Goal: Communication & Community: Answer question/provide support

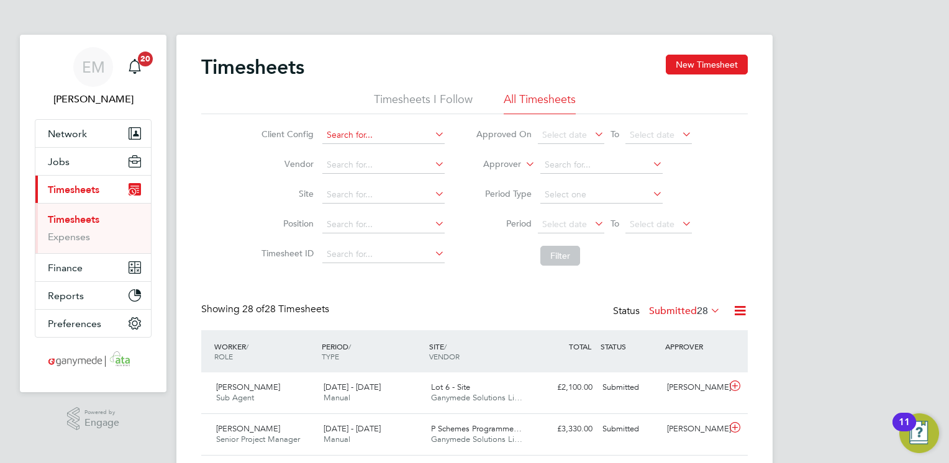
click at [353, 134] on input at bounding box center [383, 135] width 122 height 17
type input "thames g"
click at [432, 135] on icon at bounding box center [432, 133] width 0 height 17
click at [373, 136] on input at bounding box center [383, 135] width 122 height 17
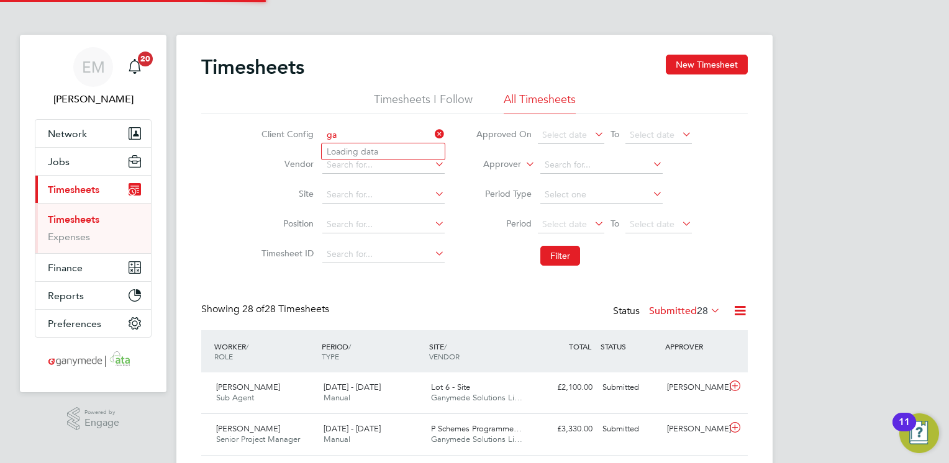
type input "g"
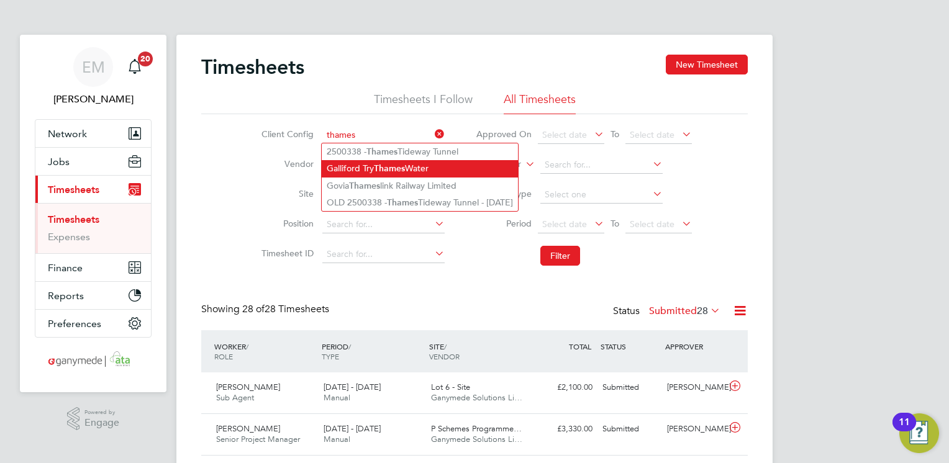
click at [434, 163] on li "Galliford Try Thames Water" at bounding box center [420, 168] width 196 height 17
type input "Galliford Try Thames Water"
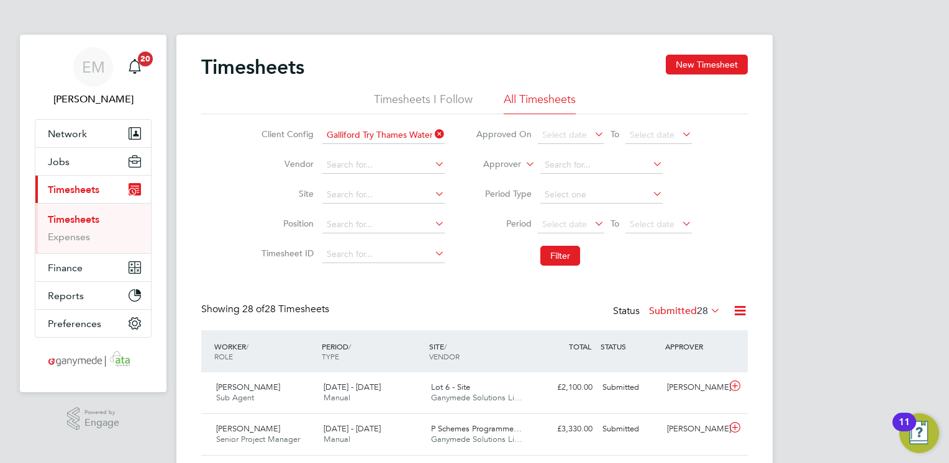
click at [572, 263] on button "Filter" at bounding box center [560, 256] width 40 height 20
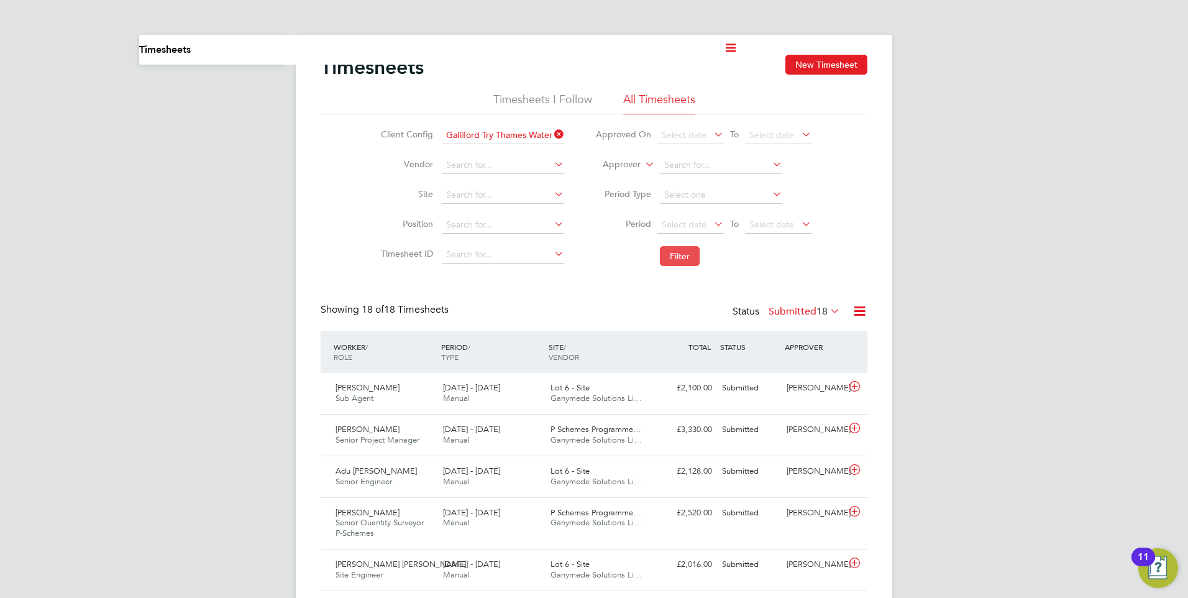
click at [691, 260] on button "Filter" at bounding box center [680, 256] width 40 height 20
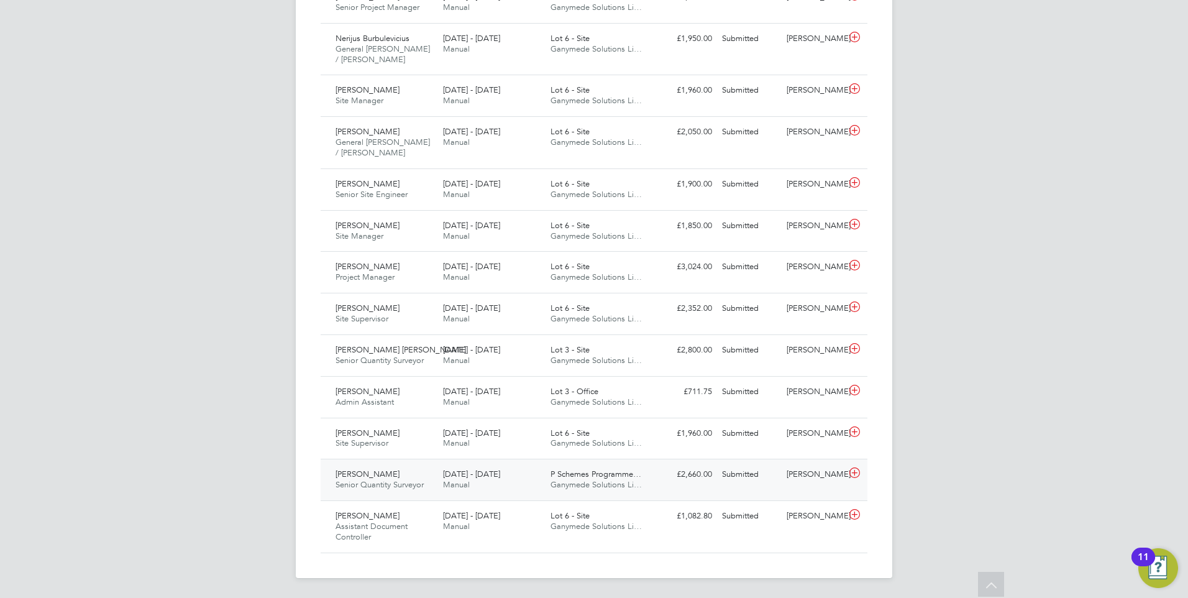
click at [465, 463] on span "28 Jul - 3 Aug 2025" at bounding box center [471, 473] width 57 height 11
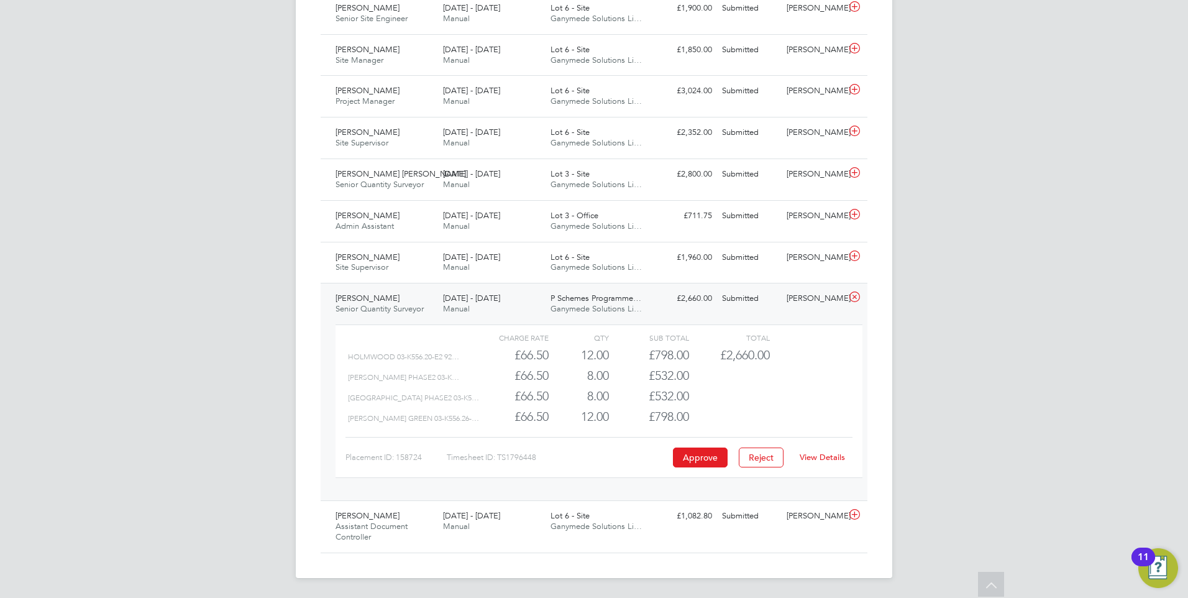
click at [825, 458] on link "View Details" at bounding box center [821, 457] width 45 height 11
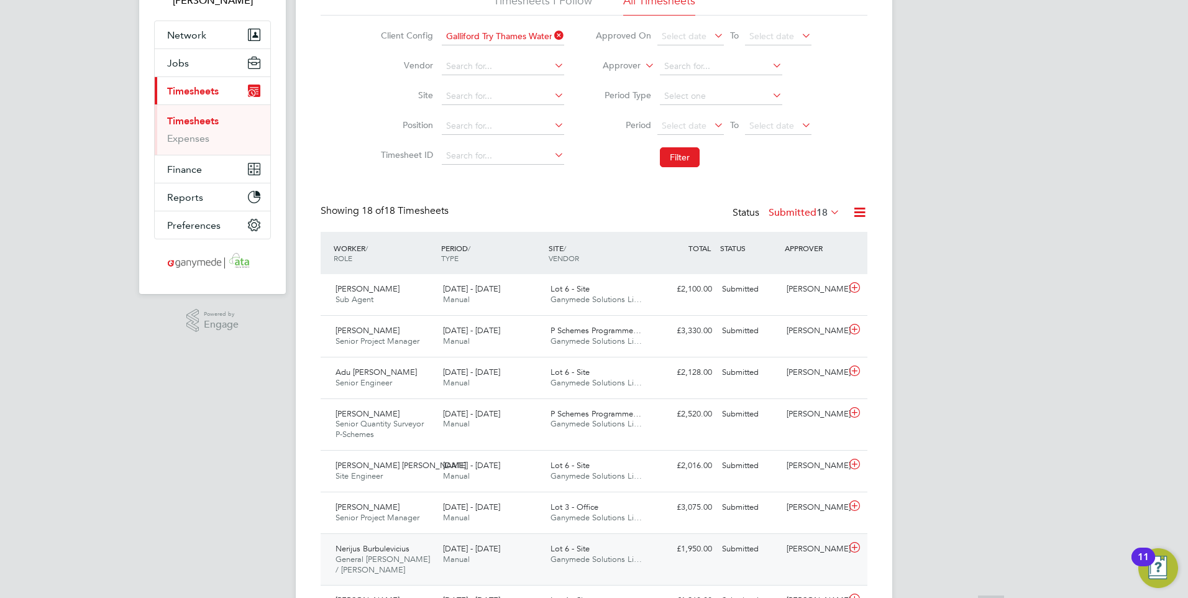
scroll to position [225, 0]
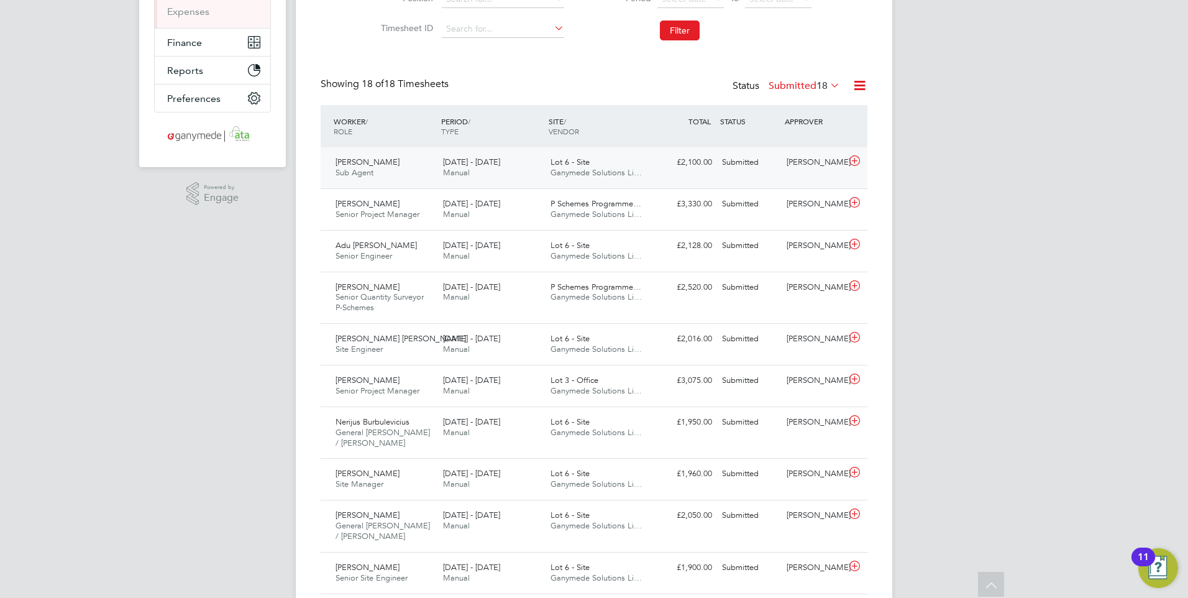
click at [458, 155] on div "4 - 10 Aug 2025 Manual" at bounding box center [491, 167] width 107 height 31
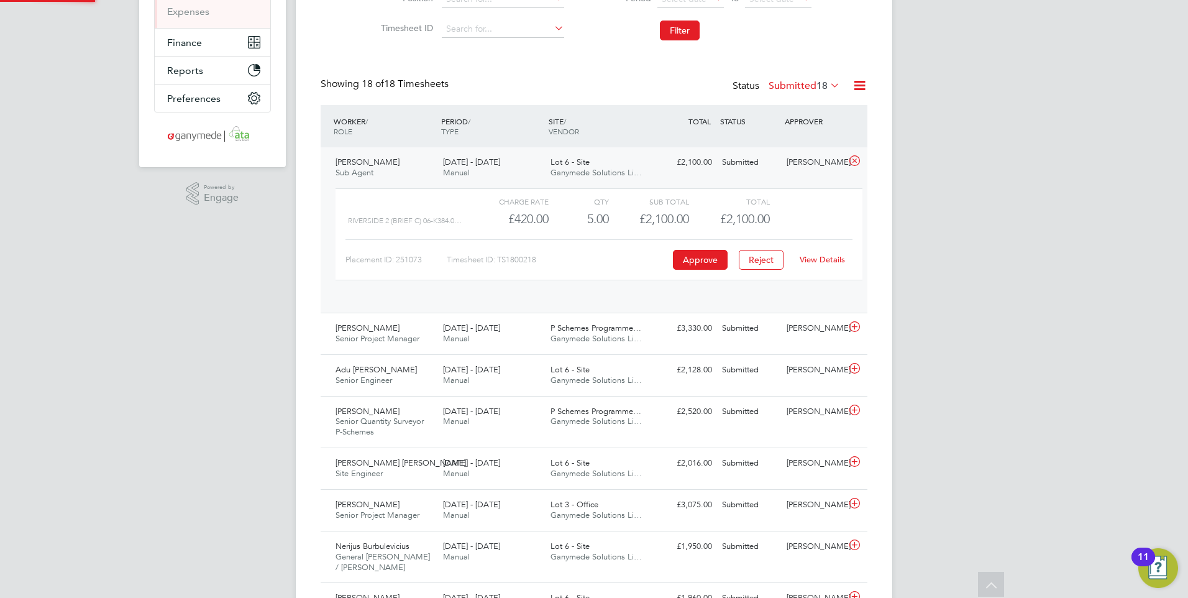
scroll to position [21, 121]
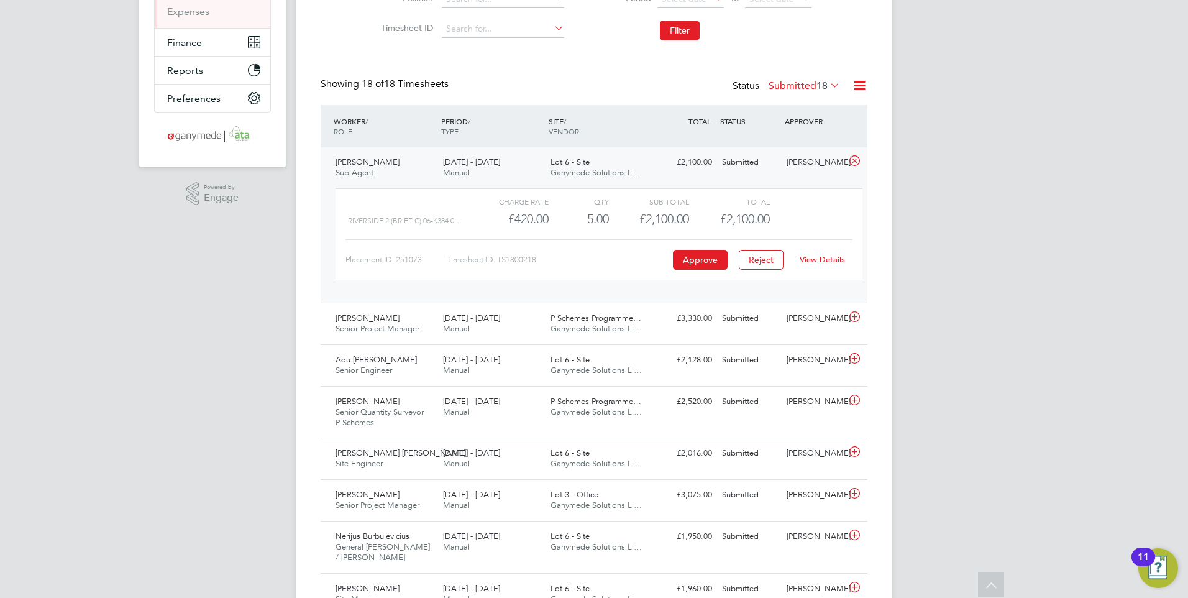
click at [829, 260] on link "View Details" at bounding box center [821, 259] width 45 height 11
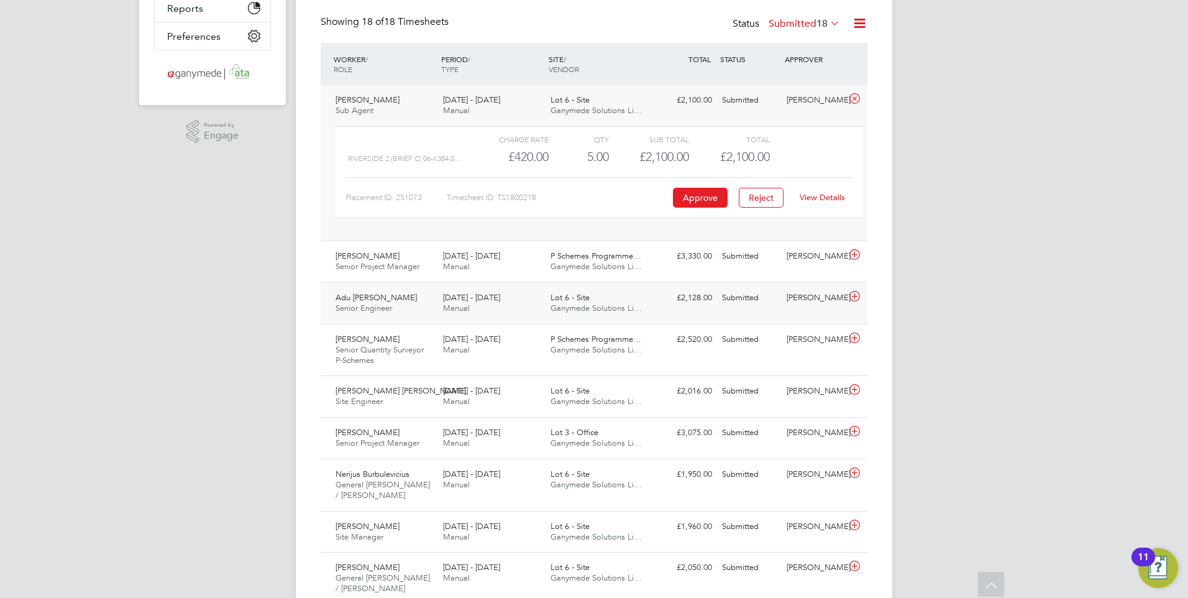
click at [457, 298] on span "4 - 10 Aug 2025" at bounding box center [471, 297] width 57 height 11
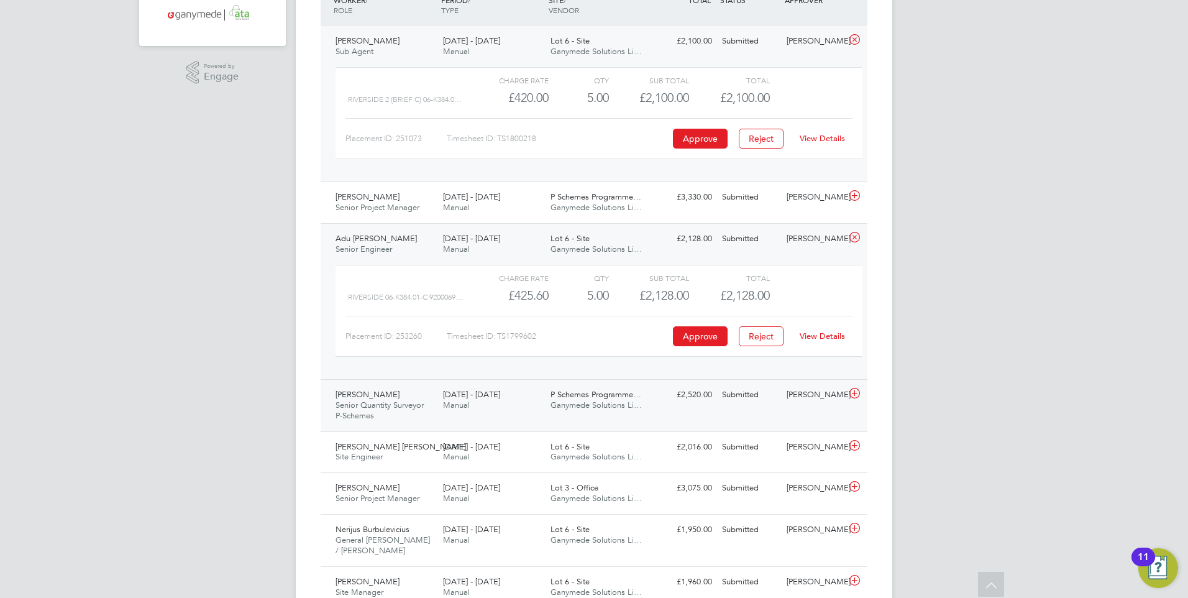
scroll to position [350, 0]
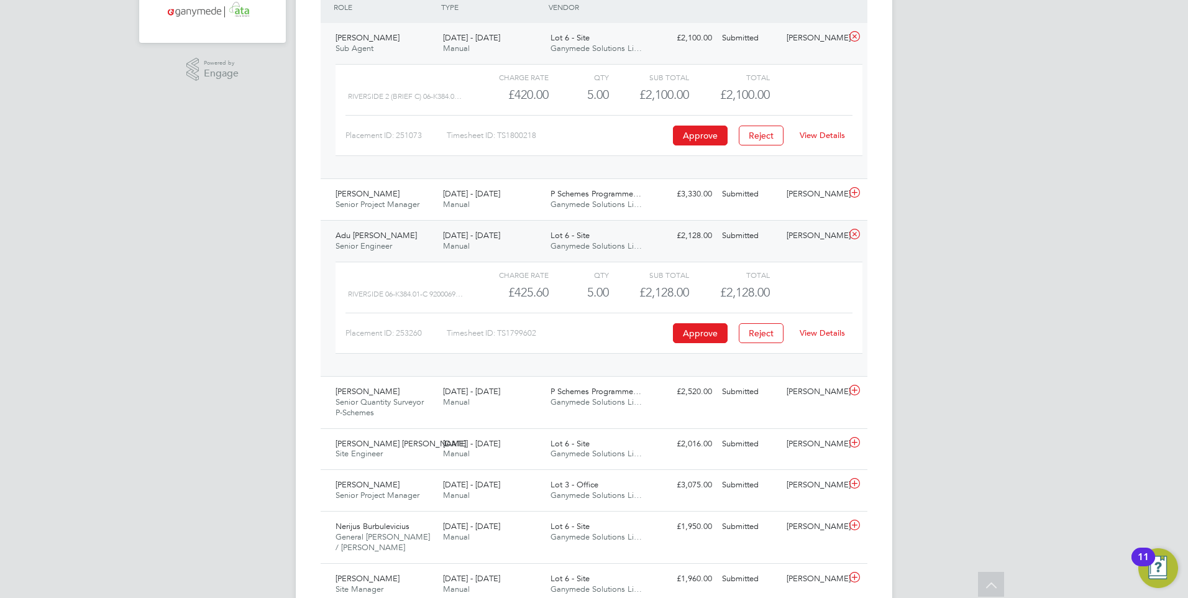
click at [839, 332] on link "View Details" at bounding box center [821, 332] width 45 height 11
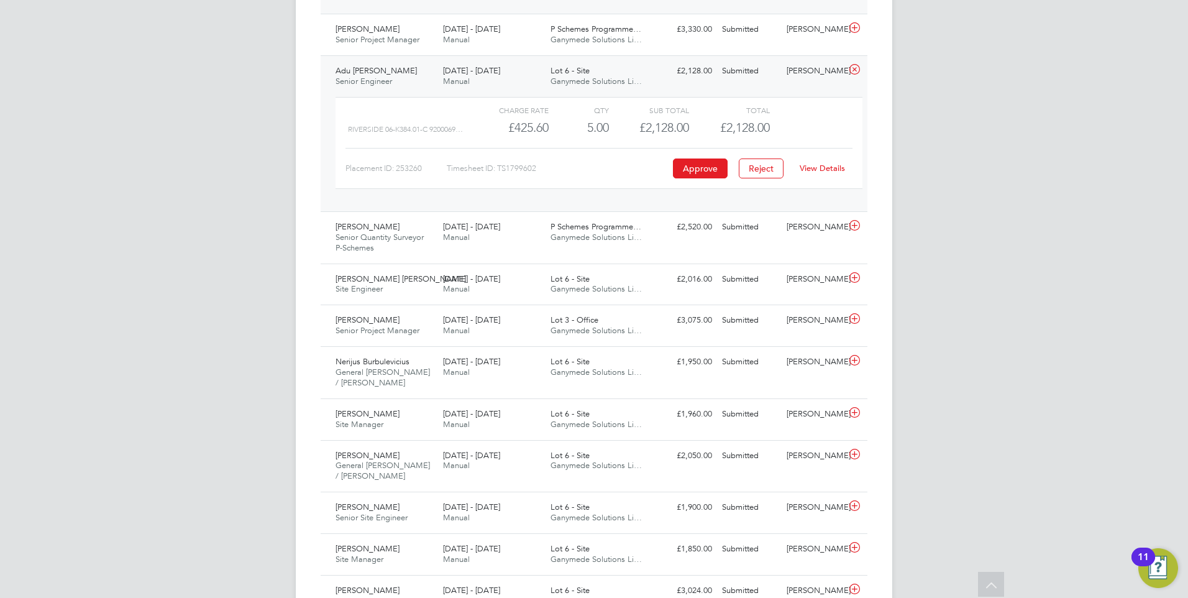
scroll to position [598, 0]
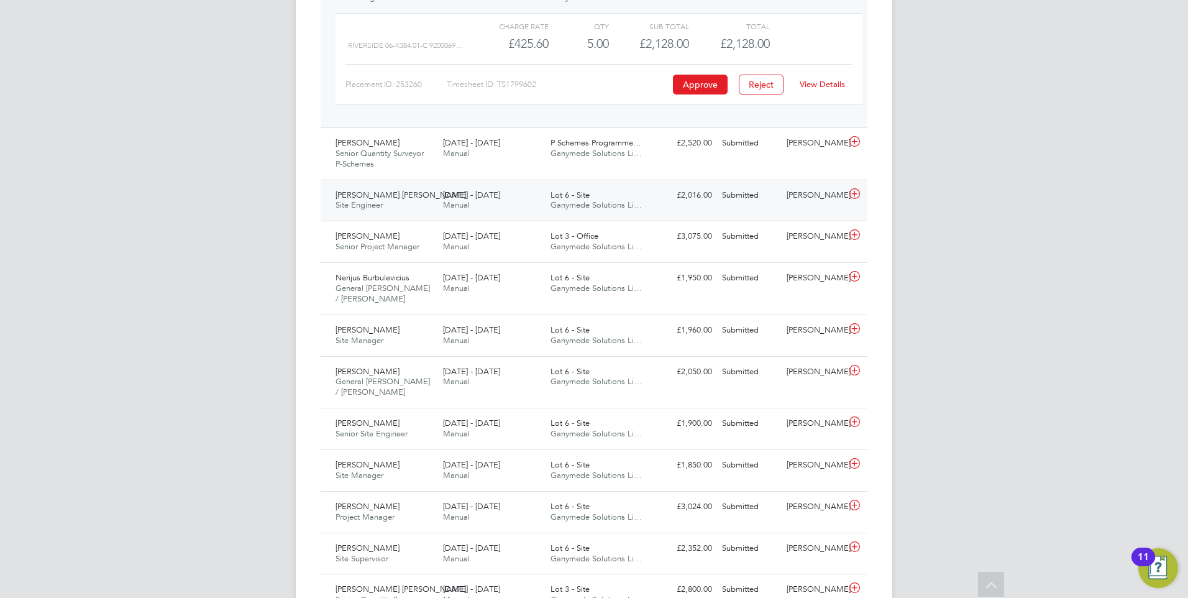
click at [465, 195] on span "4 - 10 Aug 2025" at bounding box center [471, 194] width 57 height 11
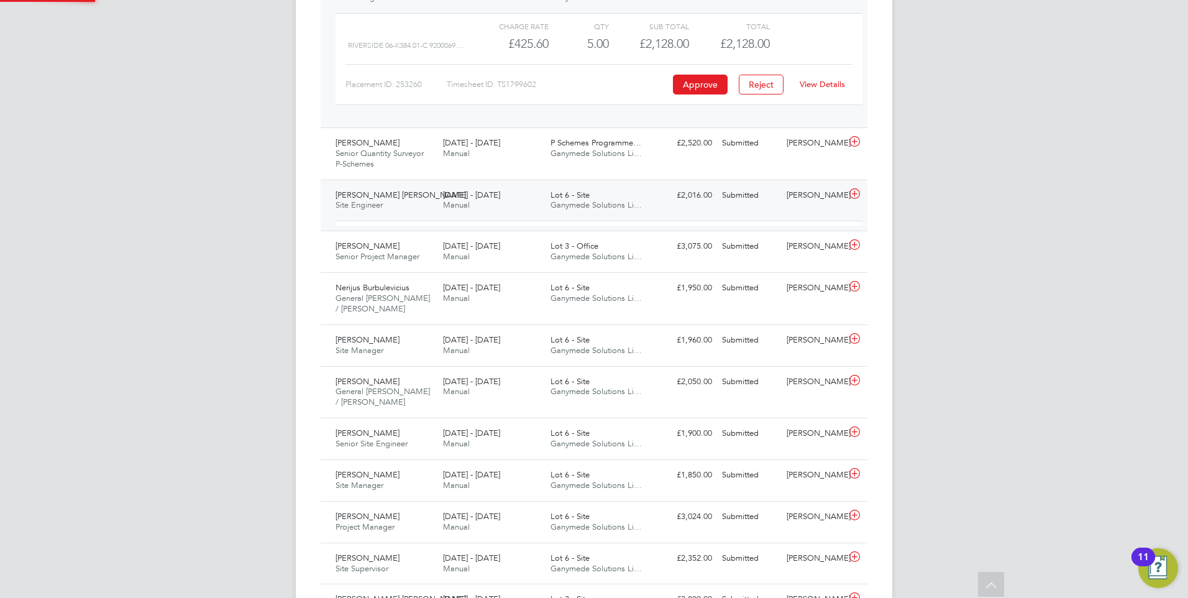
scroll to position [21, 121]
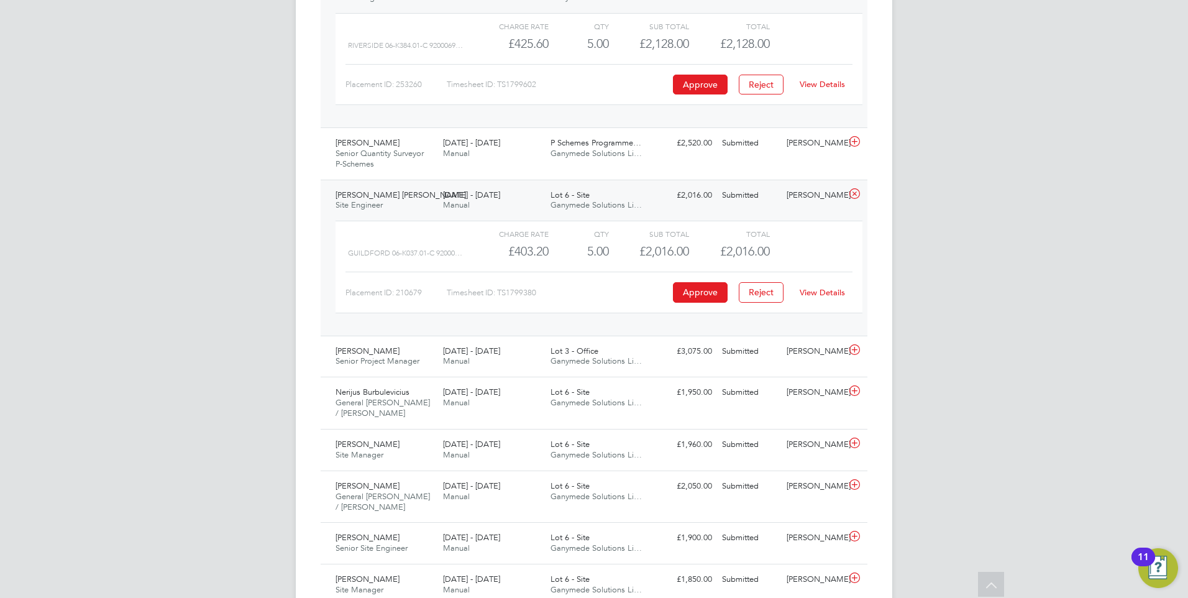
click at [839, 293] on link "View Details" at bounding box center [821, 292] width 45 height 11
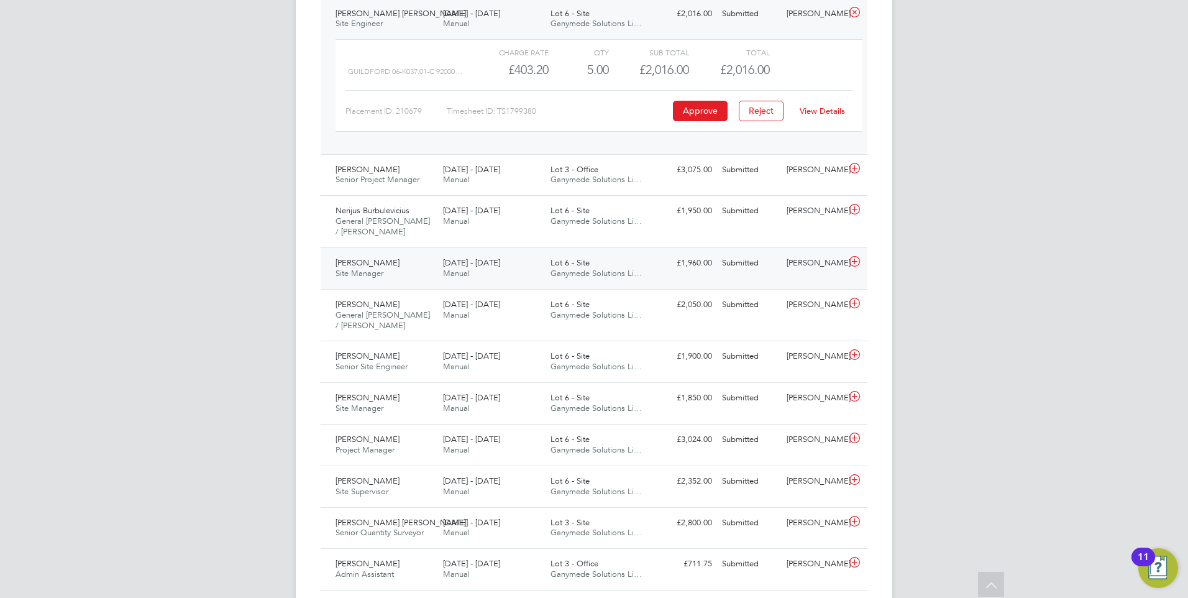
scroll to position [785, 0]
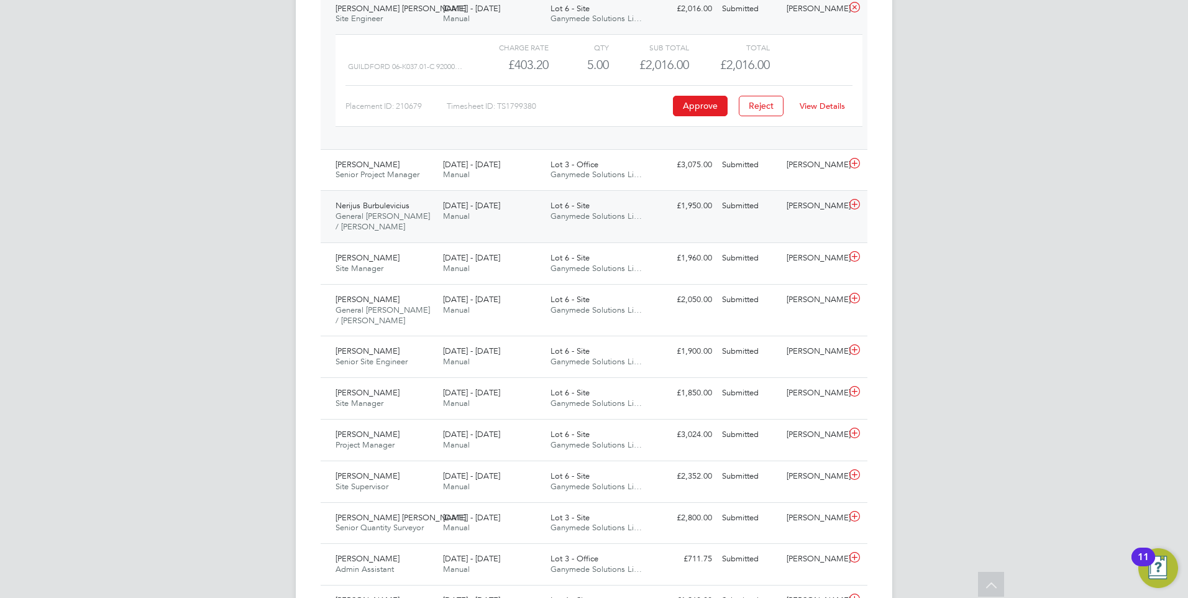
click at [462, 207] on span "4 - 10 Aug 2025" at bounding box center [471, 205] width 57 height 11
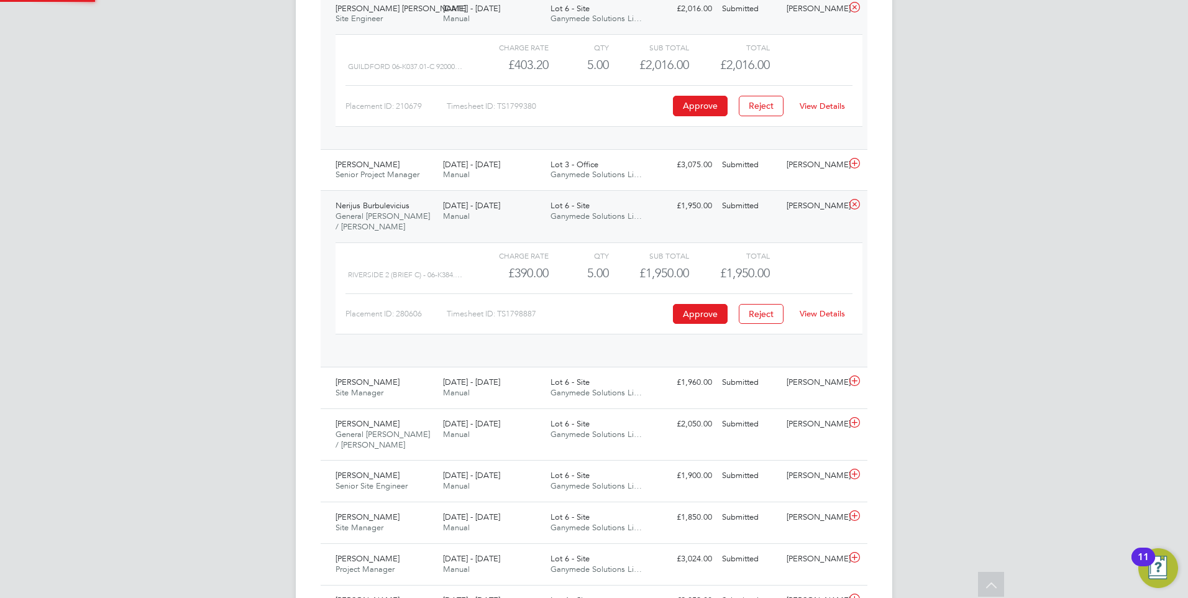
scroll to position [21, 121]
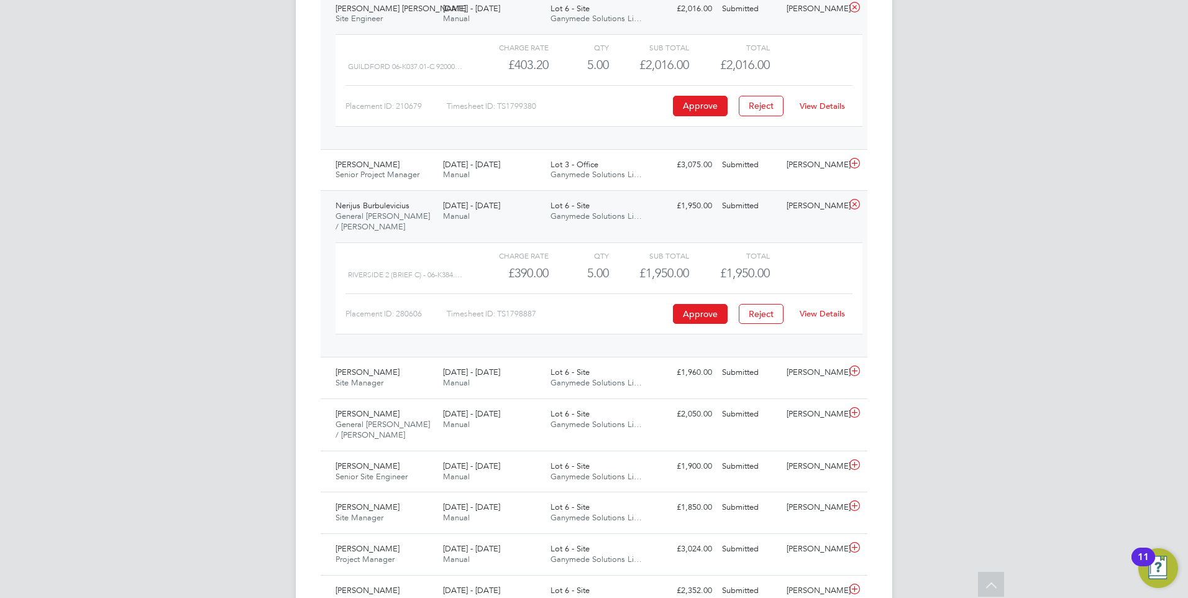
click at [816, 309] on link "View Details" at bounding box center [821, 313] width 45 height 11
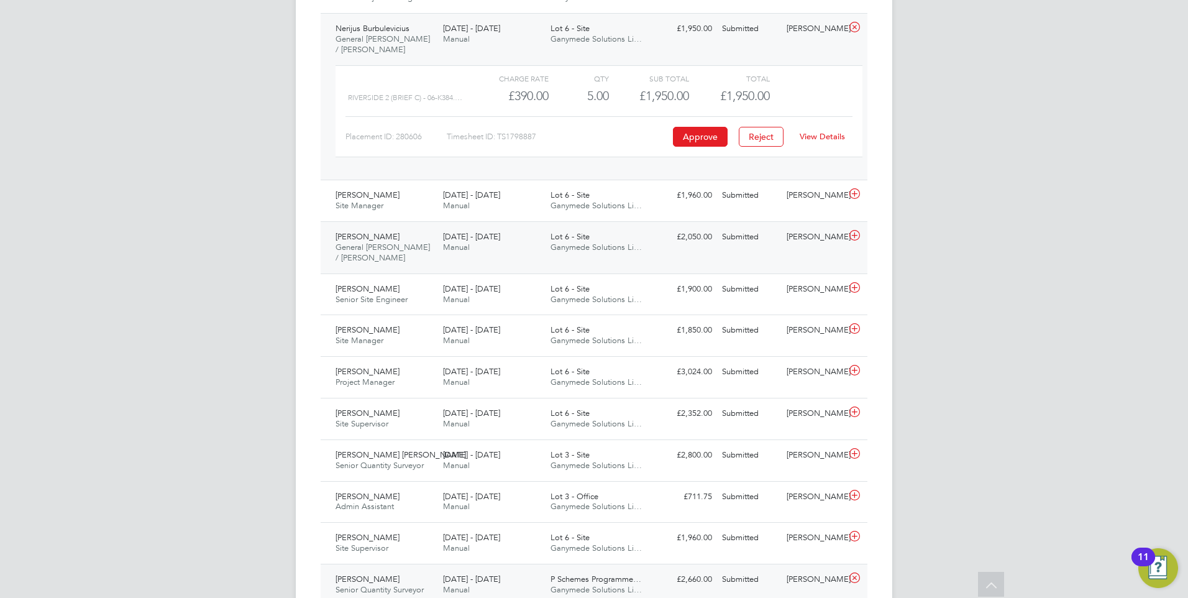
scroll to position [971, 0]
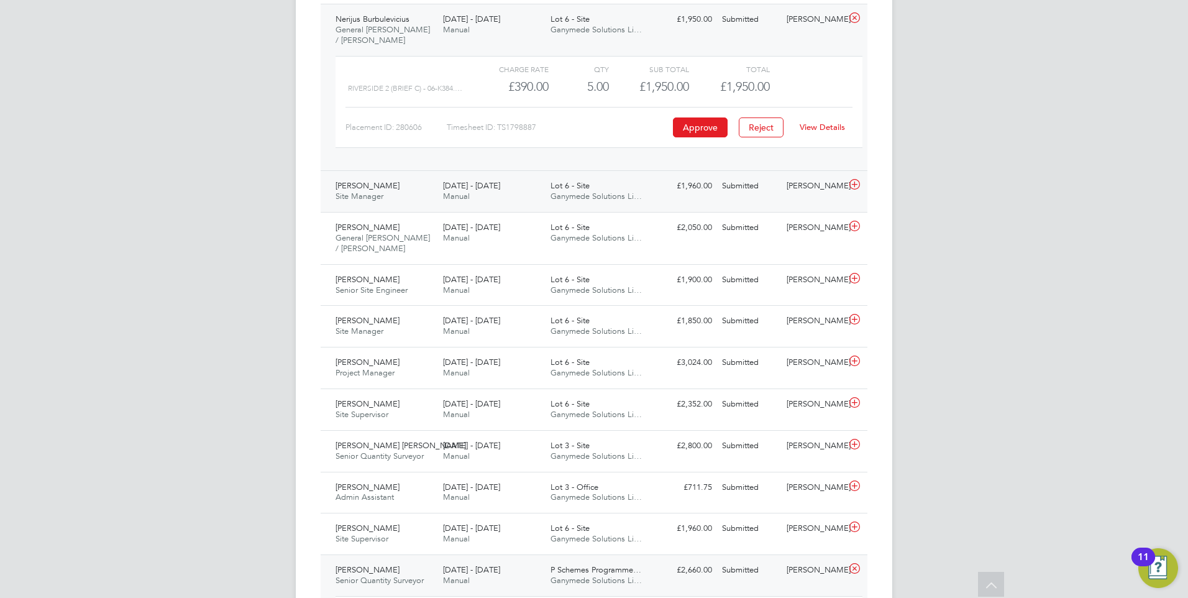
click at [451, 188] on span "4 - 10 Aug 2025" at bounding box center [471, 185] width 57 height 11
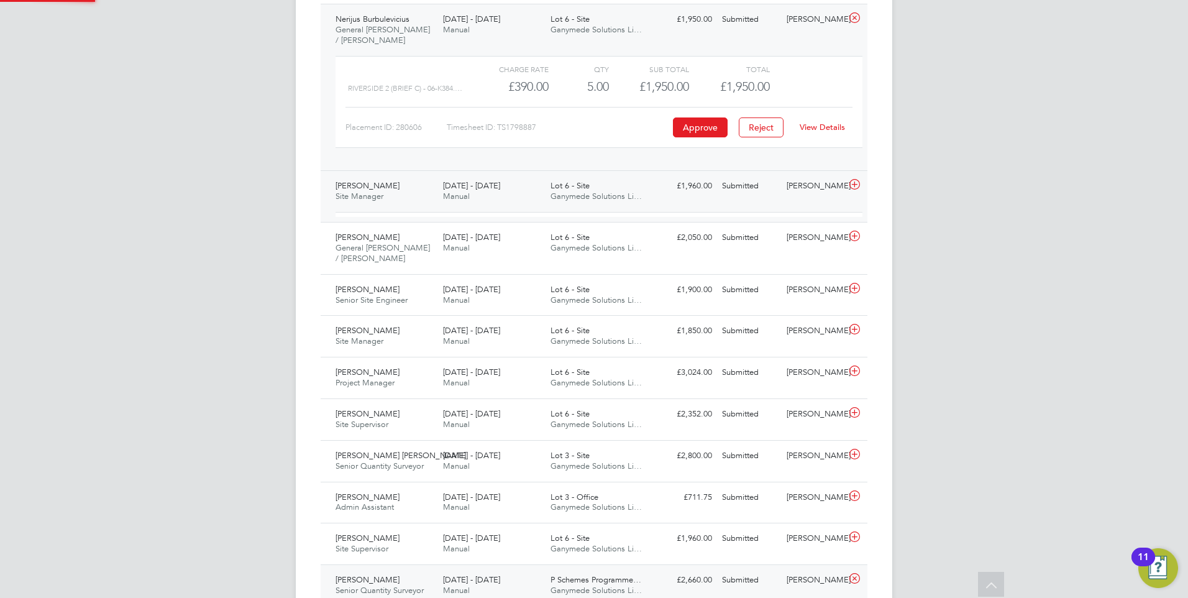
scroll to position [21, 121]
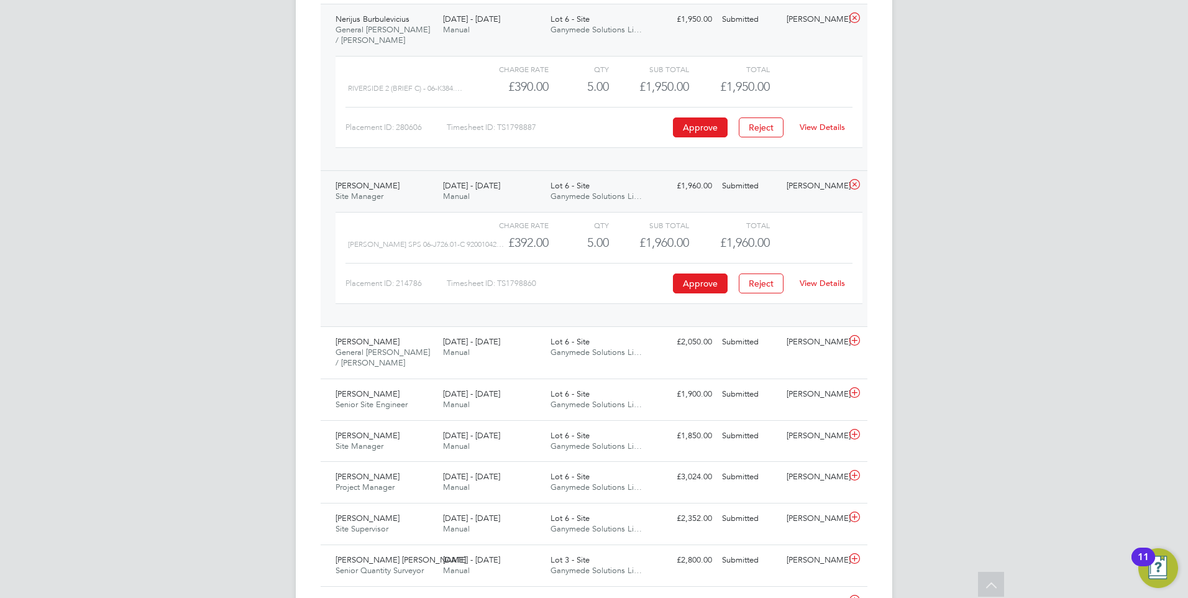
click at [820, 283] on link "View Details" at bounding box center [821, 283] width 45 height 11
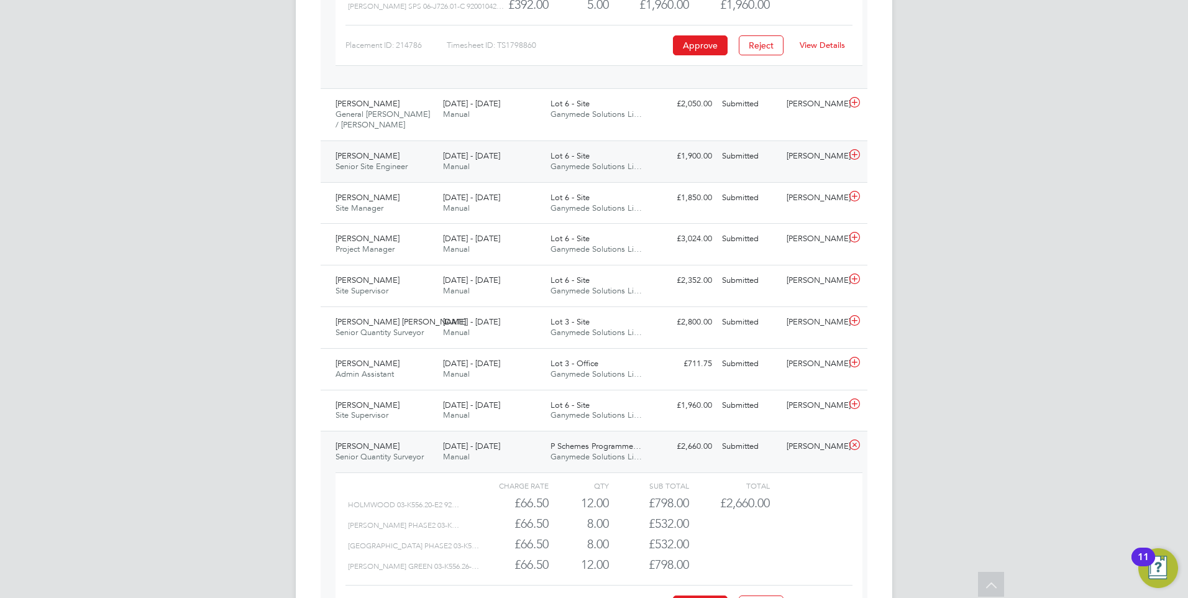
scroll to position [1219, 0]
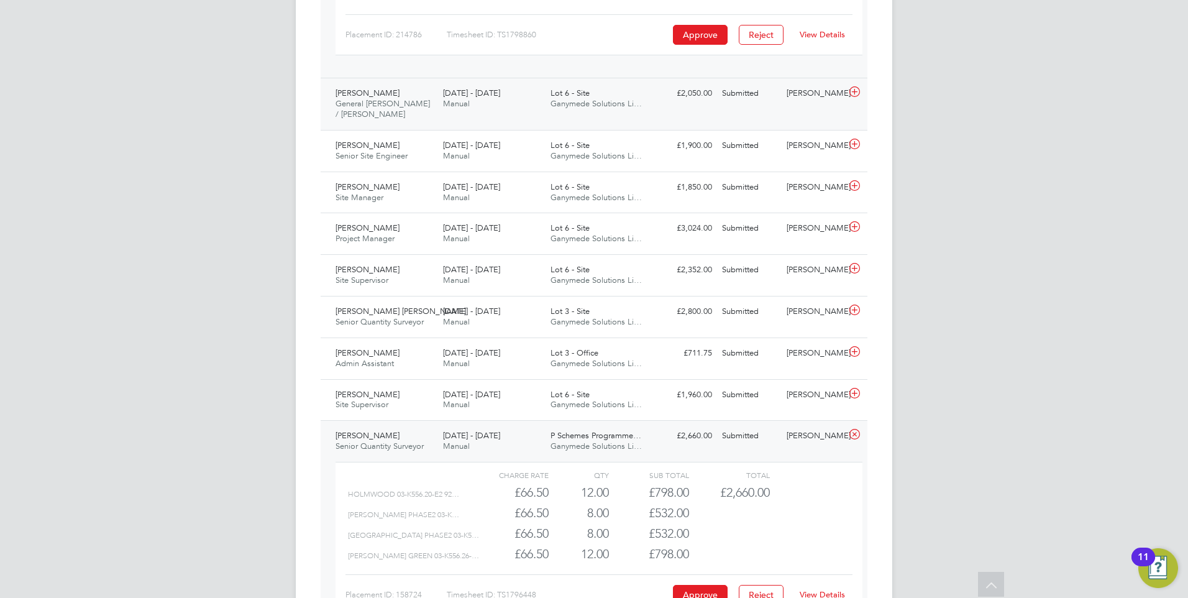
click at [459, 96] on span "4 - 10 Aug 2025" at bounding box center [471, 93] width 57 height 11
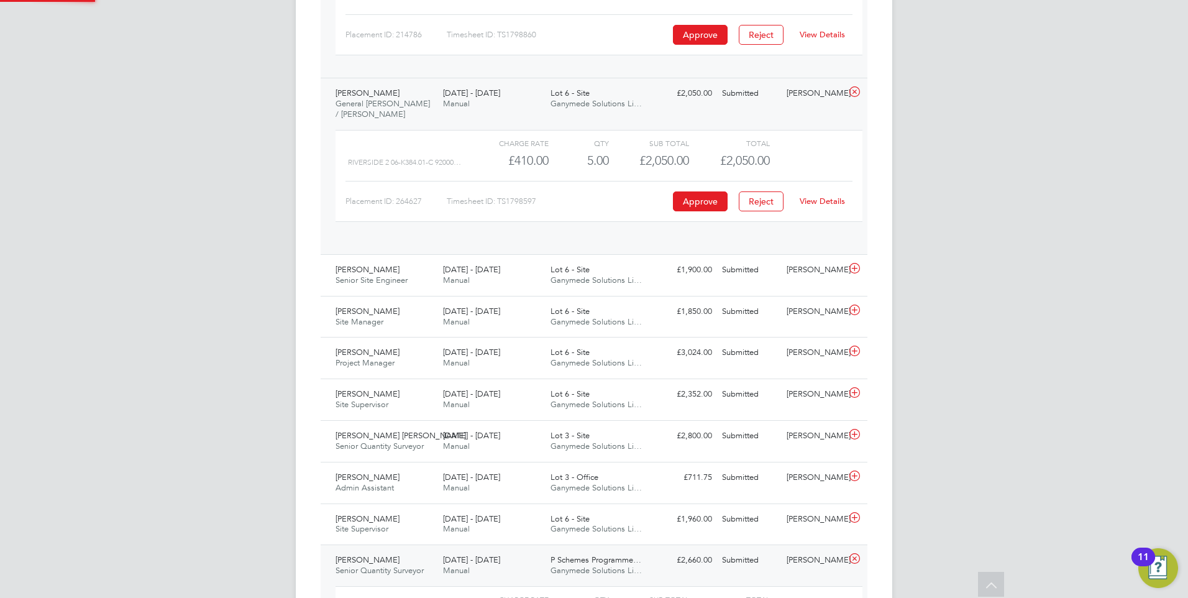
scroll to position [21, 121]
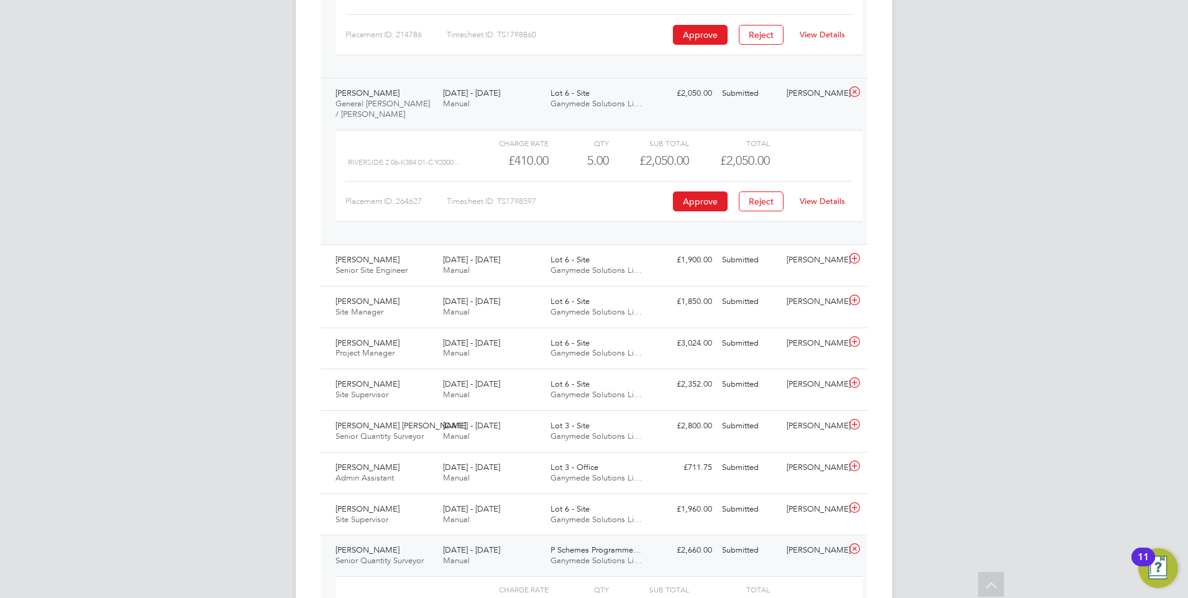
click at [839, 199] on link "View Details" at bounding box center [821, 201] width 45 height 11
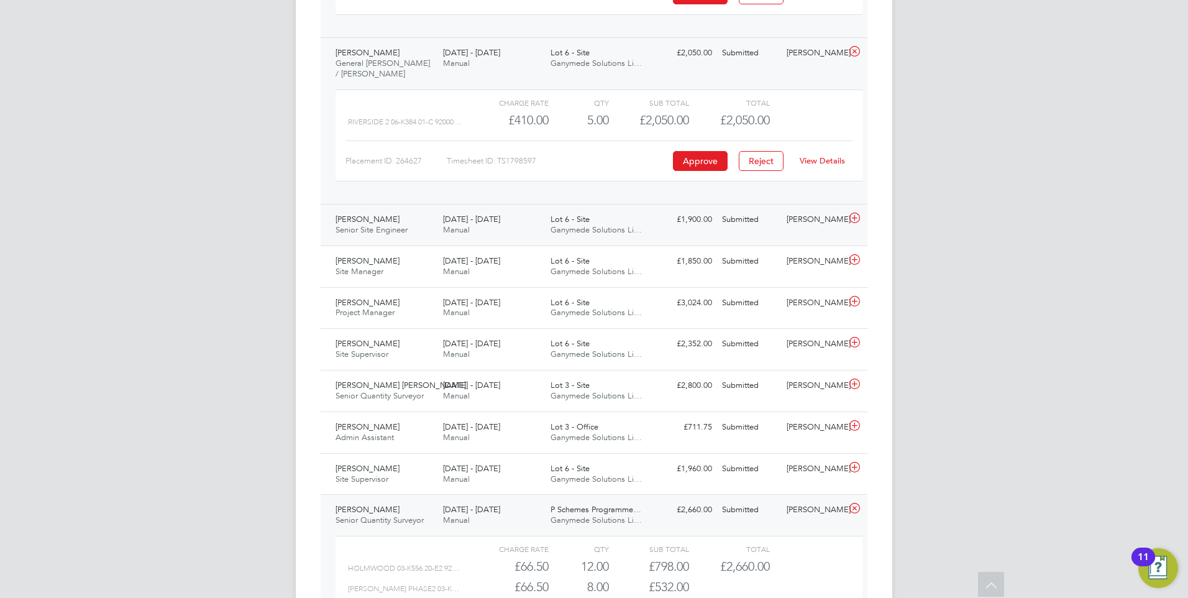
scroll to position [1282, 0]
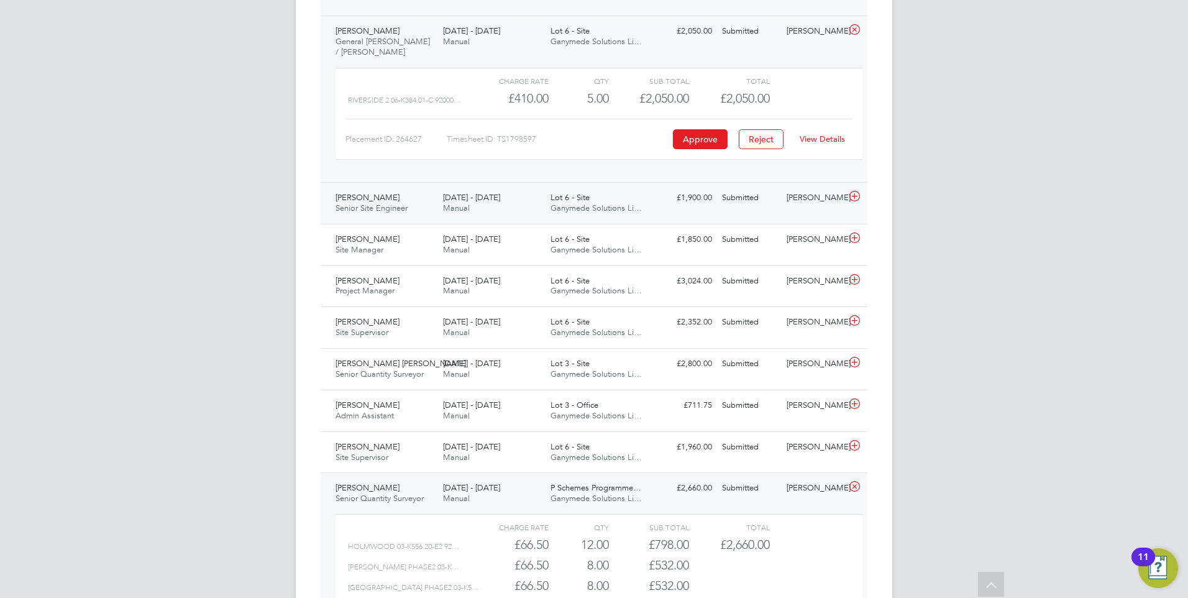
click at [450, 193] on span "4 - 10 Aug 2025" at bounding box center [471, 197] width 57 height 11
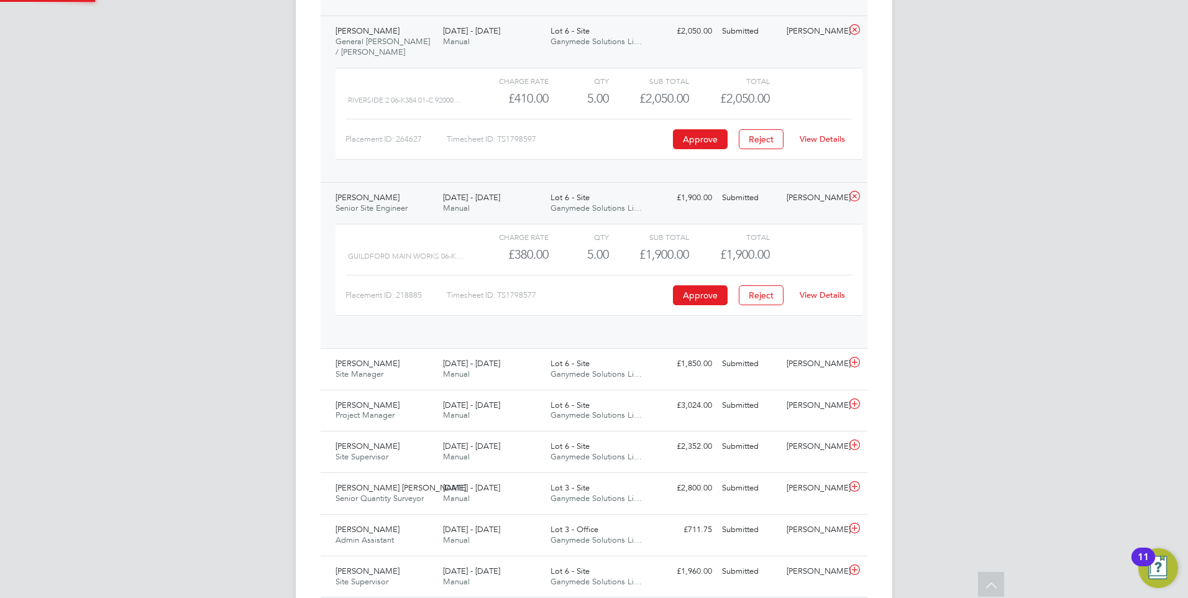
scroll to position [21, 121]
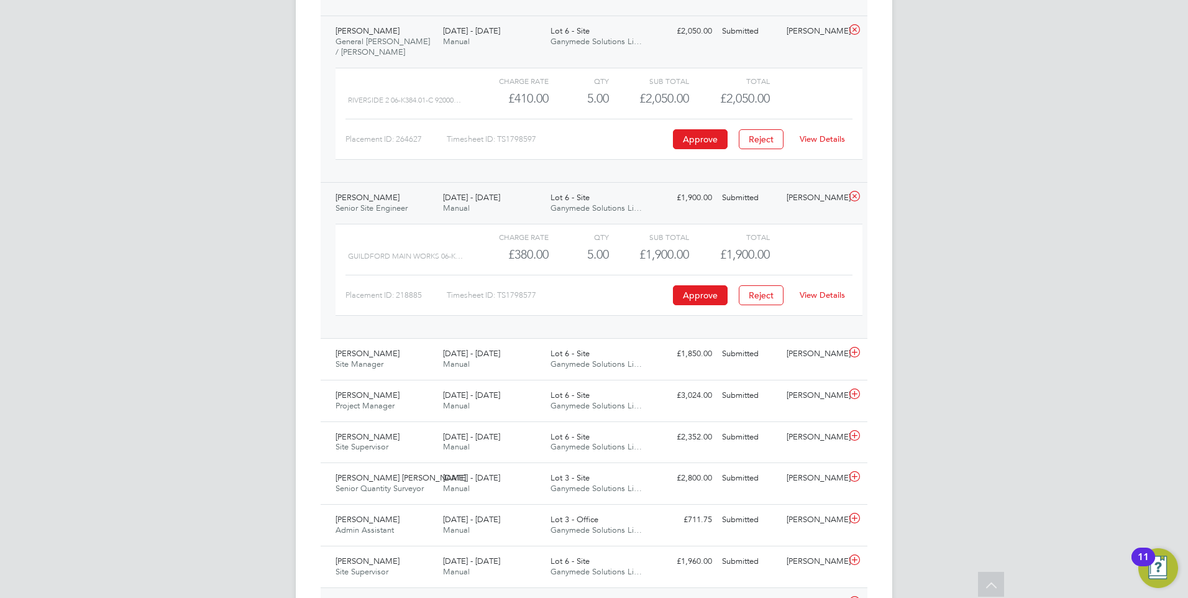
click at [825, 293] on link "View Details" at bounding box center [821, 294] width 45 height 11
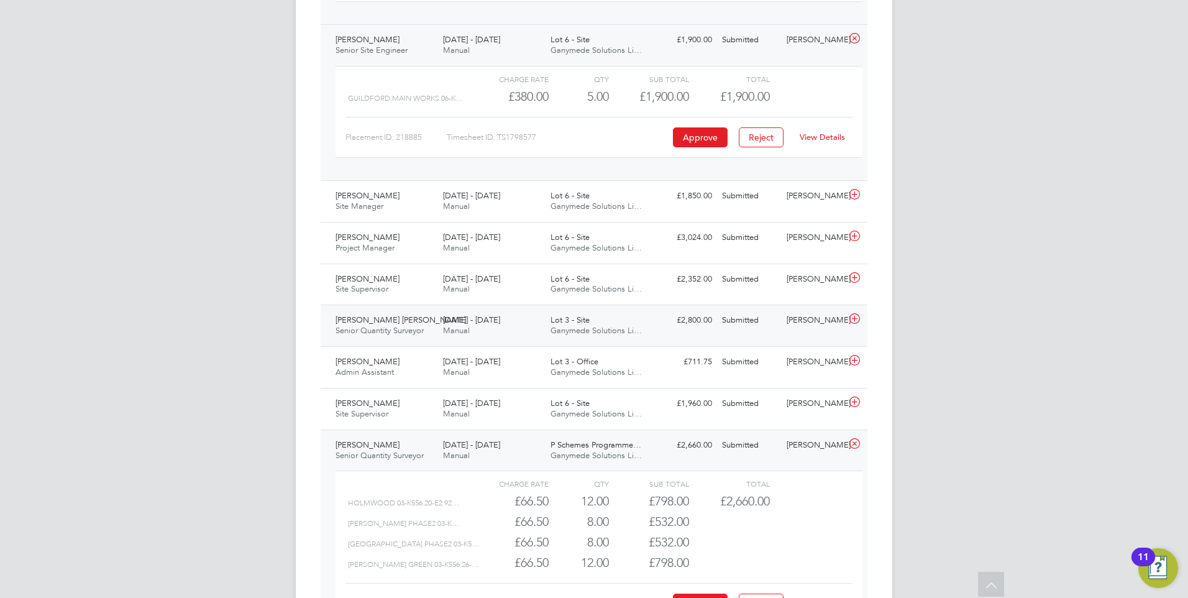
scroll to position [1468, 0]
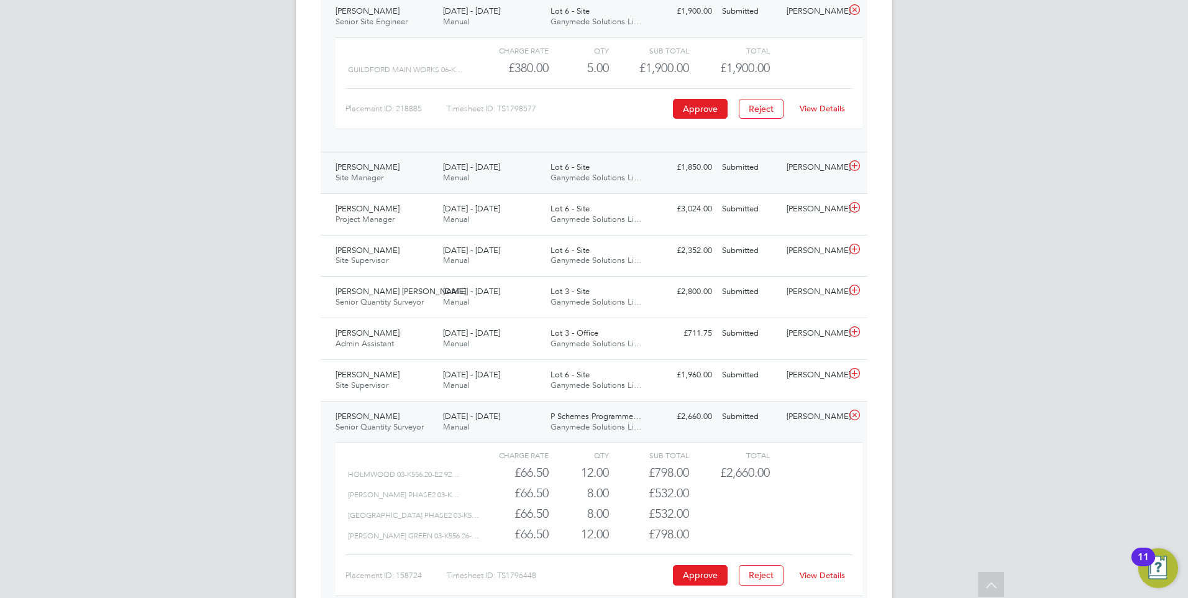
click at [467, 165] on span "4 - 10 Aug 2025" at bounding box center [471, 167] width 57 height 11
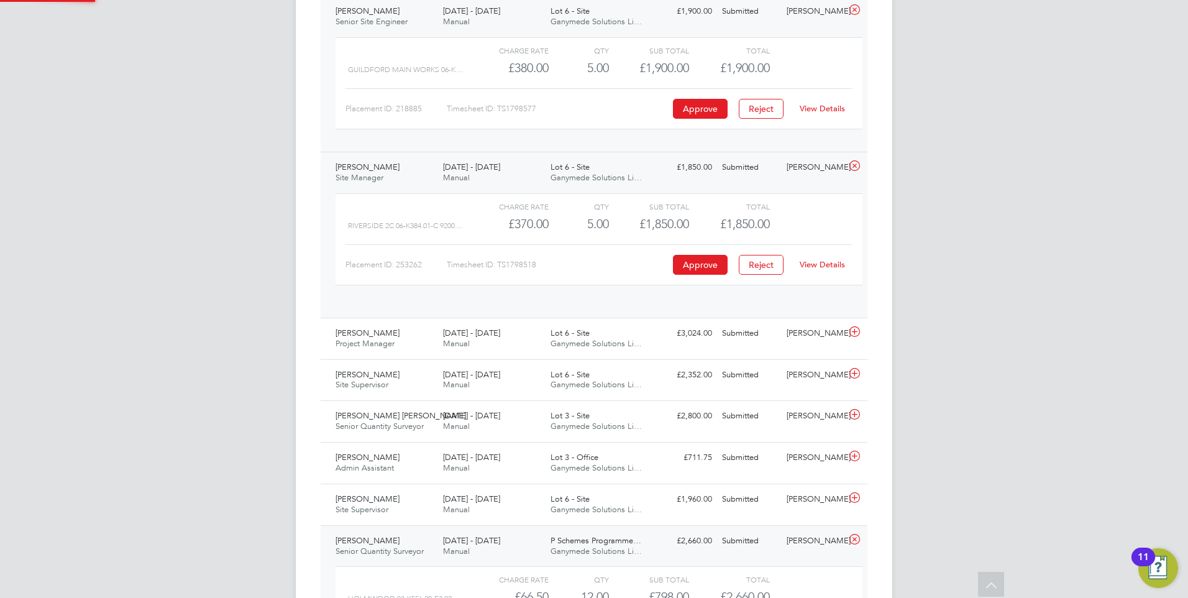
scroll to position [21, 121]
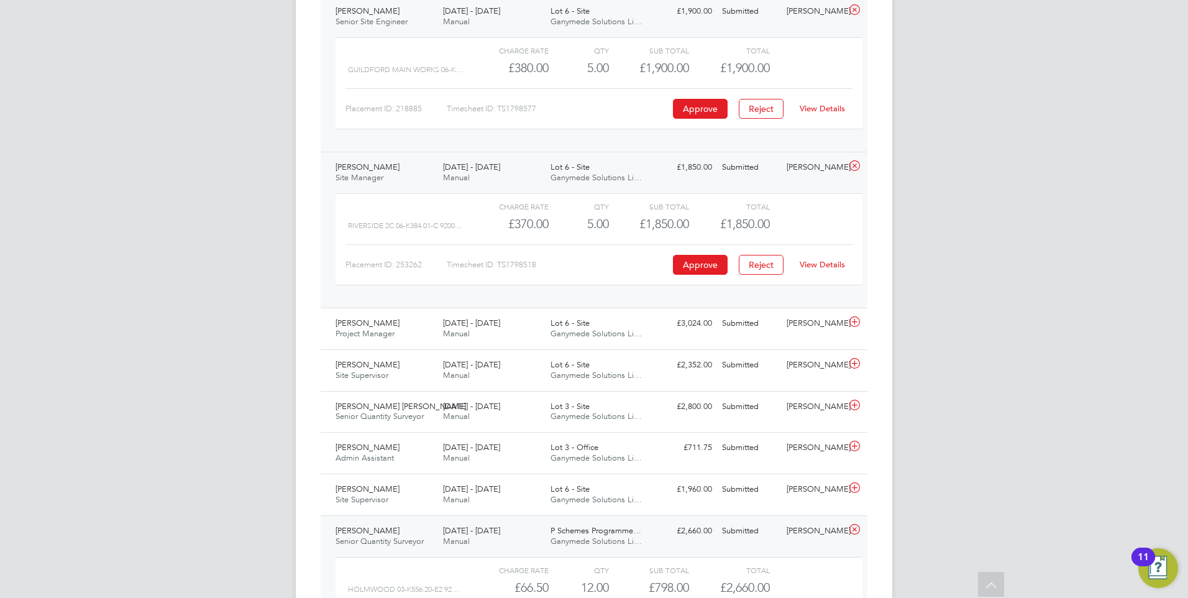
click at [833, 263] on link "View Details" at bounding box center [821, 264] width 45 height 11
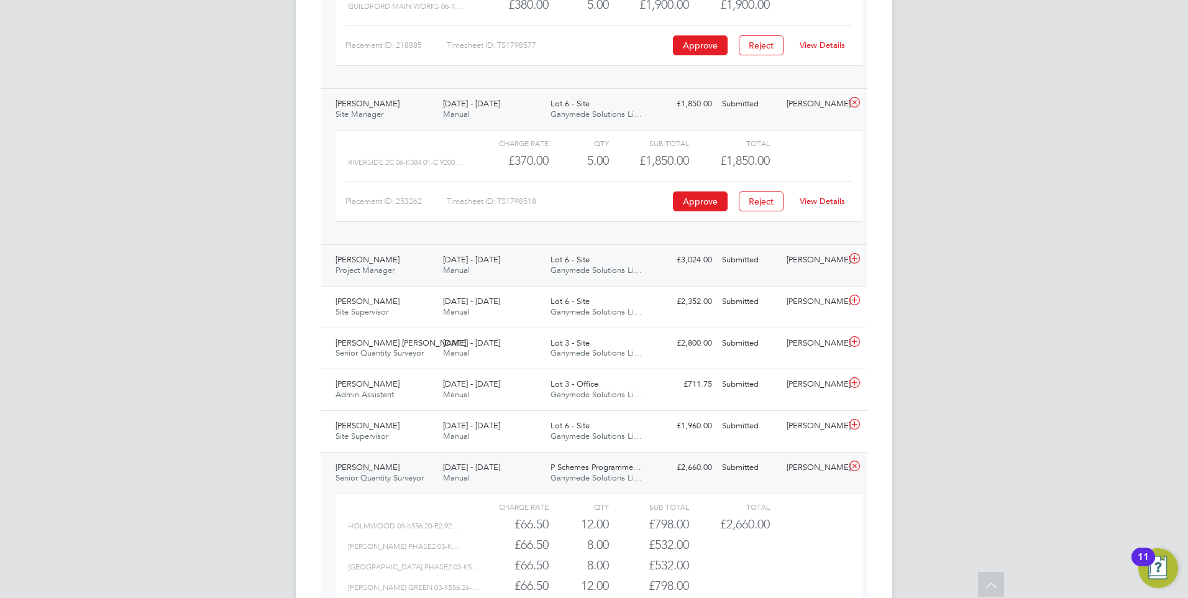
scroll to position [1530, 0]
click at [460, 265] on span "4 - 10 Aug 2025" at bounding box center [471, 260] width 57 height 11
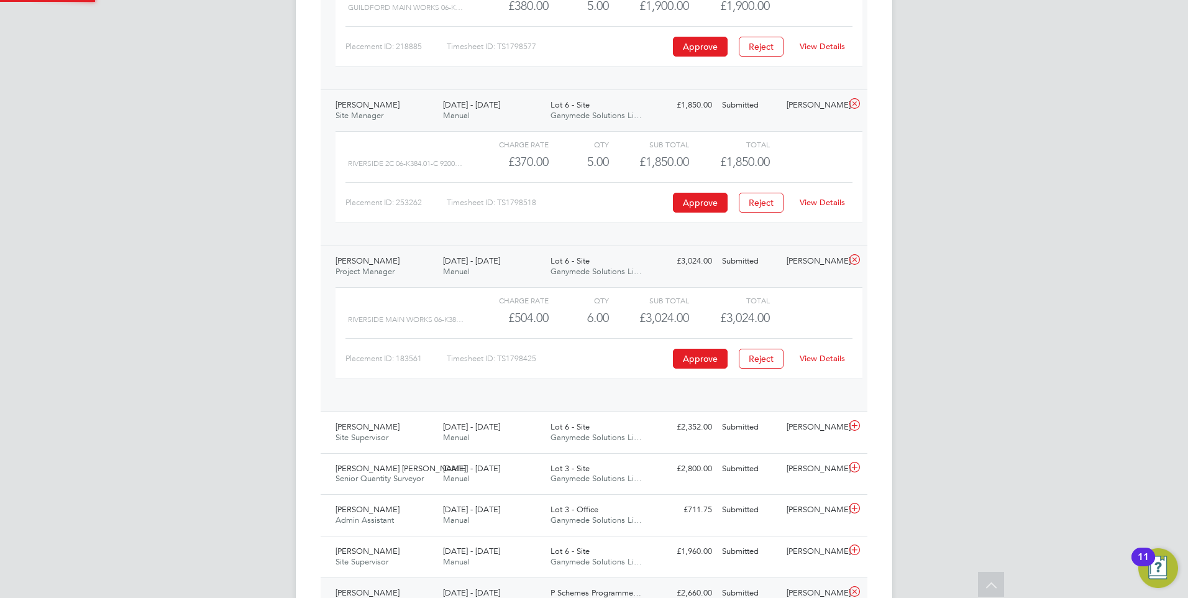
scroll to position [21, 121]
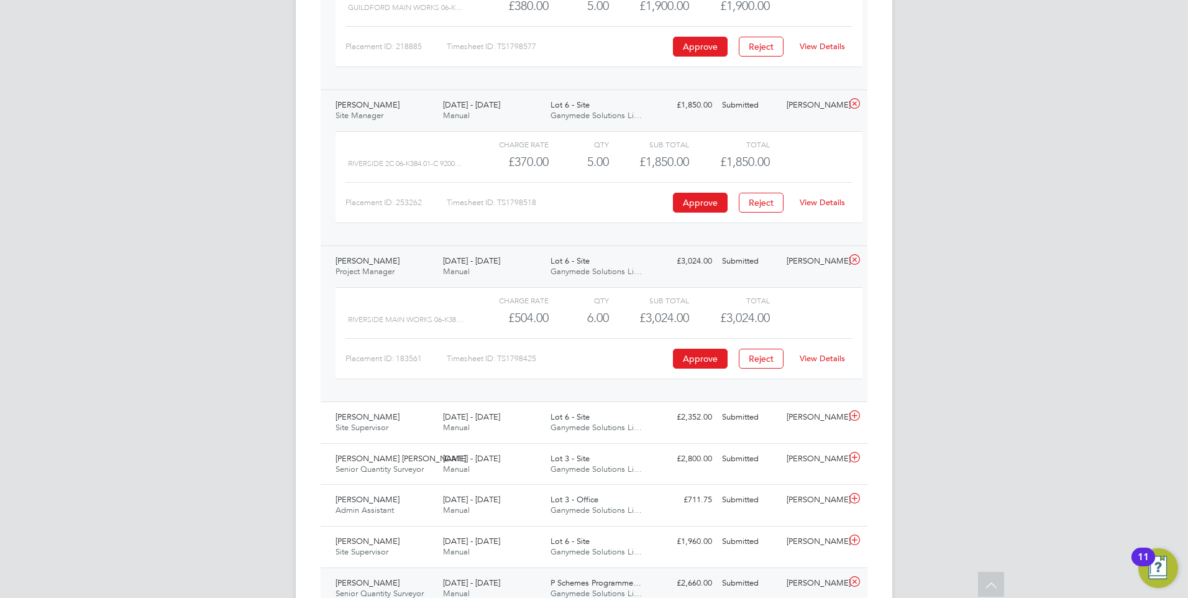
click at [824, 359] on link "View Details" at bounding box center [821, 358] width 45 height 11
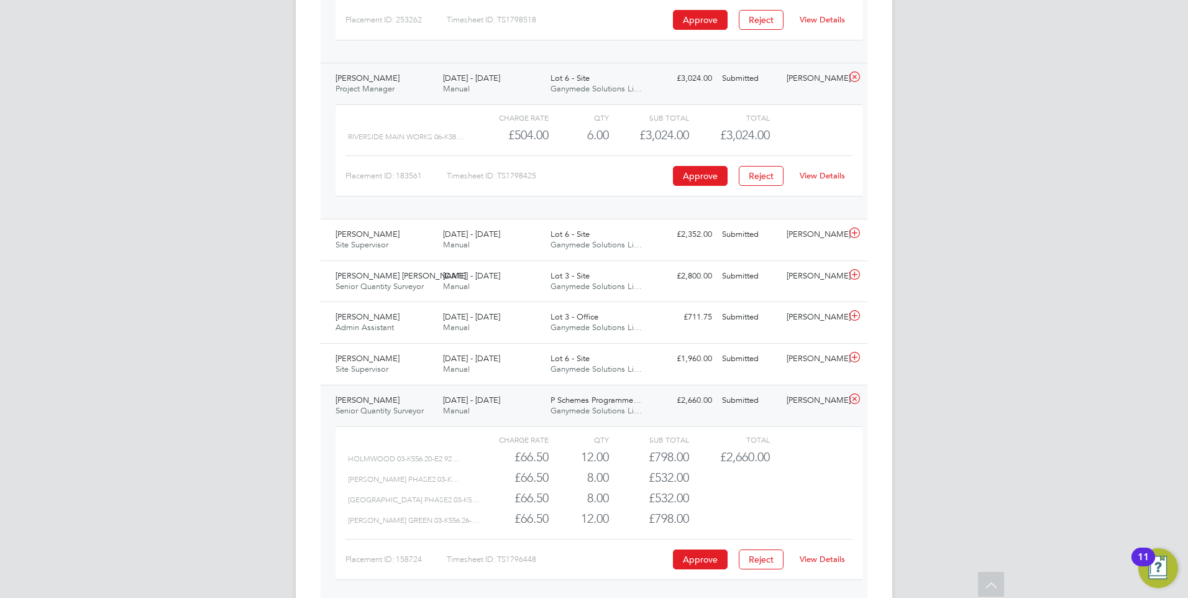
scroll to position [1716, 0]
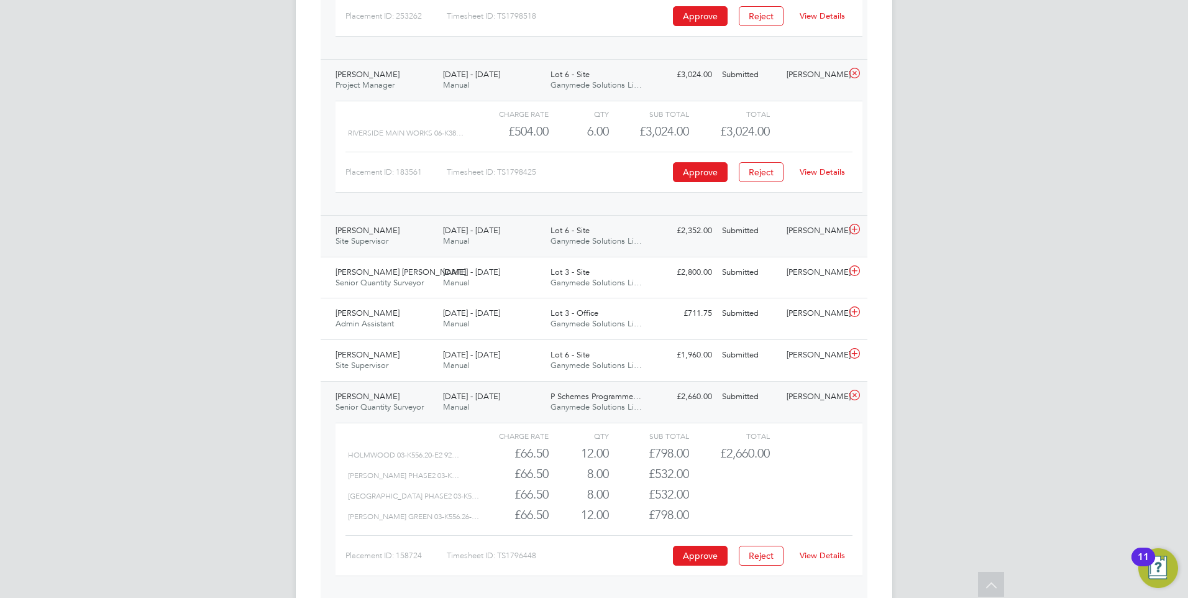
click at [450, 230] on span "4 - 10 Aug 2025" at bounding box center [471, 230] width 57 height 11
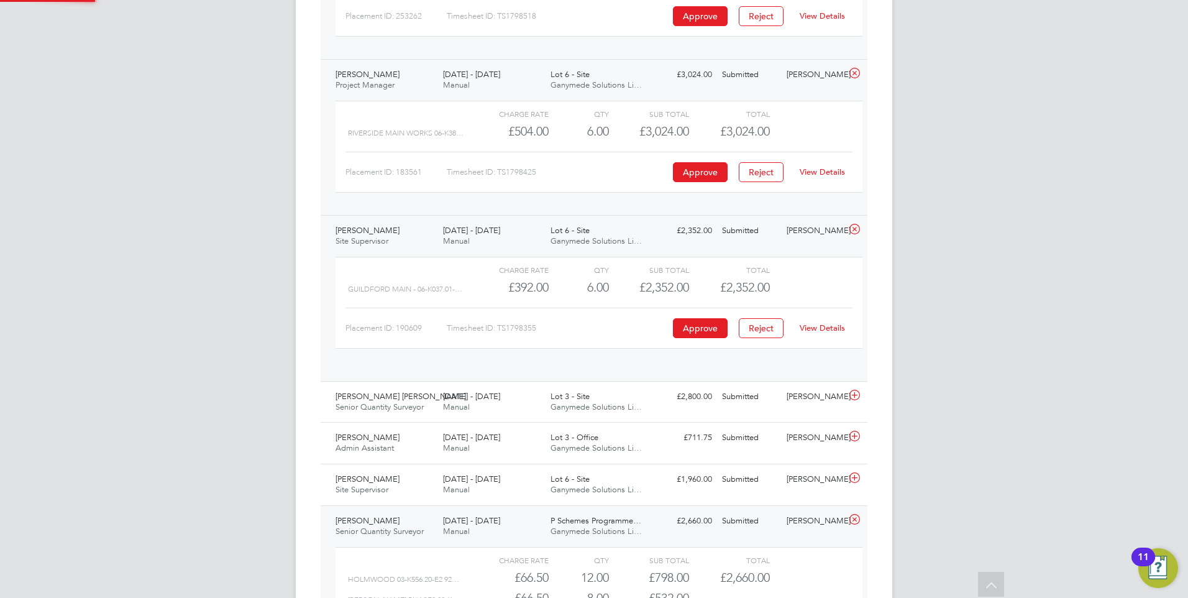
scroll to position [21, 121]
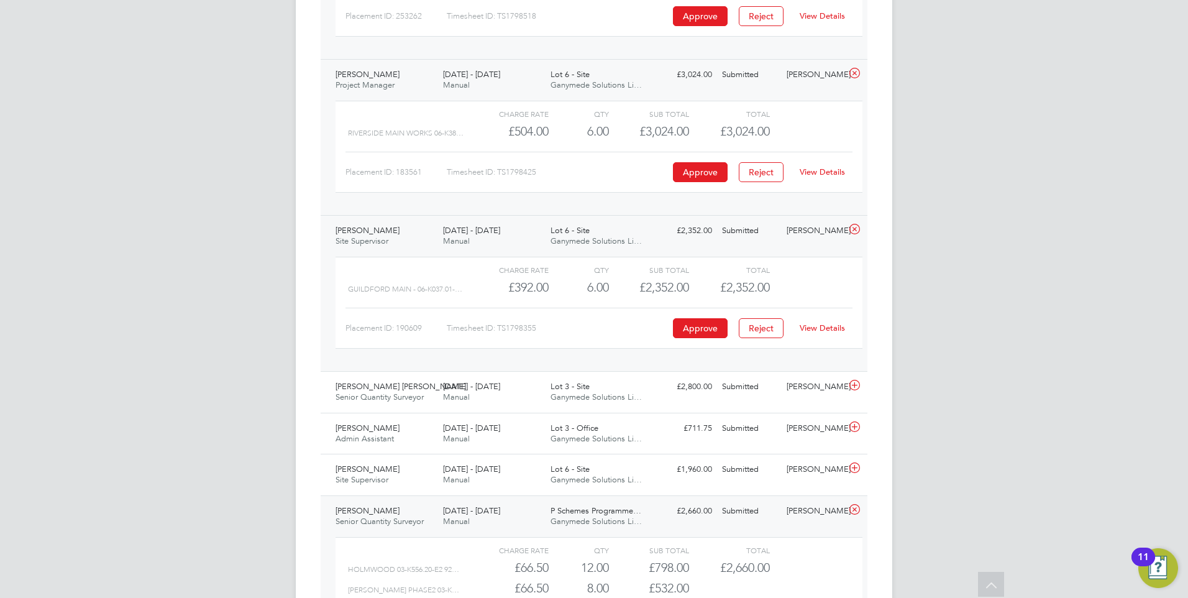
click at [817, 327] on link "View Details" at bounding box center [821, 327] width 45 height 11
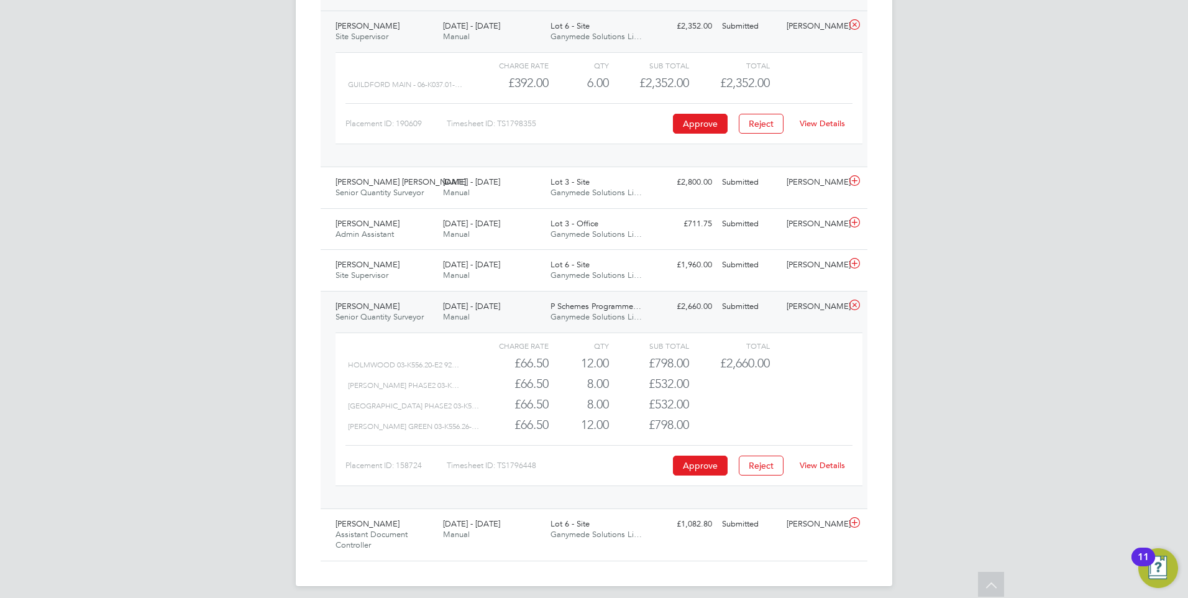
scroll to position [1929, 0]
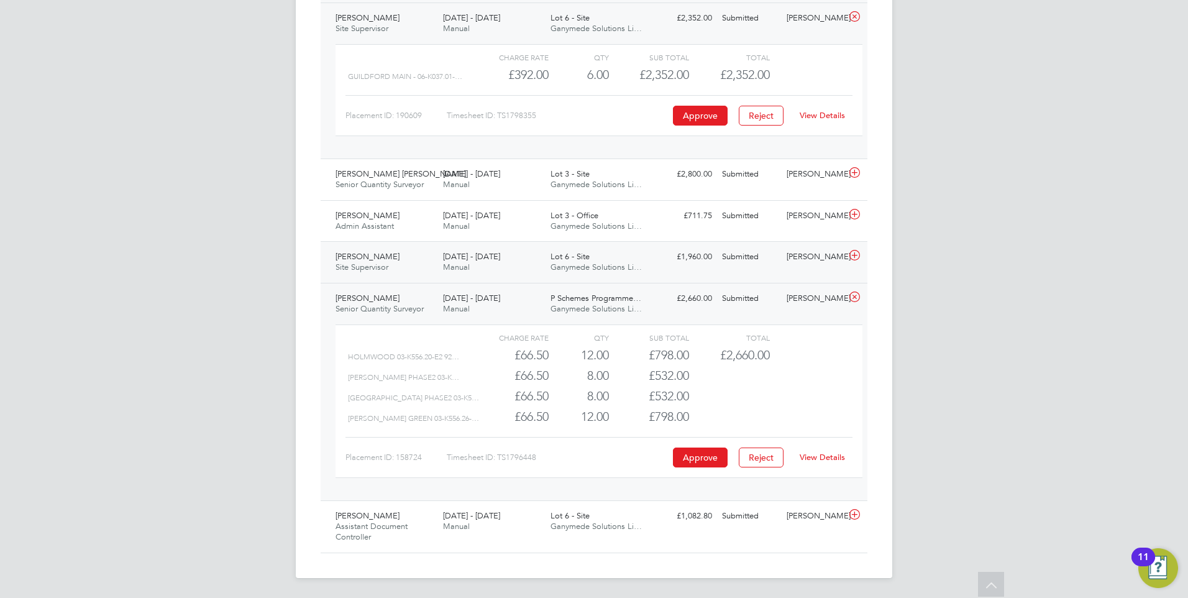
click at [455, 253] on span "4 - 10 Aug 2025" at bounding box center [471, 256] width 57 height 11
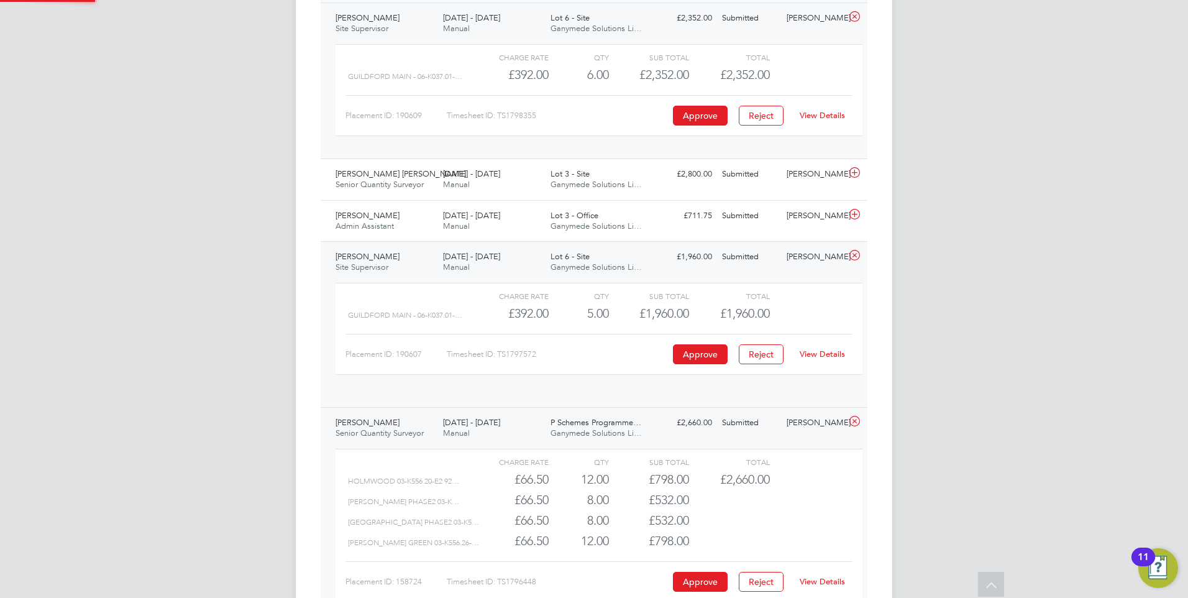
scroll to position [21, 121]
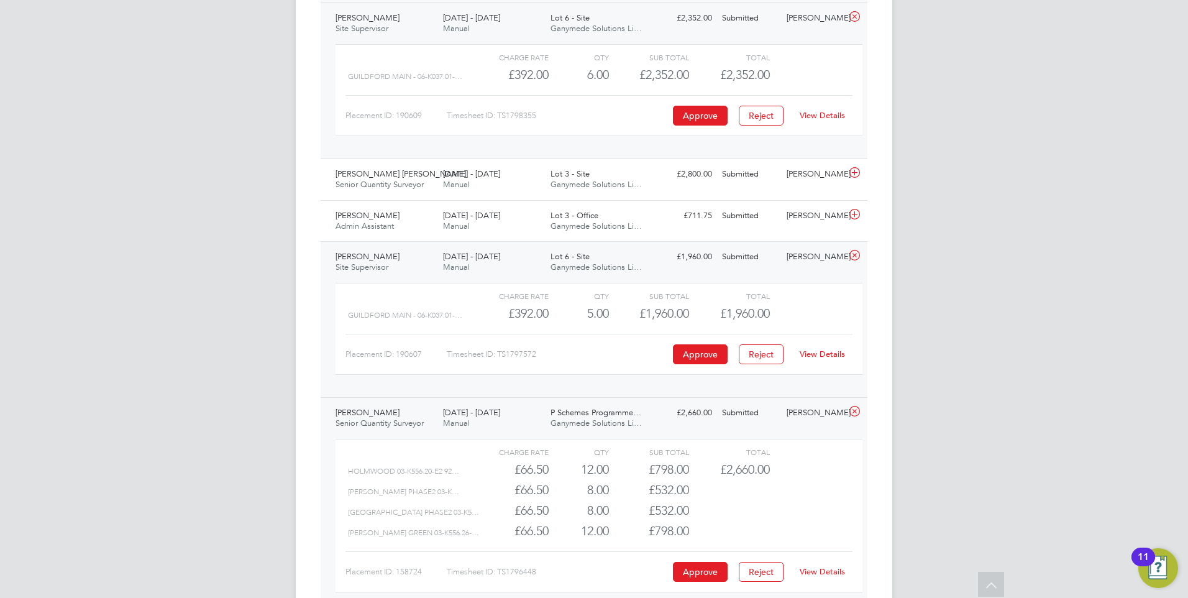
click at [828, 357] on link "View Details" at bounding box center [821, 353] width 45 height 11
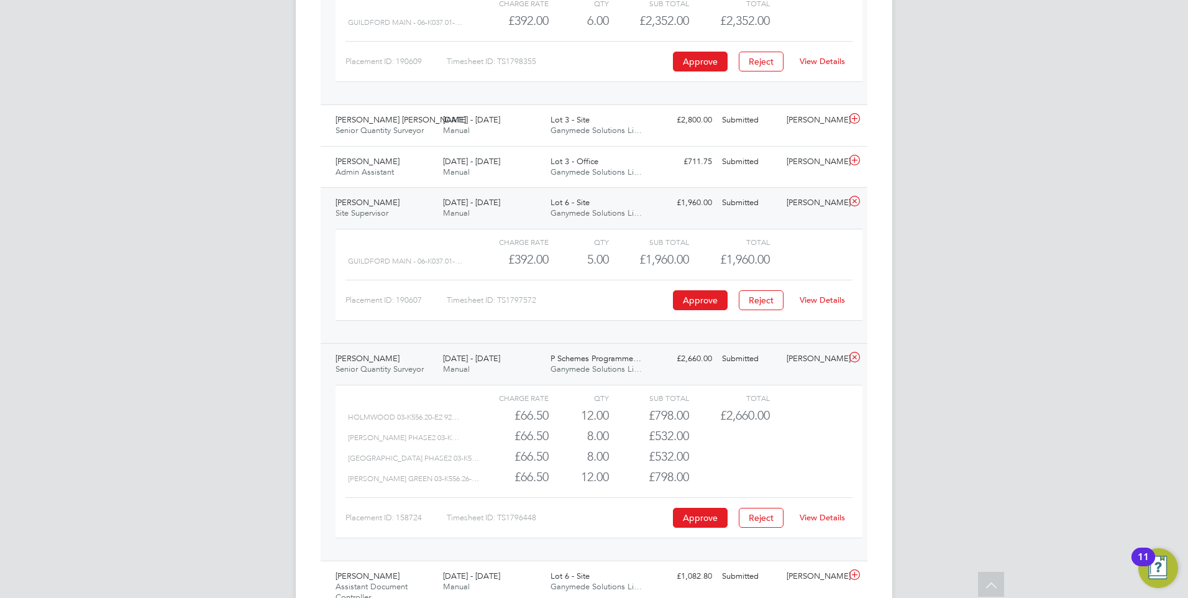
scroll to position [2043, 0]
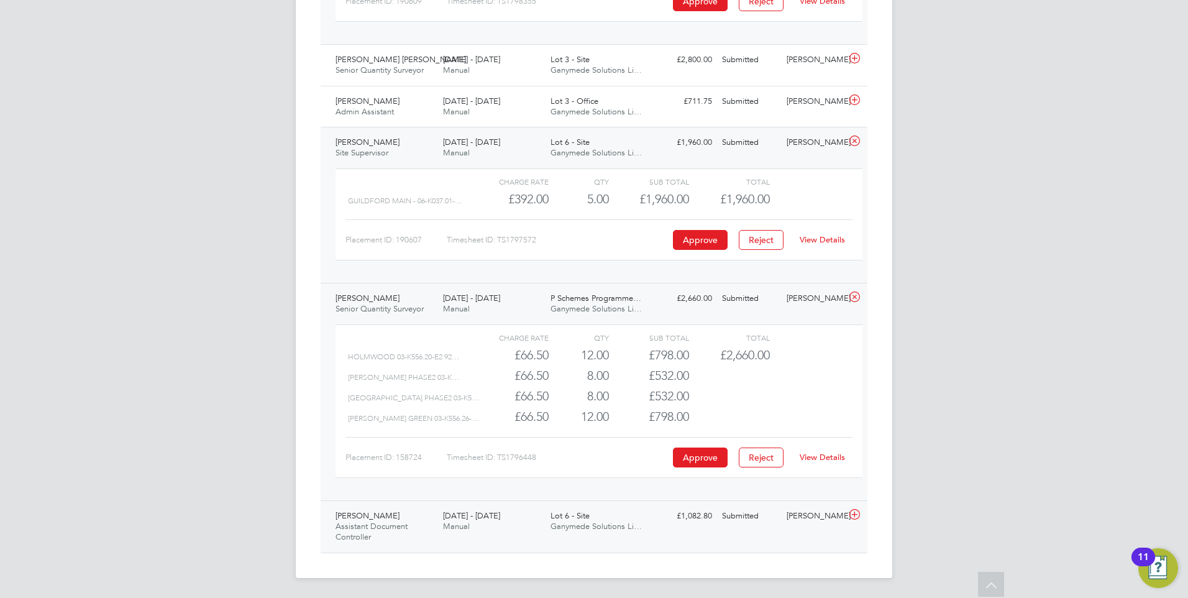
click at [454, 463] on span "4 - 10 Aug 2025" at bounding box center [471, 515] width 57 height 11
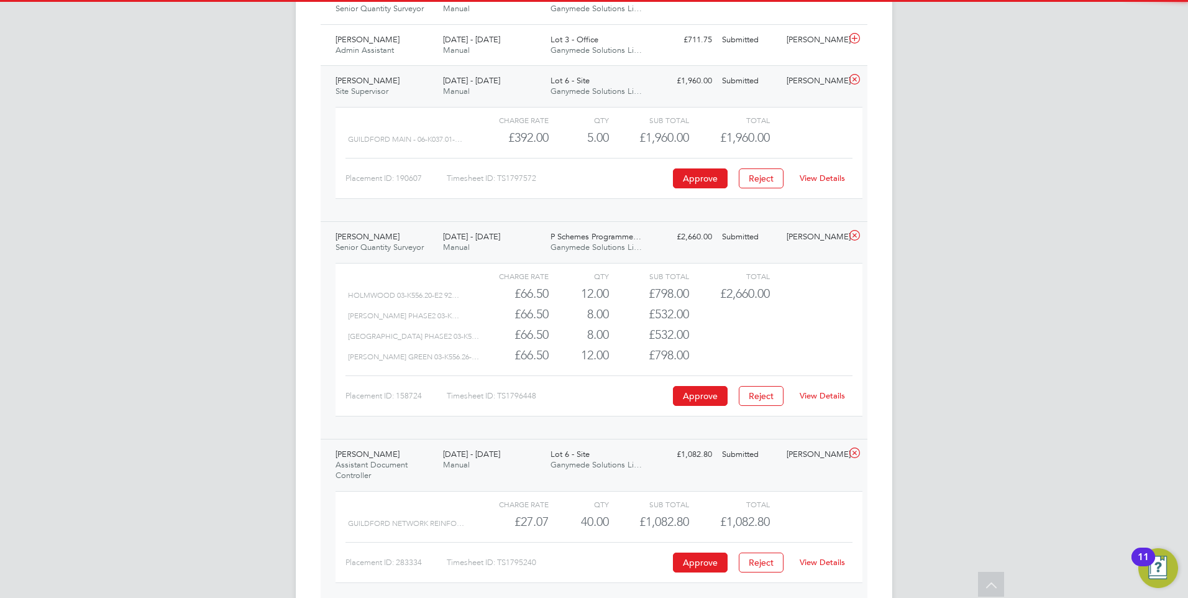
scroll to position [2157, 0]
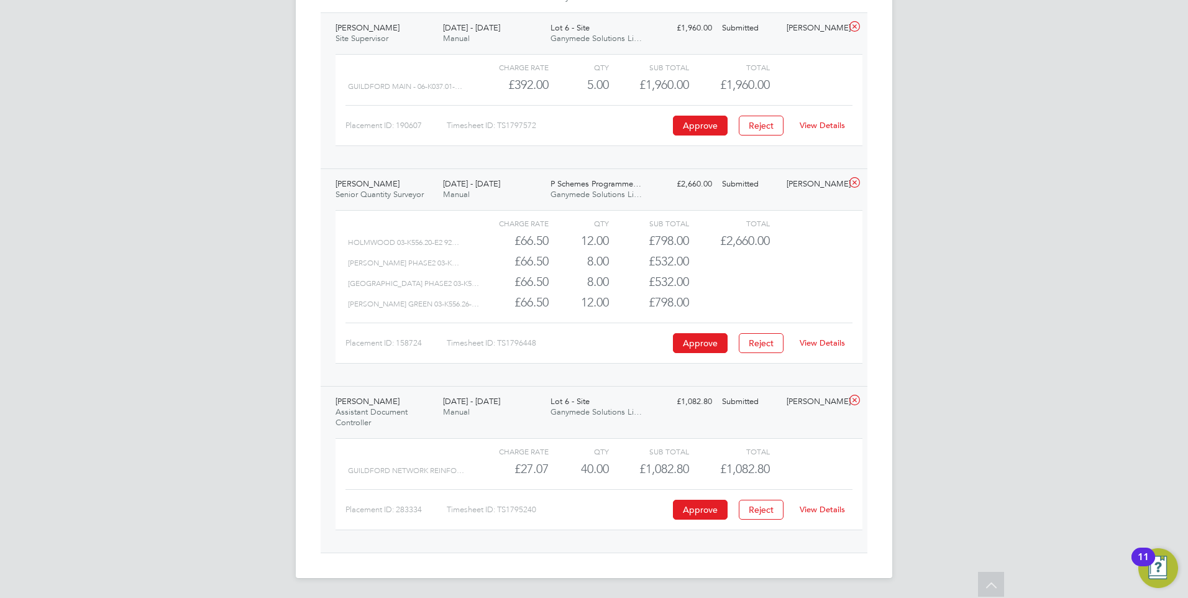
click at [824, 463] on link "View Details" at bounding box center [821, 509] width 45 height 11
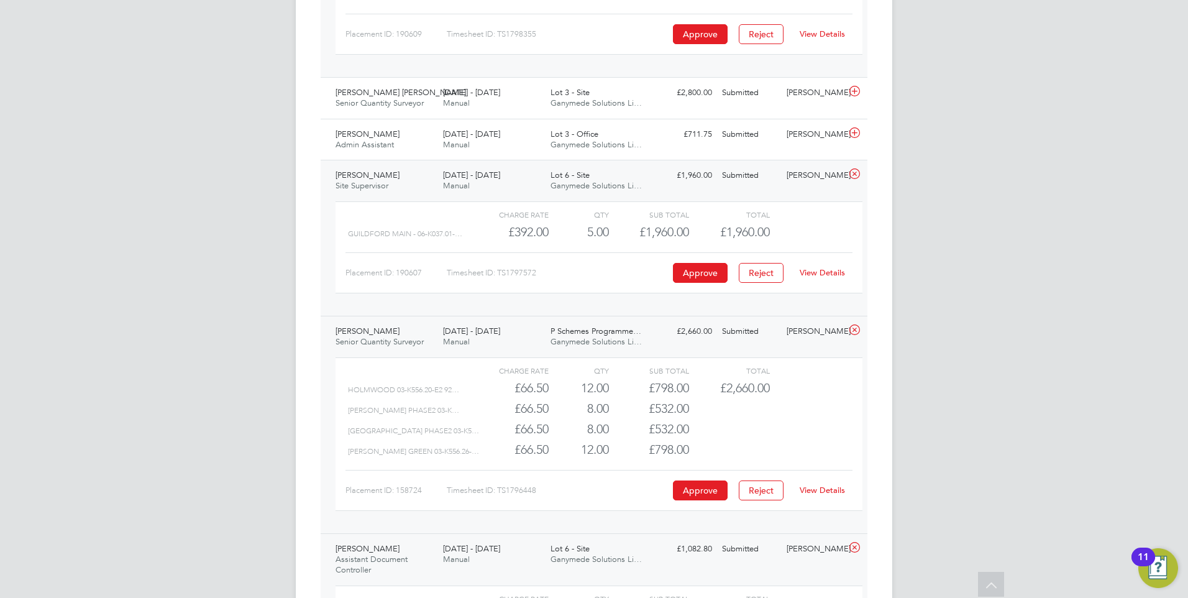
scroll to position [1971, 0]
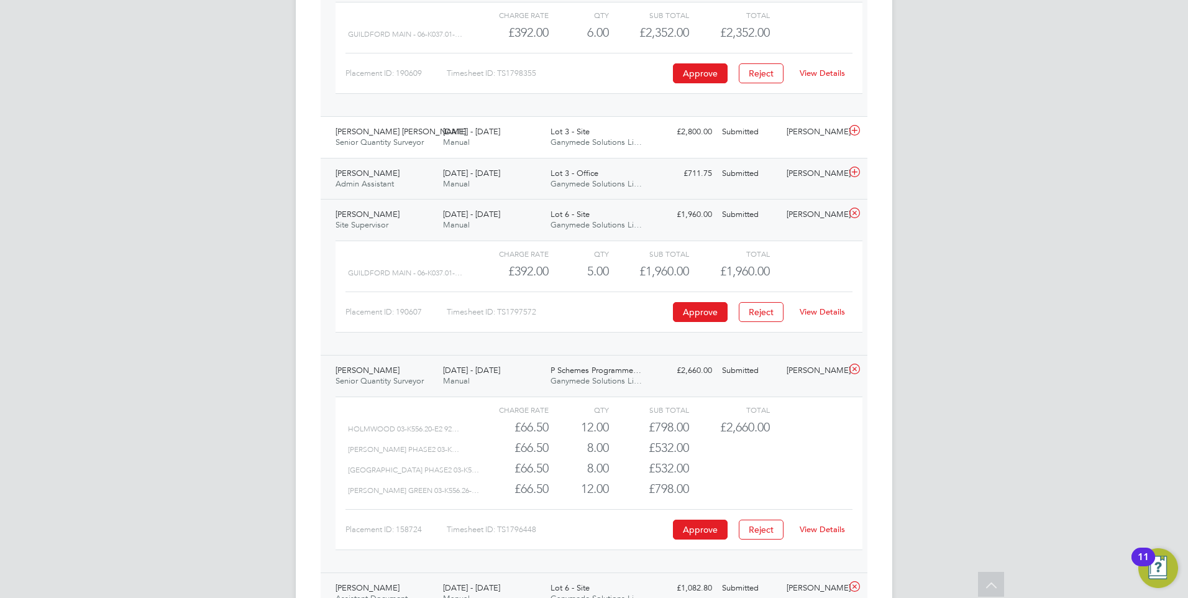
click at [454, 175] on span "4 - 10 Aug 2025" at bounding box center [471, 173] width 57 height 11
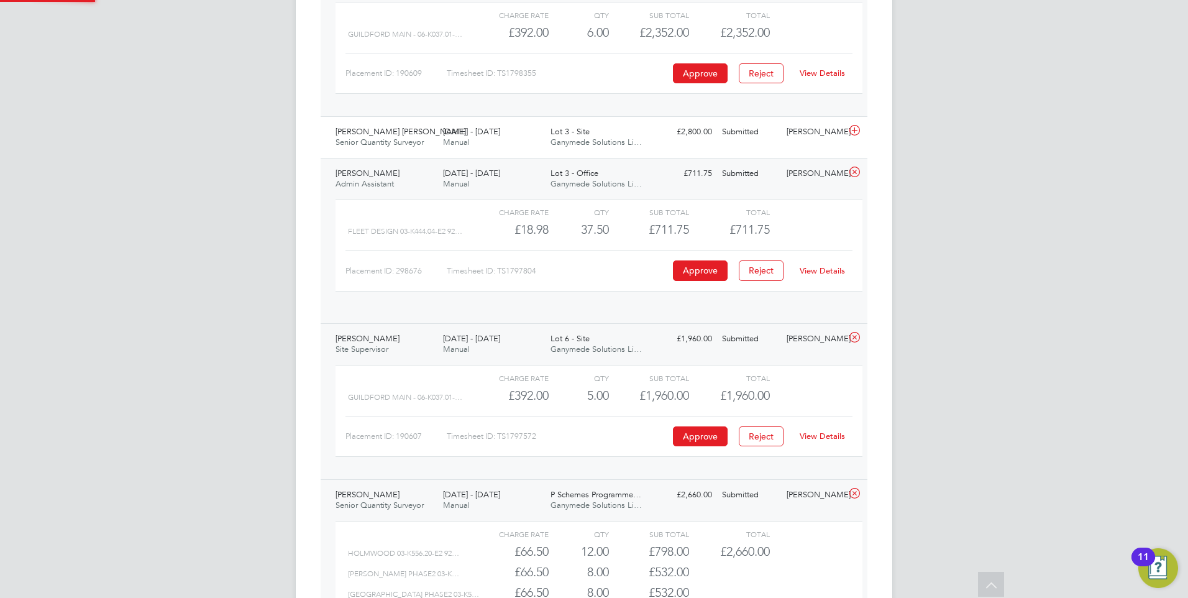
scroll to position [21, 121]
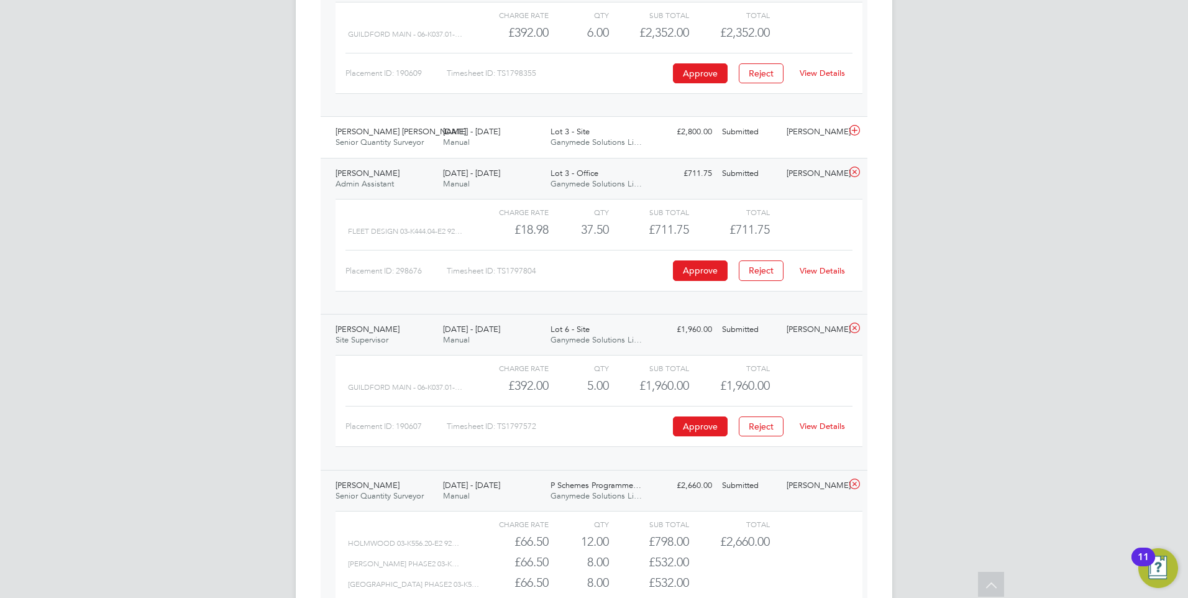
click at [813, 269] on link "View Details" at bounding box center [821, 270] width 45 height 11
click at [828, 273] on link "View Details" at bounding box center [821, 270] width 45 height 11
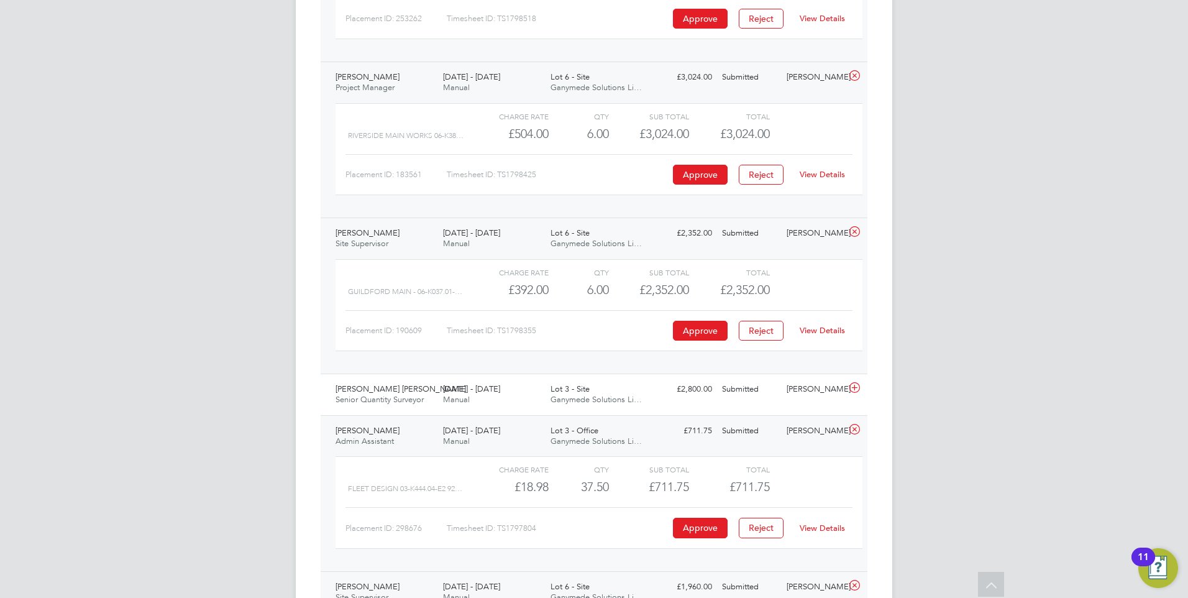
scroll to position [1713, 0]
click at [463, 393] on span "4 - 10 Aug 2025" at bounding box center [471, 390] width 57 height 11
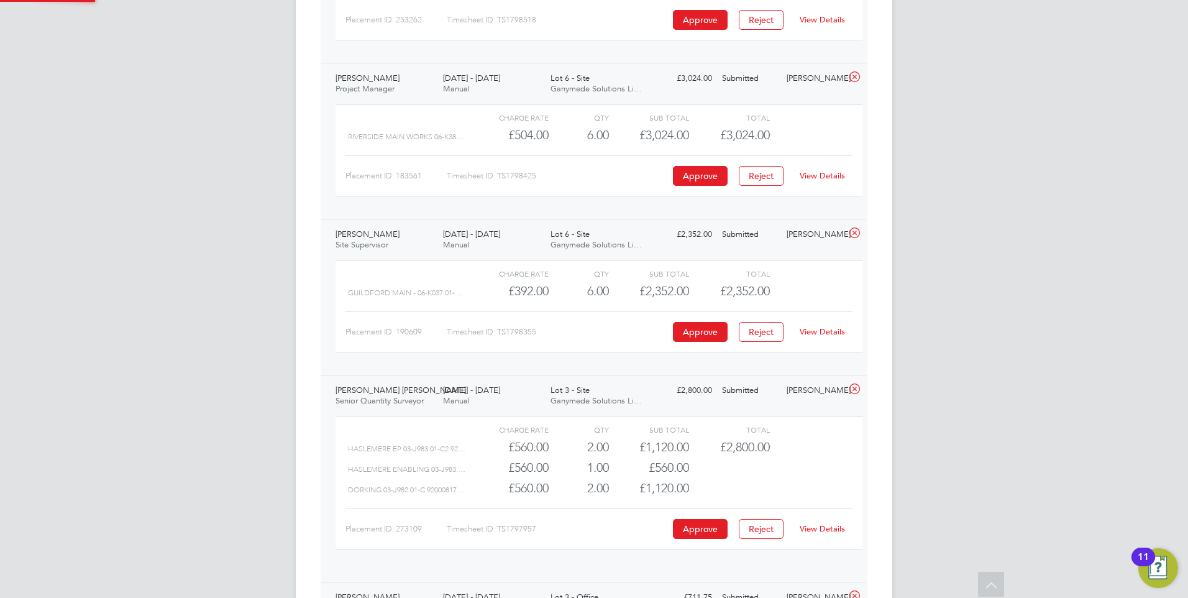
scroll to position [21, 121]
click at [830, 463] on link "View Details" at bounding box center [821, 528] width 45 height 11
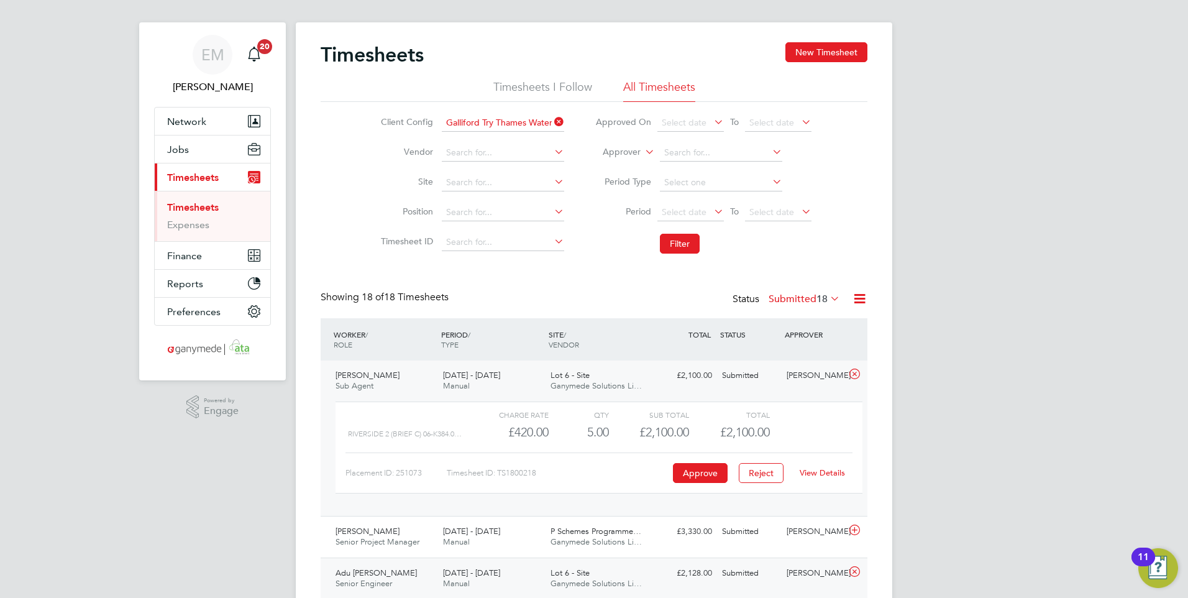
scroll to position [0, 0]
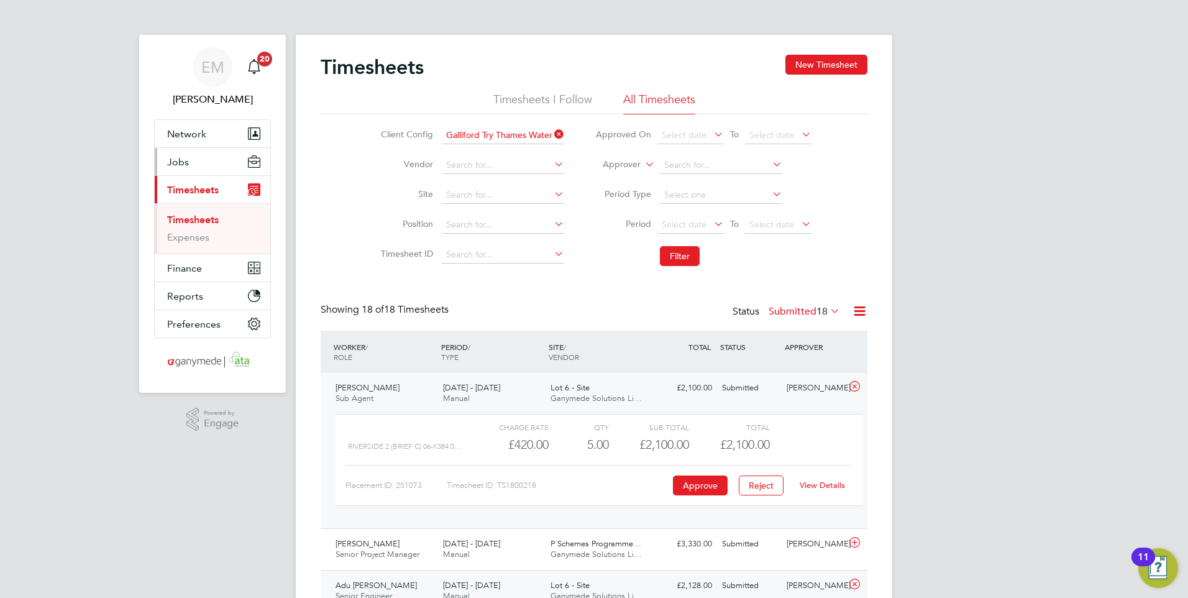
click at [179, 158] on span "Jobs" at bounding box center [178, 162] width 22 height 12
click at [172, 159] on span "Jobs" at bounding box center [178, 162] width 22 height 12
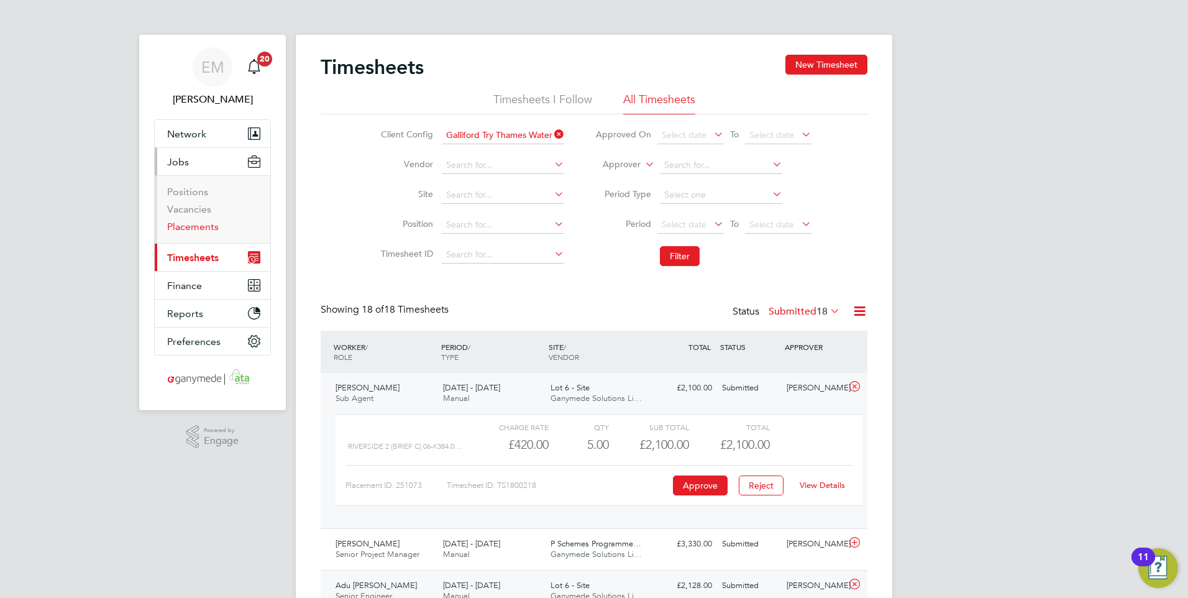
click at [211, 223] on link "Placements" at bounding box center [193, 227] width 52 height 12
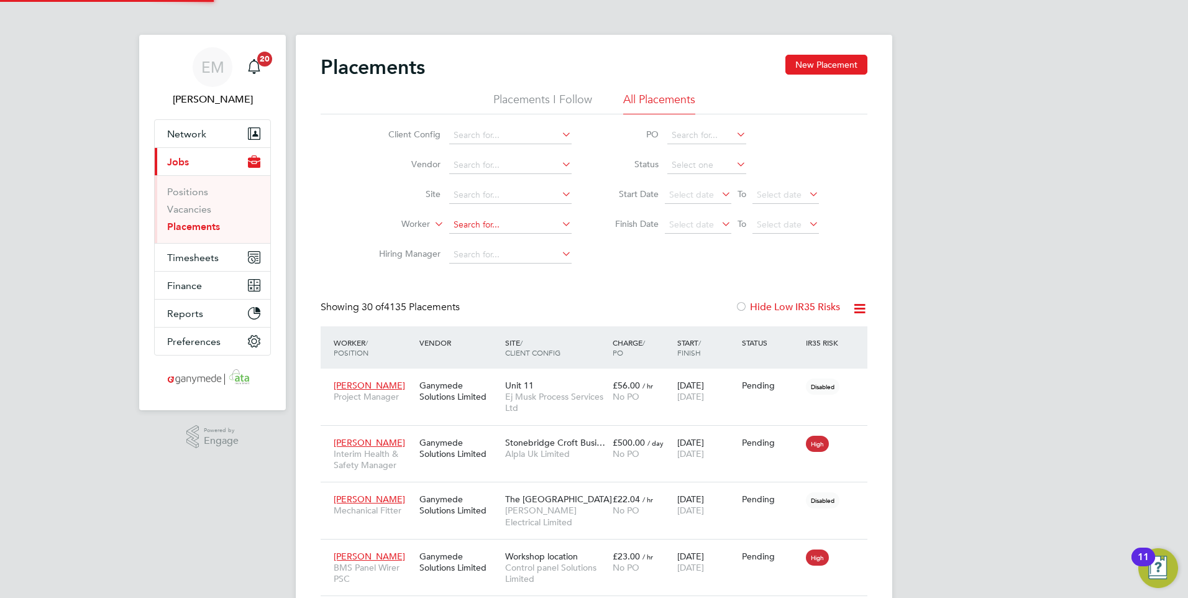
scroll to position [36, 86]
click at [488, 217] on input at bounding box center [510, 224] width 122 height 17
click at [496, 239] on li "Dani el Maguire" at bounding box center [530, 241] width 163 height 17
type input "Daniel Maguire"
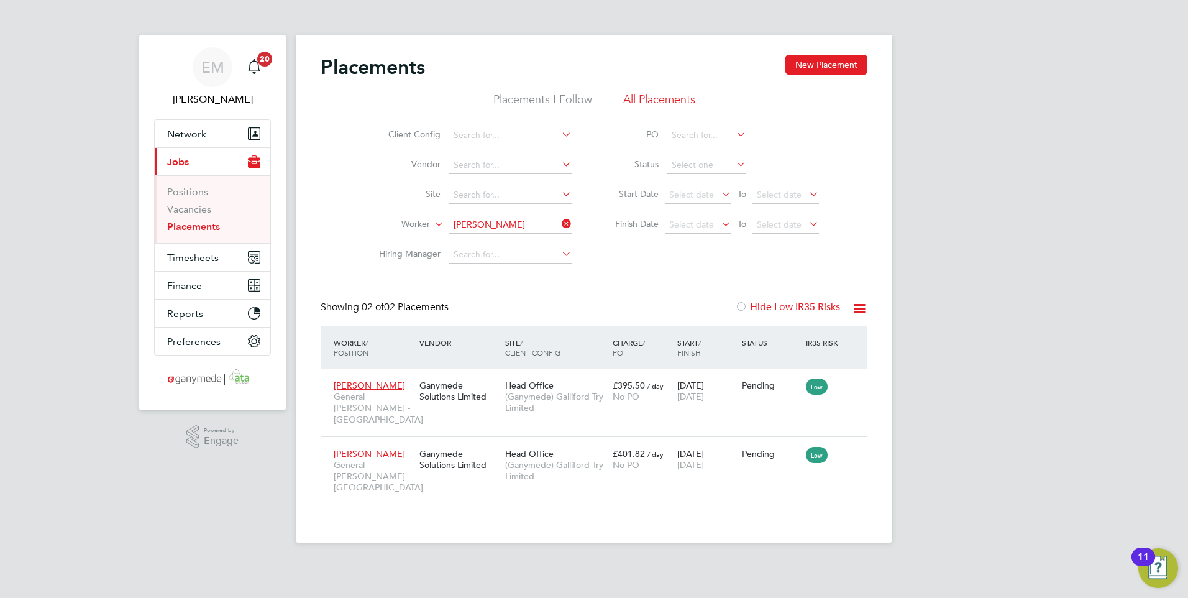
click at [559, 222] on icon at bounding box center [559, 223] width 0 height 17
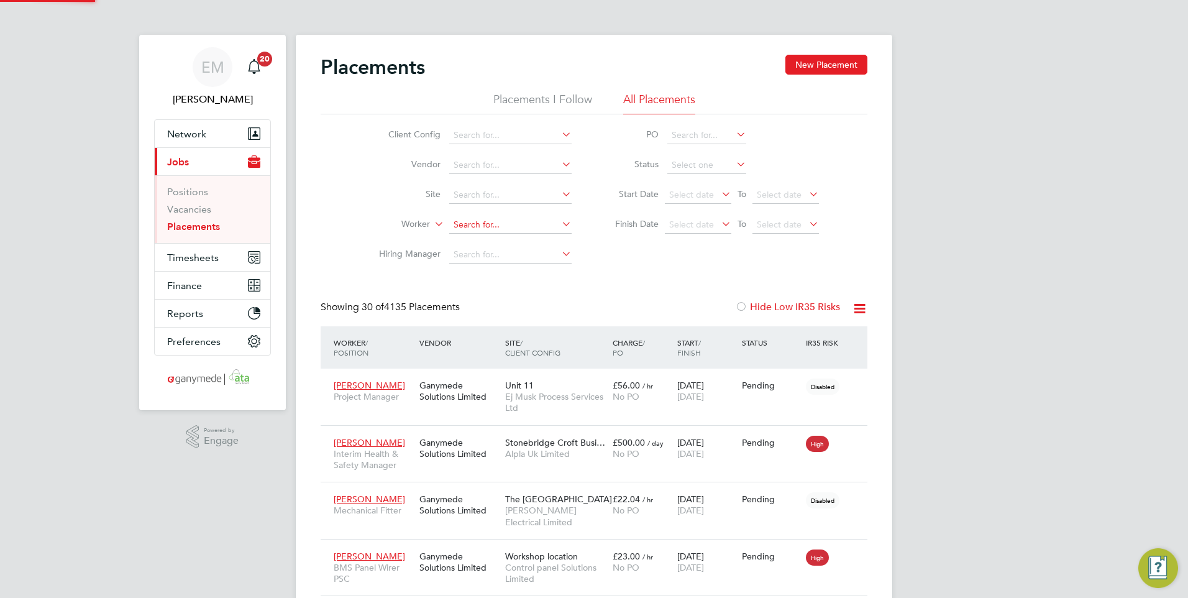
click at [526, 227] on input at bounding box center [510, 224] width 122 height 17
click at [509, 235] on li "Eamo n O'Dwyer" at bounding box center [511, 242] width 124 height 17
type input "Eamon O'Dwyer"
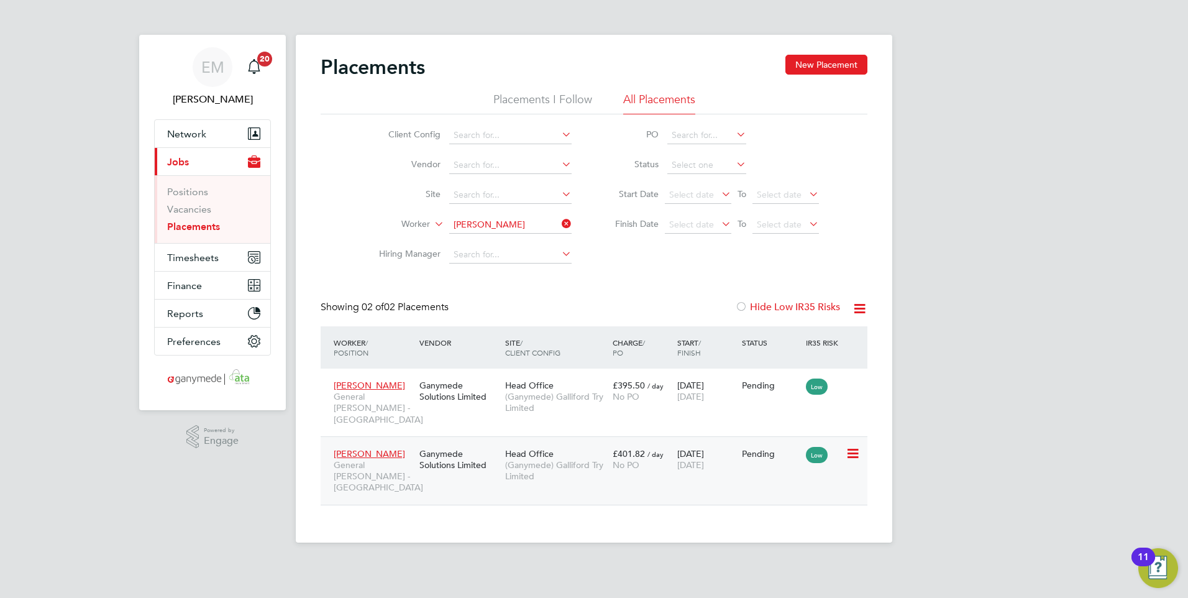
click at [440, 450] on div "Ganymede Solutions Limited" at bounding box center [459, 459] width 86 height 35
click at [540, 225] on input at bounding box center [510, 224] width 122 height 17
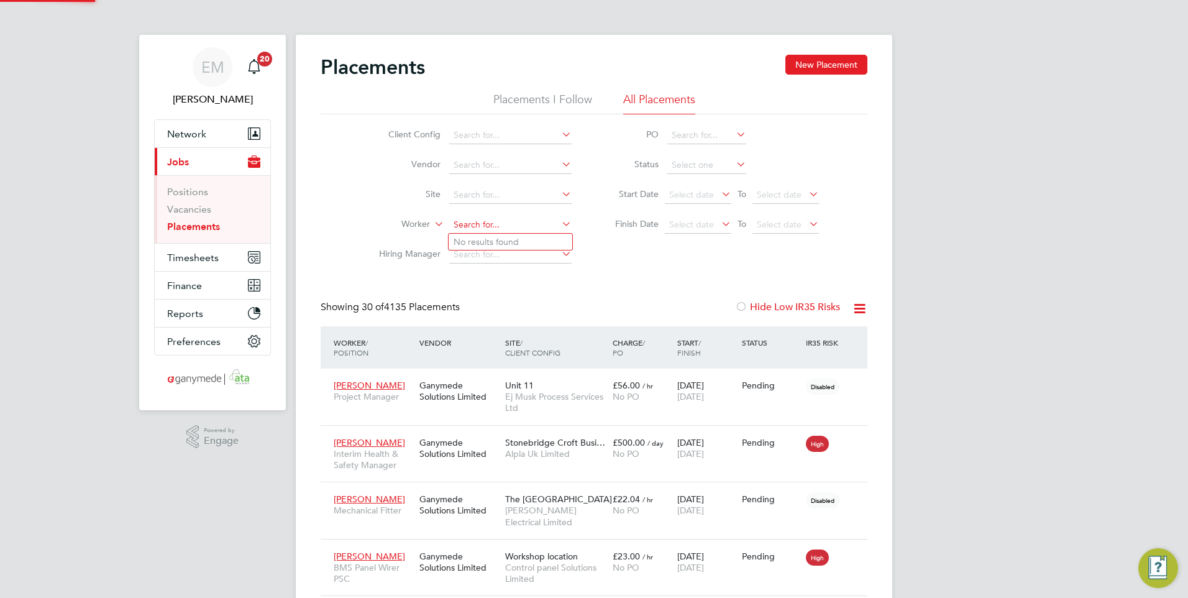
scroll to position [36, 86]
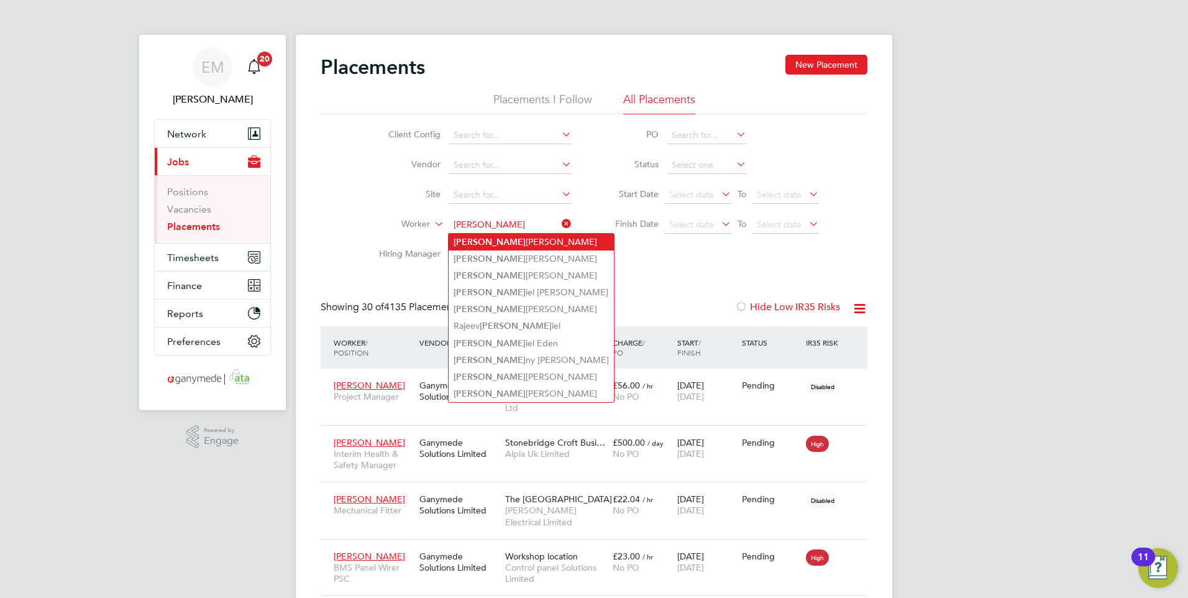
click at [494, 241] on li "Dan iel Maguire" at bounding box center [531, 242] width 165 height 17
type input "Daniel Maguire"
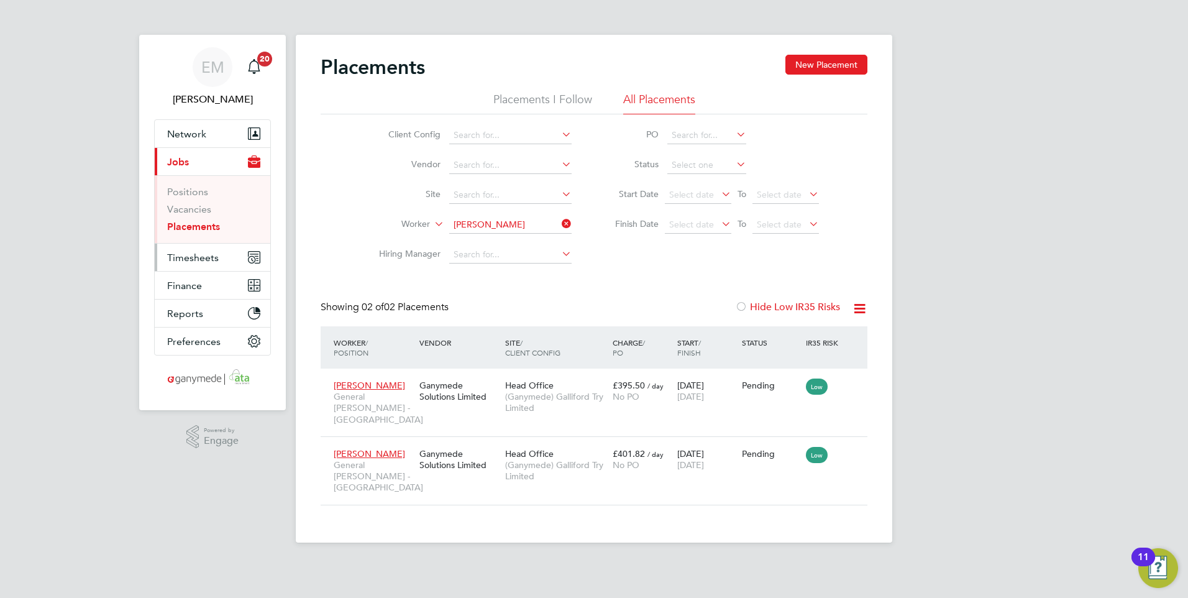
click at [184, 258] on span "Timesheets" at bounding box center [193, 258] width 52 height 12
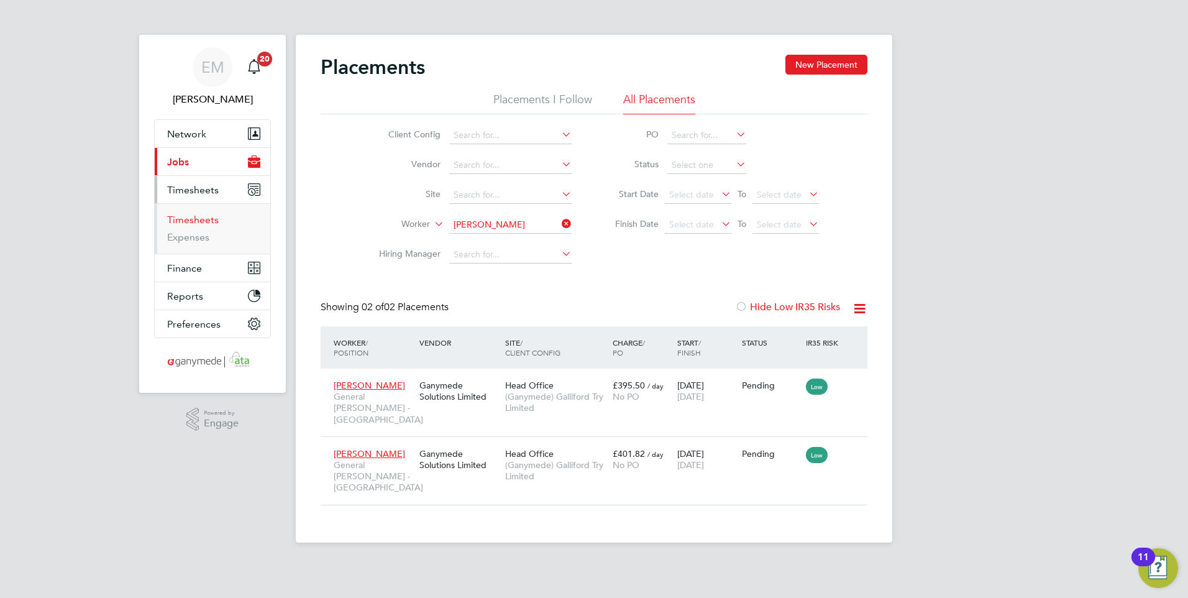
click at [196, 220] on link "Timesheets" at bounding box center [193, 220] width 52 height 12
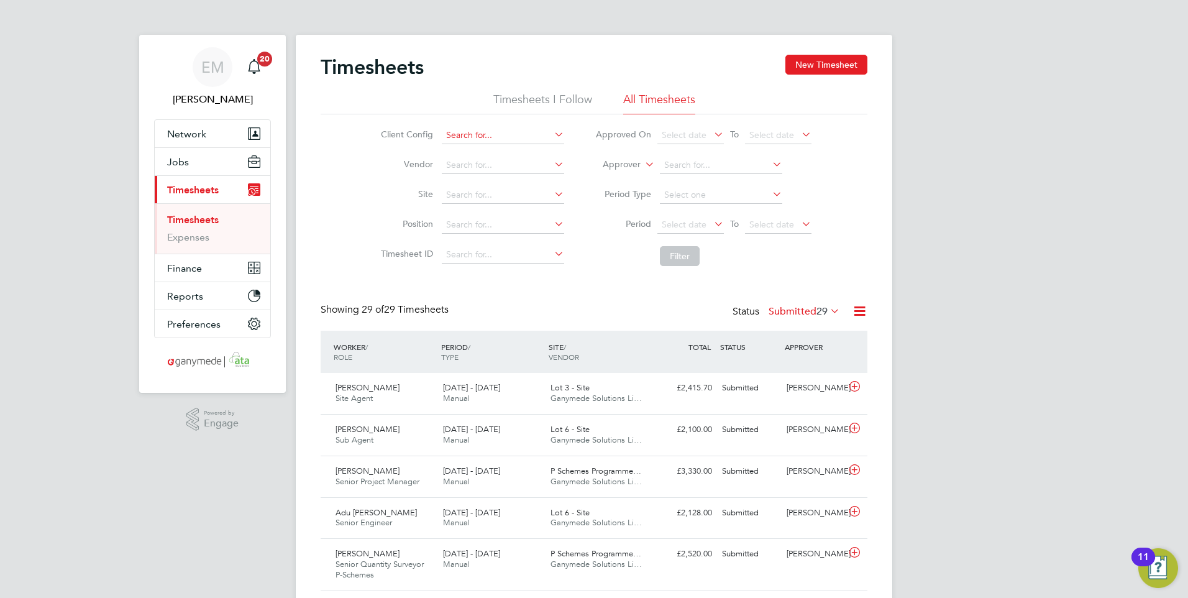
click at [467, 140] on input at bounding box center [503, 135] width 122 height 17
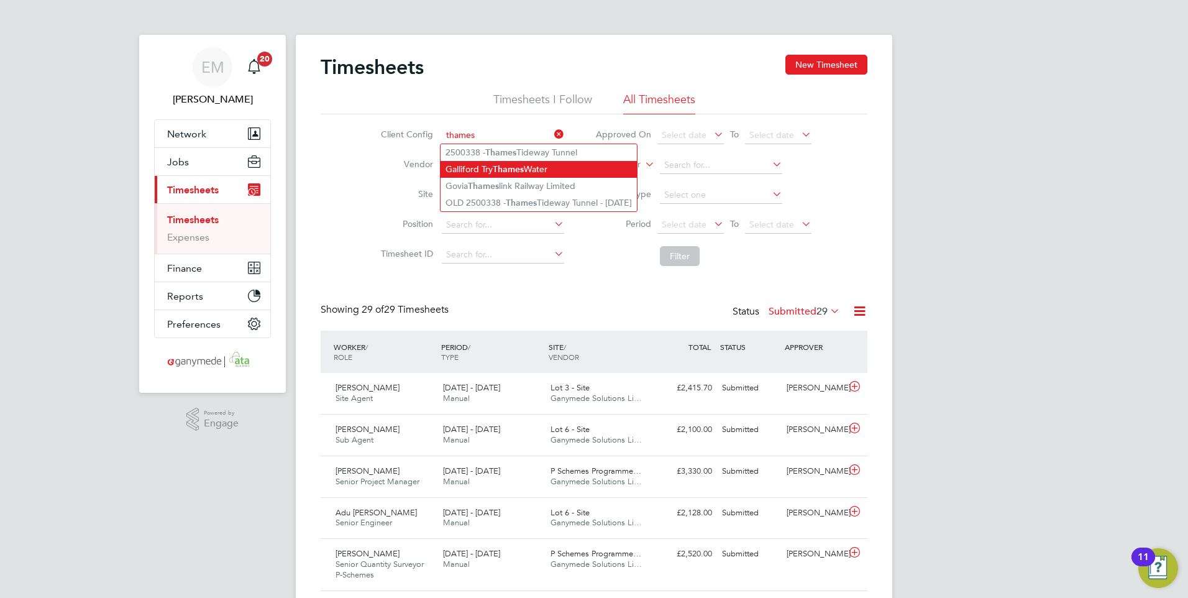
click at [466, 168] on li "Galliford Try Thames Water" at bounding box center [538, 169] width 196 height 17
type input "Galliford Try Thames Water"
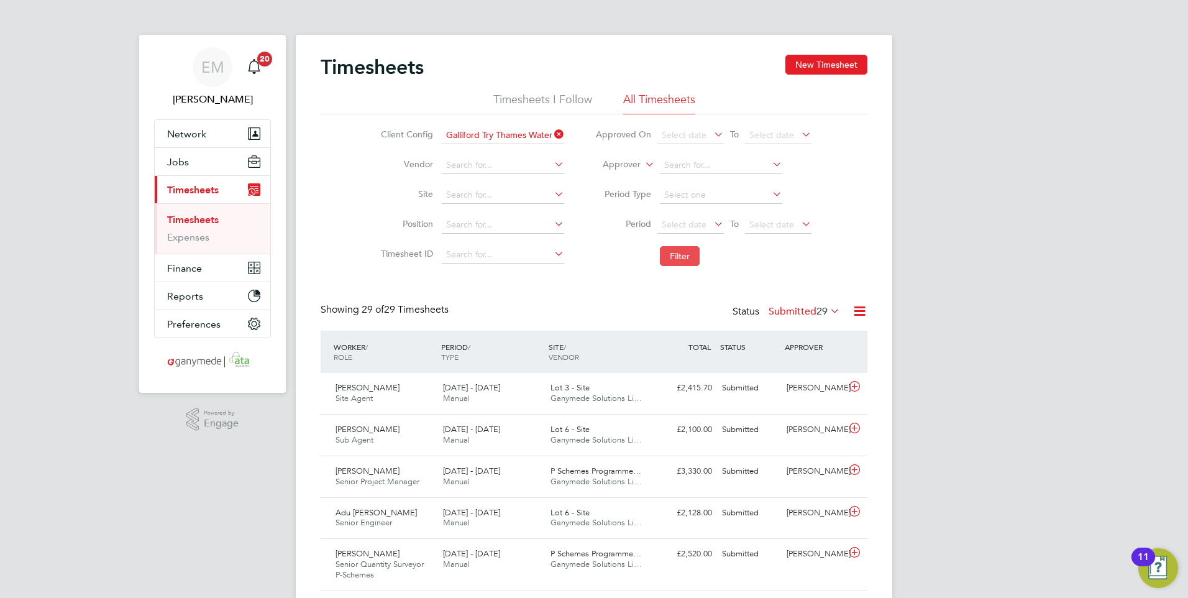
click at [693, 254] on button "Filter" at bounding box center [680, 256] width 40 height 20
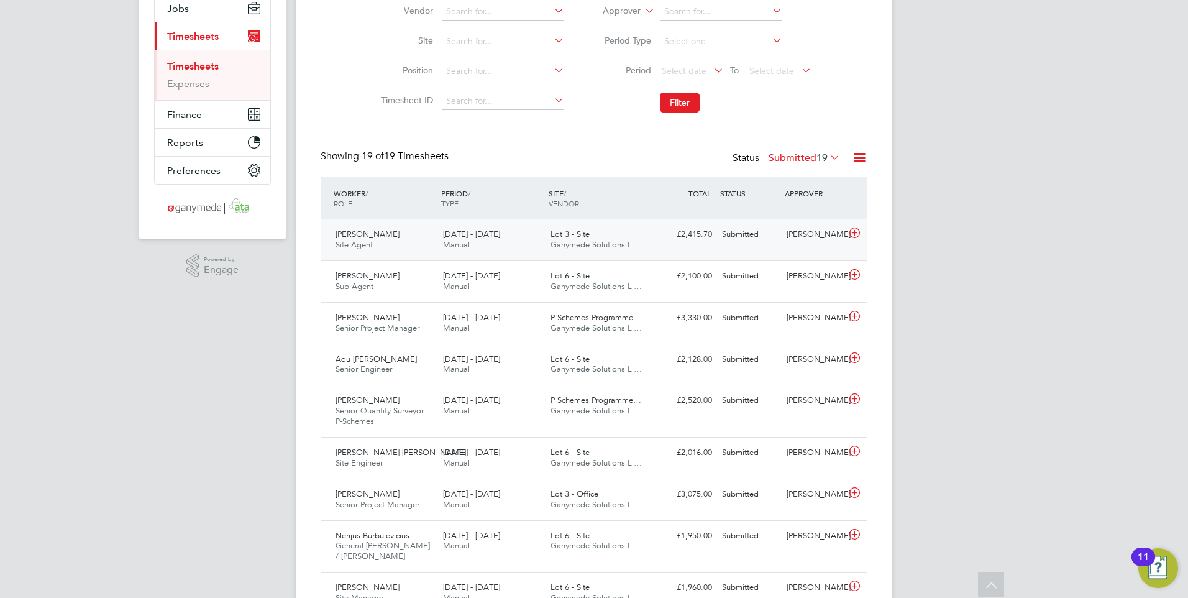
click at [457, 237] on span "4 - 10 Aug 2025" at bounding box center [471, 234] width 57 height 11
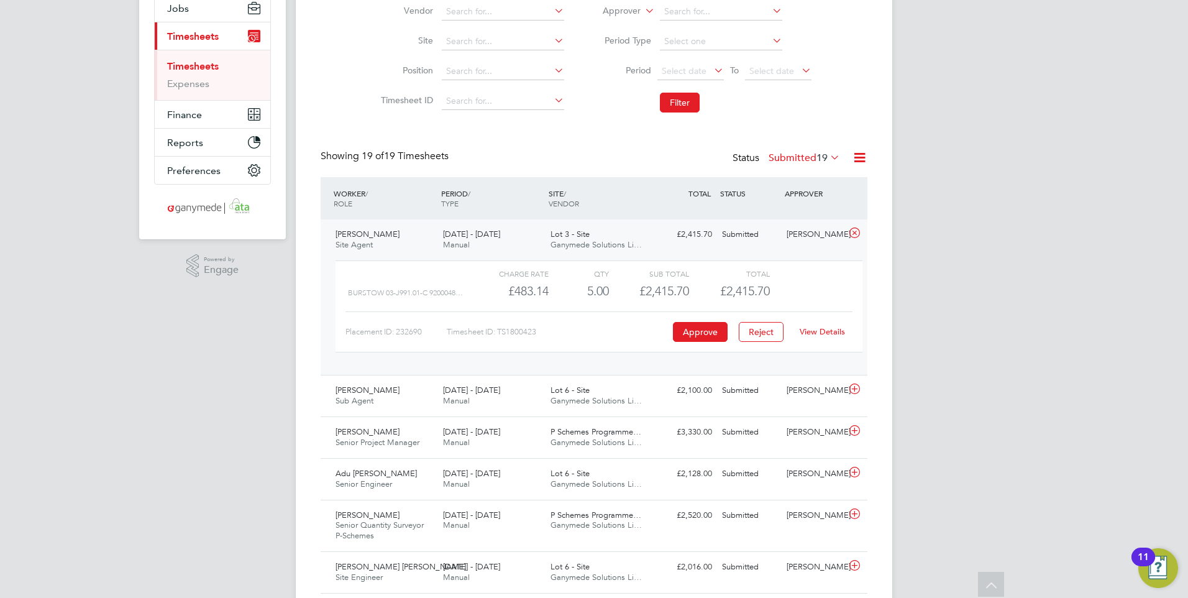
click at [824, 330] on link "View Details" at bounding box center [821, 331] width 45 height 11
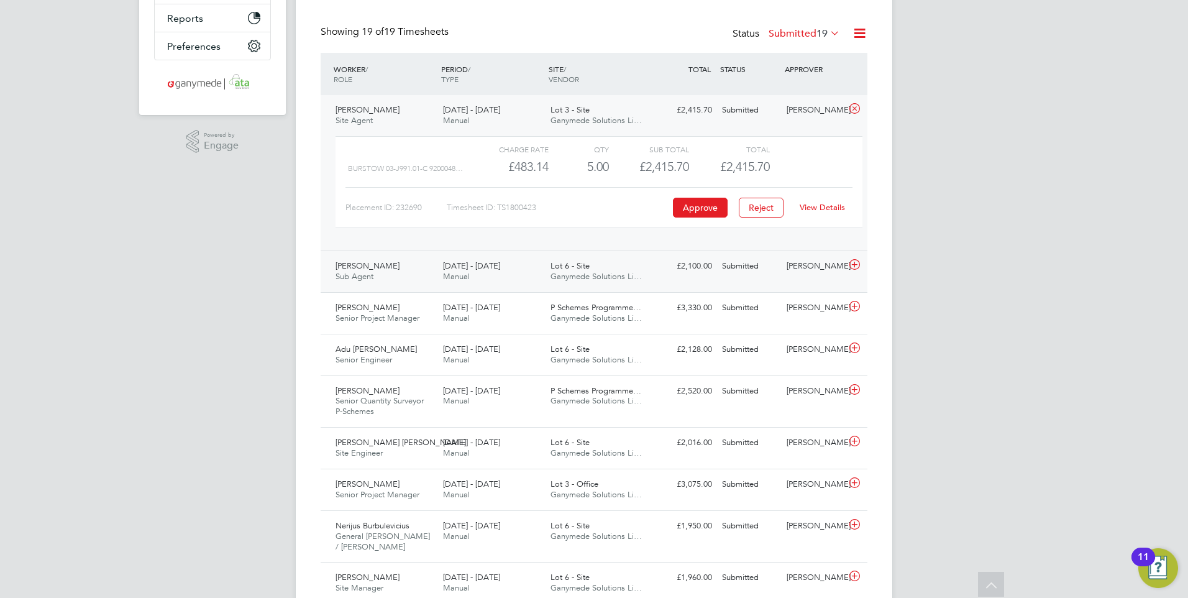
click at [460, 266] on span "4 - 10 Aug 2025" at bounding box center [471, 265] width 57 height 11
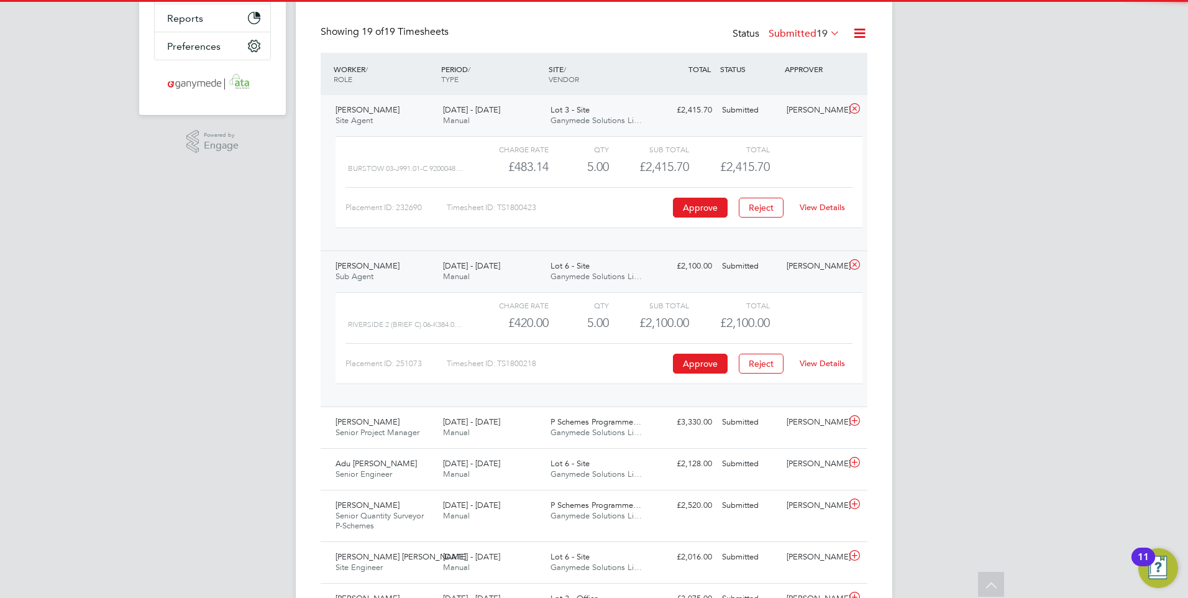
click at [838, 357] on div "View Details" at bounding box center [821, 363] width 61 height 20
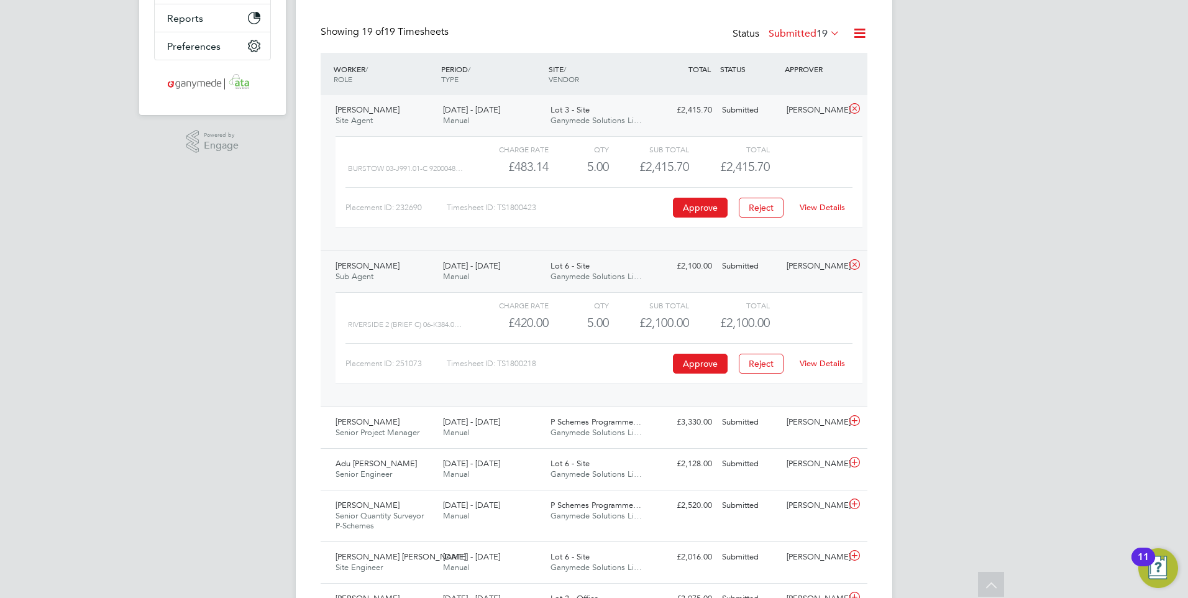
click at [838, 364] on link "View Details" at bounding box center [821, 363] width 45 height 11
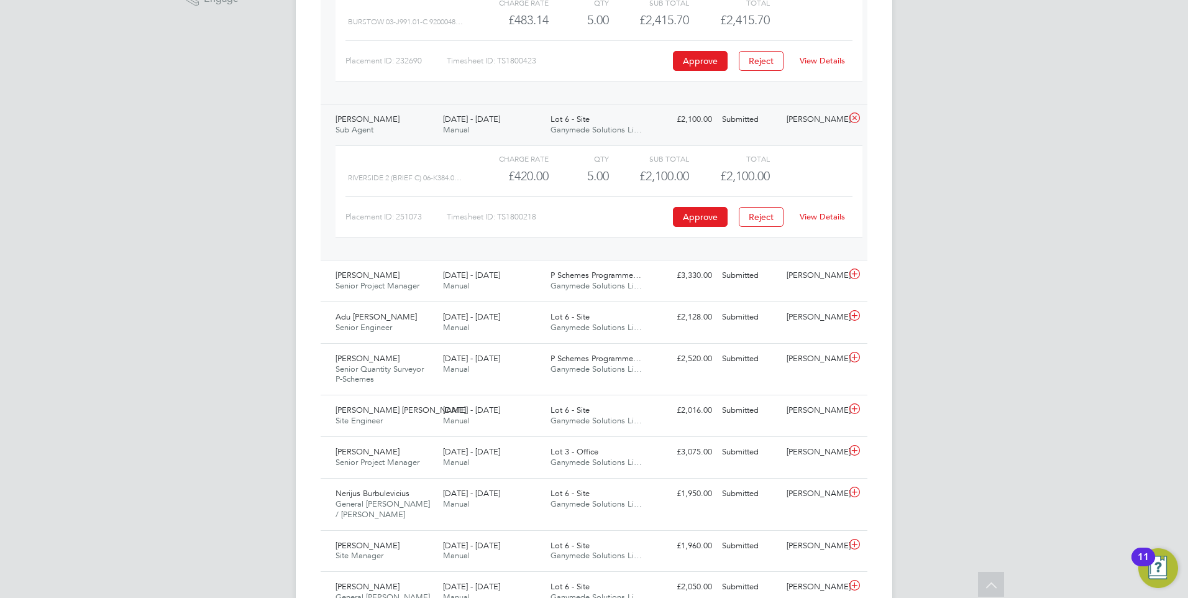
scroll to position [464, 0]
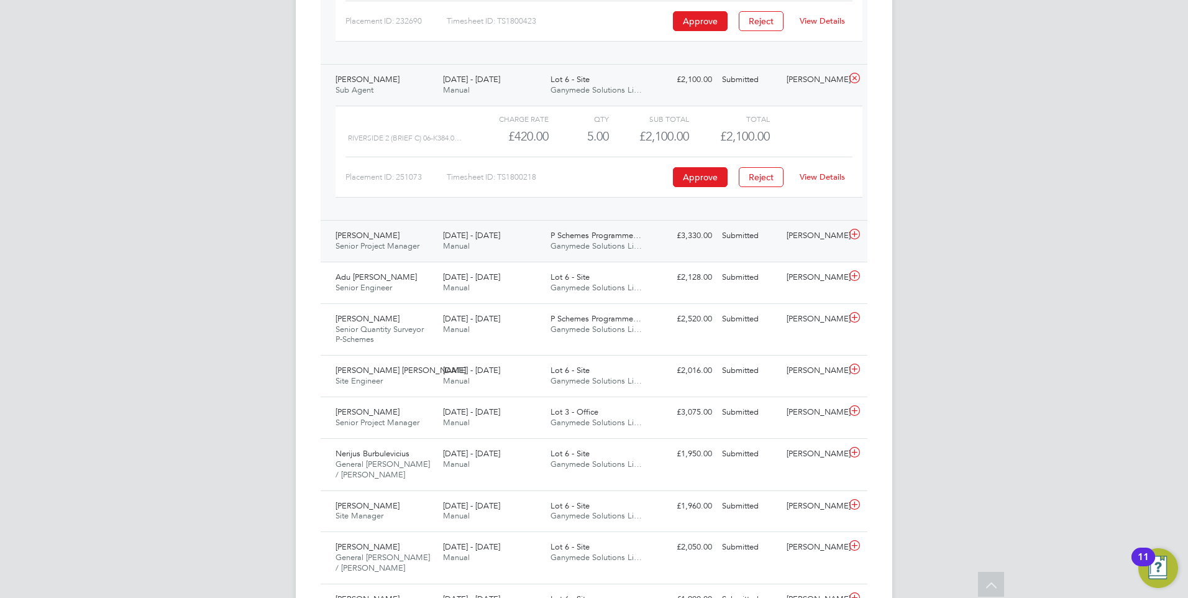
click at [474, 237] on span "4 - 10 Aug 2025" at bounding box center [471, 235] width 57 height 11
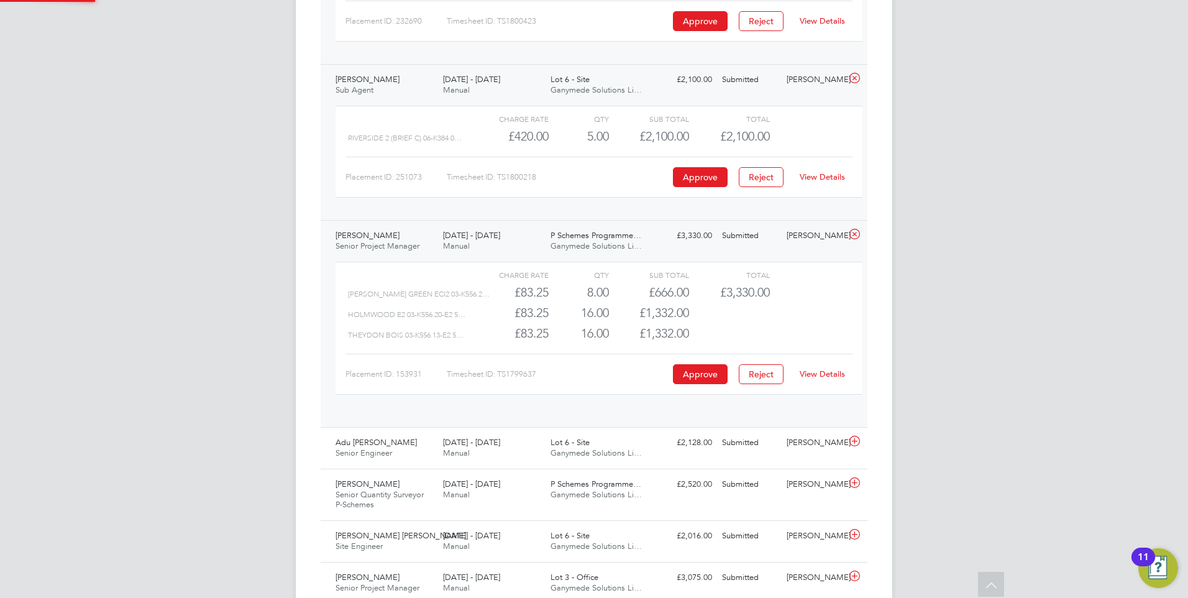
scroll to position [21, 121]
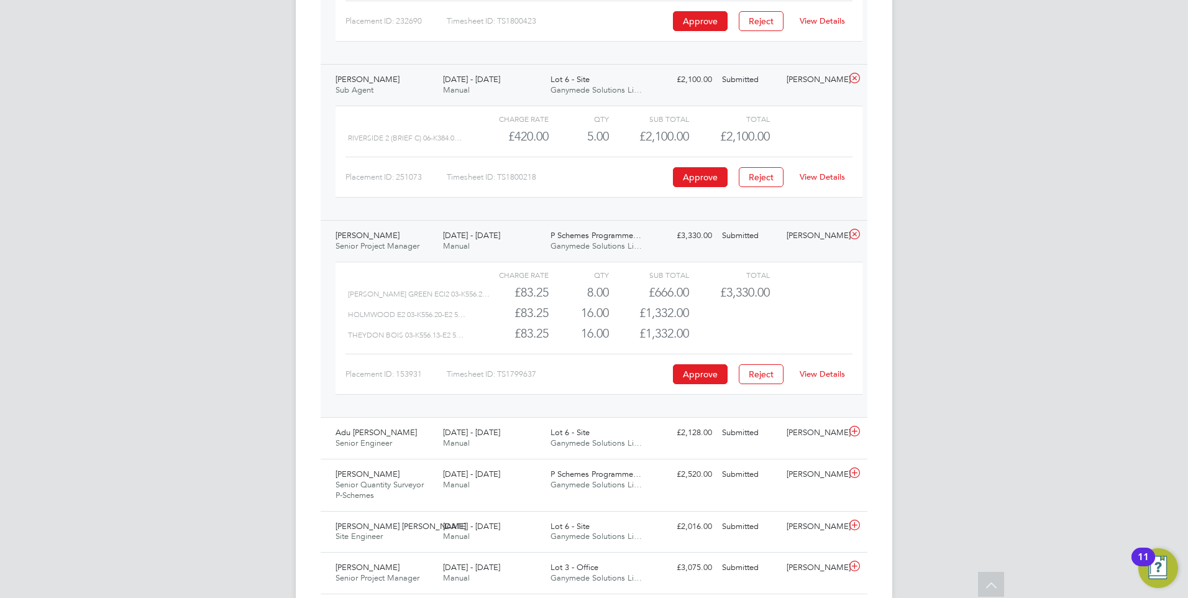
click at [830, 373] on link "View Details" at bounding box center [821, 373] width 45 height 11
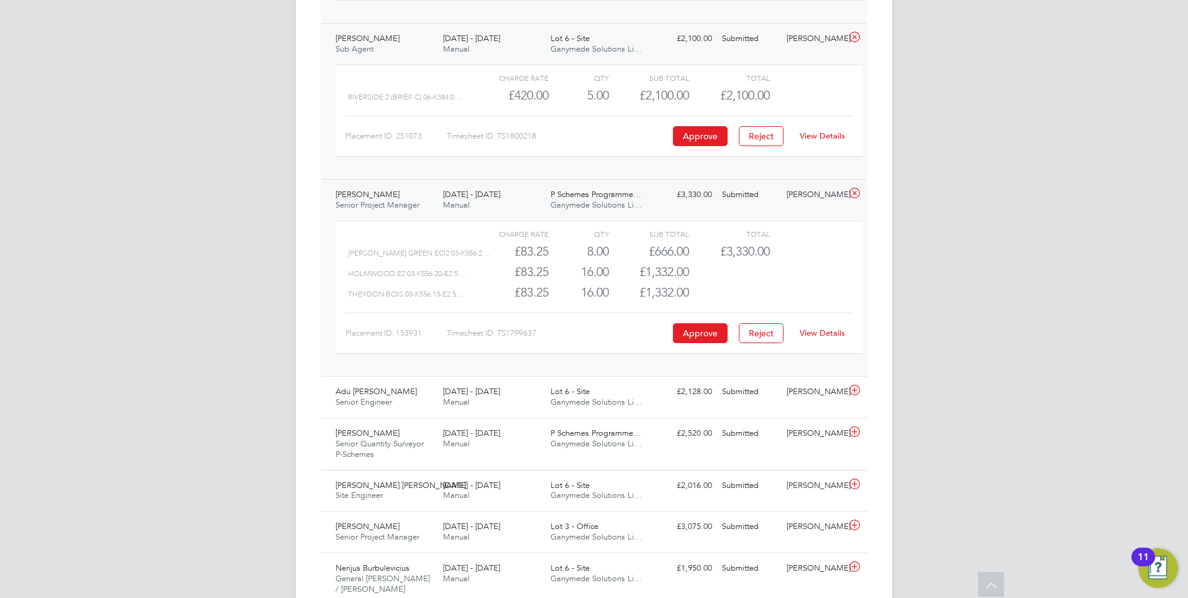
scroll to position [588, 0]
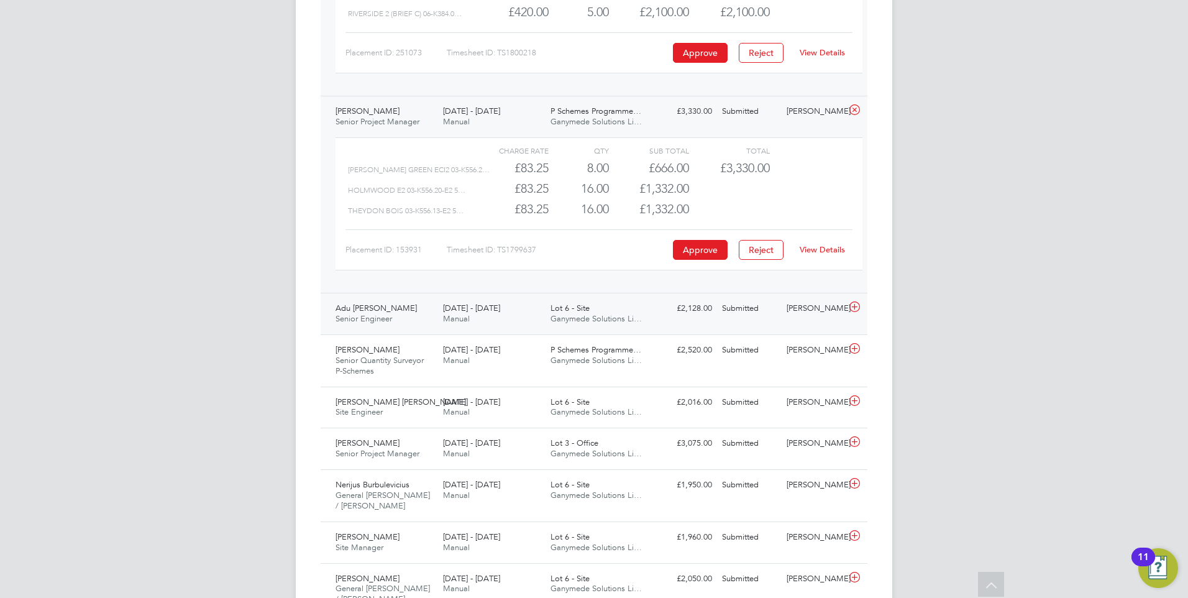
click at [461, 306] on span "4 - 10 Aug 2025" at bounding box center [471, 308] width 57 height 11
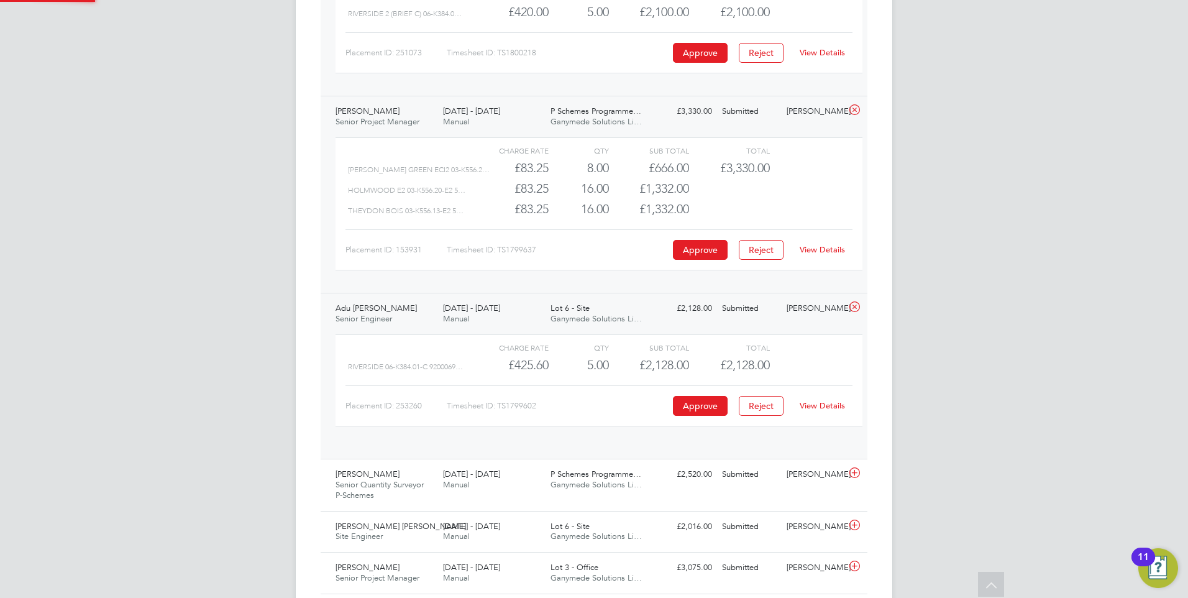
scroll to position [21, 121]
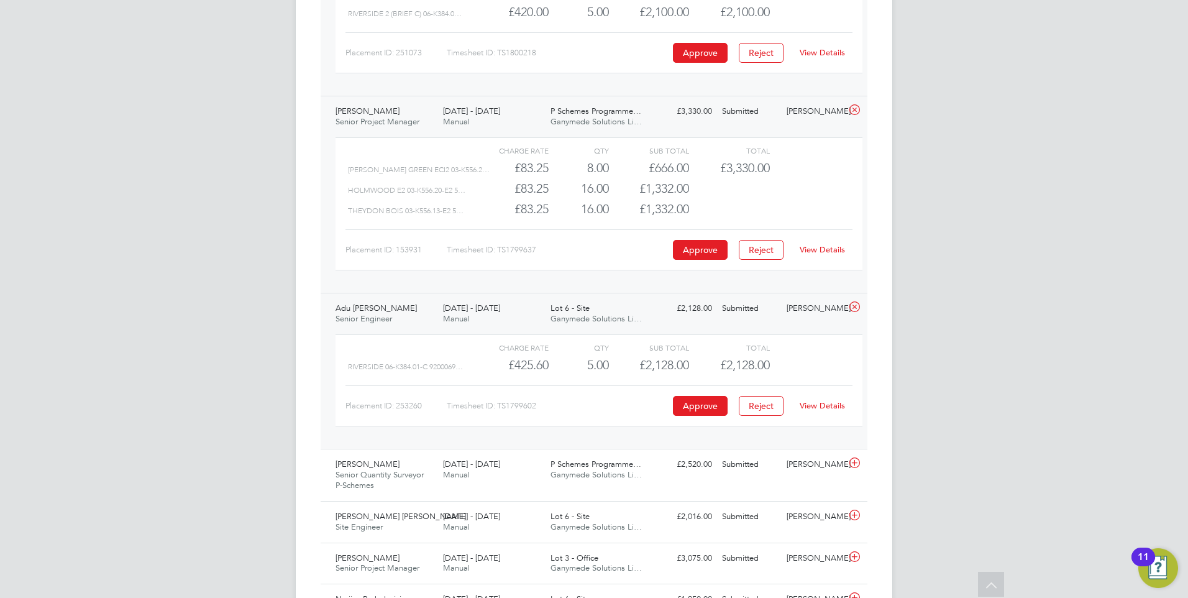
click at [826, 406] on link "View Details" at bounding box center [821, 405] width 45 height 11
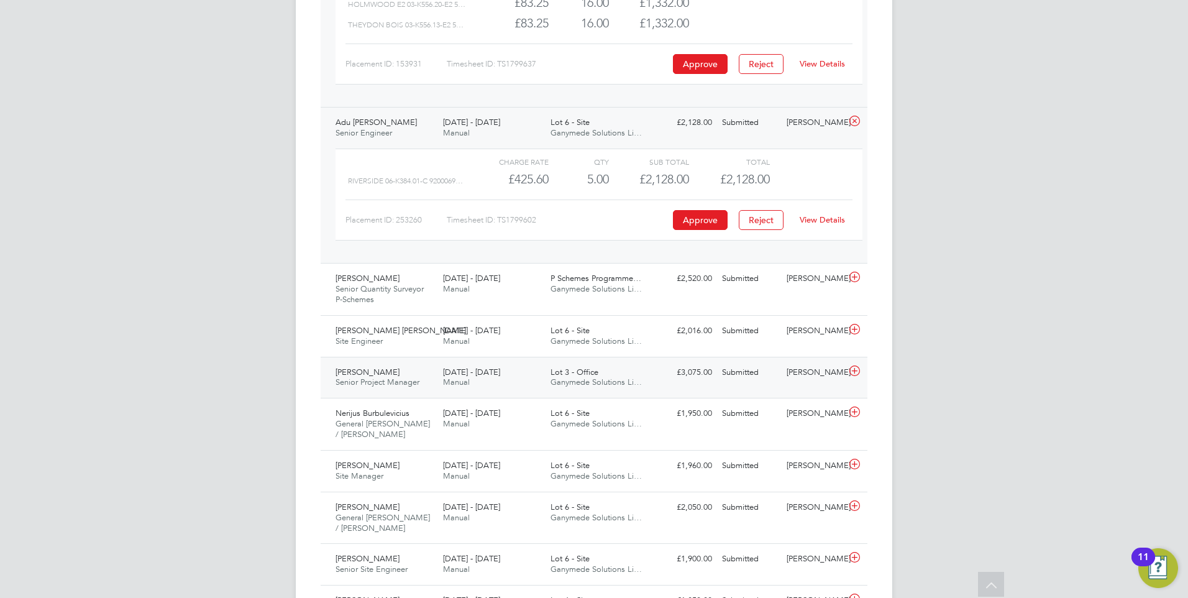
scroll to position [775, 0]
click at [465, 283] on span "Manual" at bounding box center [456, 288] width 27 height 11
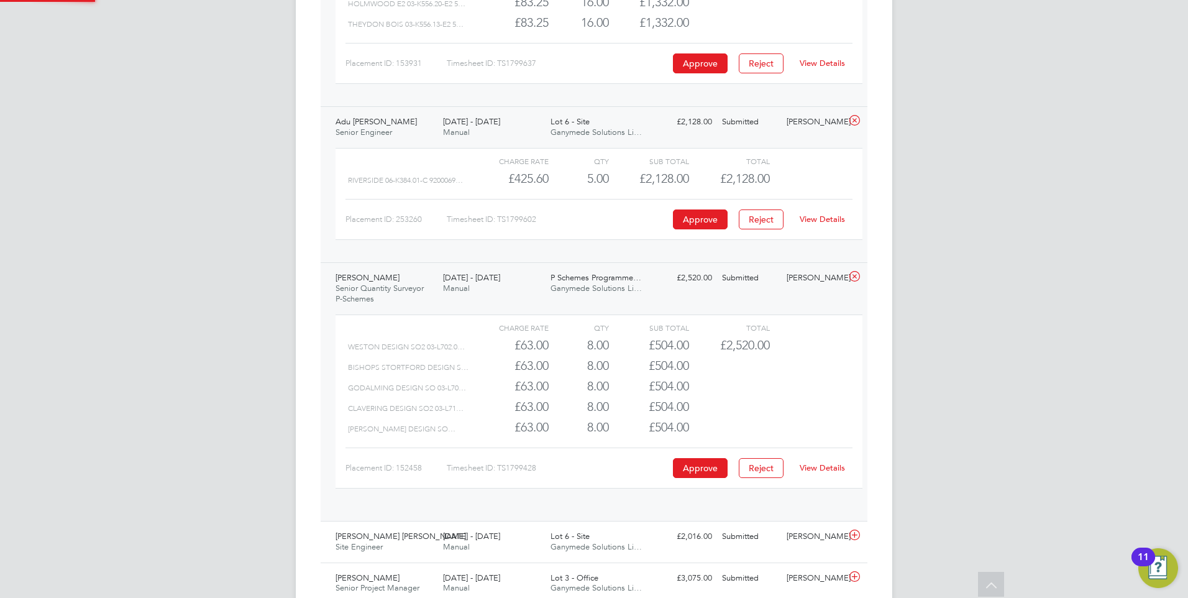
scroll to position [21, 121]
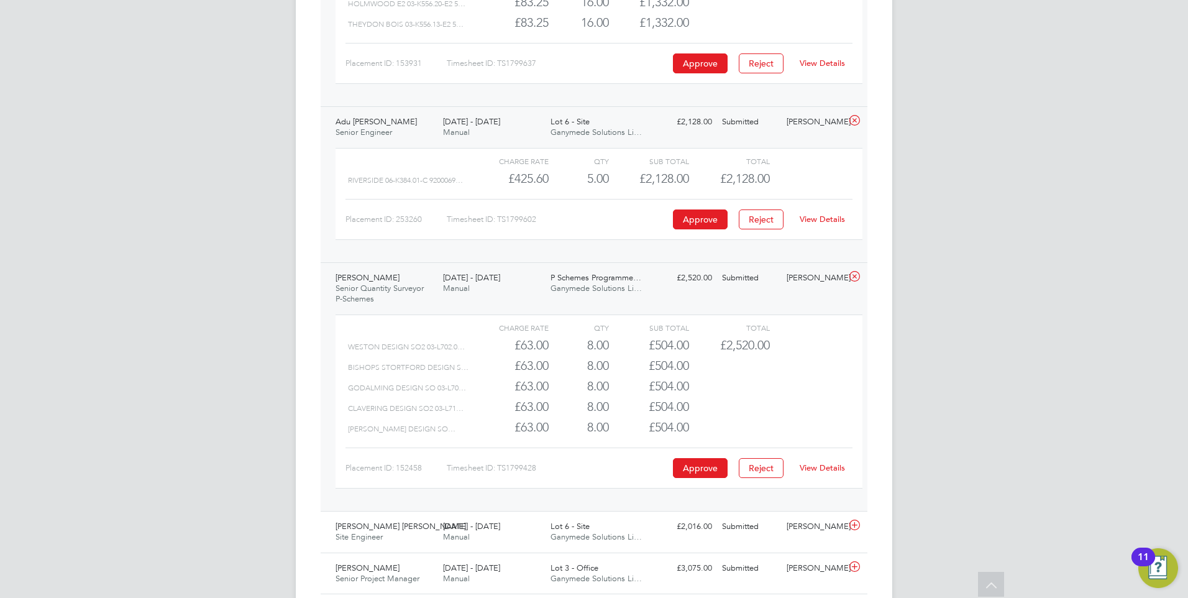
click at [822, 463] on link "View Details" at bounding box center [821, 467] width 45 height 11
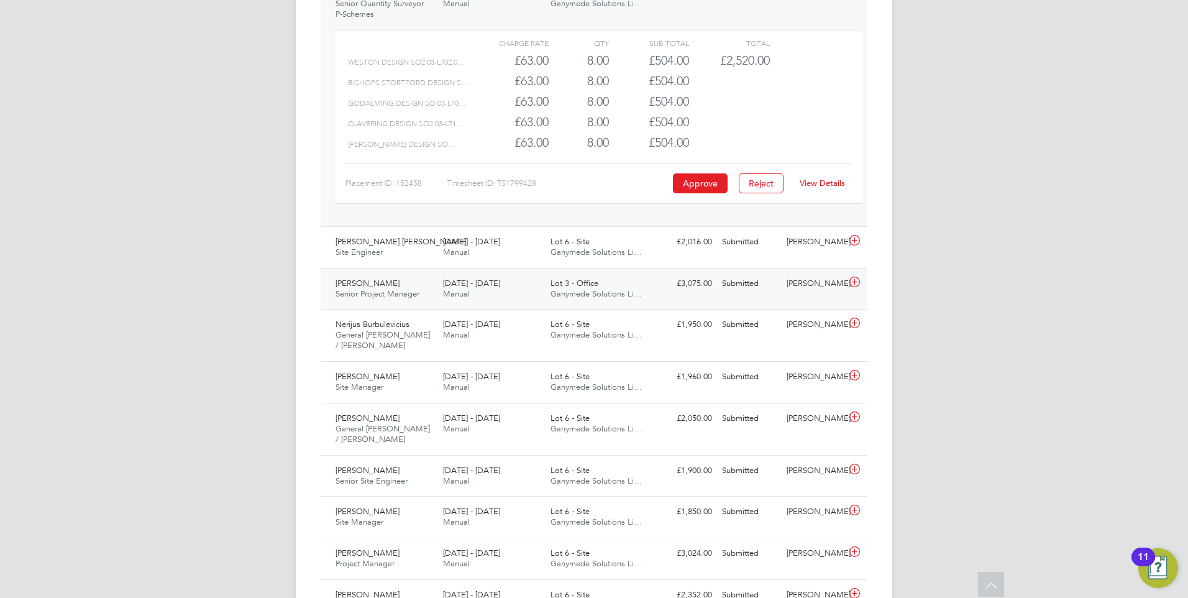
scroll to position [1085, 0]
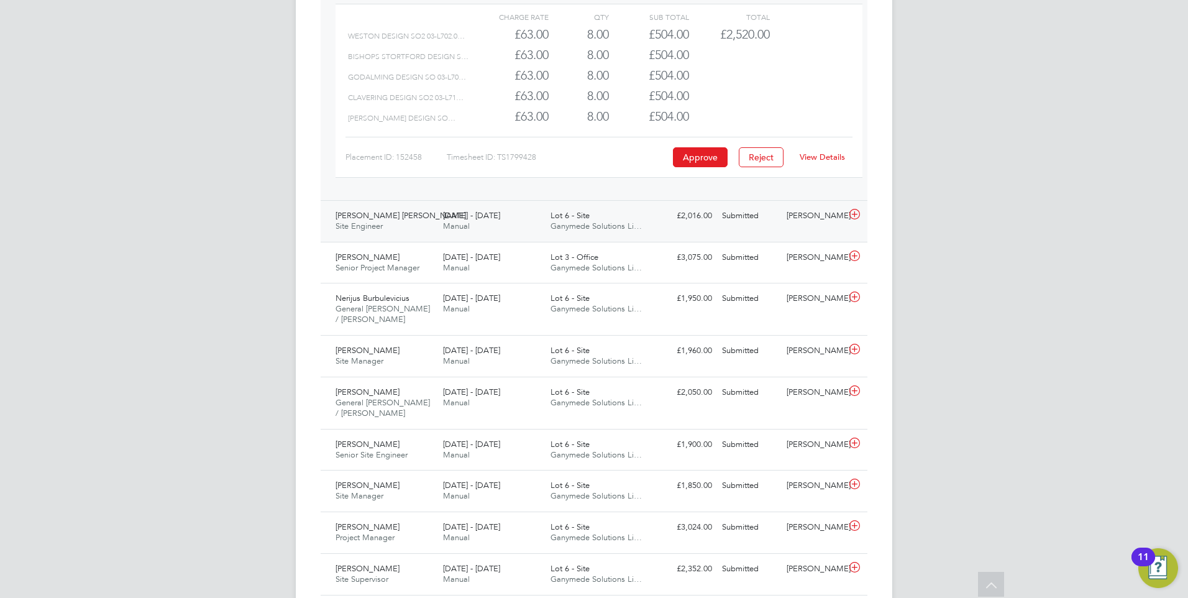
click at [460, 219] on span "4 - 10 Aug 2025" at bounding box center [471, 215] width 57 height 11
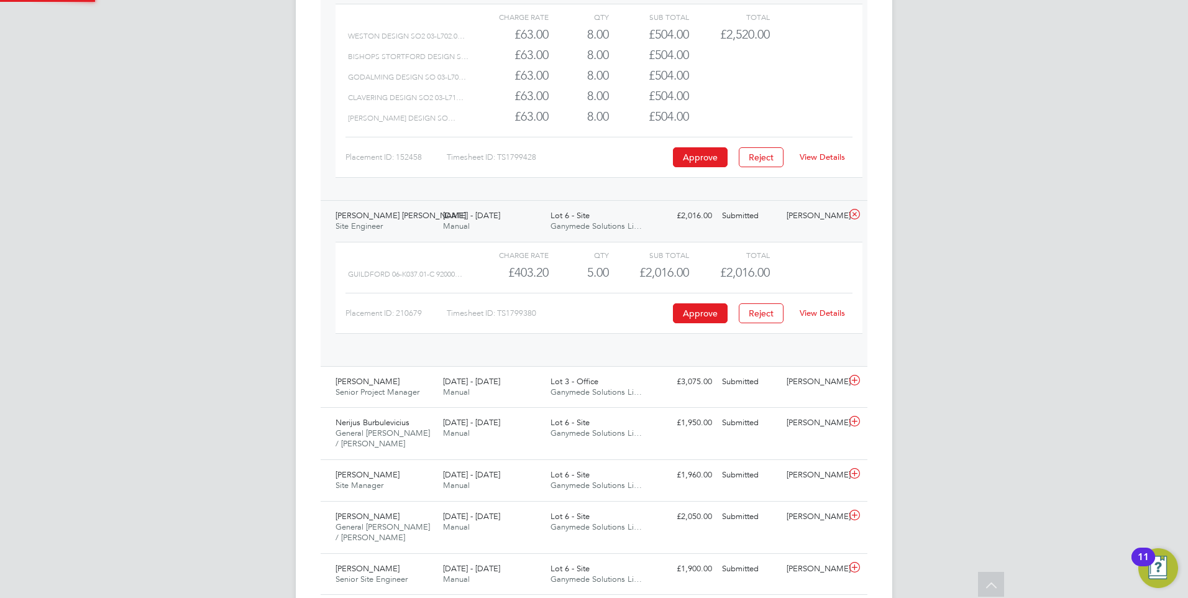
scroll to position [21, 121]
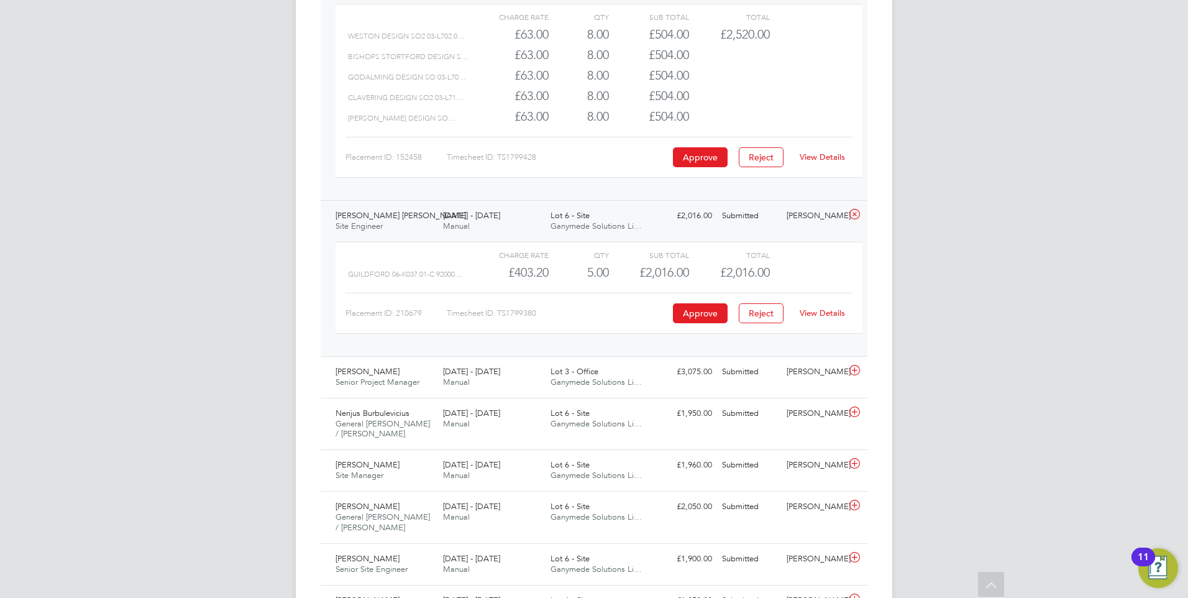
click at [837, 311] on link "View Details" at bounding box center [821, 312] width 45 height 11
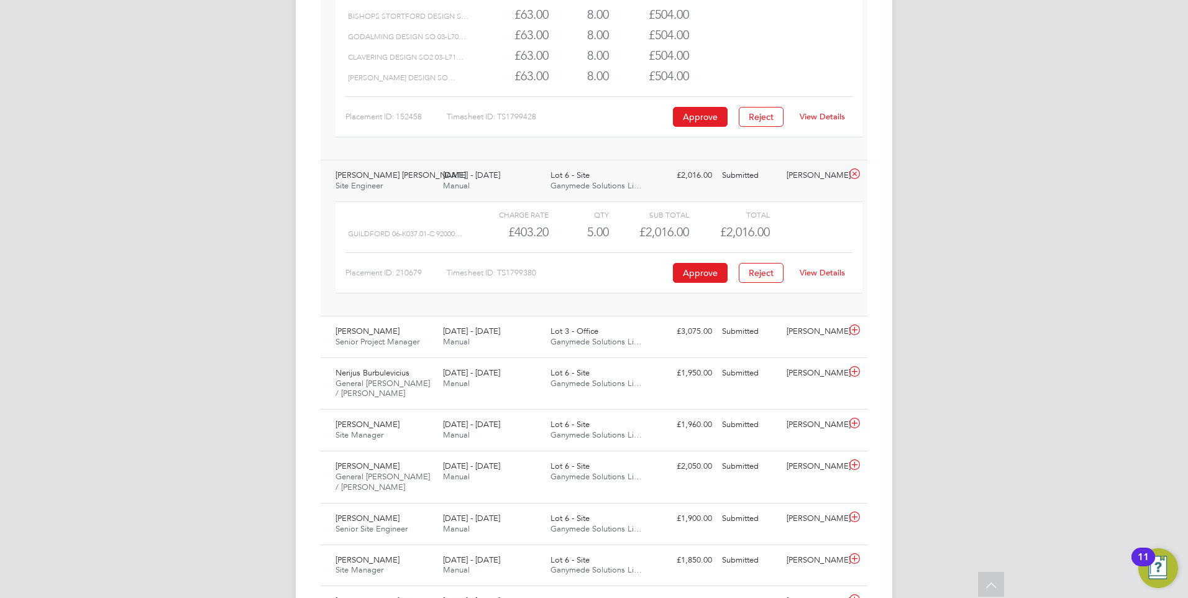
scroll to position [1209, 0]
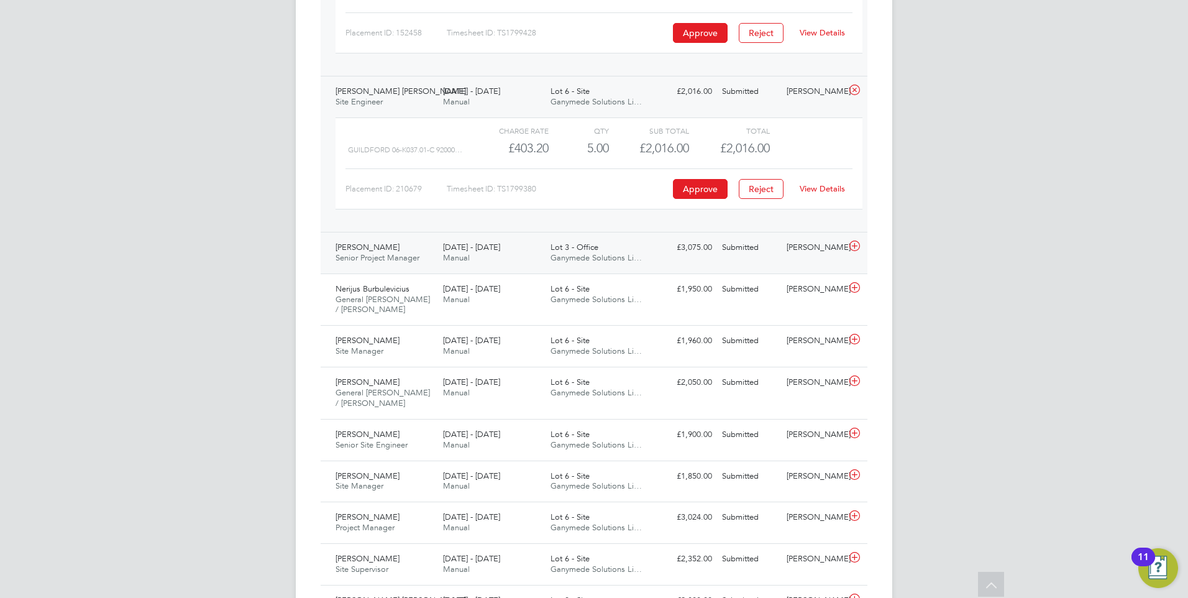
click at [463, 242] on div "4 - 10 Aug 2025 Manual" at bounding box center [491, 252] width 107 height 31
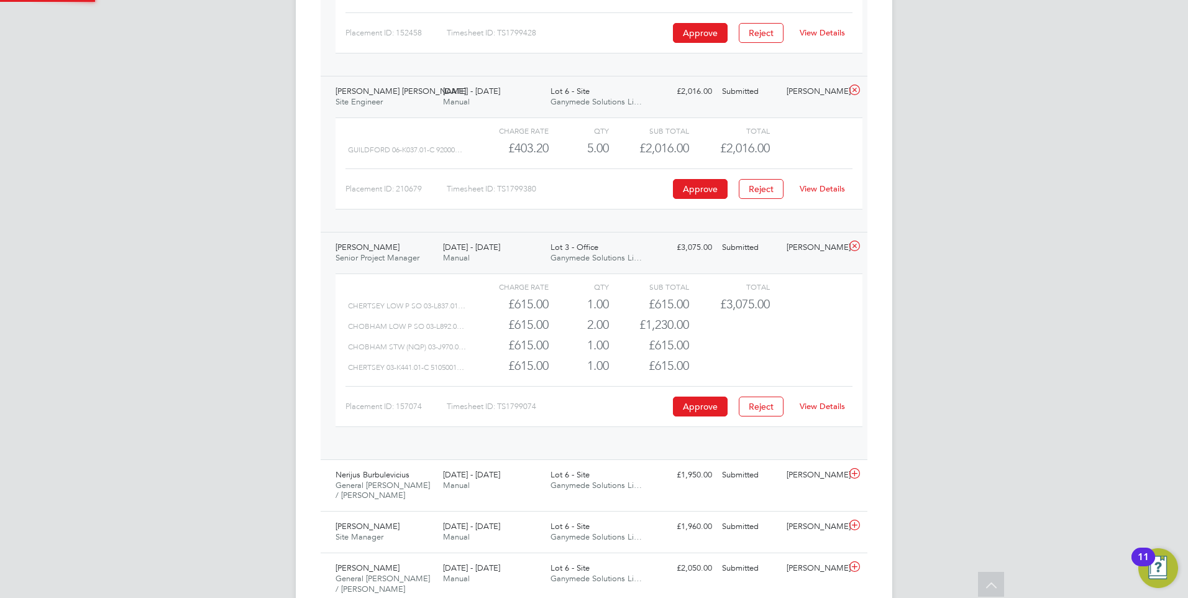
scroll to position [21, 121]
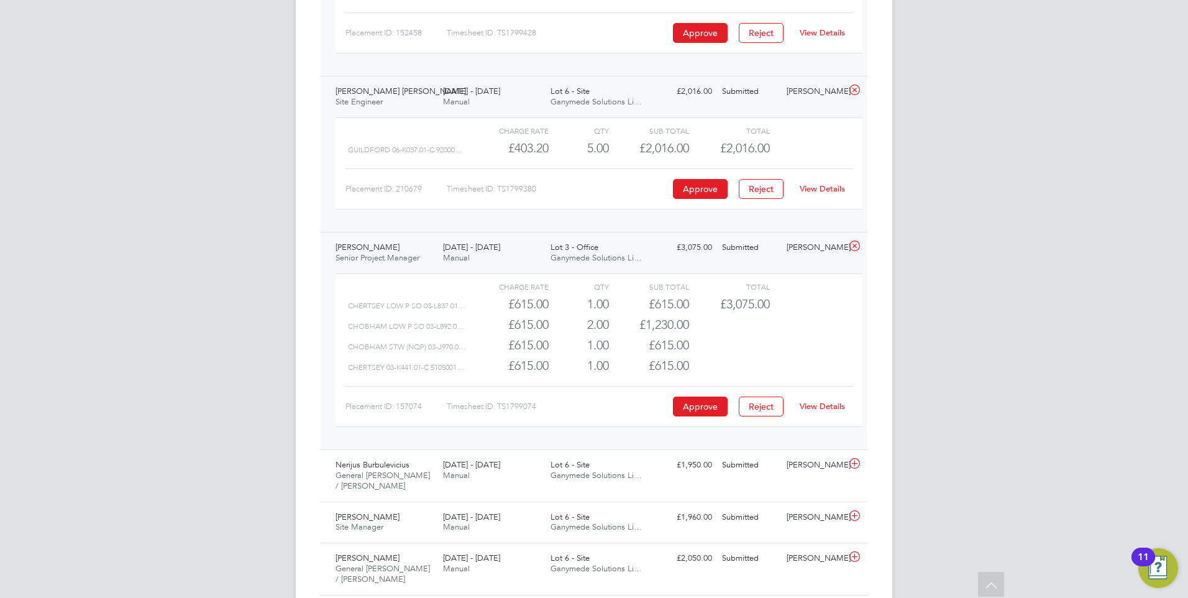
click at [831, 407] on link "View Details" at bounding box center [821, 406] width 45 height 11
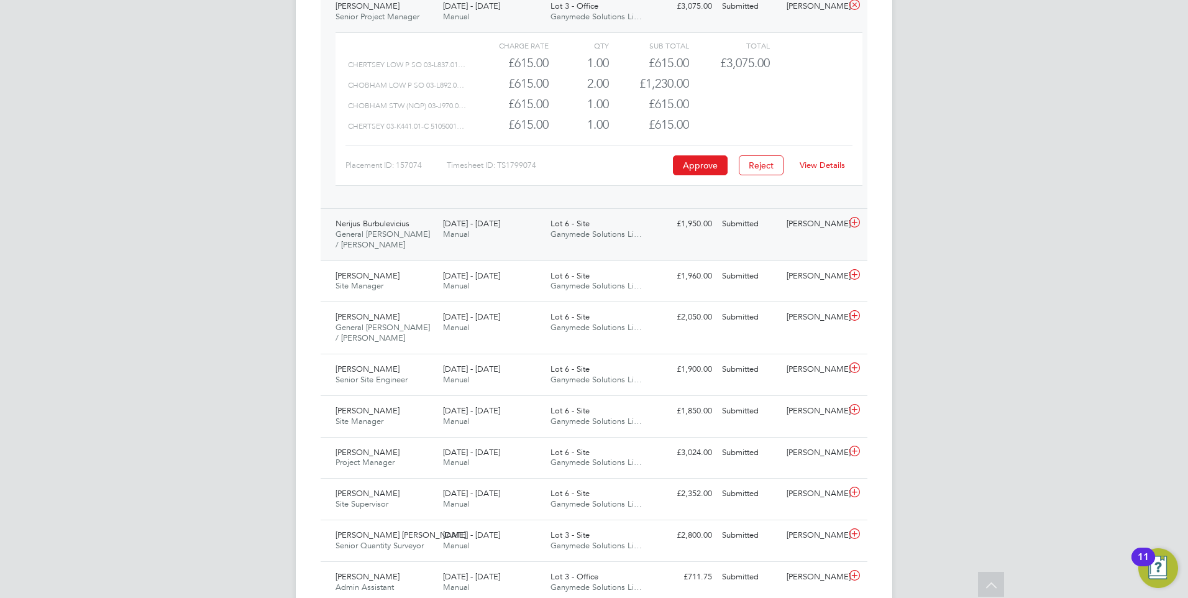
scroll to position [1458, 0]
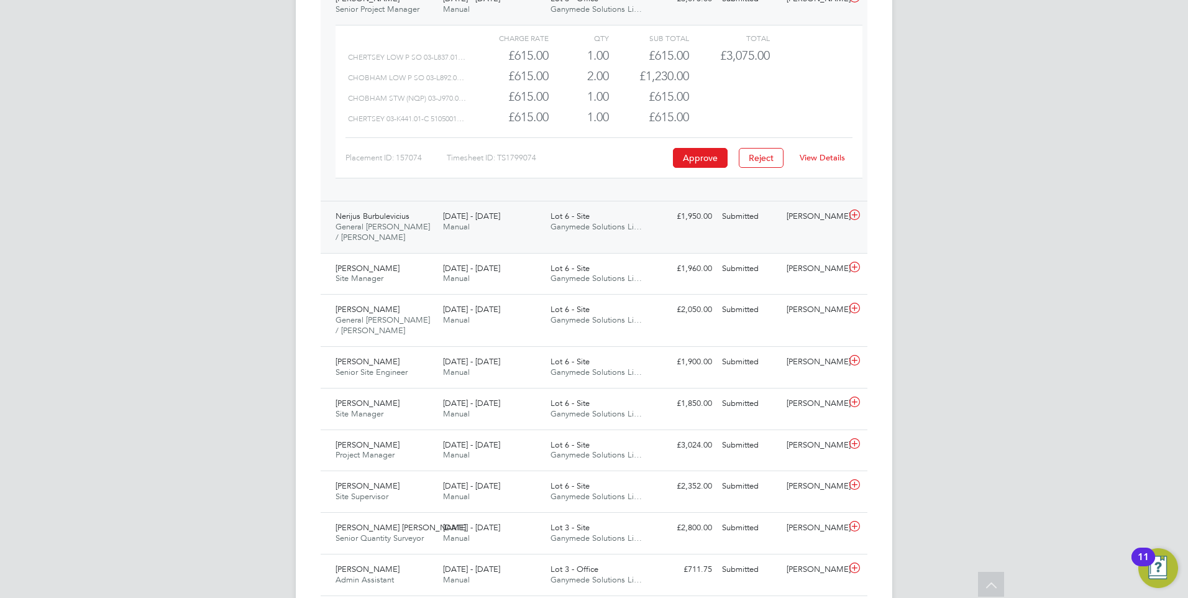
click at [471, 219] on span "4 - 10 Aug 2025" at bounding box center [471, 216] width 57 height 11
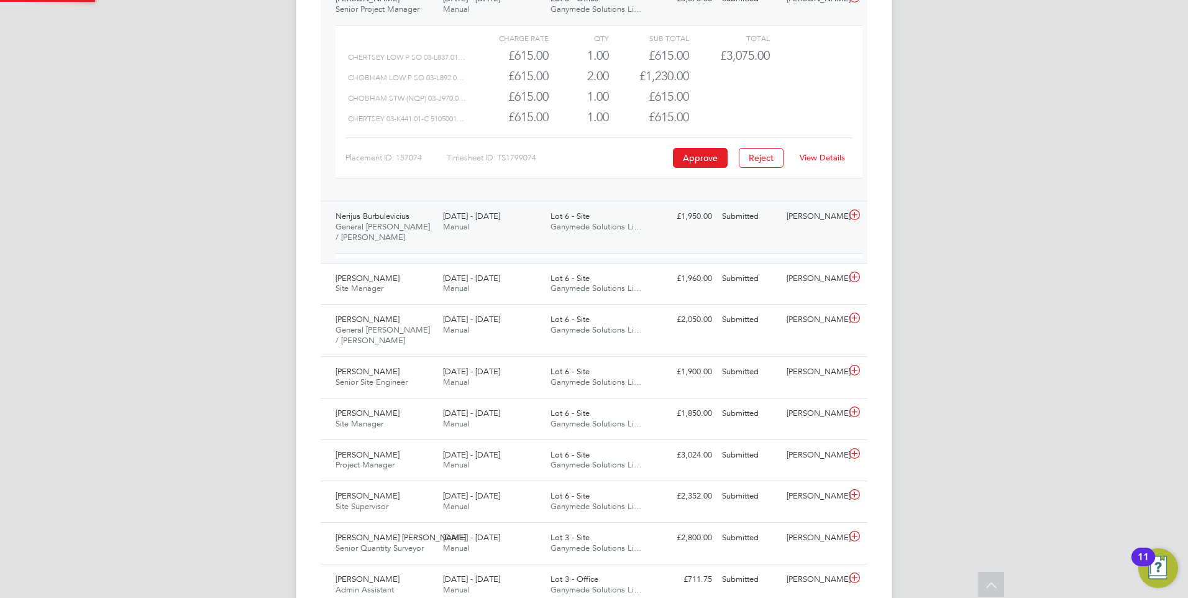
scroll to position [6, 6]
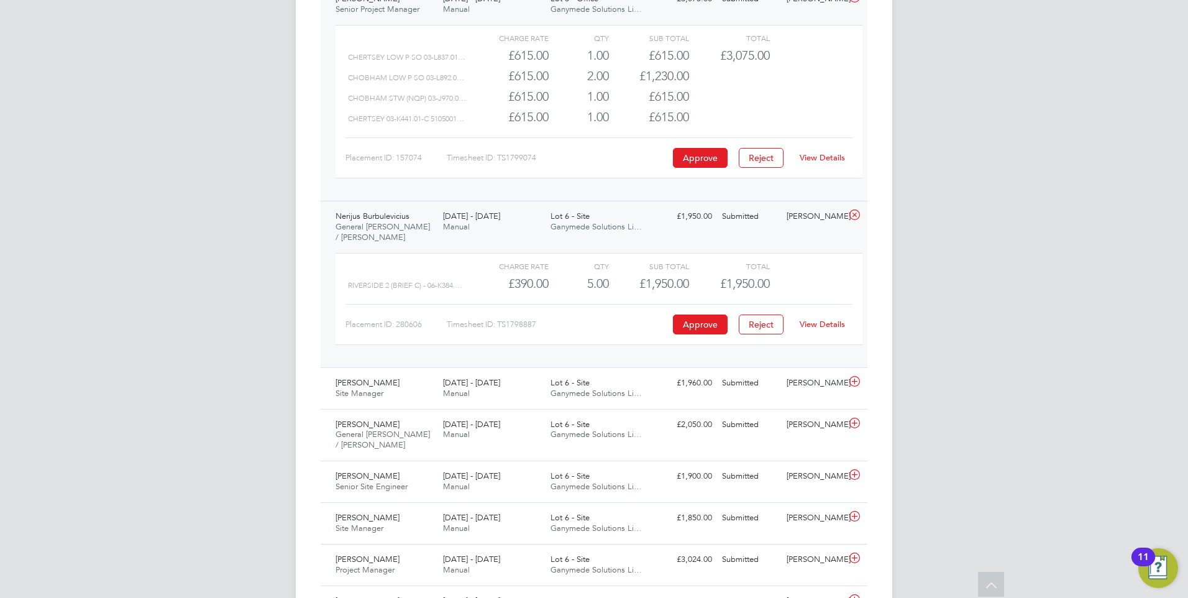
click at [832, 324] on link "View Details" at bounding box center [821, 324] width 45 height 11
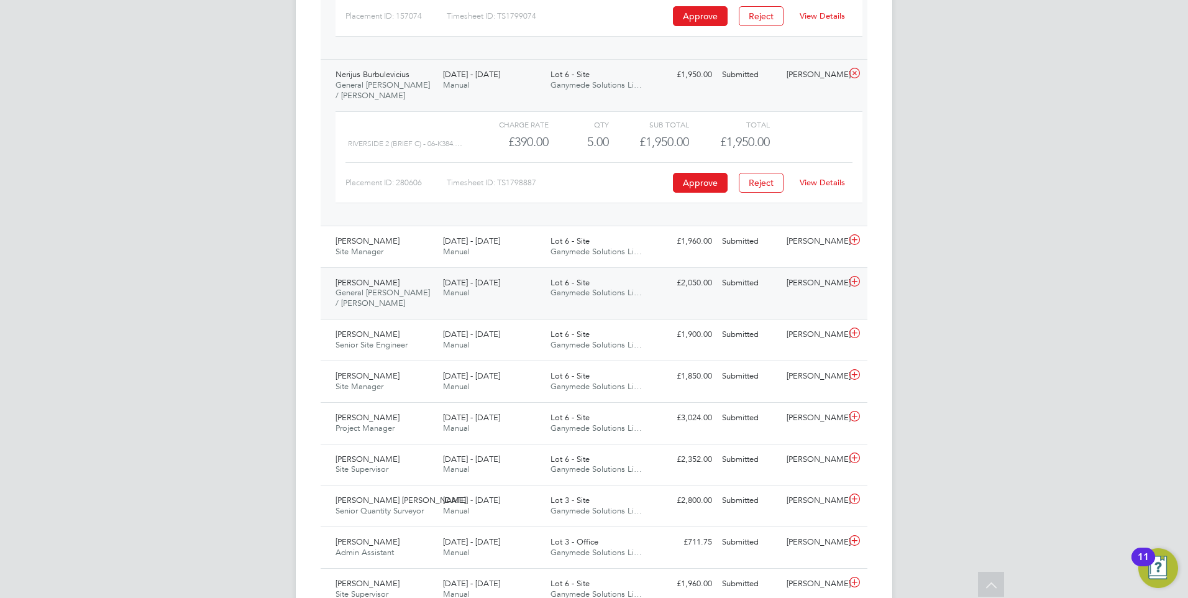
scroll to position [1644, 0]
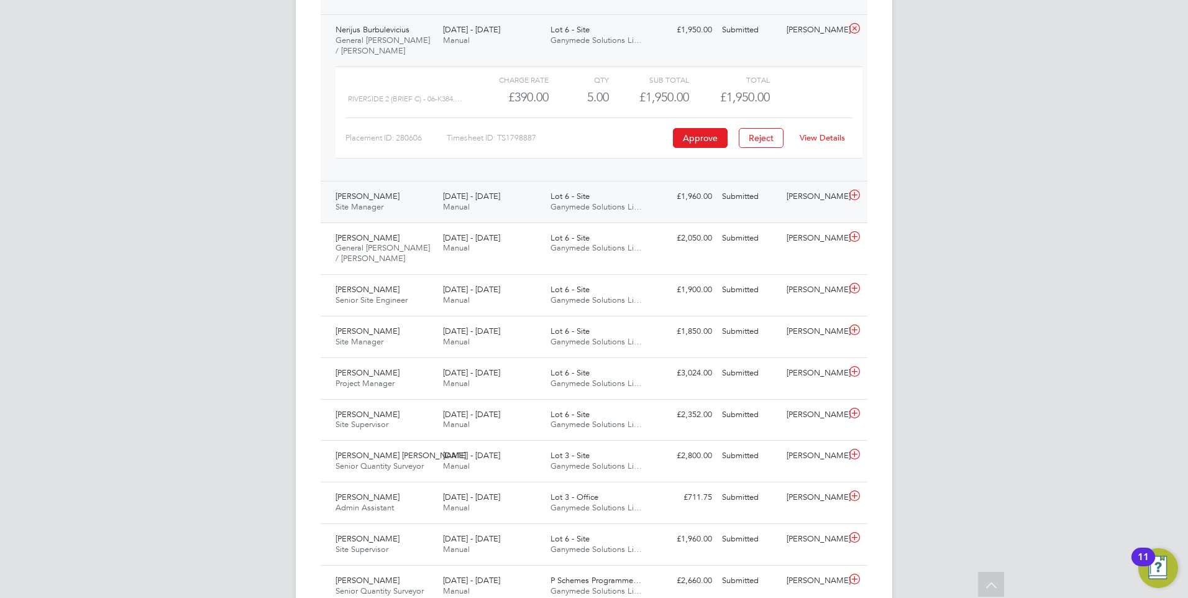
click at [465, 200] on span "4 - 10 Aug 2025" at bounding box center [471, 196] width 57 height 11
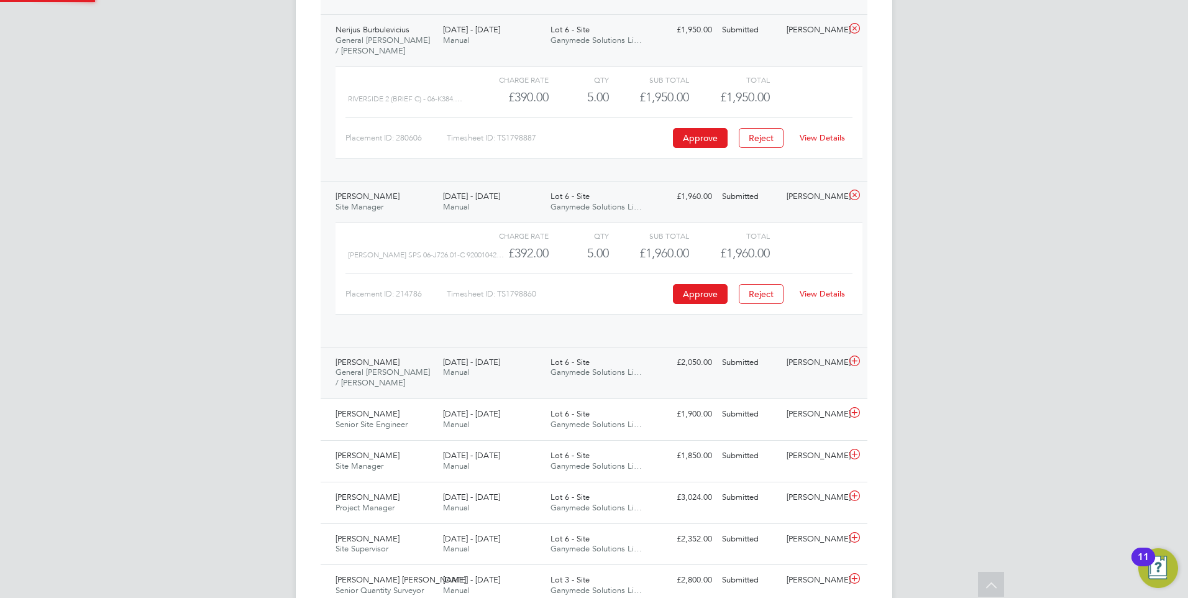
scroll to position [21, 121]
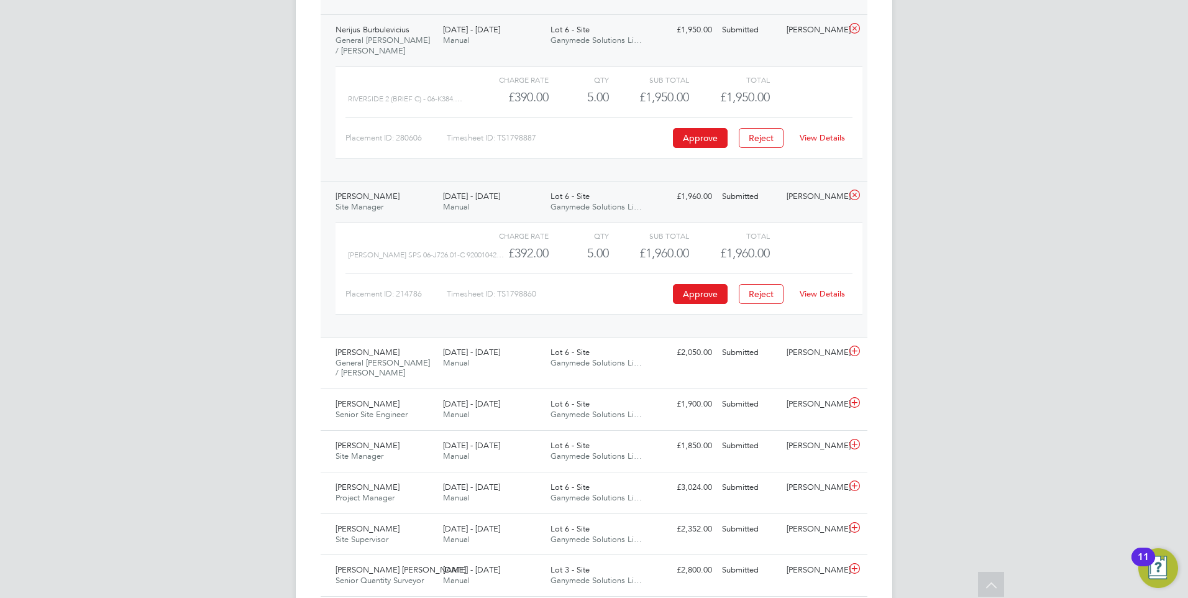
click at [827, 290] on link "View Details" at bounding box center [821, 293] width 45 height 11
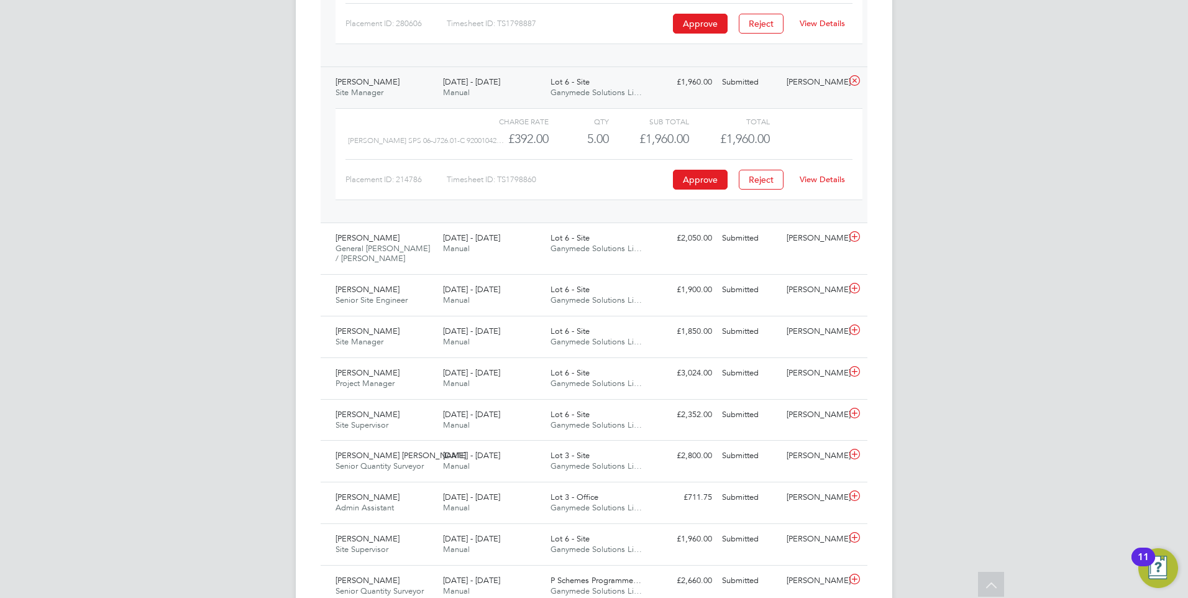
scroll to position [1831, 0]
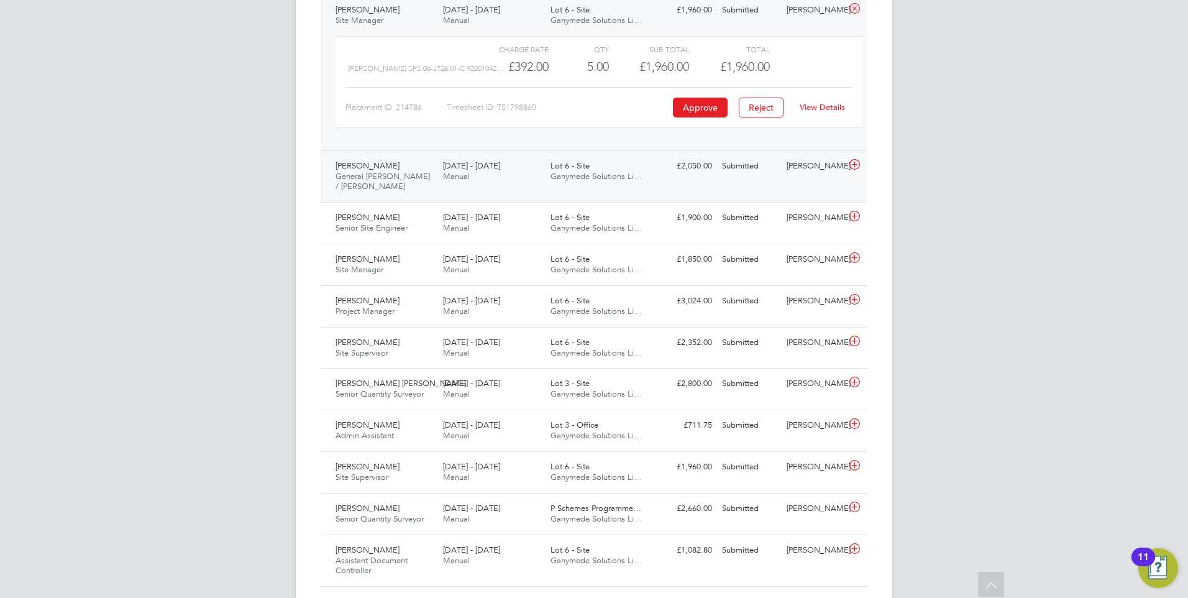
click at [458, 168] on span "4 - 10 Aug 2025" at bounding box center [471, 165] width 57 height 11
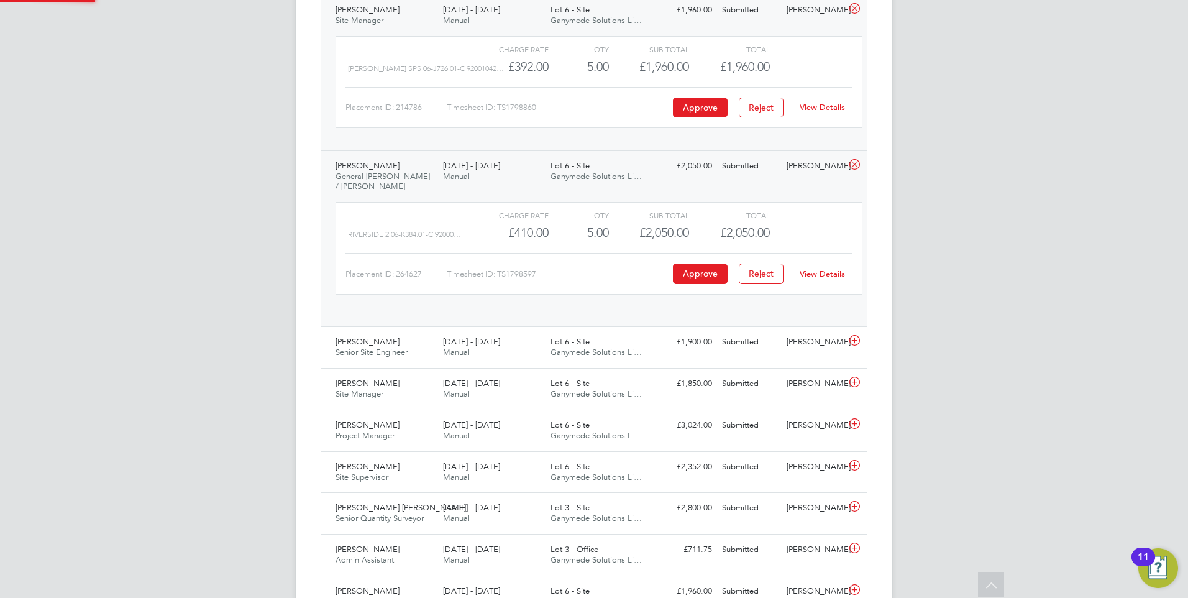
scroll to position [21, 121]
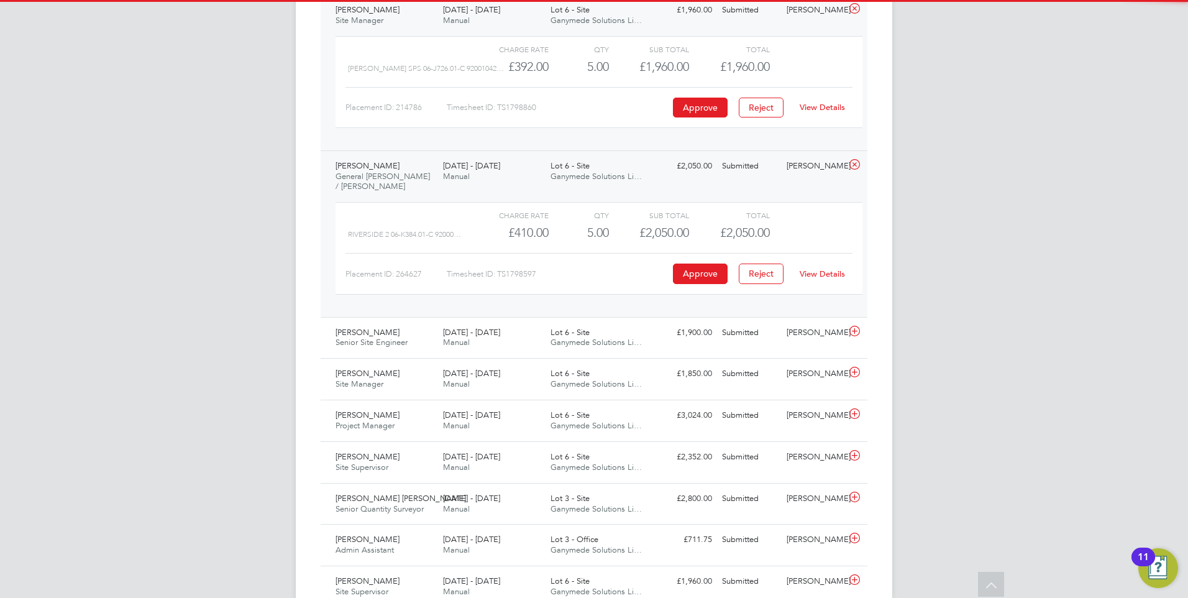
click at [831, 275] on link "View Details" at bounding box center [821, 273] width 45 height 11
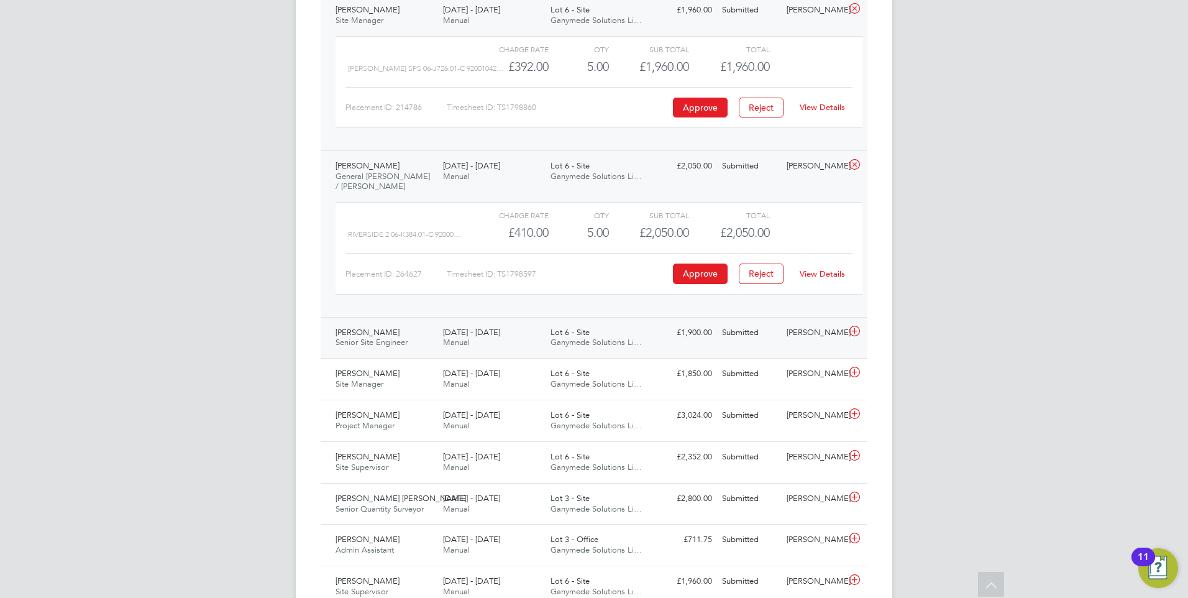
scroll to position [1893, 0]
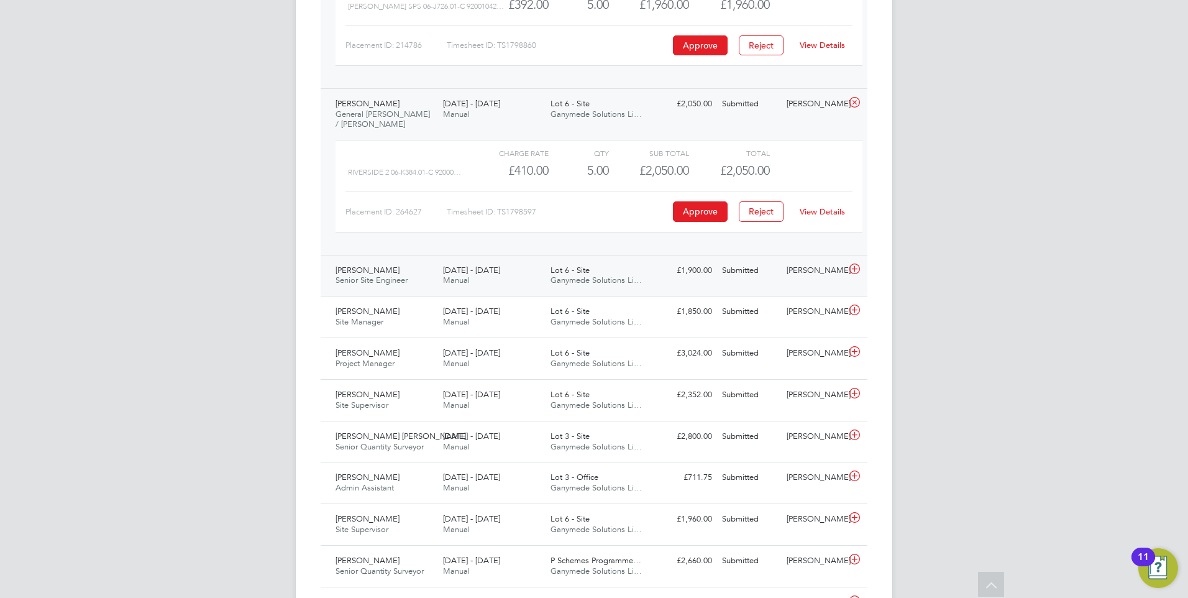
click at [463, 271] on span "4 - 10 Aug 2025" at bounding box center [471, 270] width 57 height 11
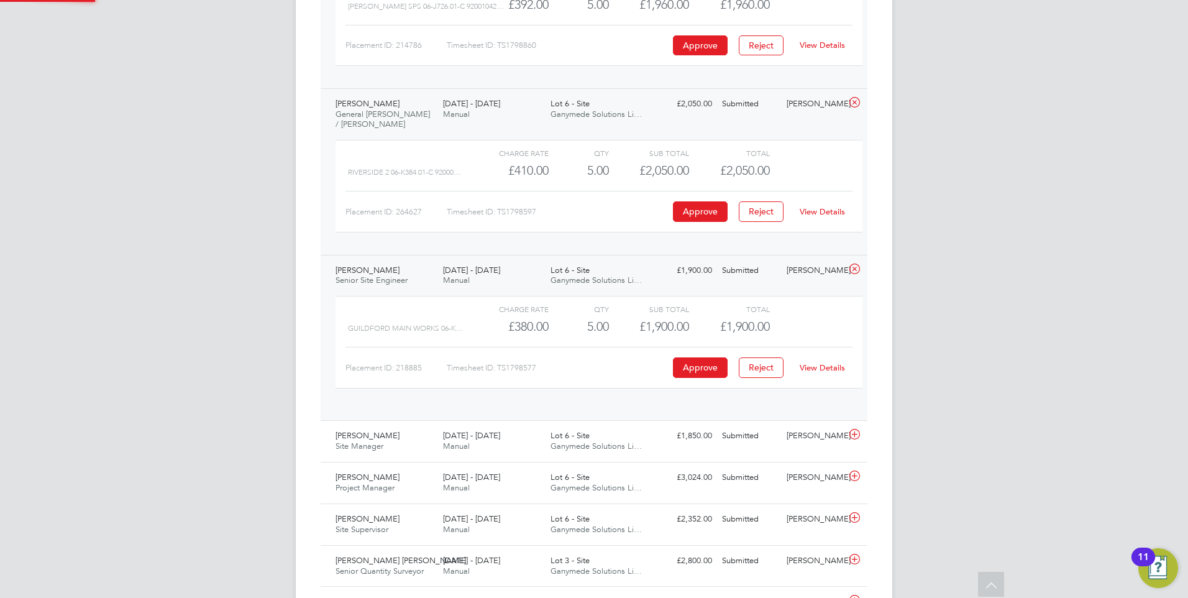
scroll to position [21, 121]
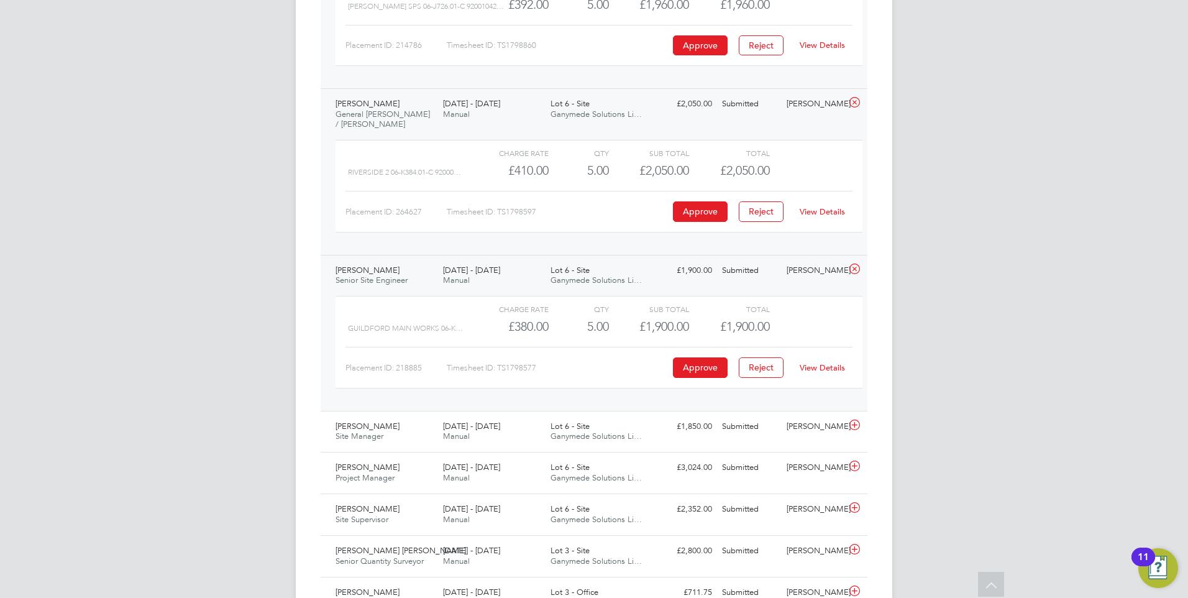
click at [821, 368] on link "View Details" at bounding box center [821, 367] width 45 height 11
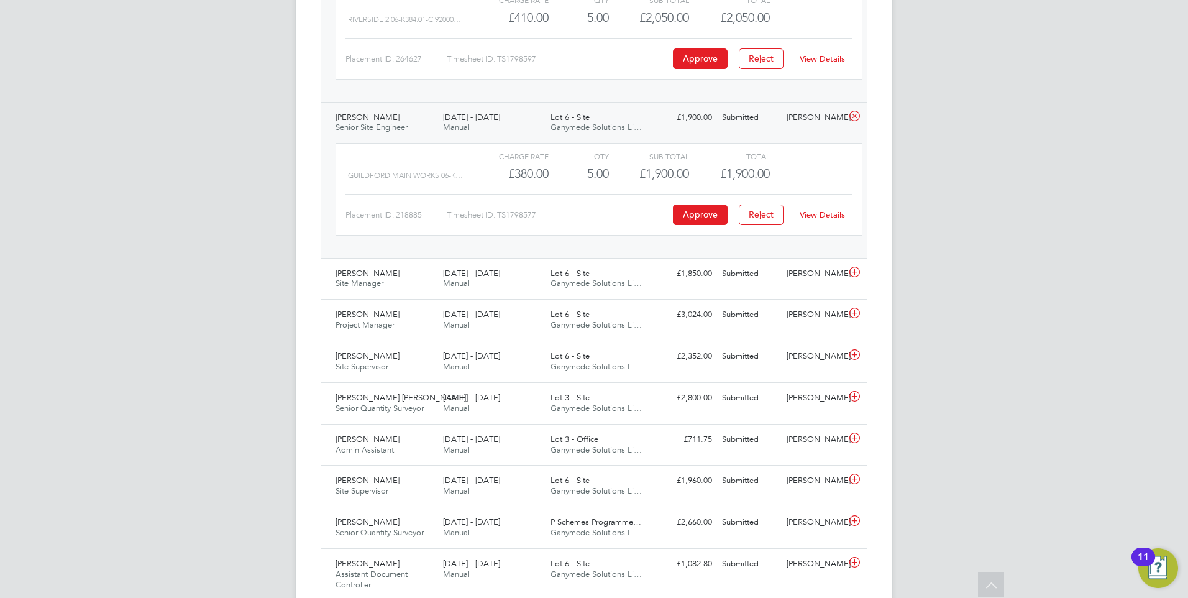
scroll to position [2093, 0]
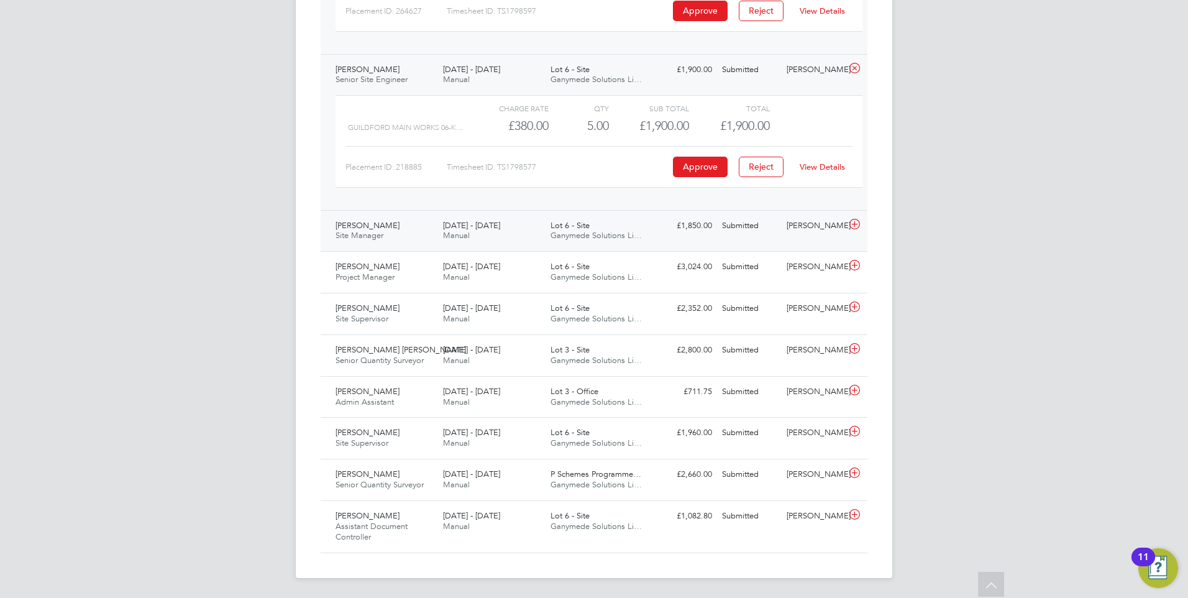
click at [457, 221] on span "4 - 10 Aug 2025" at bounding box center [471, 225] width 57 height 11
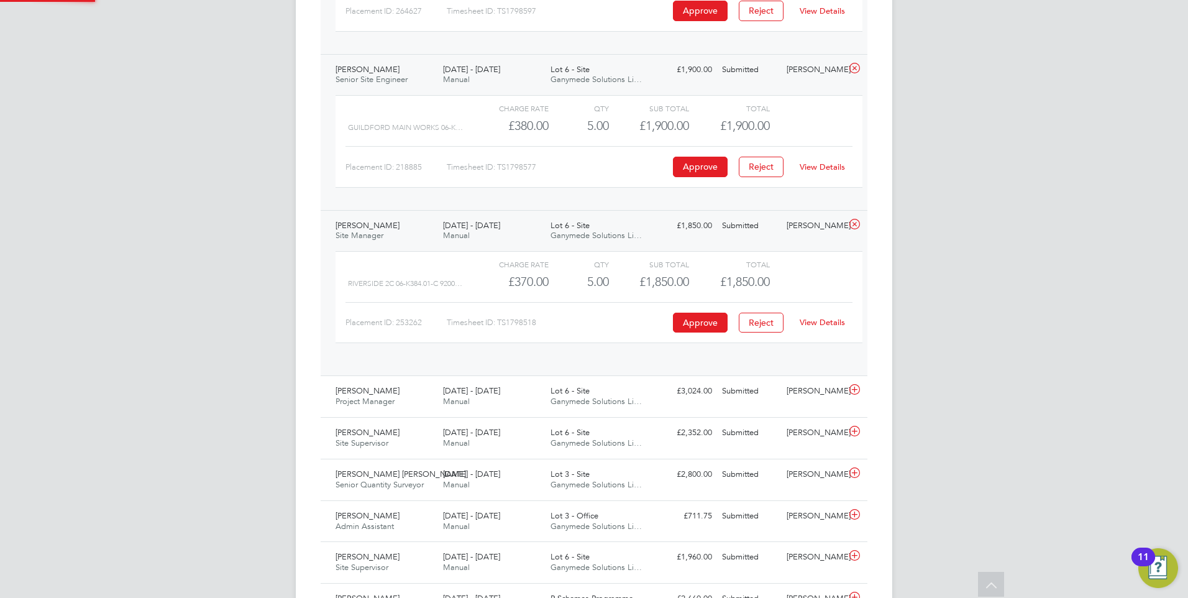
scroll to position [21, 121]
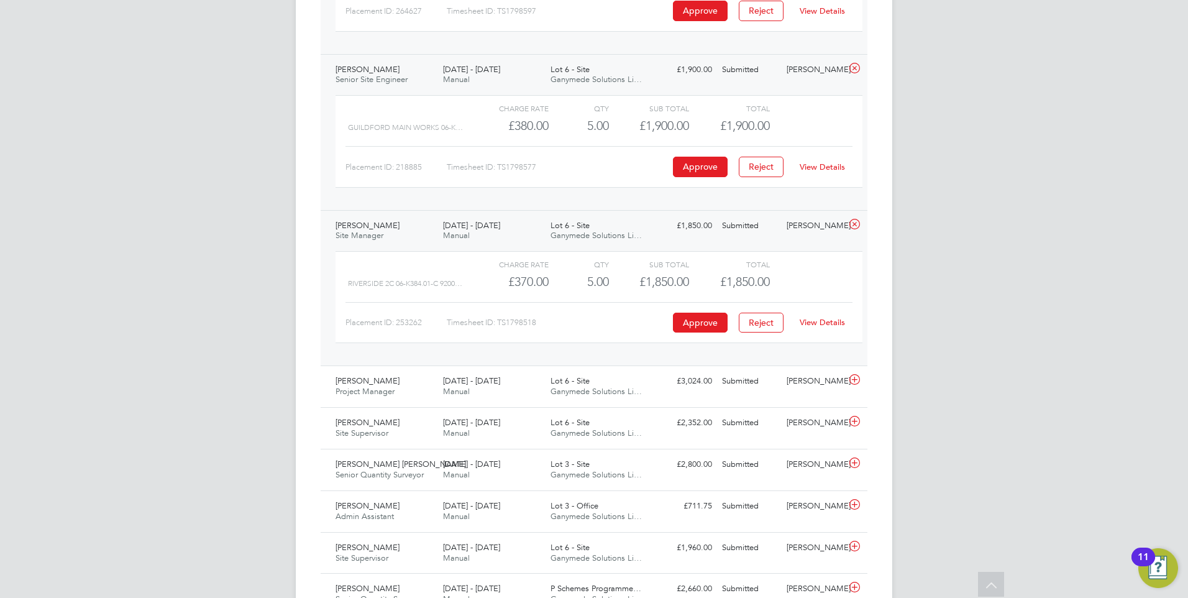
click at [829, 322] on link "View Details" at bounding box center [821, 322] width 45 height 11
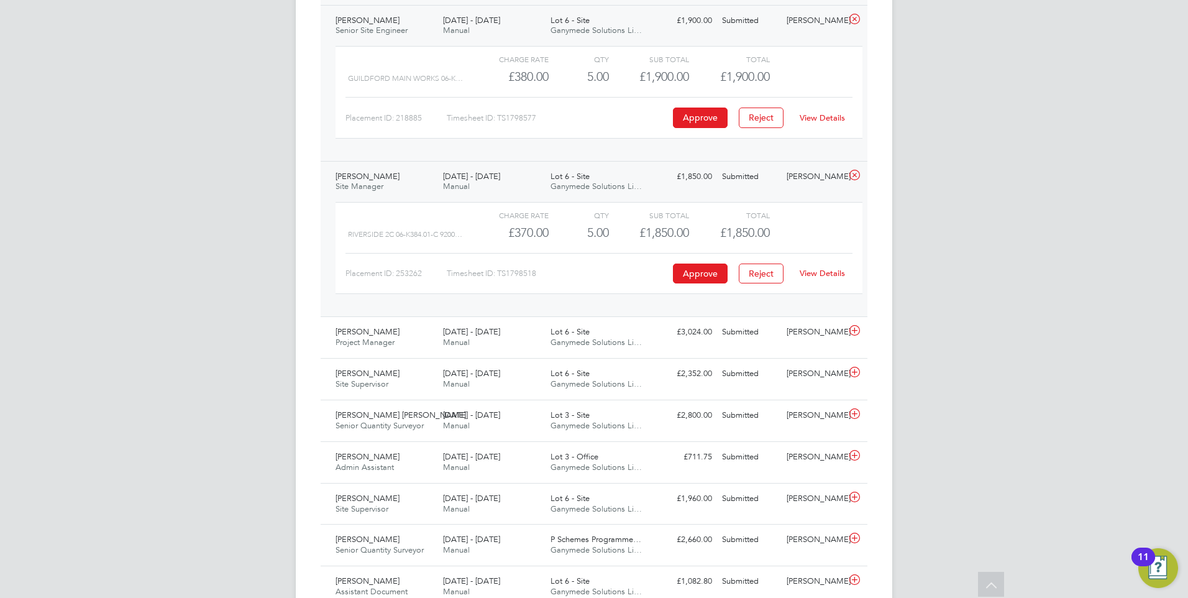
scroll to position [2208, 0]
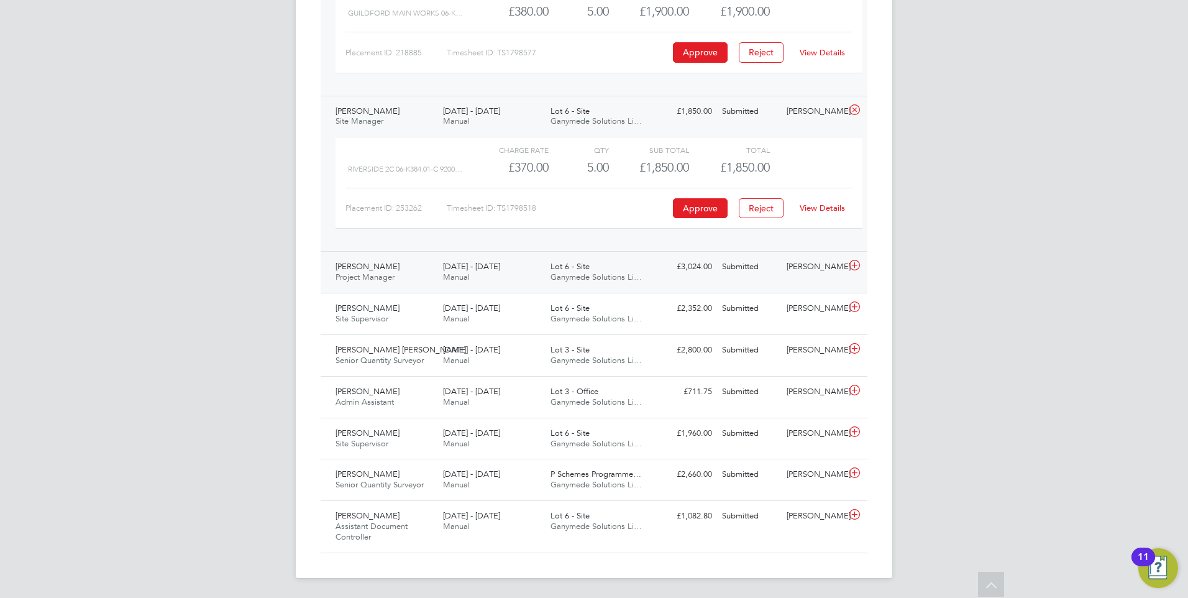
click at [452, 271] on span "4 - 10 Aug 2025" at bounding box center [471, 266] width 57 height 11
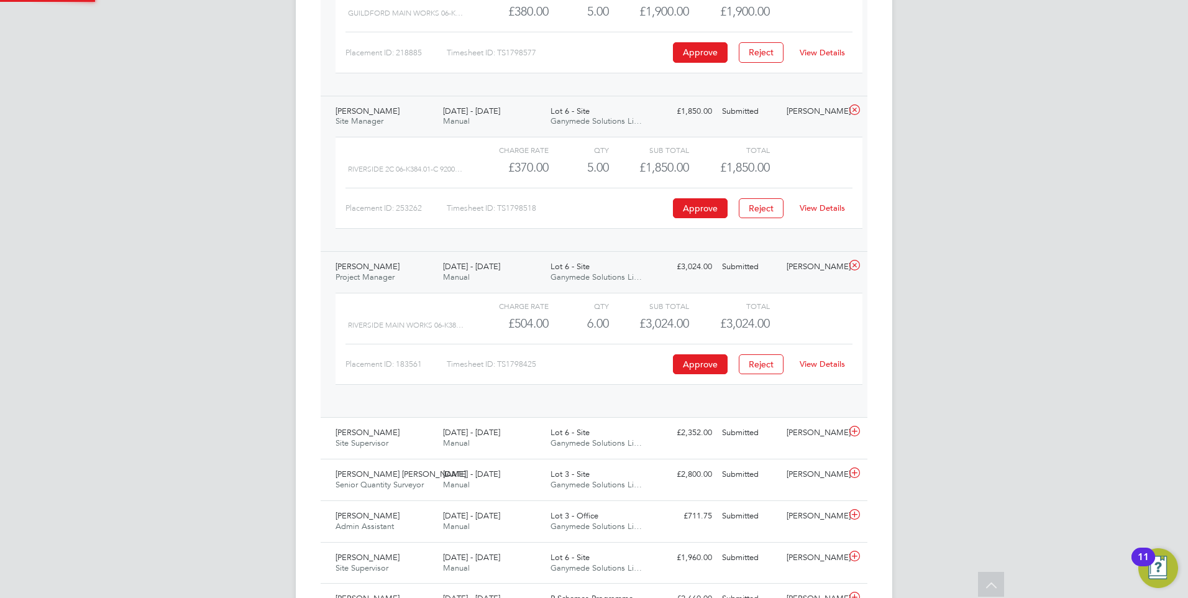
scroll to position [21, 121]
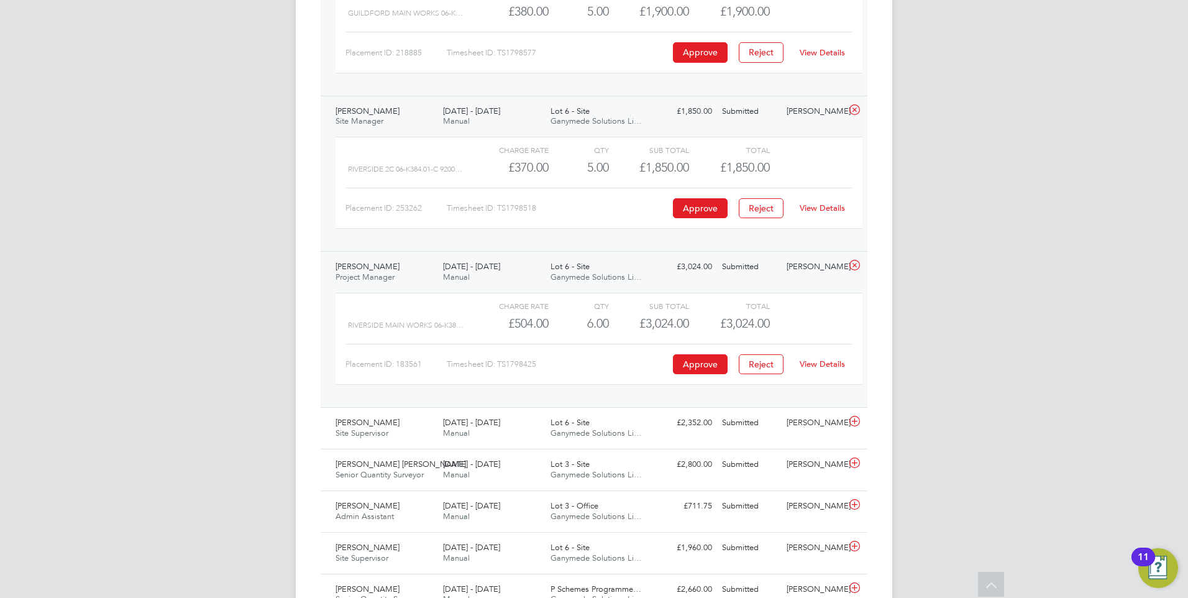
click at [822, 362] on link "View Details" at bounding box center [821, 363] width 45 height 11
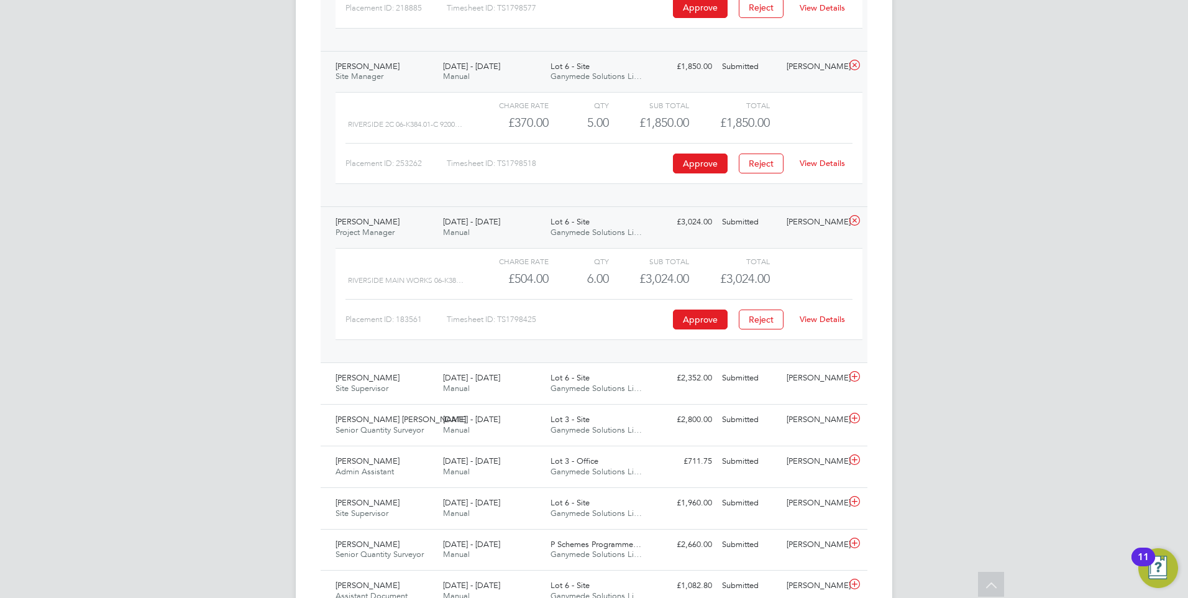
scroll to position [2322, 0]
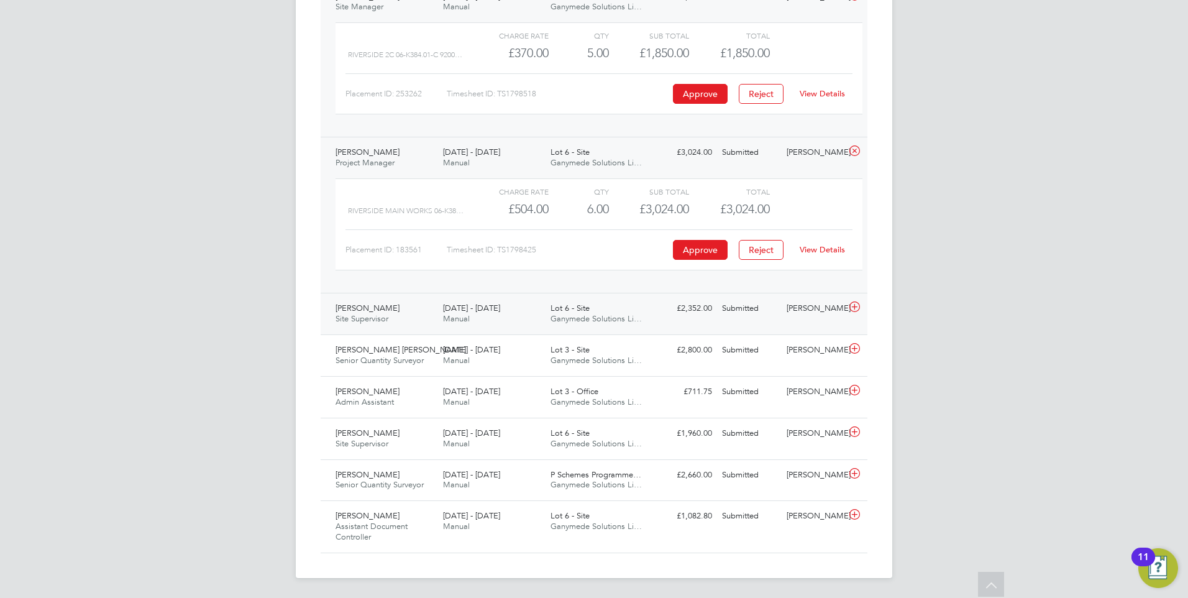
click at [453, 306] on span "4 - 10 Aug 2025" at bounding box center [471, 308] width 57 height 11
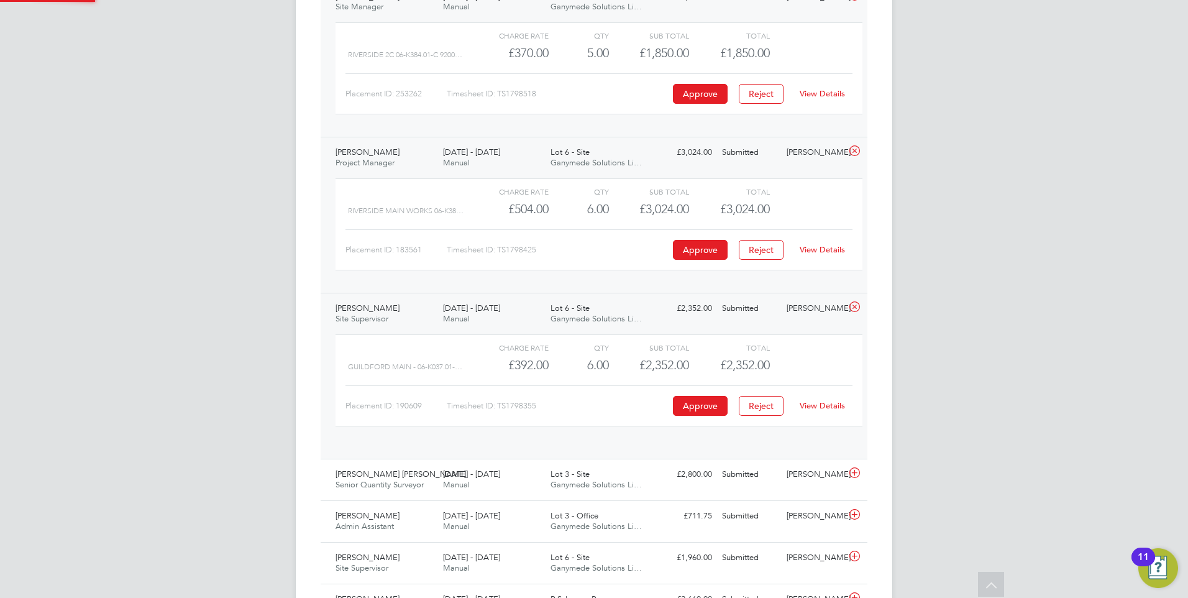
scroll to position [21, 121]
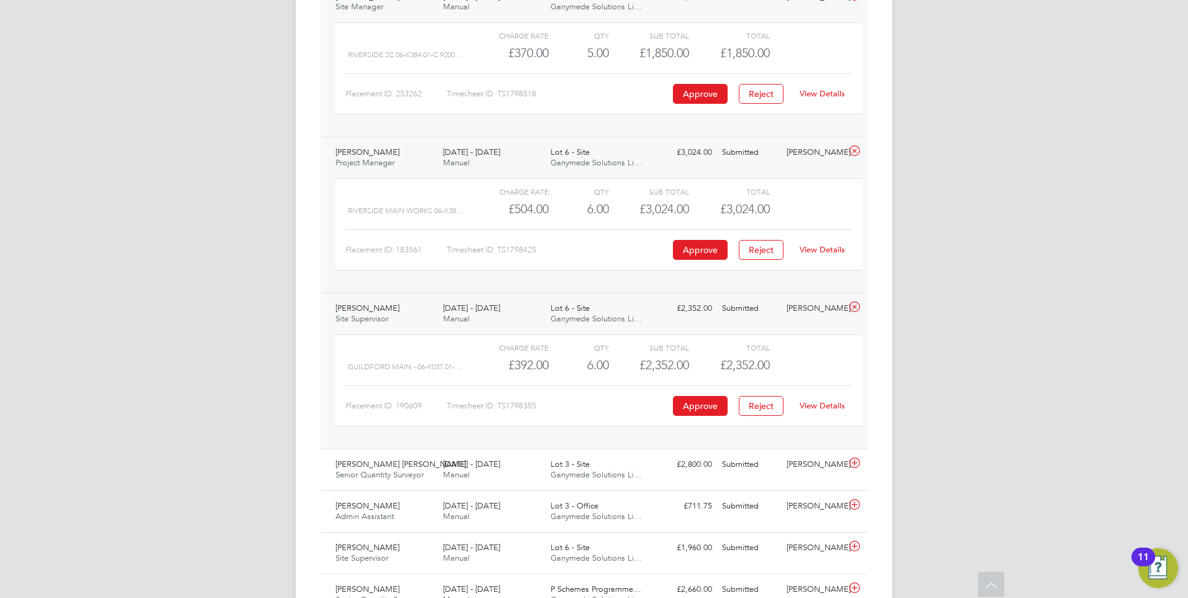
click at [827, 405] on link "View Details" at bounding box center [821, 405] width 45 height 11
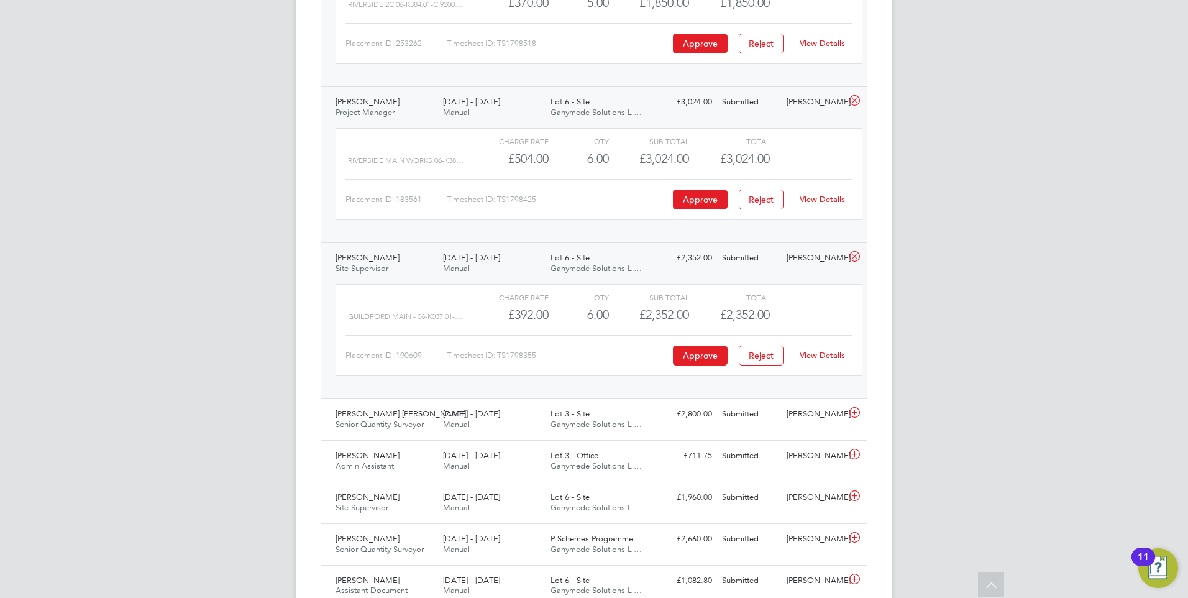
scroll to position [2436, 0]
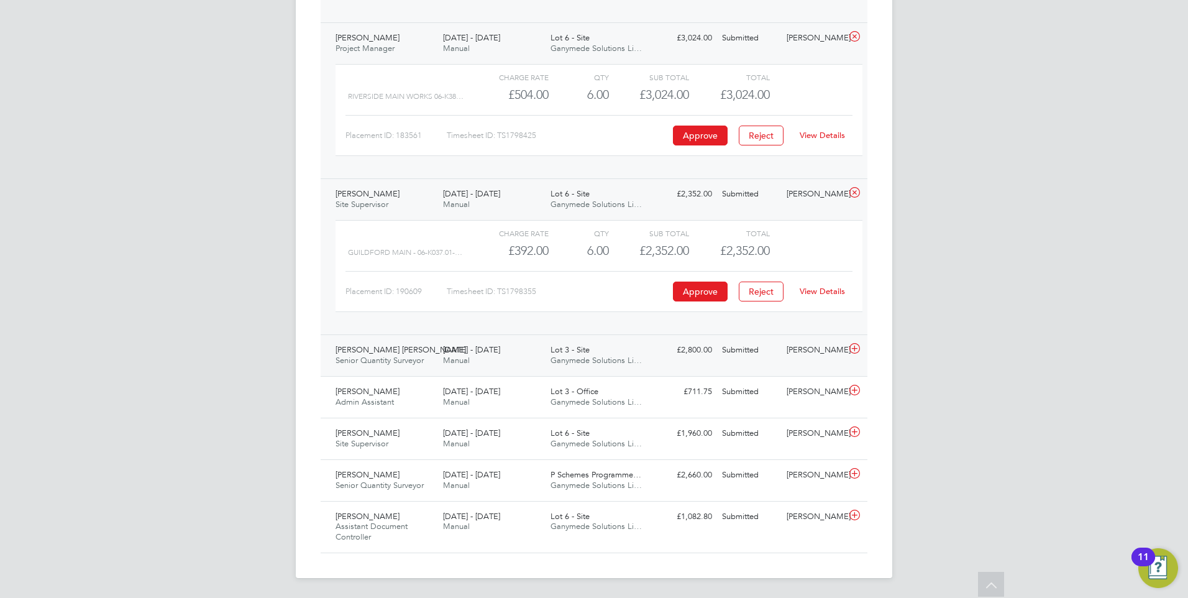
click at [468, 355] on div "4 - 10 Aug 2025 Manual" at bounding box center [491, 355] width 107 height 31
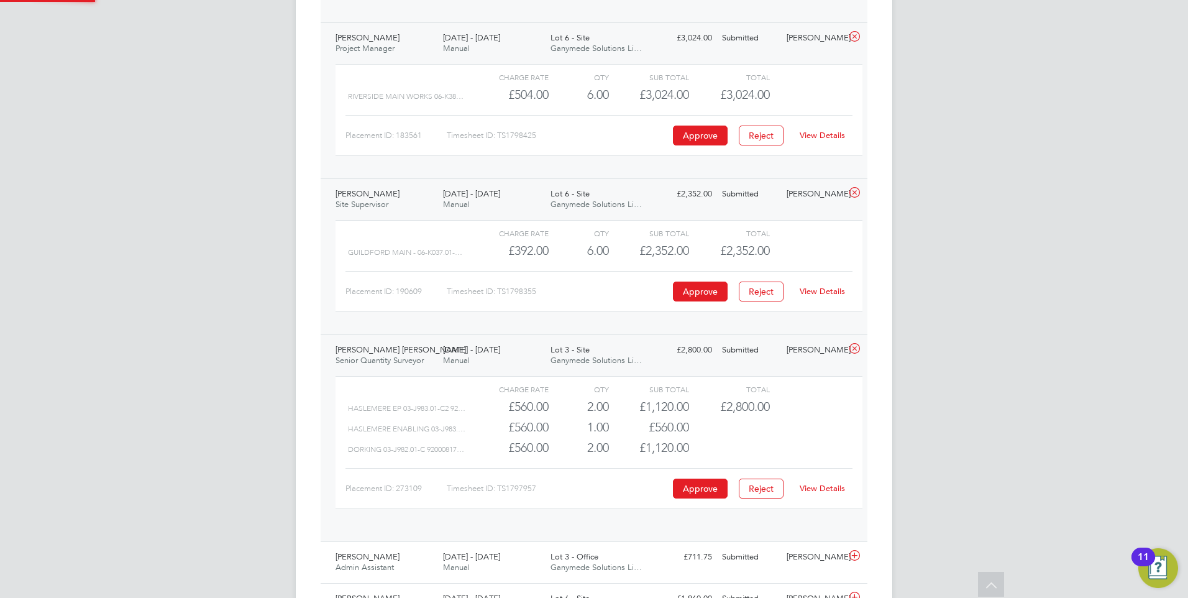
scroll to position [21, 121]
click at [821, 463] on link "View Details" at bounding box center [821, 488] width 45 height 11
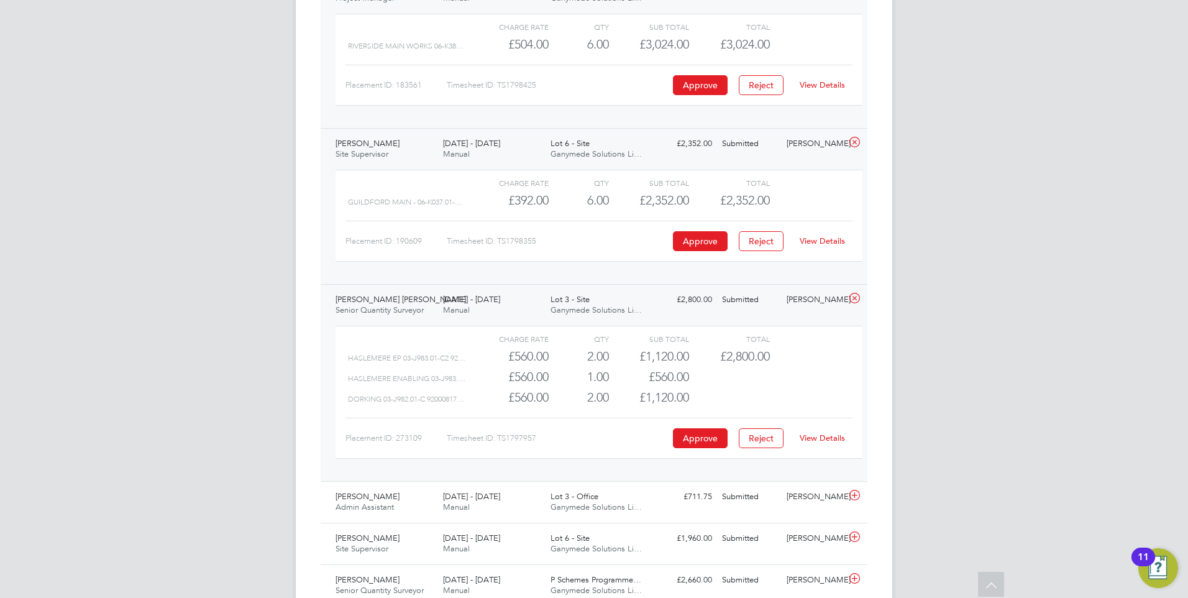
scroll to position [2592, 0]
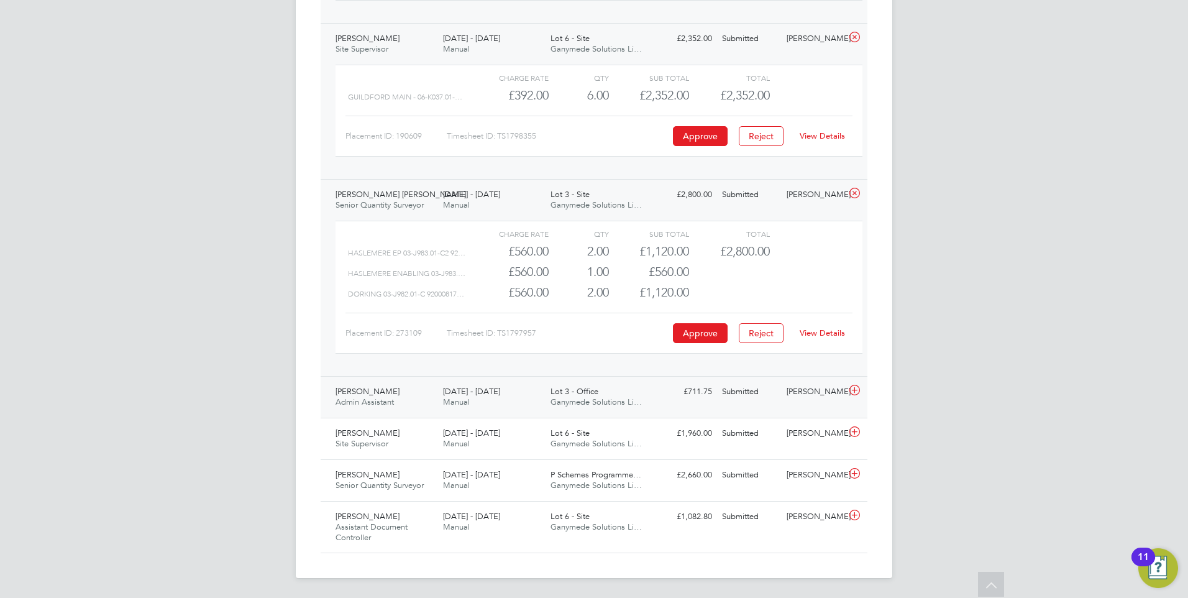
click at [467, 399] on span "Manual" at bounding box center [456, 401] width 27 height 11
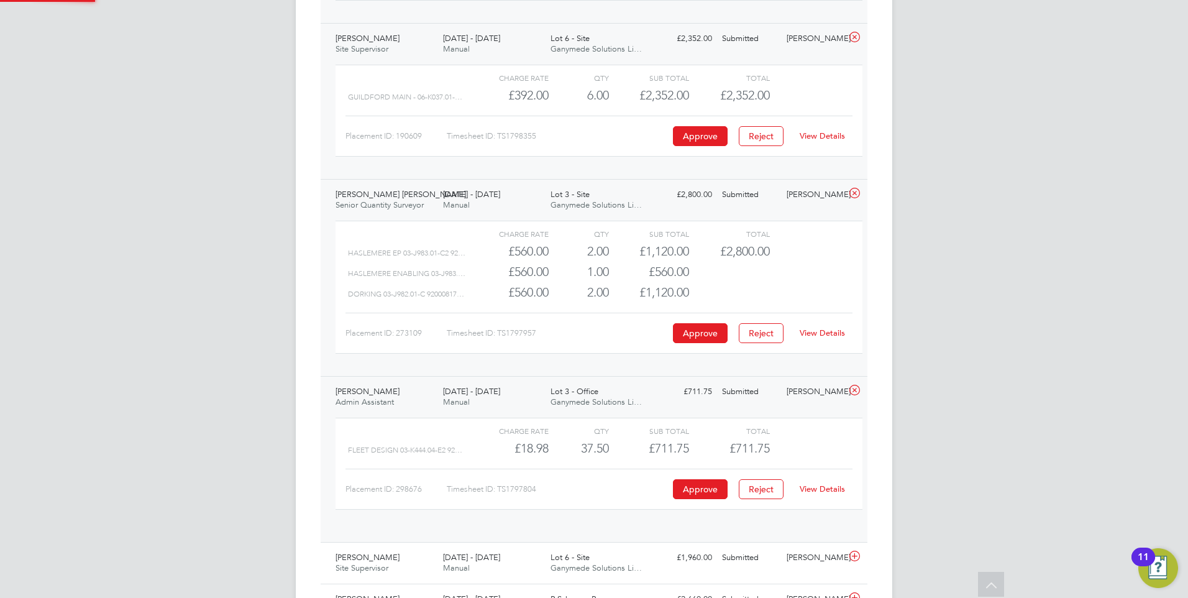
scroll to position [21, 121]
click at [831, 463] on link "View Details" at bounding box center [821, 488] width 45 height 11
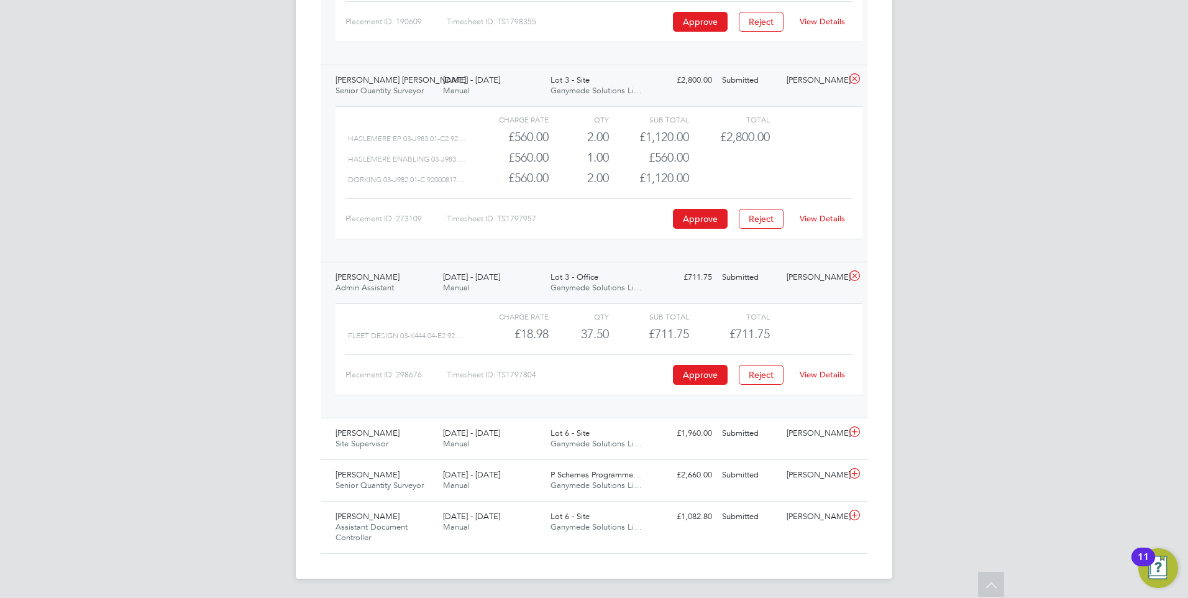
scroll to position [2707, 0]
click at [453, 442] on span "Manual" at bounding box center [456, 442] width 27 height 11
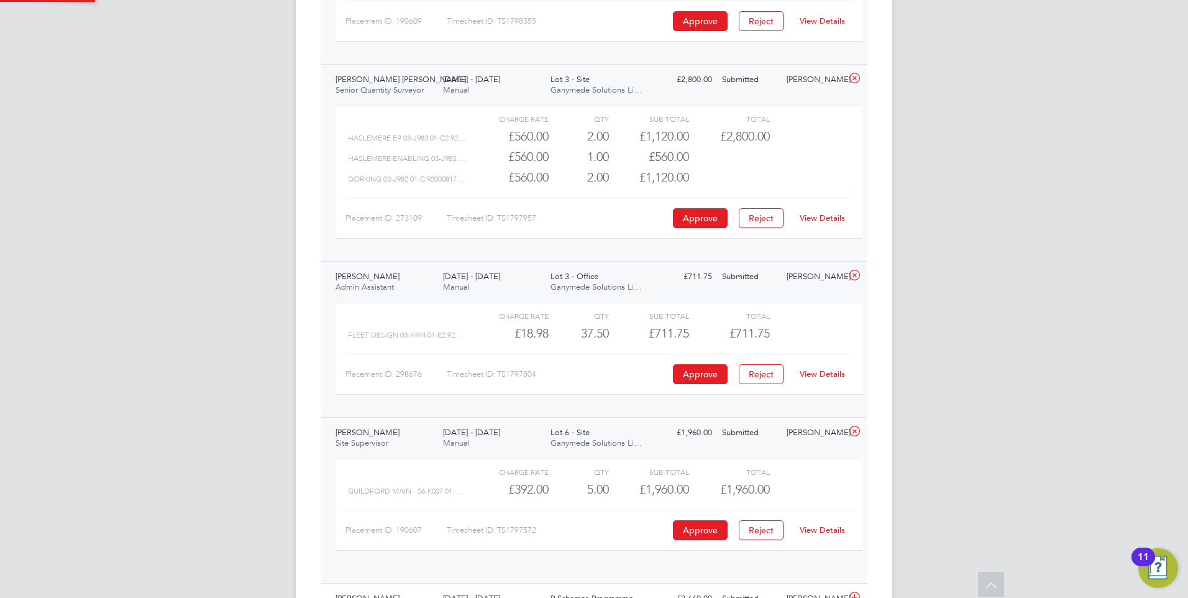
scroll to position [21, 121]
click at [830, 463] on link "View Details" at bounding box center [821, 529] width 45 height 11
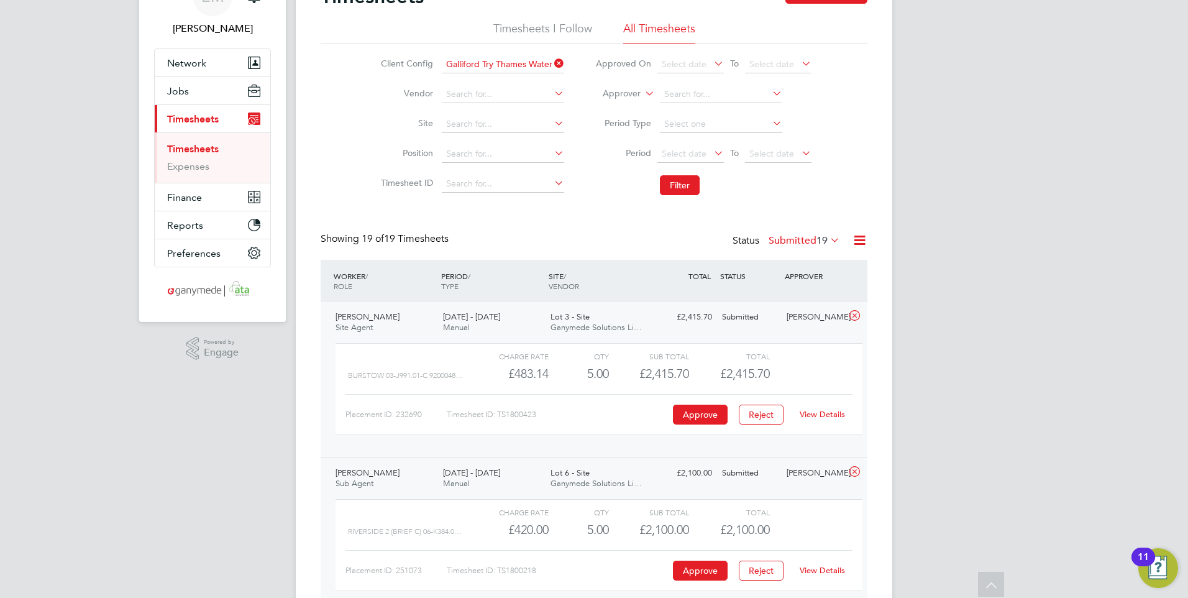
scroll to position [0, 0]
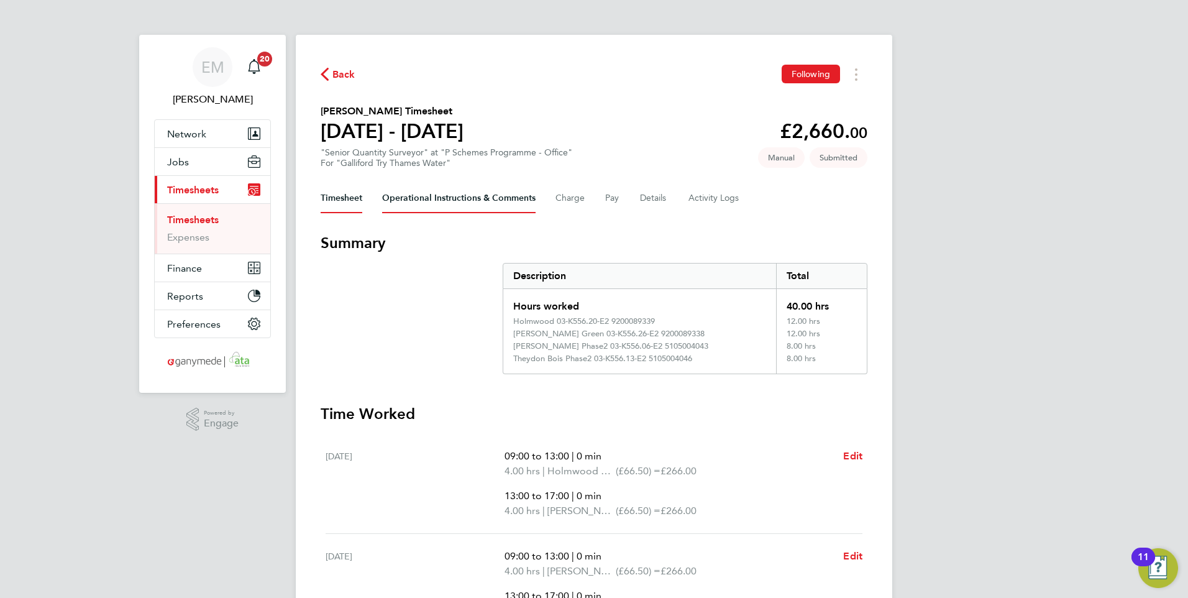
click at [428, 201] on Comments-tab "Operational Instructions & Comments" at bounding box center [458, 198] width 153 height 30
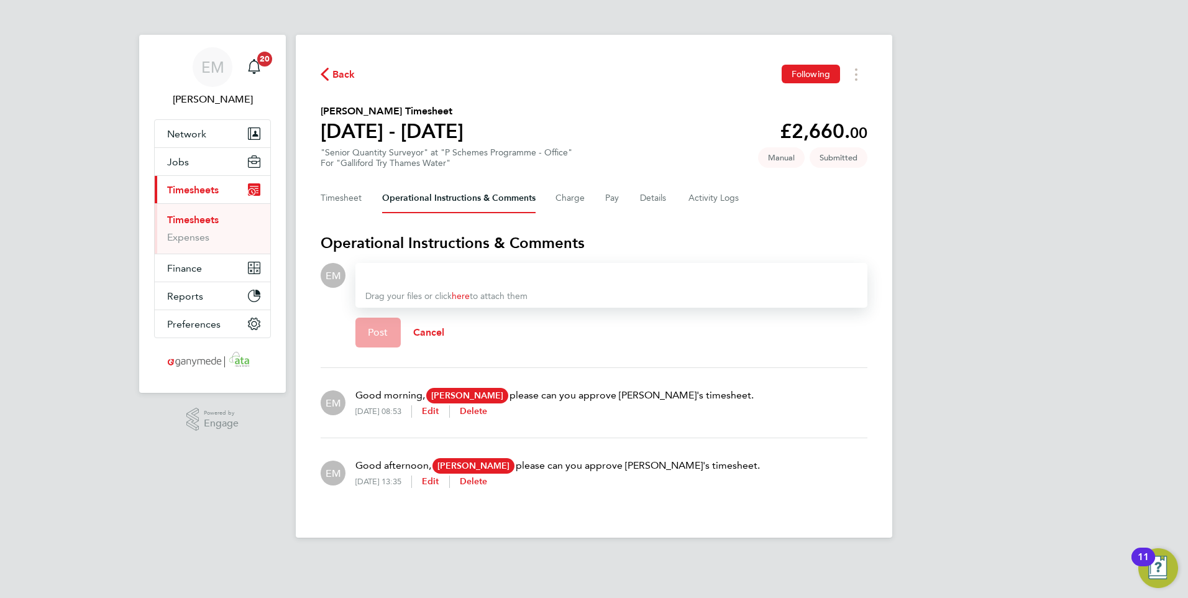
click at [445, 270] on div at bounding box center [611, 275] width 492 height 15
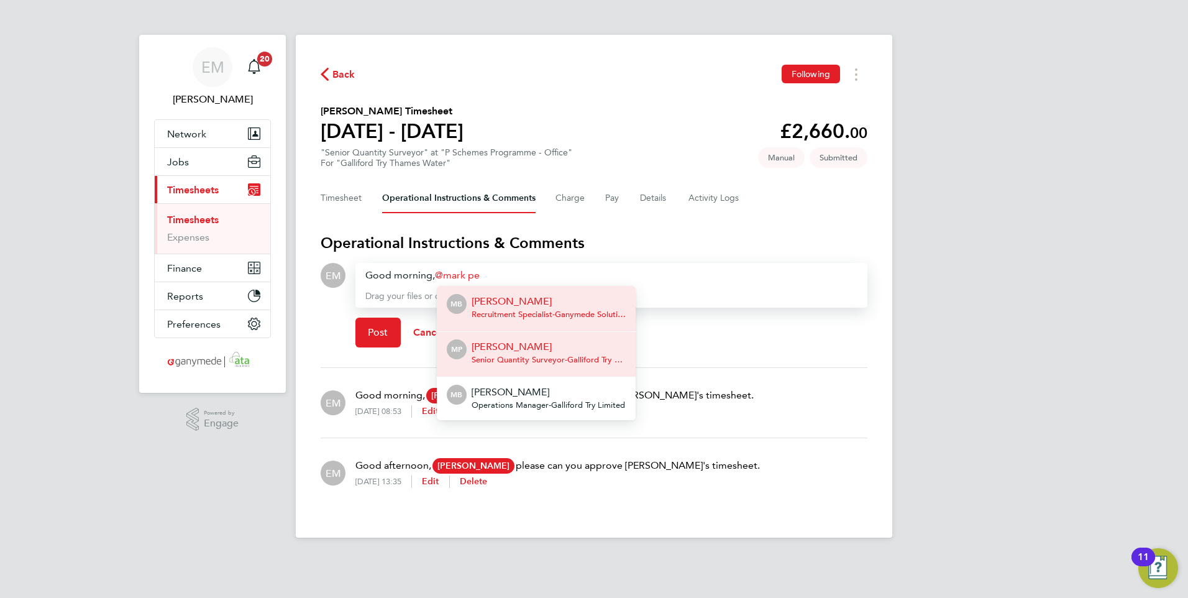
click at [534, 353] on div "Mark Pendergast Senior Quantity Surveyor - Galliford Try Limited" at bounding box center [548, 354] width 154 height 30
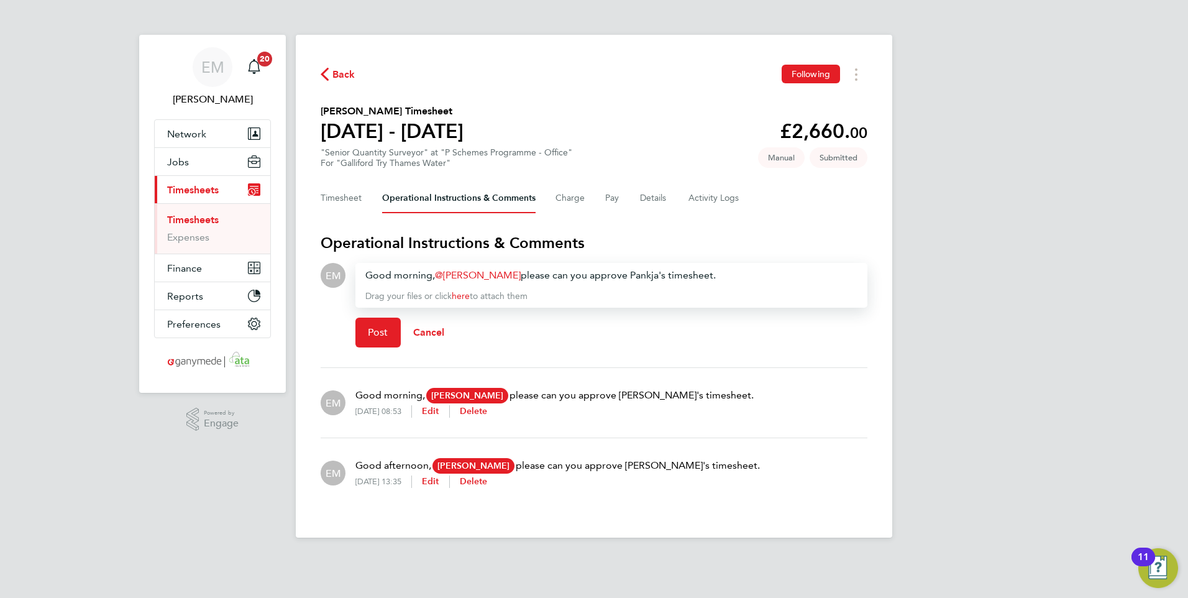
click at [617, 98] on div "Back Following Pankaj Vekaria's Timesheet 28 Jul - 03 Aug 2025 £2,660. 00 "Seni…" at bounding box center [594, 286] width 596 height 503
click at [389, 332] on button "Post" at bounding box center [377, 332] width 45 height 30
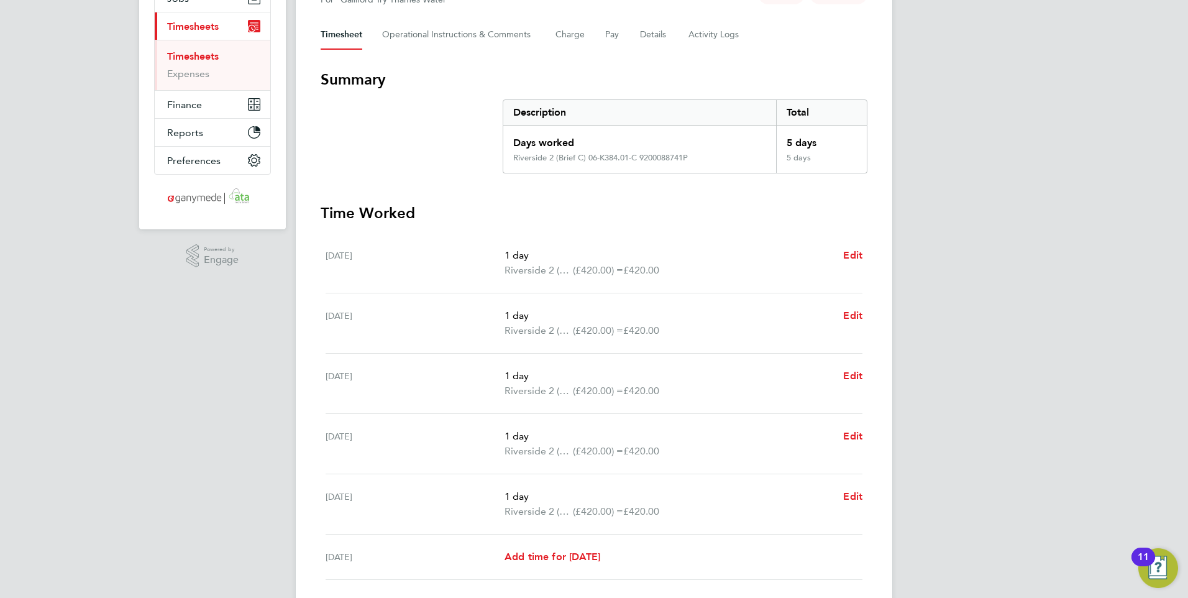
scroll to position [52, 0]
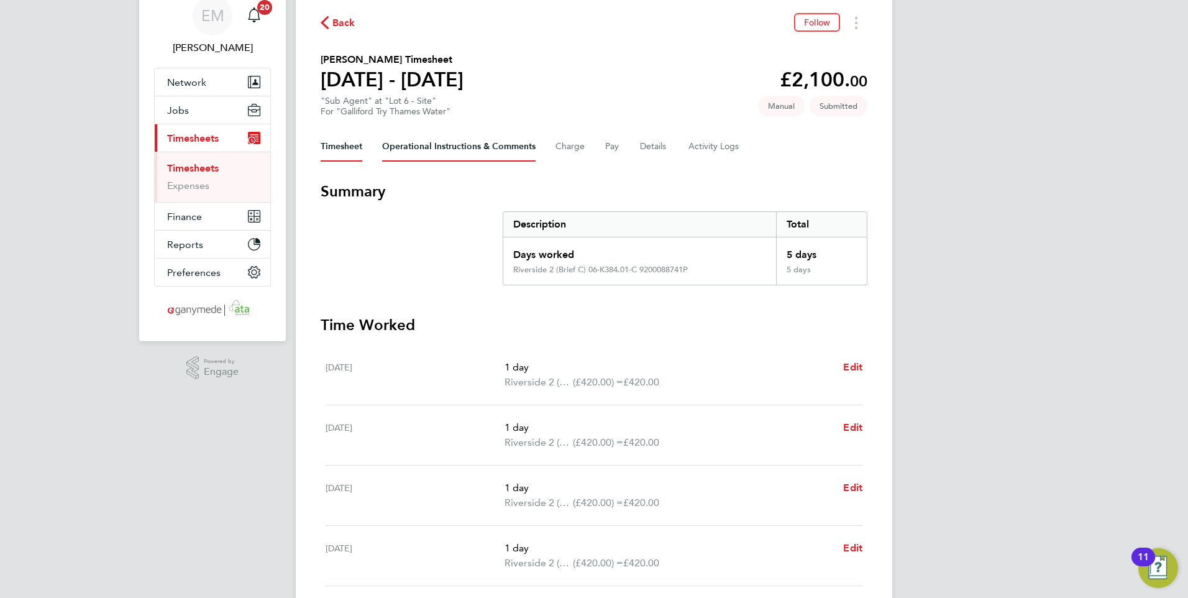
click at [423, 143] on Comments-tab "Operational Instructions & Comments" at bounding box center [458, 147] width 153 height 30
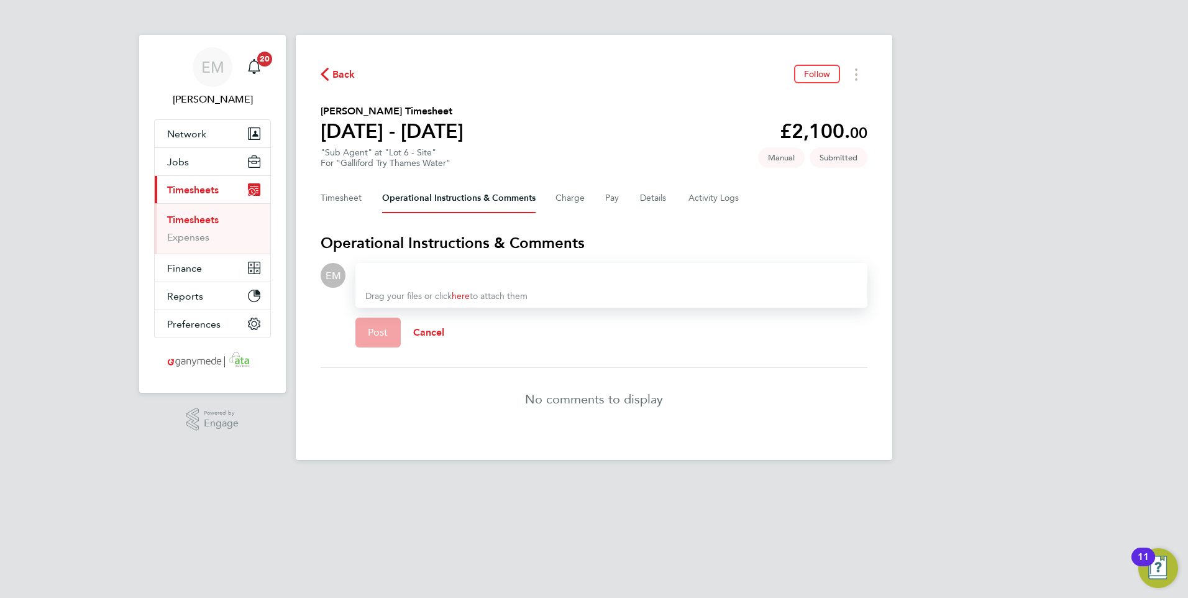
click at [414, 276] on div at bounding box center [611, 275] width 492 height 15
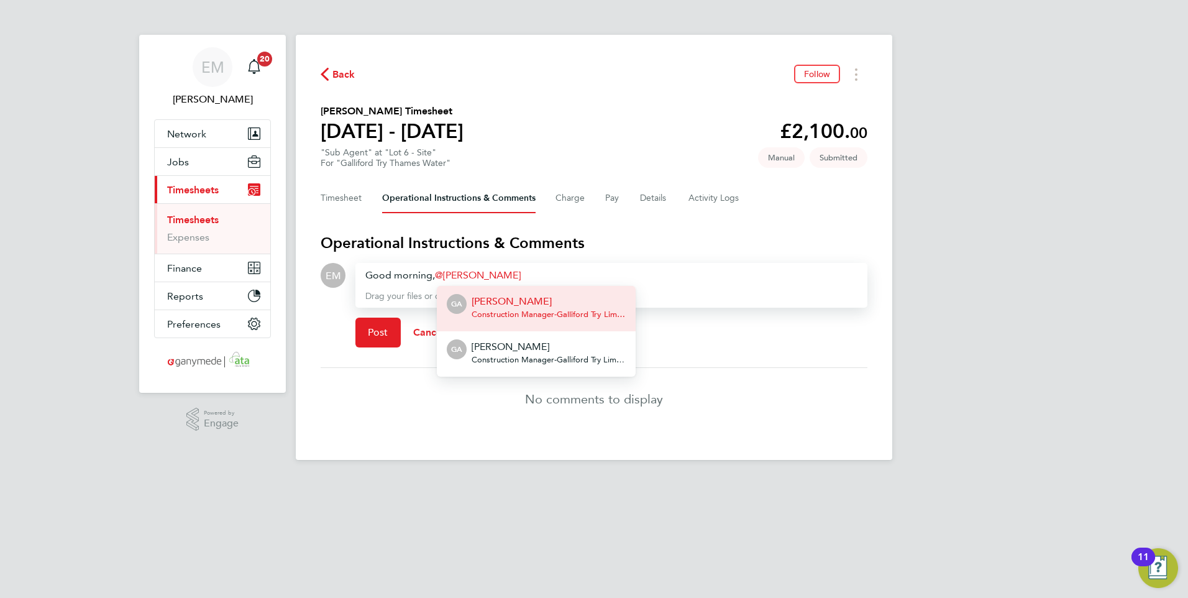
click at [536, 303] on p "[PERSON_NAME]" at bounding box center [548, 301] width 154 height 15
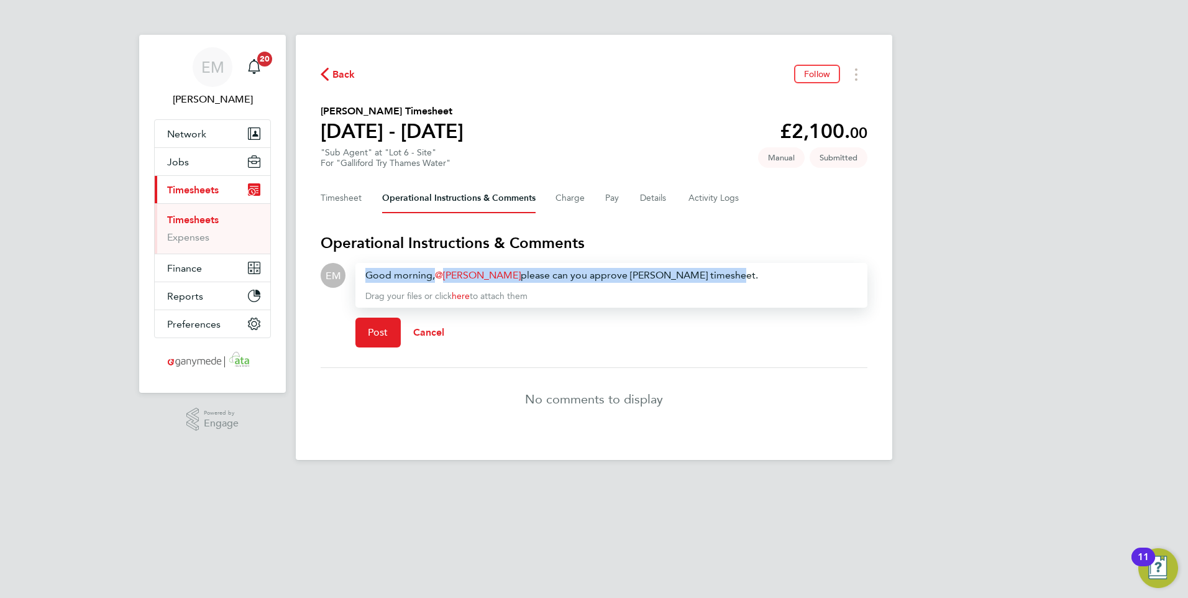
drag, startPoint x: 716, startPoint y: 278, endPoint x: 217, endPoint y: 250, distance: 499.6
click at [225, 296] on div "EM Emma Malvenan Notifications 20 Applications: Network Team Members Businesses…" at bounding box center [594, 240] width 1188 height 480
copy div "Good morning, [PERSON_NAME] ​ please can you approve [PERSON_NAME] timesheet."
click at [366, 332] on button "Post" at bounding box center [377, 332] width 45 height 30
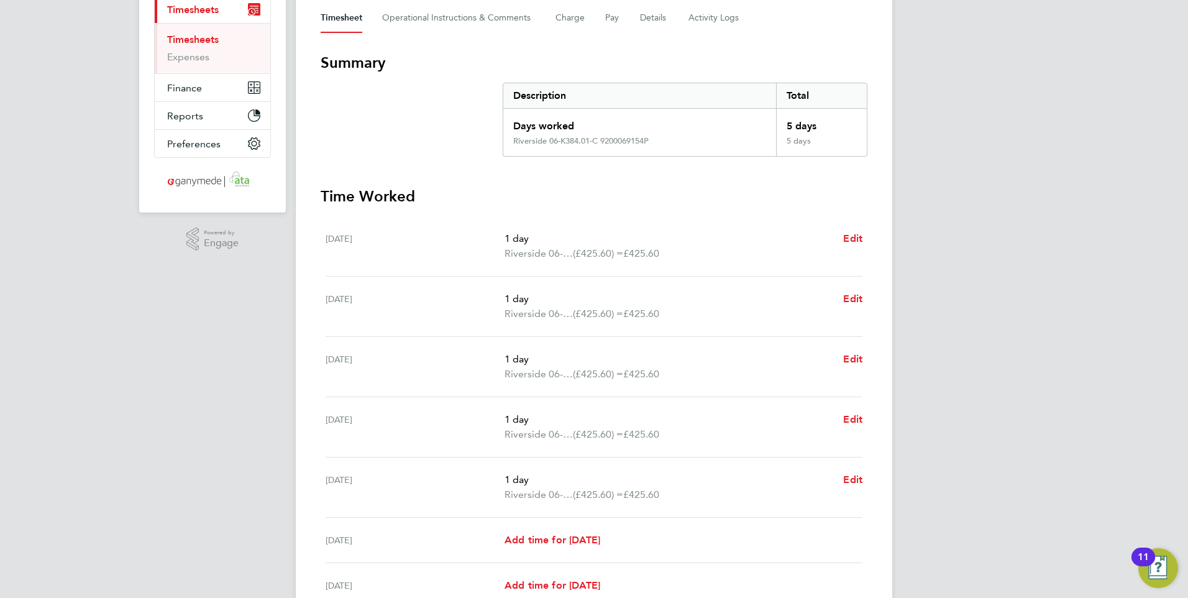
scroll to position [124, 0]
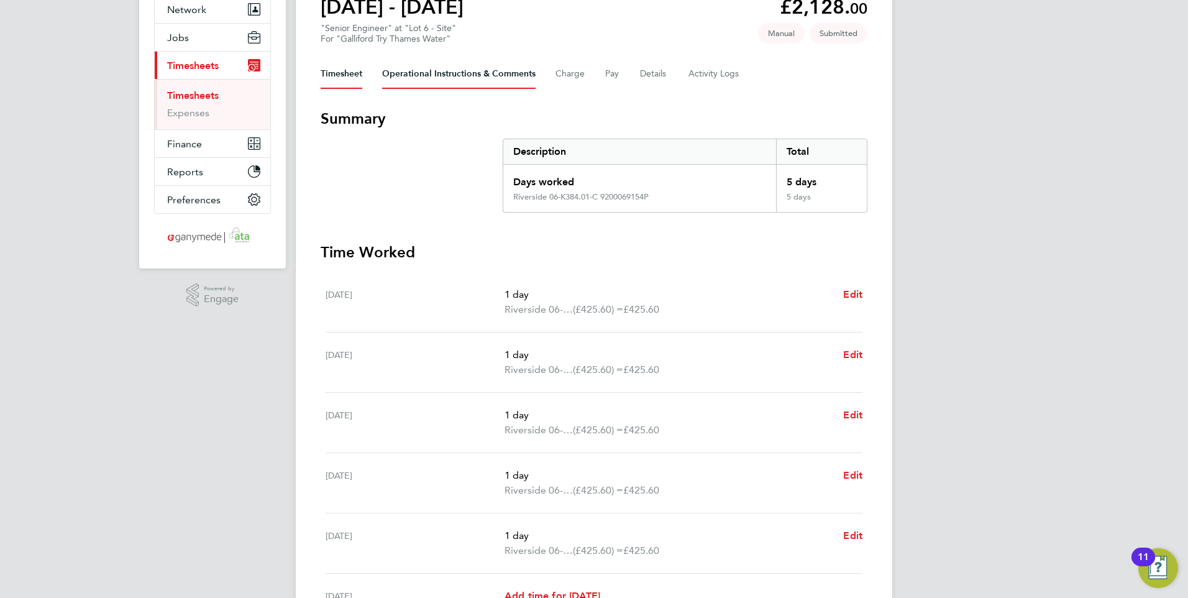
click at [430, 70] on Comments-tab "Operational Instructions & Comments" at bounding box center [458, 74] width 153 height 30
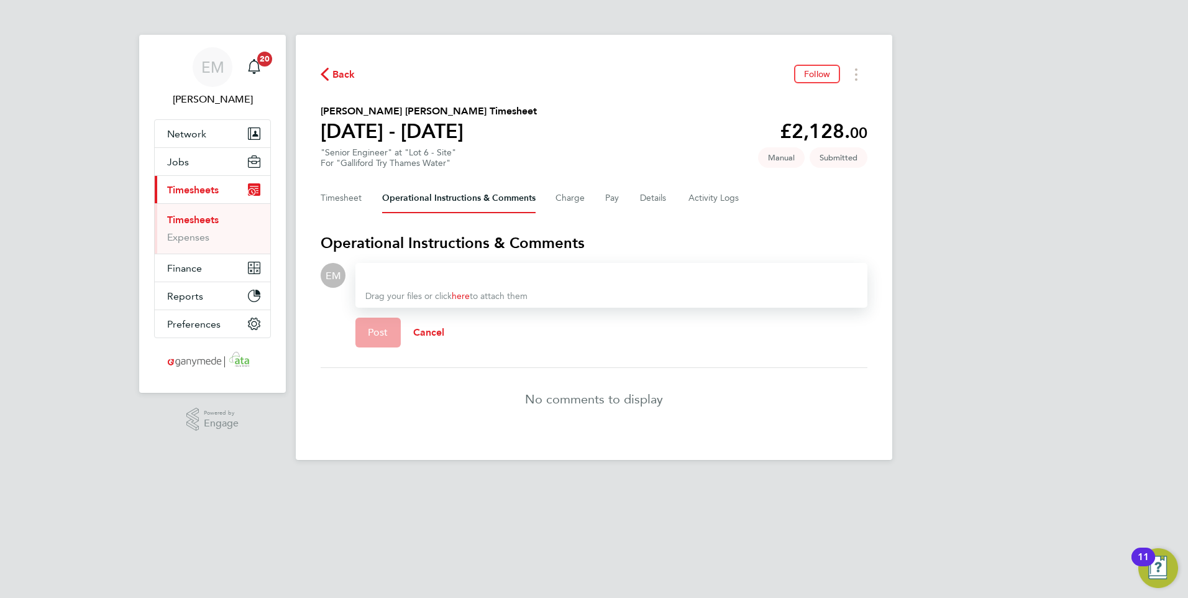
click at [440, 274] on div at bounding box center [611, 275] width 492 height 15
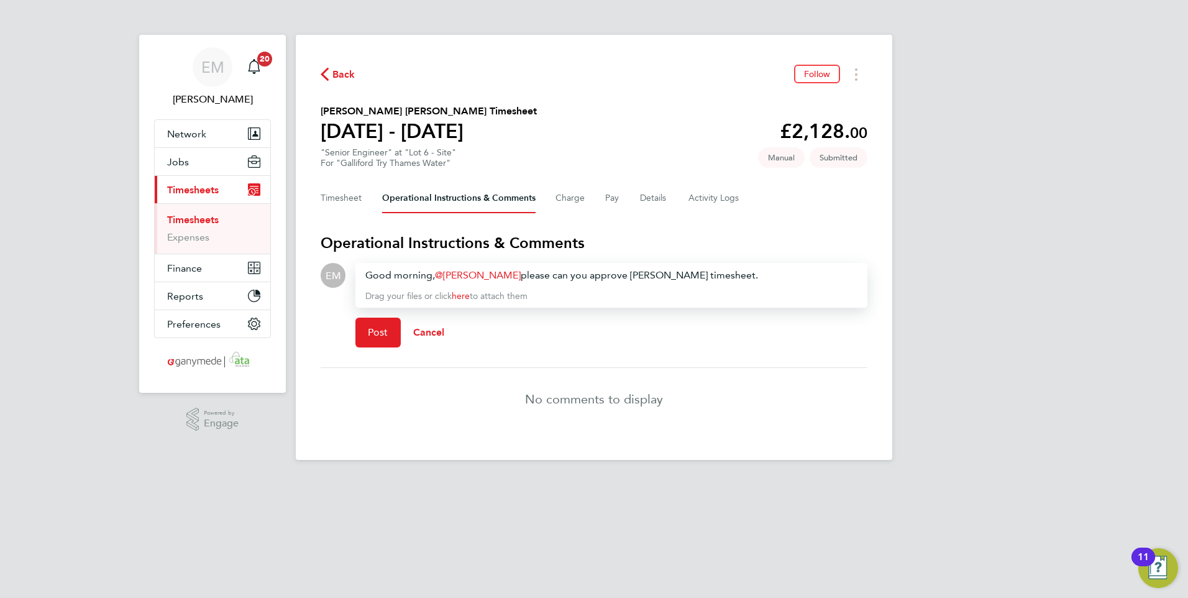
click at [640, 276] on div "Good morning, Gary Attwell ​ please can you approve Cordel's timesheet." at bounding box center [611, 275] width 492 height 15
click at [370, 332] on span "Post" at bounding box center [378, 332] width 20 height 12
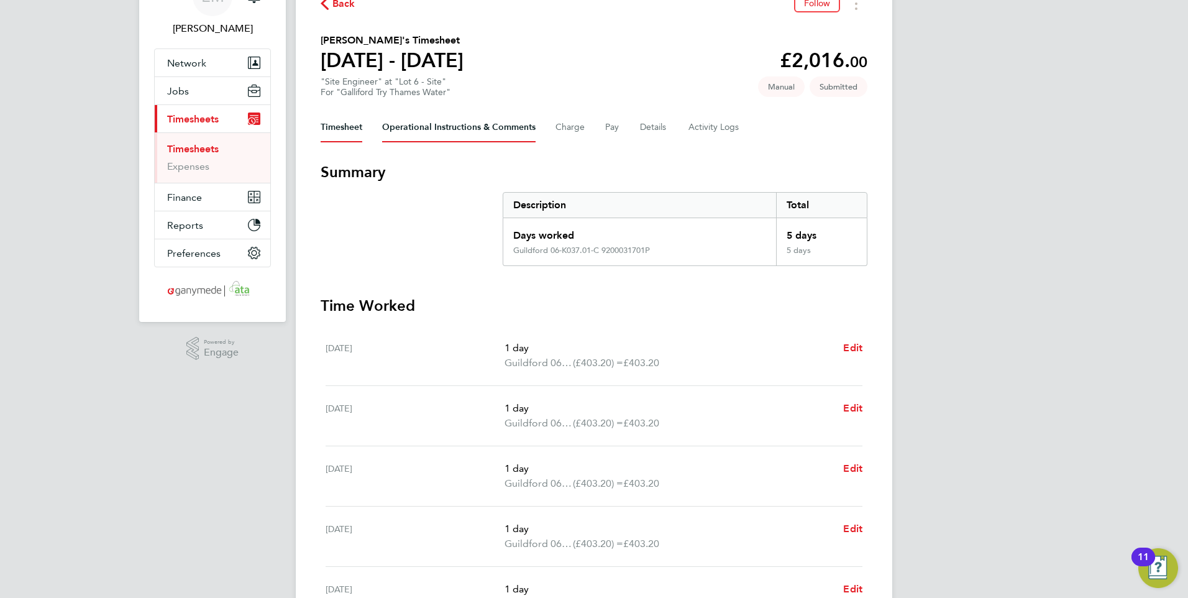
scroll to position [52, 0]
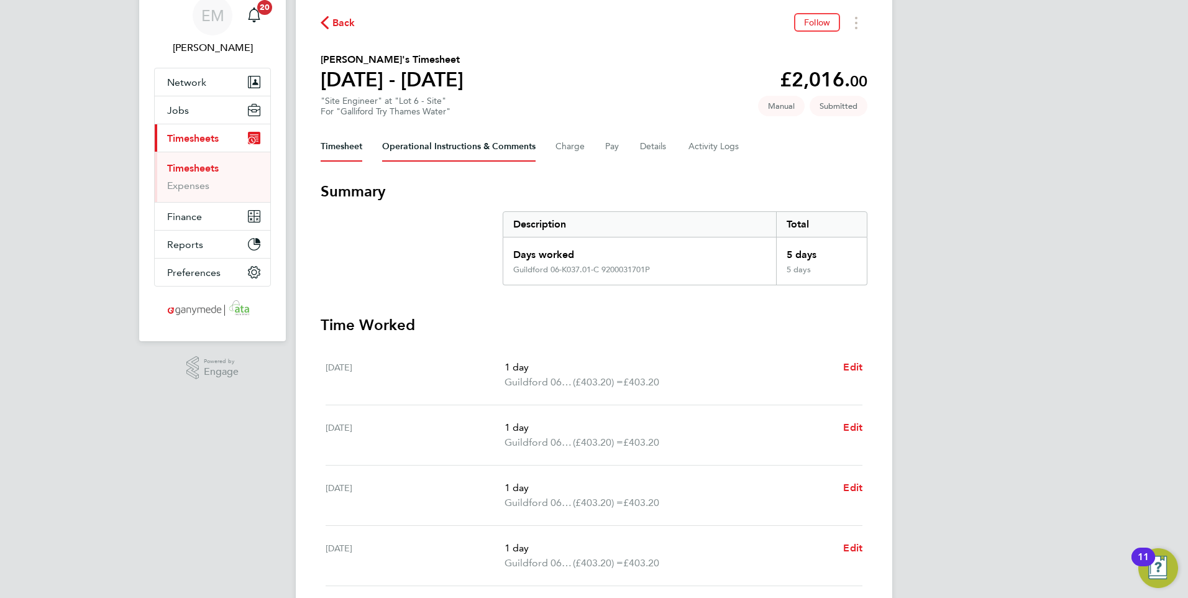
click at [444, 147] on Comments-tab "Operational Instructions & Comments" at bounding box center [458, 147] width 153 height 30
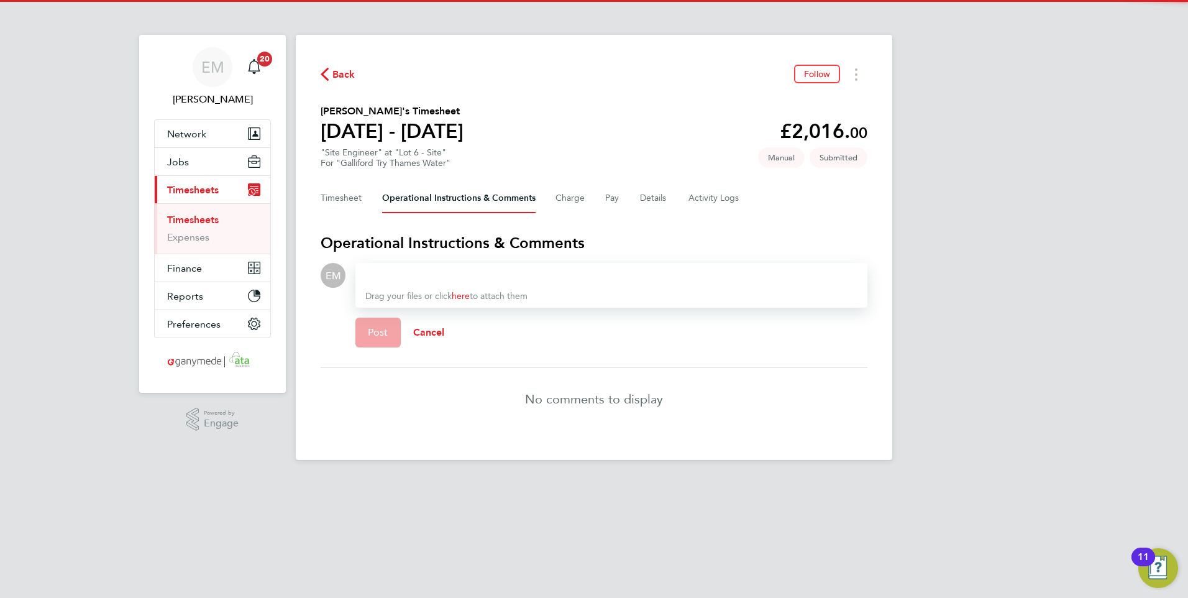
click at [461, 272] on div at bounding box center [611, 275] width 492 height 15
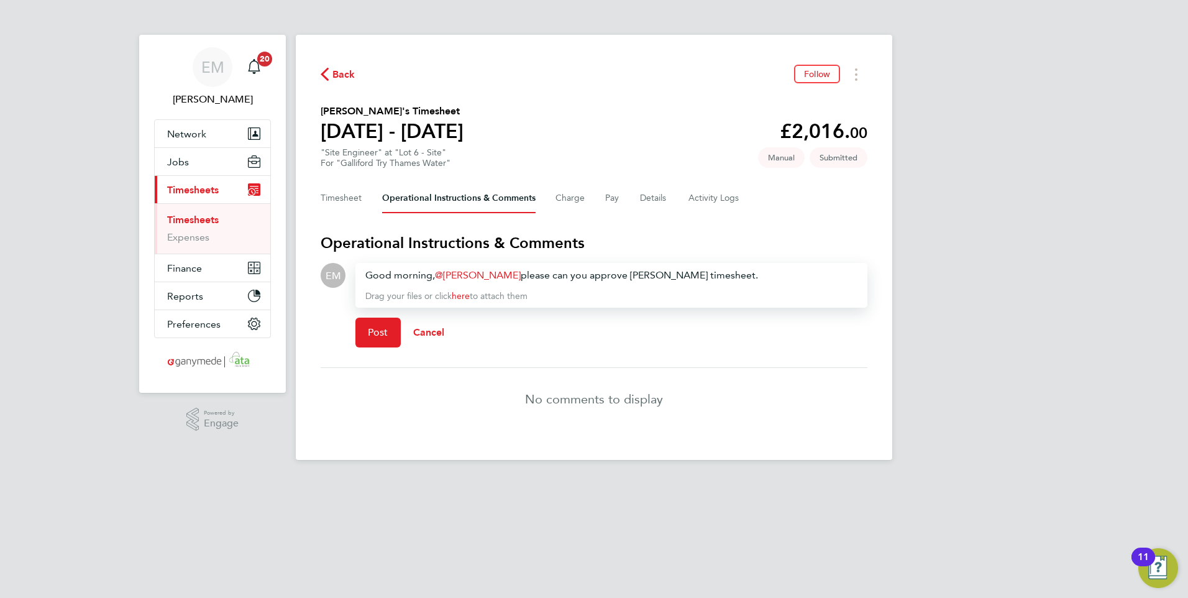
click at [638, 273] on div "Good morning, [PERSON_NAME] ​ please can you approve [PERSON_NAME] timesheet." at bounding box center [611, 275] width 492 height 15
click at [381, 326] on span "Post" at bounding box center [378, 332] width 20 height 12
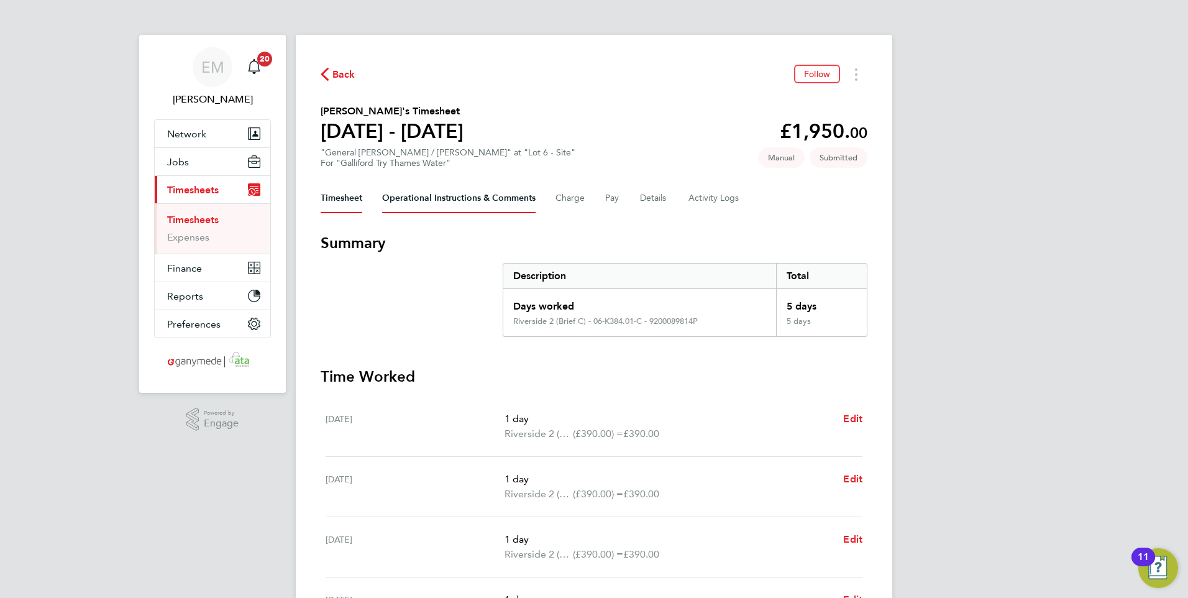
click at [431, 202] on Comments-tab "Operational Instructions & Comments" at bounding box center [458, 198] width 153 height 30
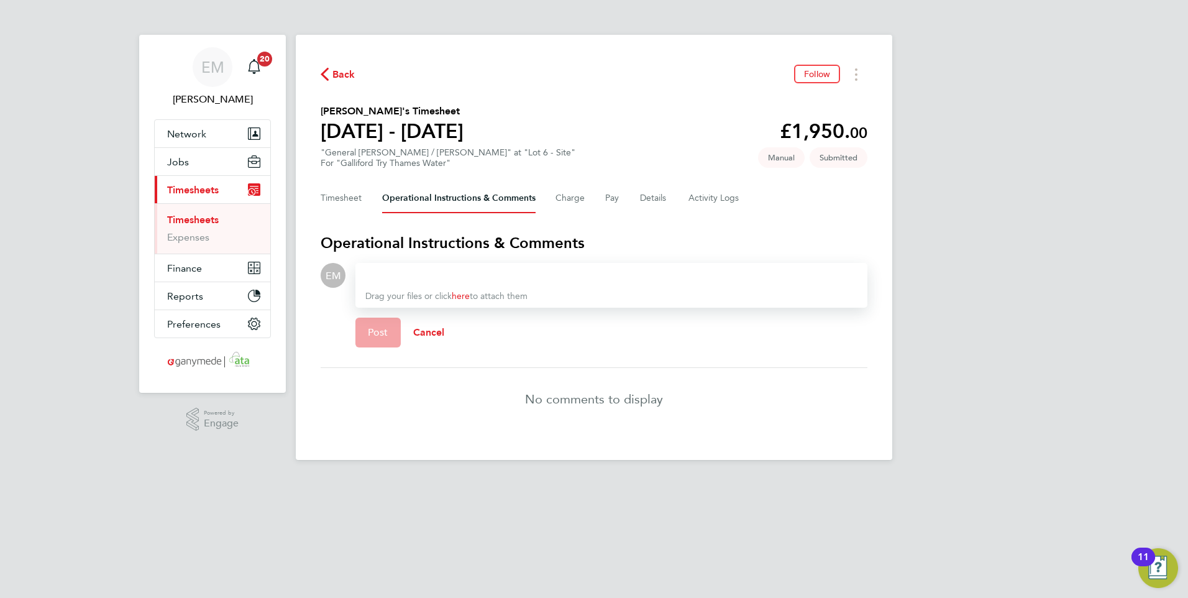
click at [419, 276] on div at bounding box center [611, 275] width 492 height 15
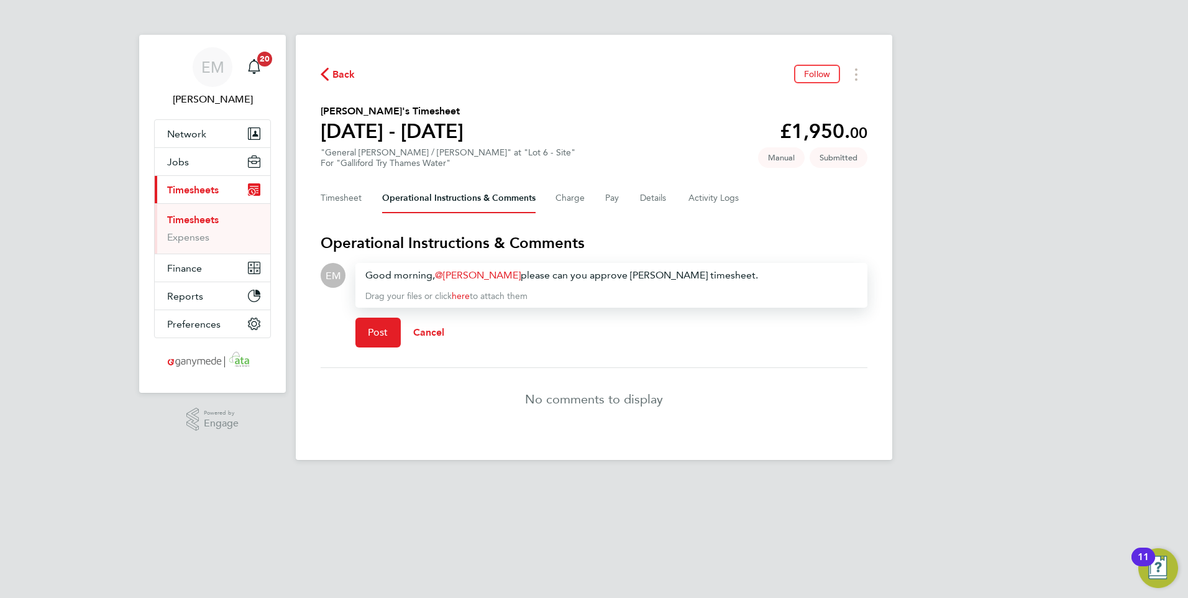
click at [640, 275] on div "Good morning, [PERSON_NAME] ​ please can you approve [PERSON_NAME] timesheet." at bounding box center [611, 275] width 492 height 15
click at [378, 340] on button "Post" at bounding box center [377, 332] width 45 height 30
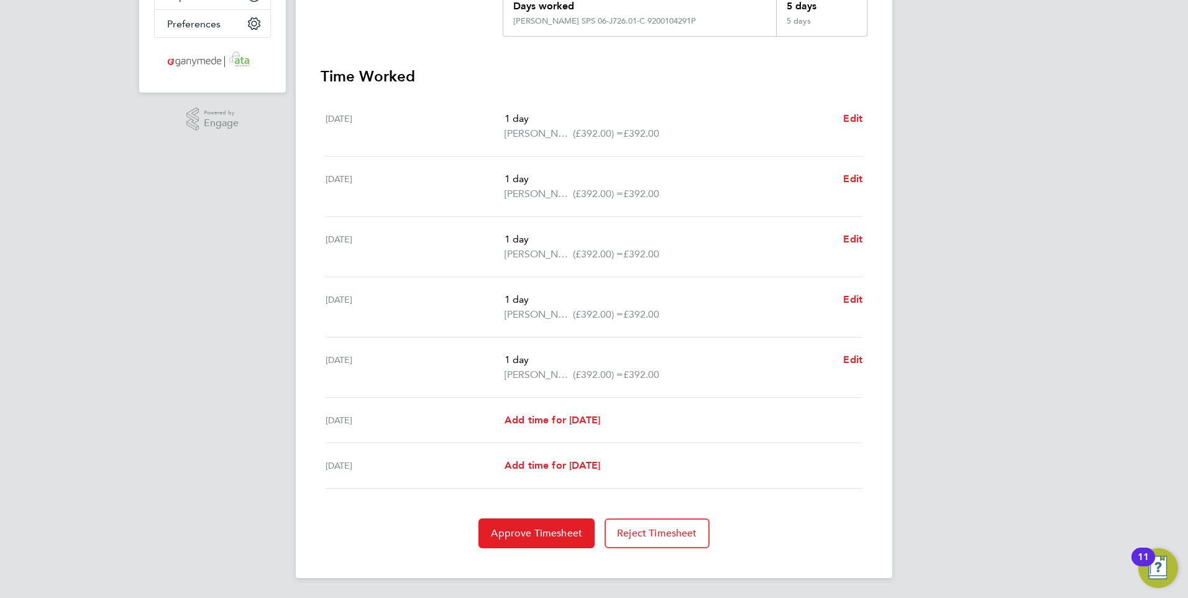
scroll to position [114, 0]
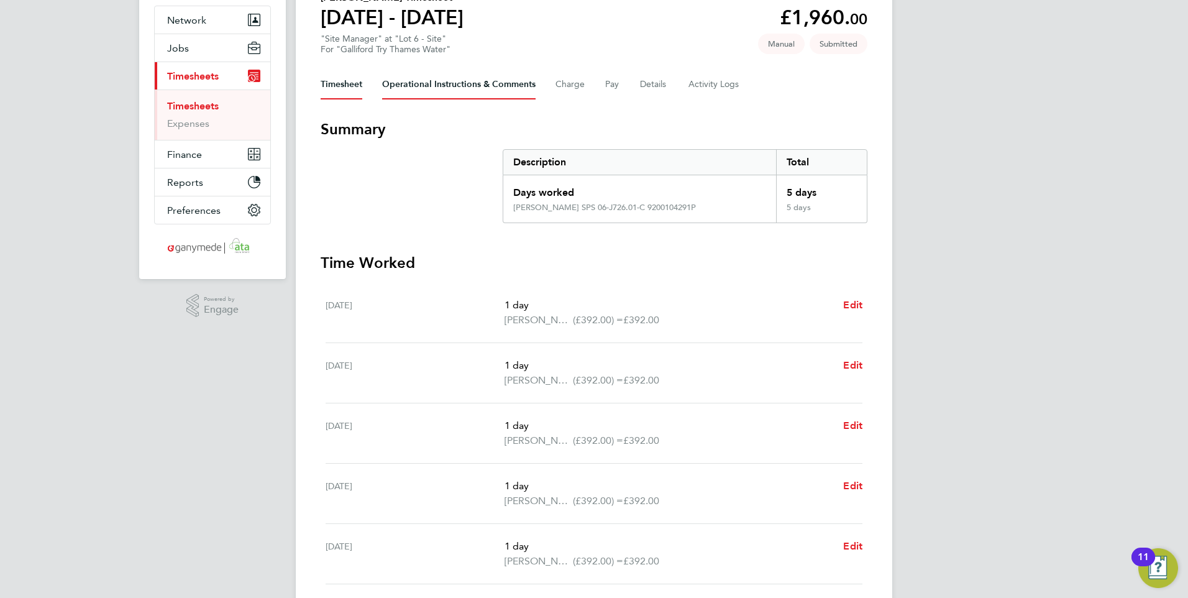
click at [424, 80] on Comments-tab "Operational Instructions & Comments" at bounding box center [458, 85] width 153 height 30
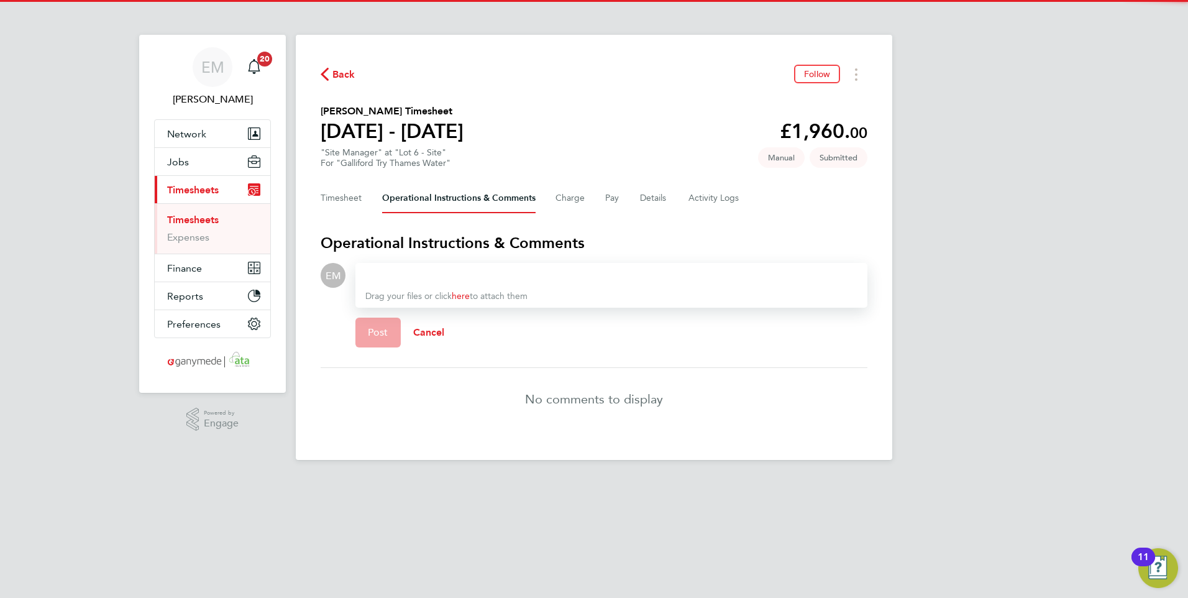
click at [436, 271] on div at bounding box center [611, 275] width 492 height 15
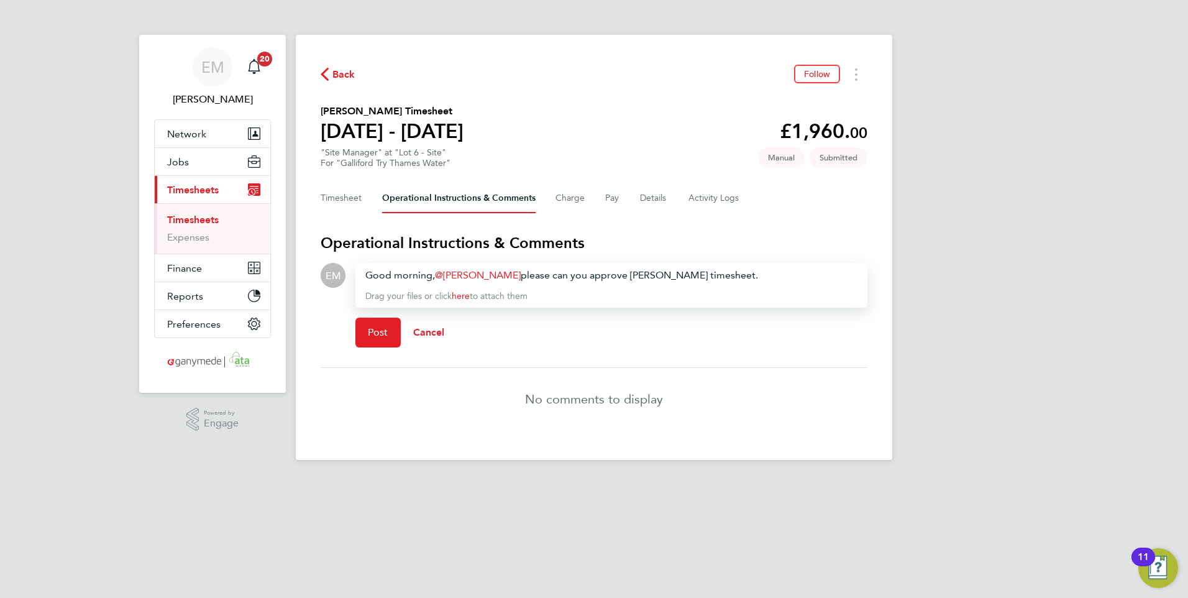
click at [641, 271] on div "Good morning, [PERSON_NAME] ​ please can you approve [PERSON_NAME] timesheet." at bounding box center [611, 275] width 492 height 15
click at [368, 335] on span "Post" at bounding box center [378, 332] width 20 height 12
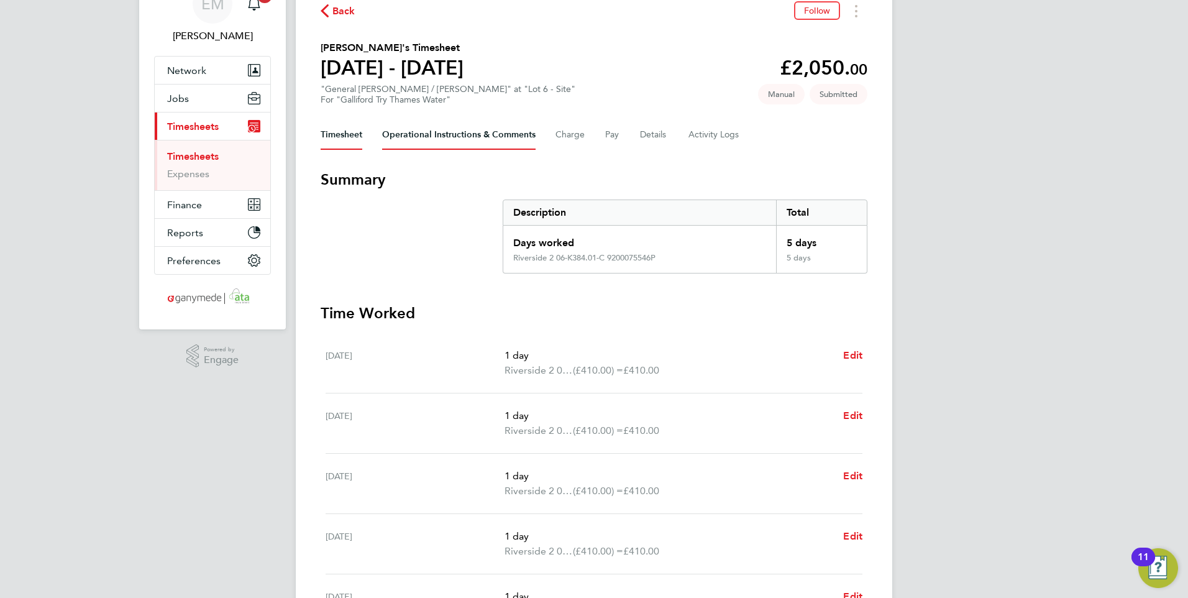
scroll to position [62, 0]
click at [487, 142] on Comments-tab "Operational Instructions & Comments" at bounding box center [458, 136] width 153 height 30
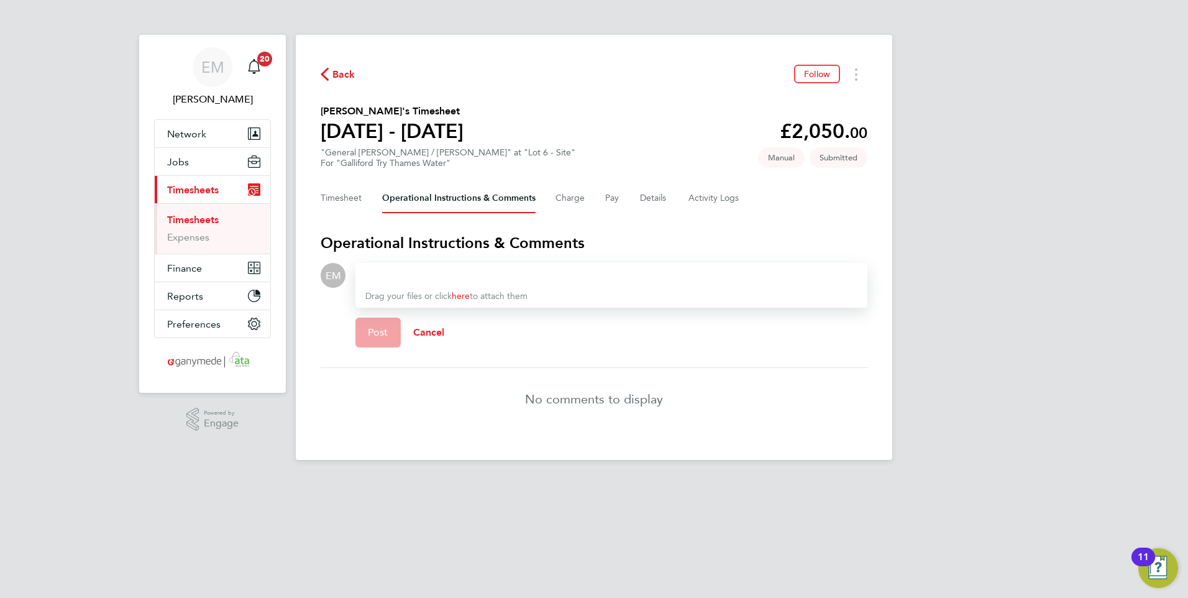
click at [445, 268] on div at bounding box center [611, 275] width 492 height 15
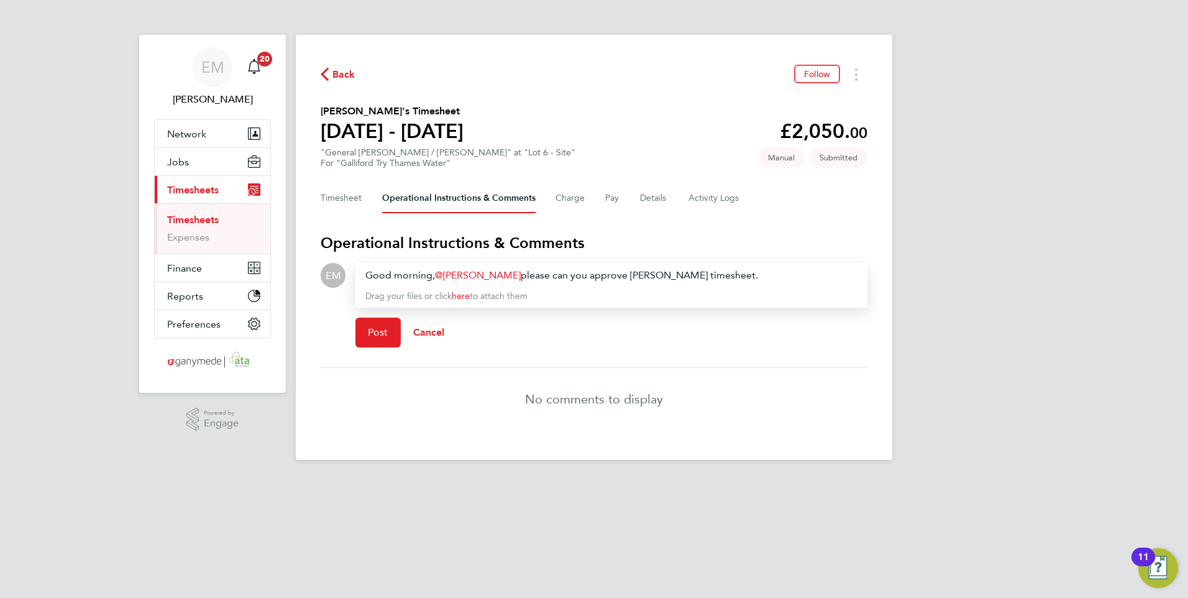
click at [640, 269] on div "Good morning, [PERSON_NAME] ​ please can you approve [PERSON_NAME] timesheet." at bounding box center [611, 275] width 492 height 15
click at [368, 332] on span "Post" at bounding box center [378, 332] width 20 height 12
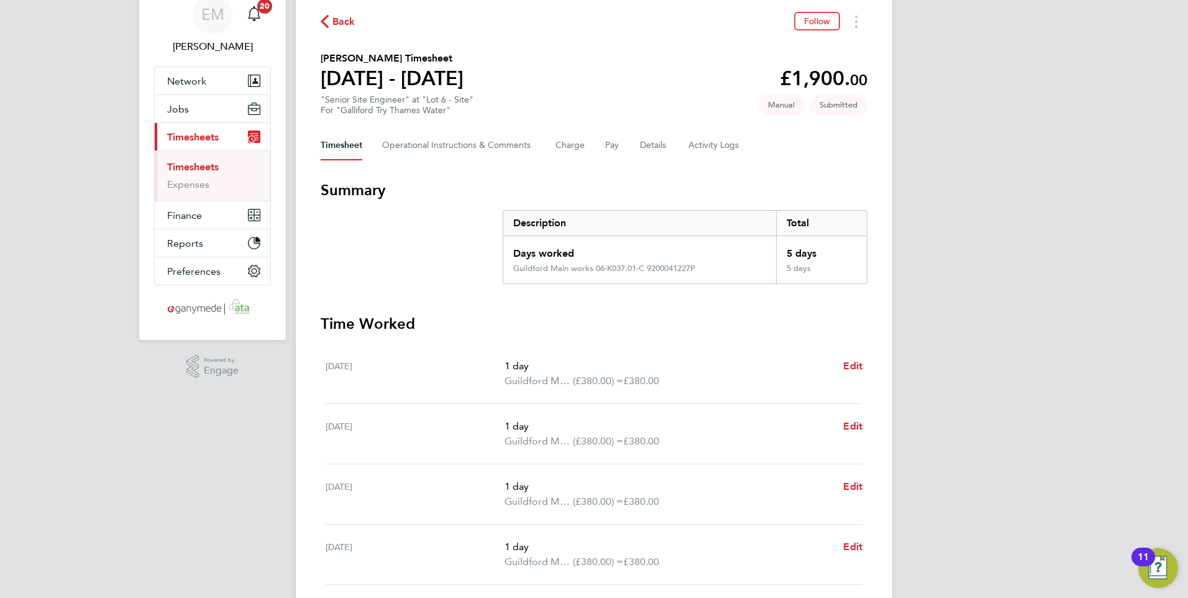
scroll to position [52, 0]
click at [449, 145] on Comments-tab "Operational Instructions & Comments" at bounding box center [458, 147] width 153 height 30
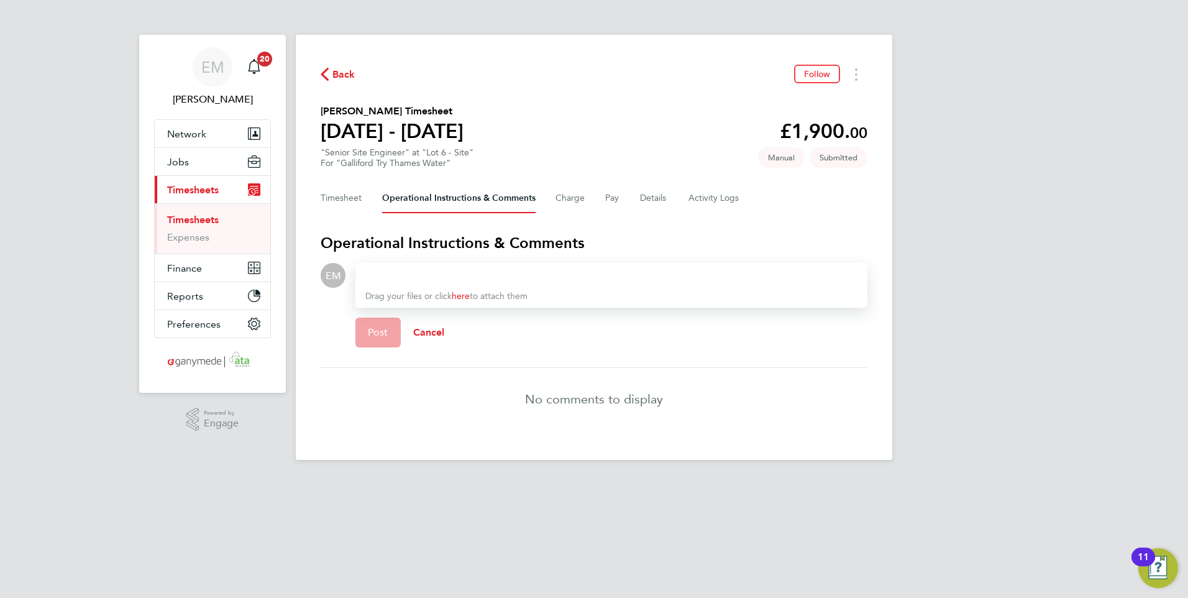
click at [465, 278] on div at bounding box center [611, 275] width 492 height 15
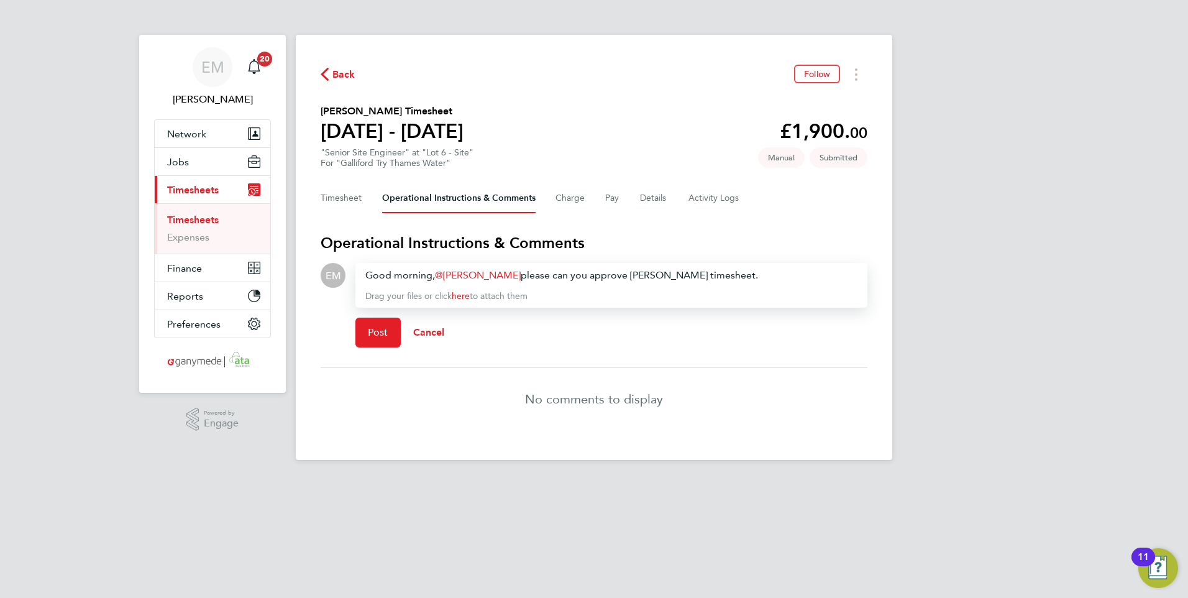
click at [637, 275] on div "Good morning, Gary Attwell ​ please can you approve Cordel's timesheet." at bounding box center [611, 275] width 492 height 15
click at [621, 275] on div "Good morning, Gary Attwell ​ please can you approve Atshad's timesheet." at bounding box center [611, 275] width 492 height 15
click at [370, 326] on span "Post" at bounding box center [378, 332] width 20 height 12
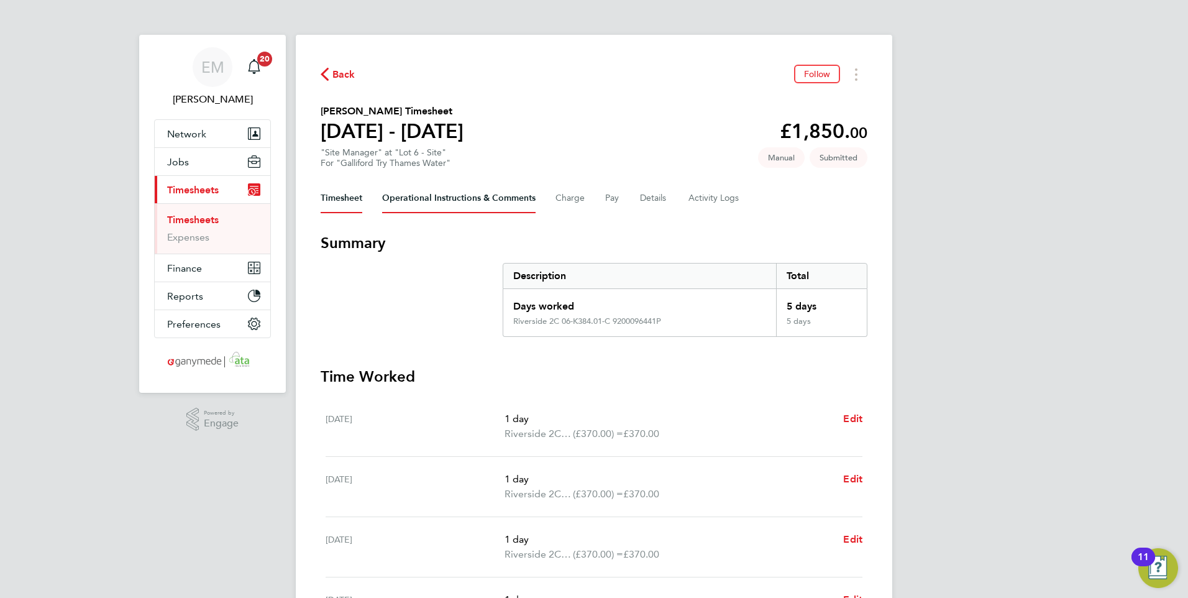
click at [411, 193] on Comments-tab "Operational Instructions & Comments" at bounding box center [458, 198] width 153 height 30
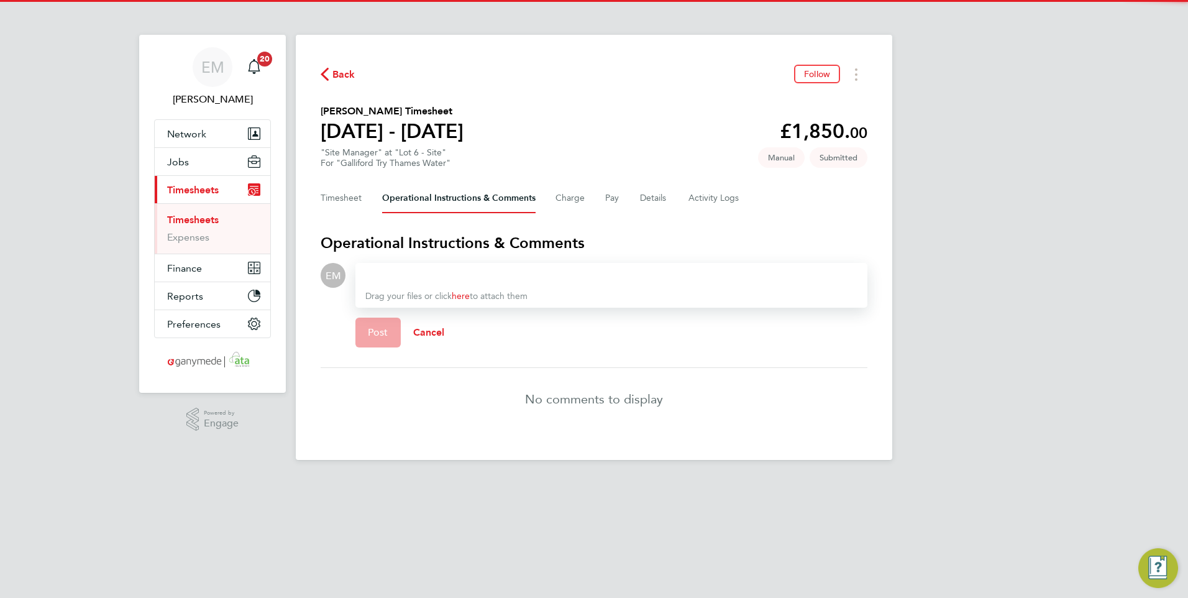
click at [408, 270] on div at bounding box center [611, 275] width 492 height 15
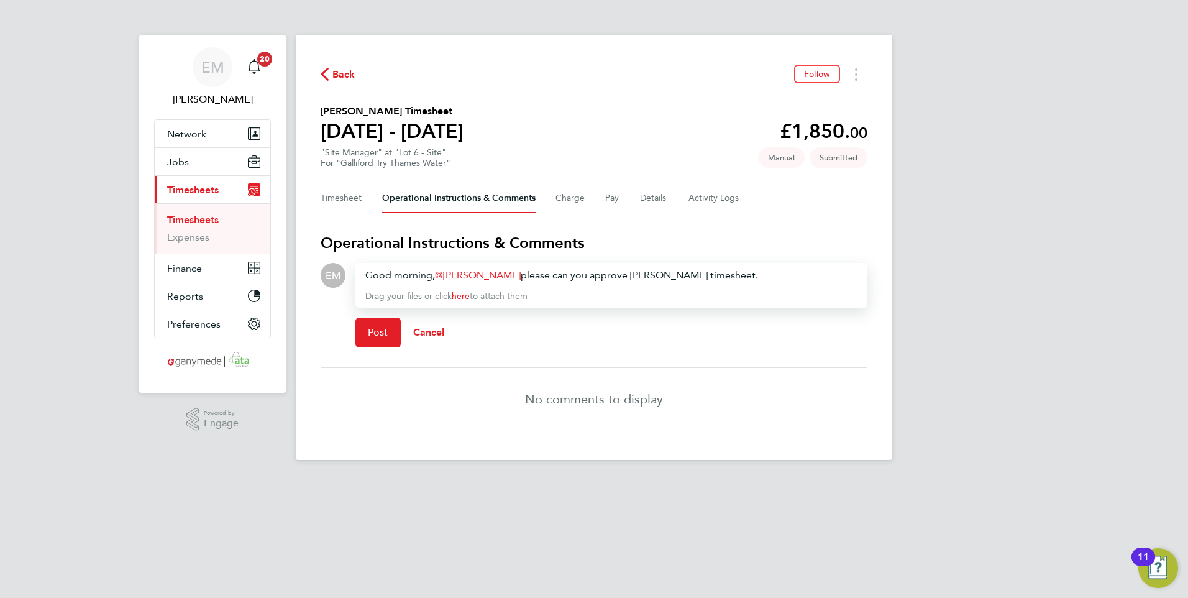
click at [642, 271] on div "Good morning, [PERSON_NAME] ​ please can you approve [PERSON_NAME] timesheet." at bounding box center [611, 275] width 492 height 15
click at [364, 323] on button "Post" at bounding box center [377, 332] width 45 height 30
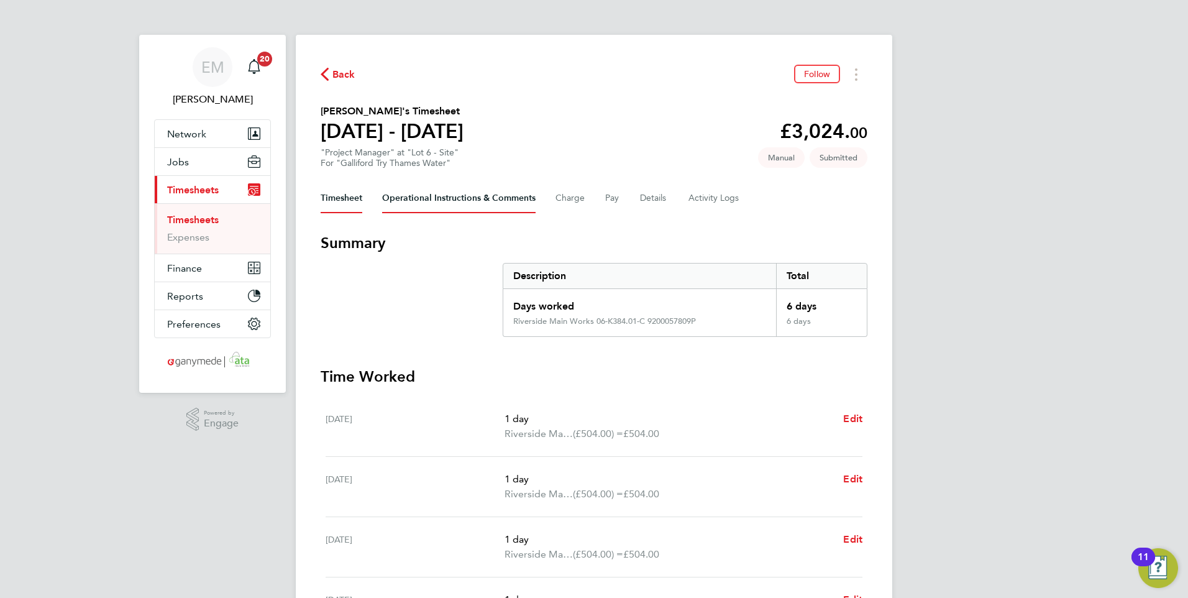
click at [481, 198] on Comments-tab "Operational Instructions & Comments" at bounding box center [458, 198] width 153 height 30
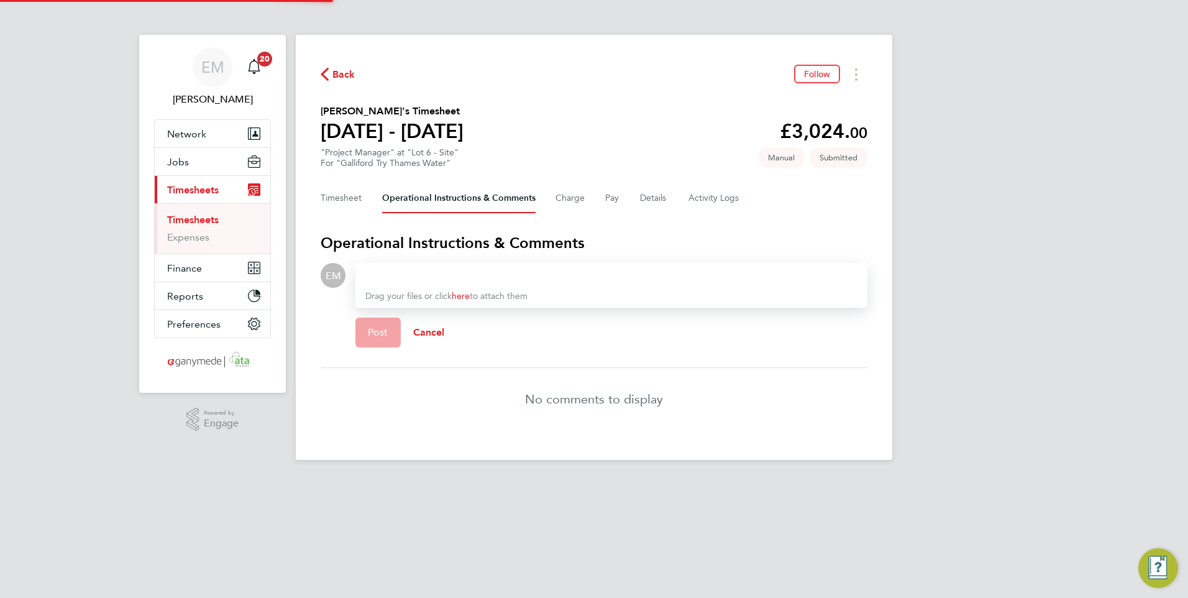
click at [432, 273] on div at bounding box center [611, 275] width 492 height 15
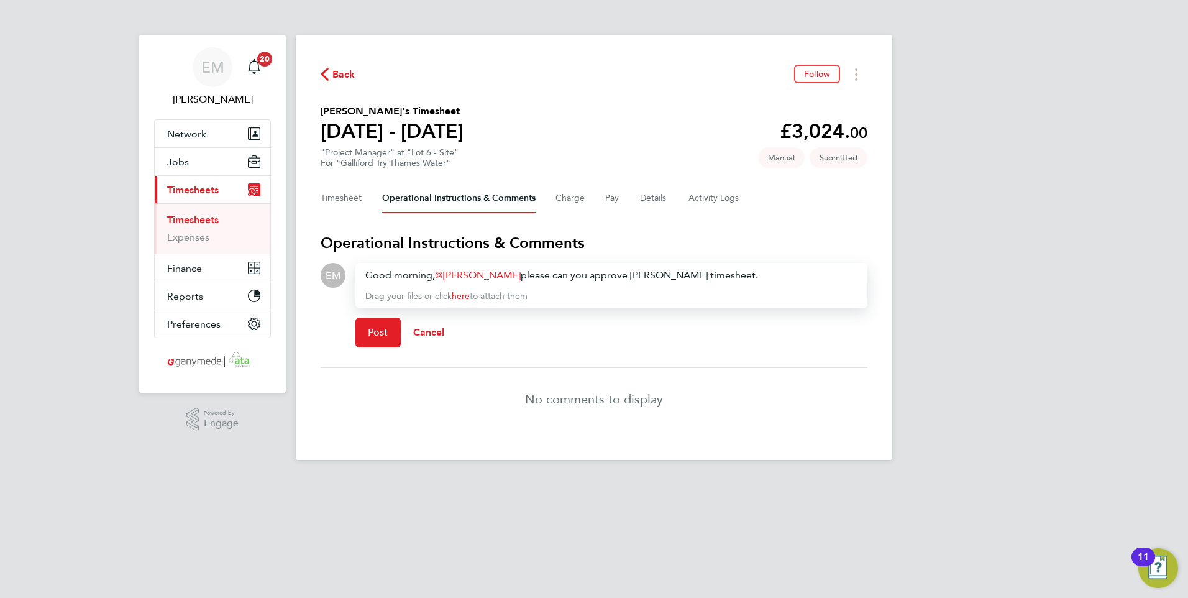
click at [642, 273] on div "Good morning, [PERSON_NAME] ​ please can you approve [PERSON_NAME] timesheet." at bounding box center [611, 275] width 492 height 15
click at [370, 331] on span "Post" at bounding box center [378, 332] width 20 height 12
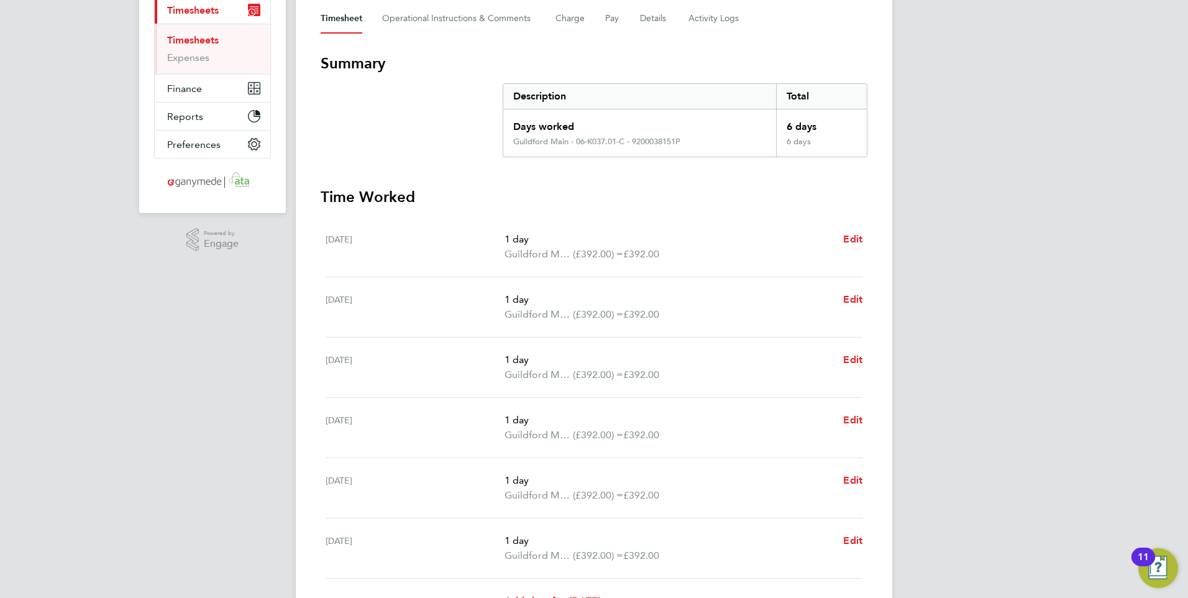
scroll to position [62, 0]
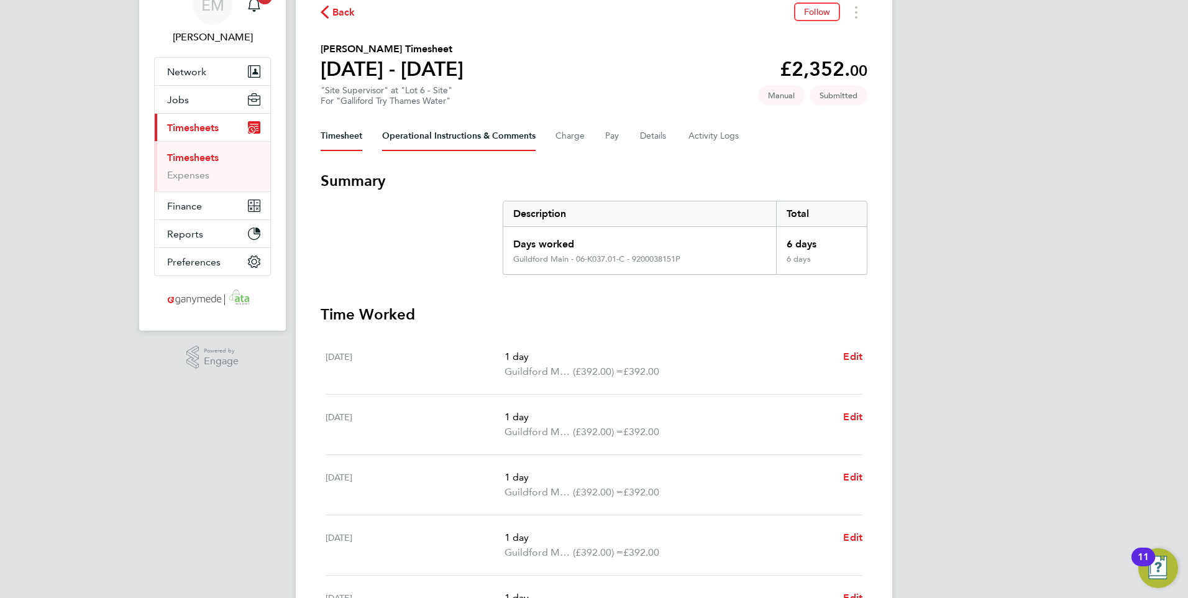
click at [442, 140] on Comments-tab "Operational Instructions & Comments" at bounding box center [458, 136] width 153 height 30
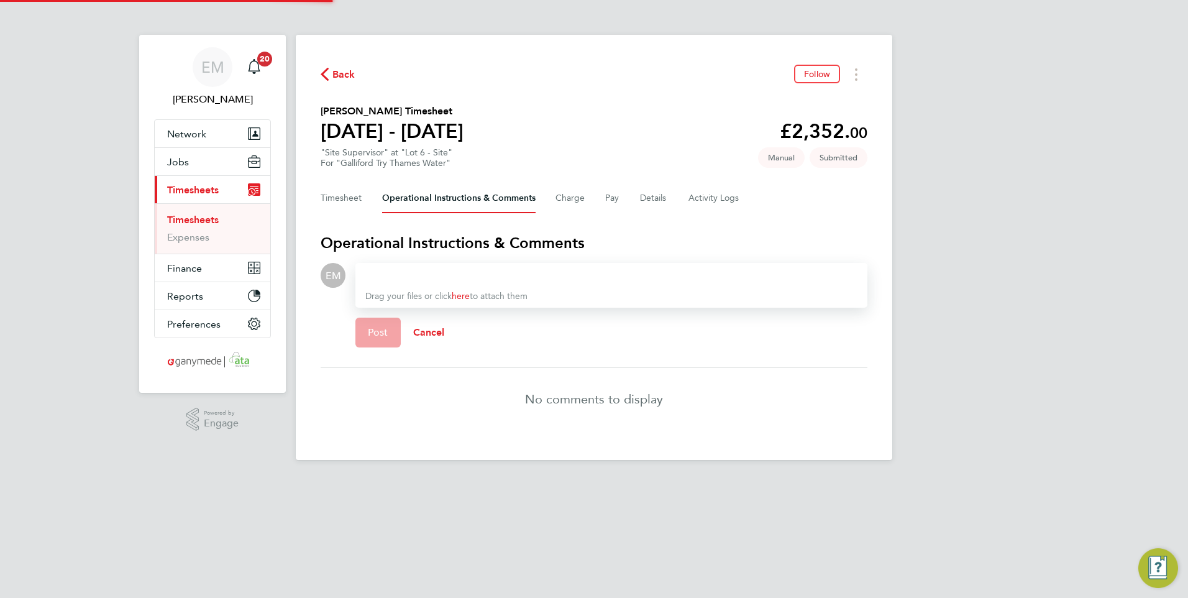
click at [426, 271] on div at bounding box center [611, 275] width 492 height 15
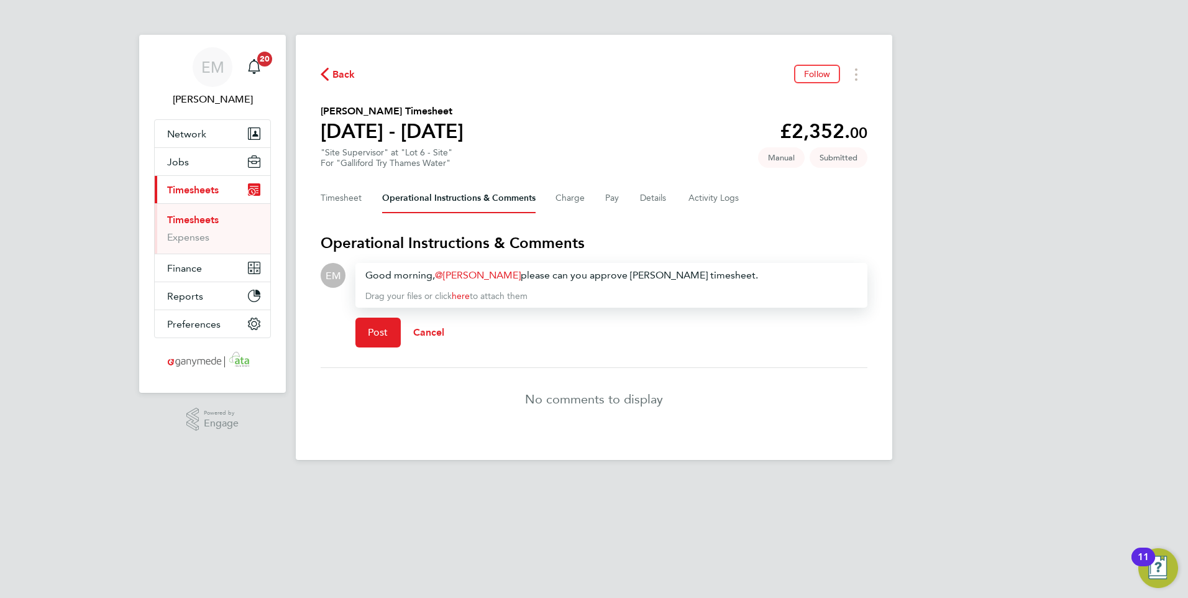
click at [643, 273] on div "Good morning, [PERSON_NAME] ​ please can you approve [PERSON_NAME] timesheet." at bounding box center [611, 275] width 492 height 15
click at [360, 329] on button "Post" at bounding box center [377, 332] width 45 height 30
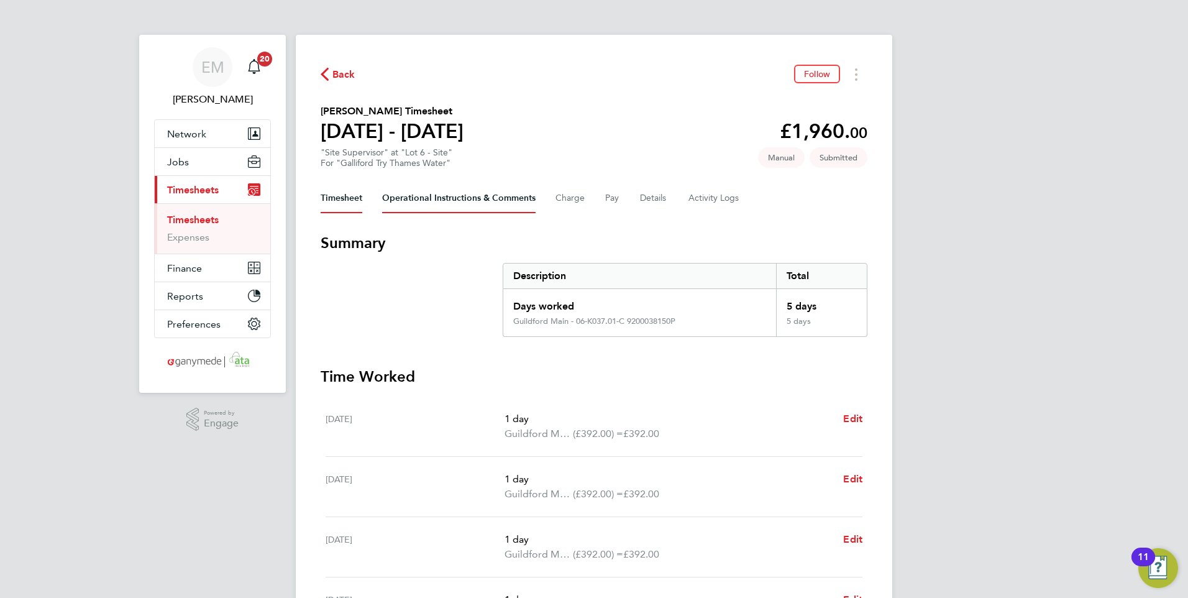
click at [434, 194] on Comments-tab "Operational Instructions & Comments" at bounding box center [458, 198] width 153 height 30
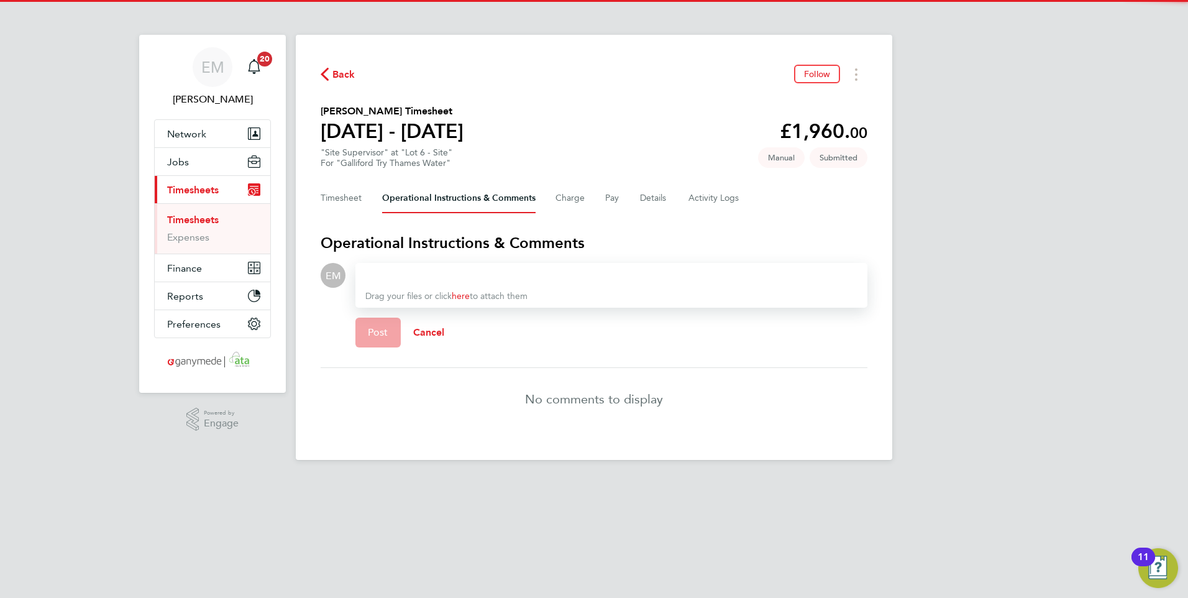
click at [421, 268] on div at bounding box center [611, 275] width 492 height 15
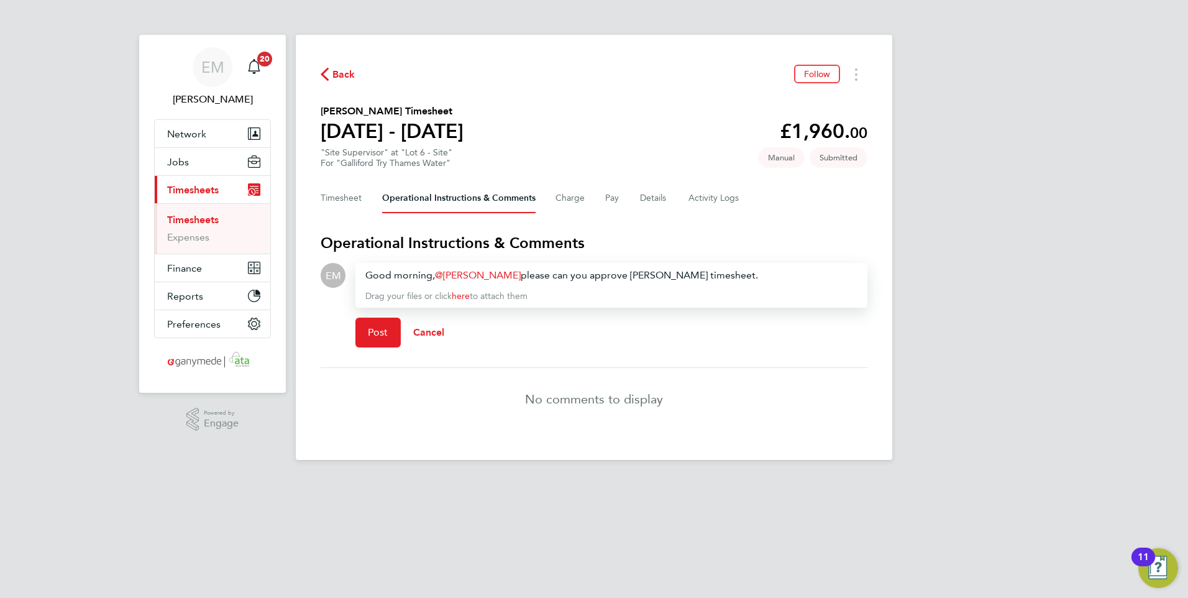
drag, startPoint x: 640, startPoint y: 270, endPoint x: 664, endPoint y: 274, distance: 24.0
click at [642, 270] on div "Good morning, [PERSON_NAME] ​ please can you approve [PERSON_NAME] timesheet." at bounding box center [611, 275] width 492 height 15
click at [381, 332] on span "Post" at bounding box center [378, 332] width 20 height 12
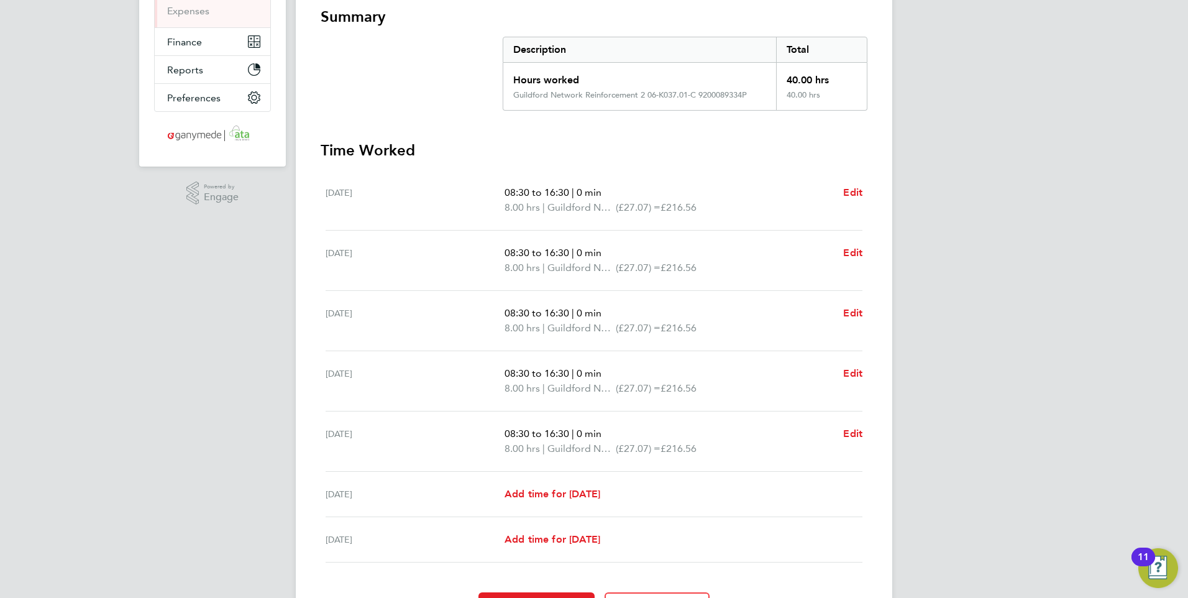
scroll to position [52, 0]
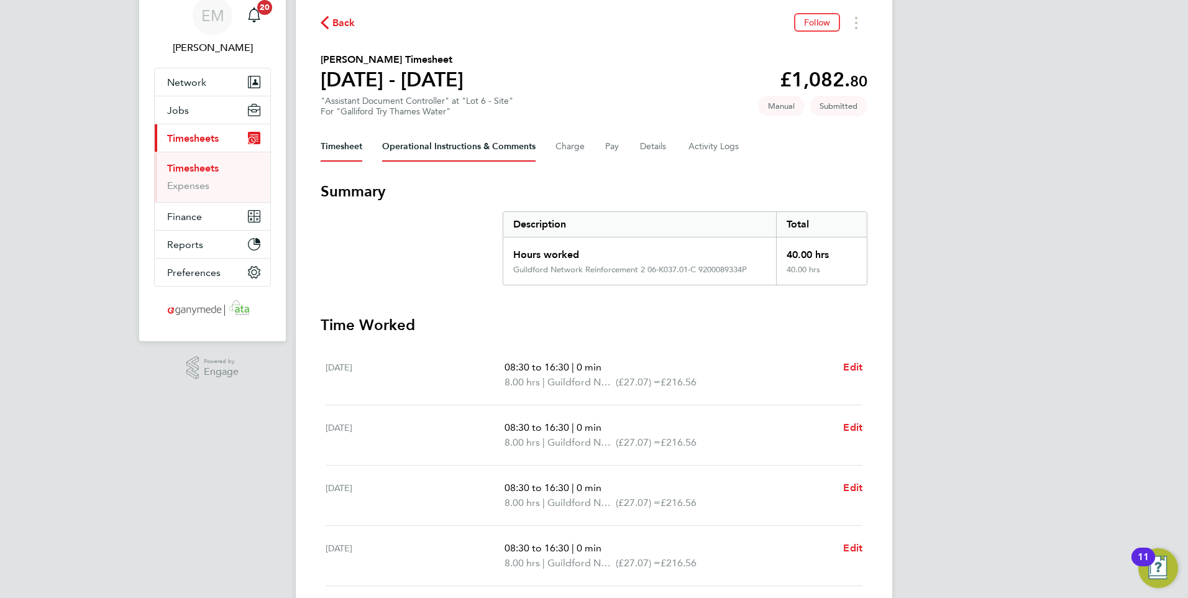
click at [432, 147] on Comments-tab "Operational Instructions & Comments" at bounding box center [458, 147] width 153 height 30
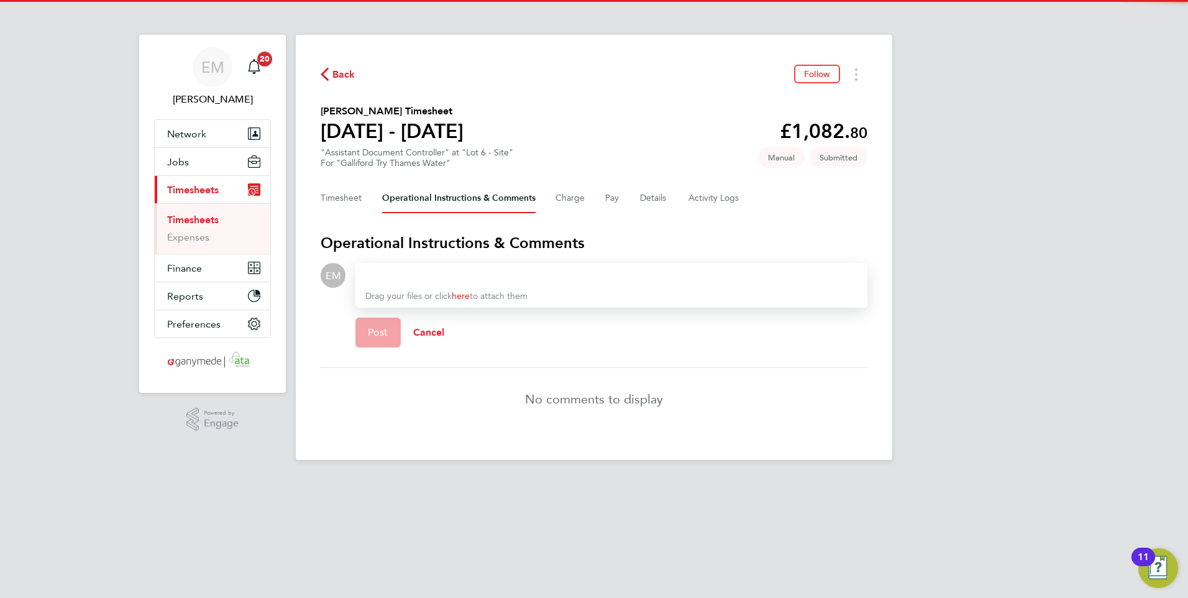
click at [410, 273] on div at bounding box center [611, 275] width 492 height 15
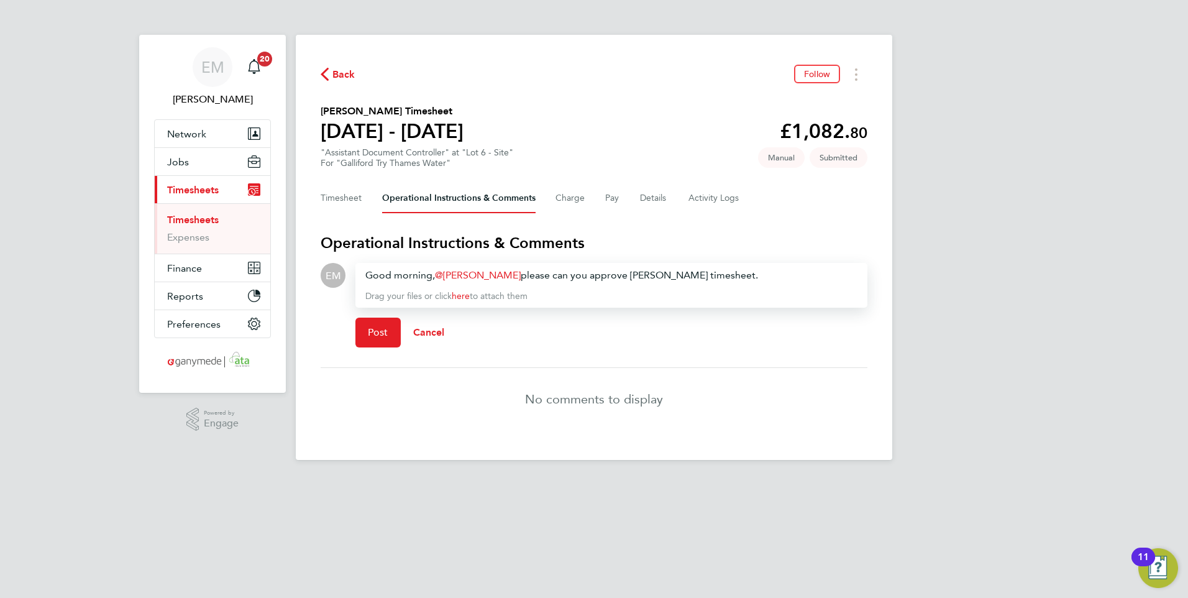
click at [640, 272] on div "Good morning, [PERSON_NAME] ​ please can you approve [PERSON_NAME] timesheet." at bounding box center [611, 275] width 492 height 15
click at [382, 336] on span "Post" at bounding box center [378, 332] width 20 height 12
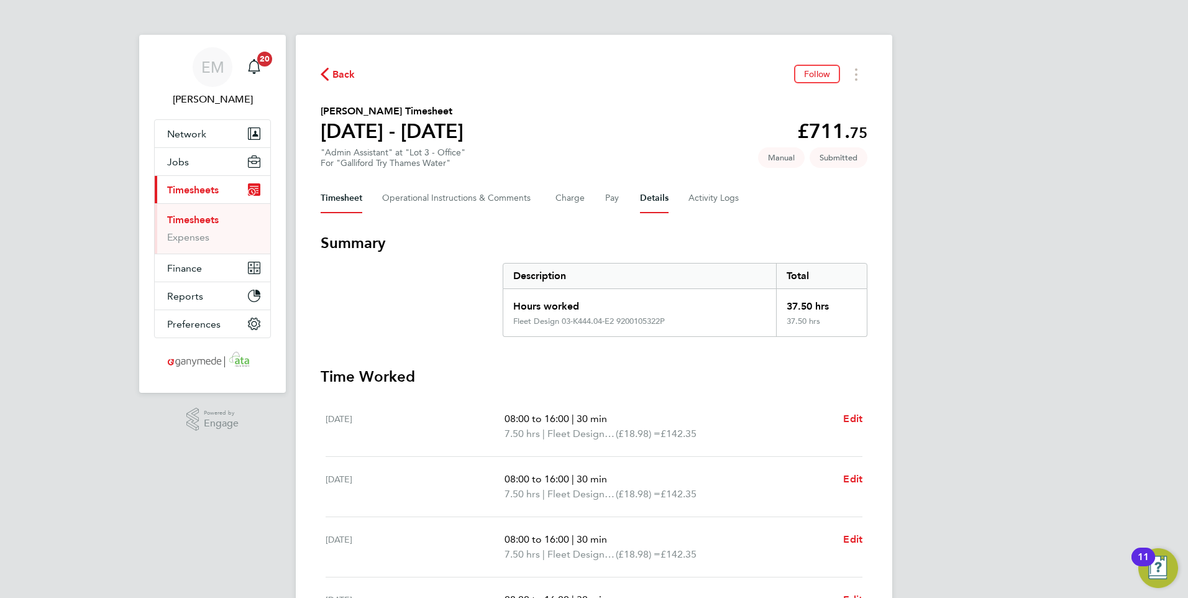
click at [664, 199] on button "Details" at bounding box center [654, 198] width 29 height 30
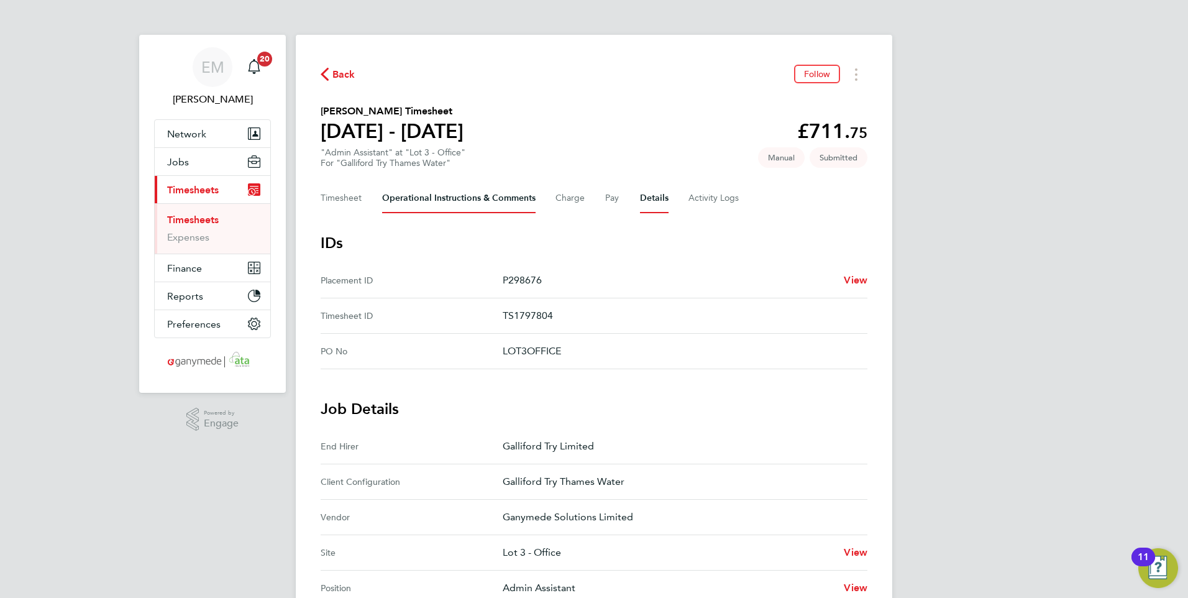
click at [470, 196] on Comments-tab "Operational Instructions & Comments" at bounding box center [458, 198] width 153 height 30
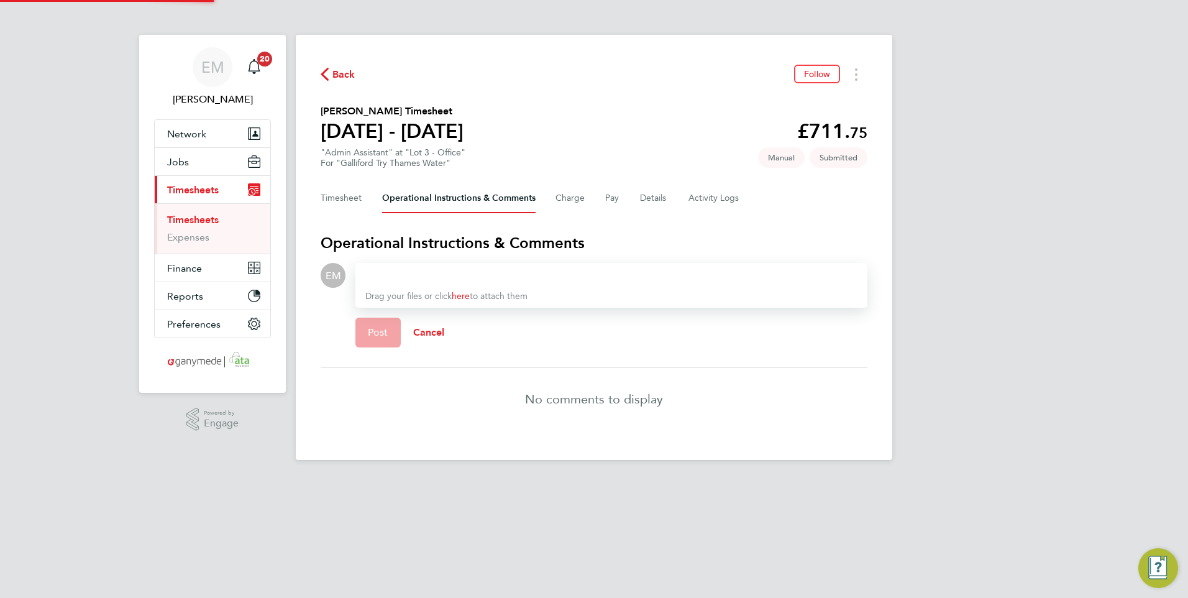
click at [435, 277] on div at bounding box center [611, 275] width 492 height 15
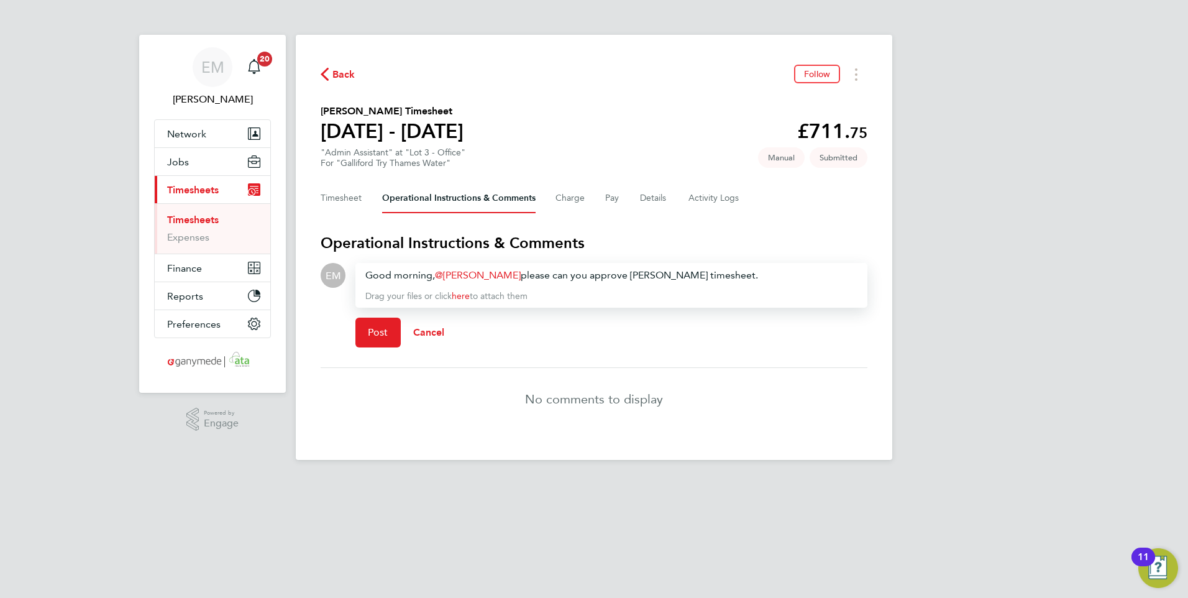
click at [500, 270] on div "Good morning, [PERSON_NAME] ​ please can you approve [PERSON_NAME] timesheet." at bounding box center [611, 275] width 492 height 15
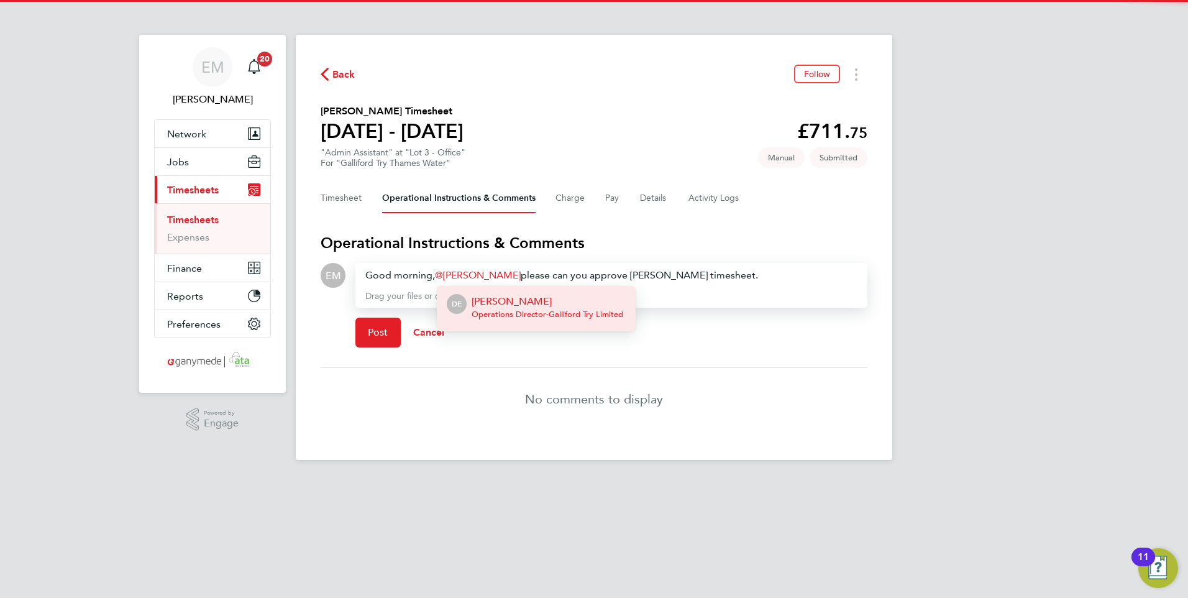
click at [494, 304] on p "[PERSON_NAME]" at bounding box center [547, 301] width 152 height 15
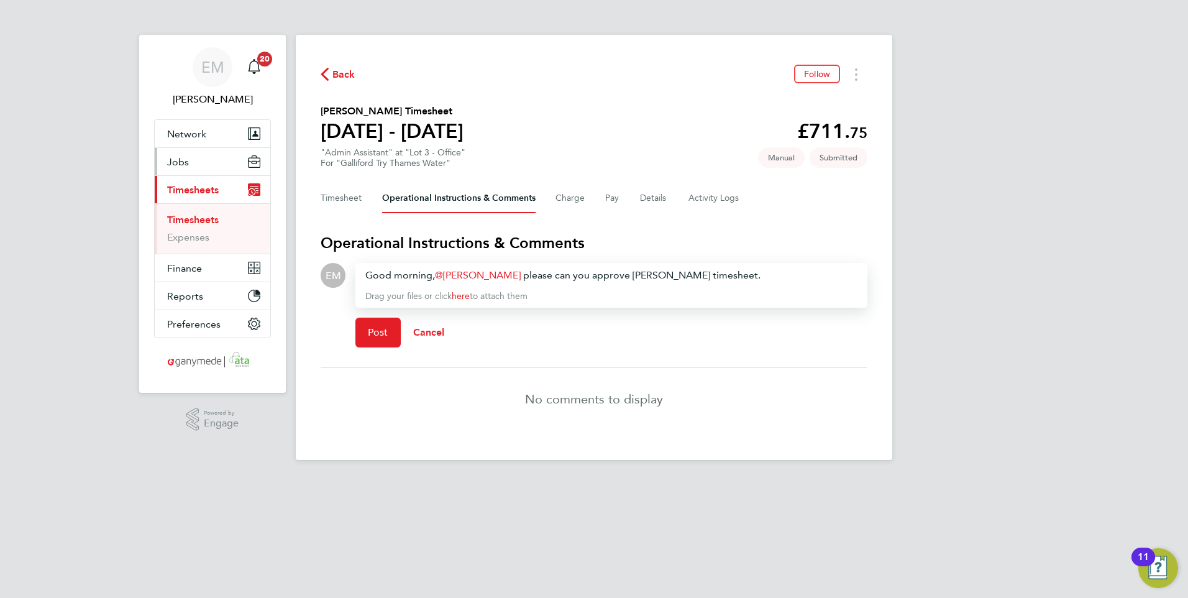
click at [173, 158] on span "Jobs" at bounding box center [178, 162] width 22 height 12
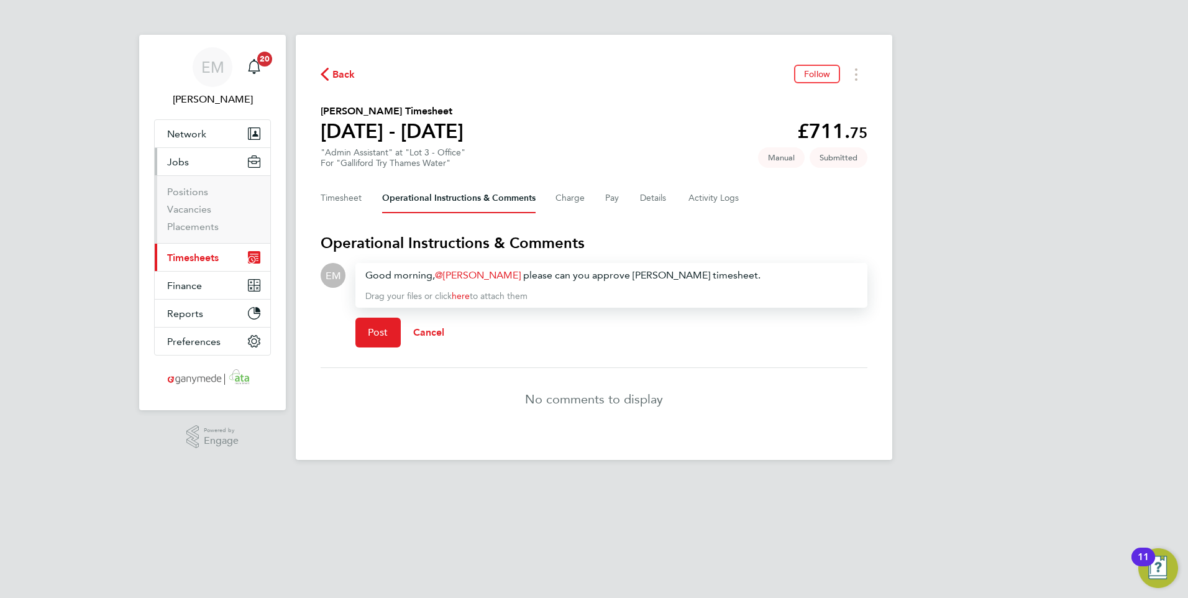
click at [195, 219] on li "Vacancies" at bounding box center [213, 211] width 93 height 17
click at [195, 223] on link "Placements" at bounding box center [193, 227] width 52 height 12
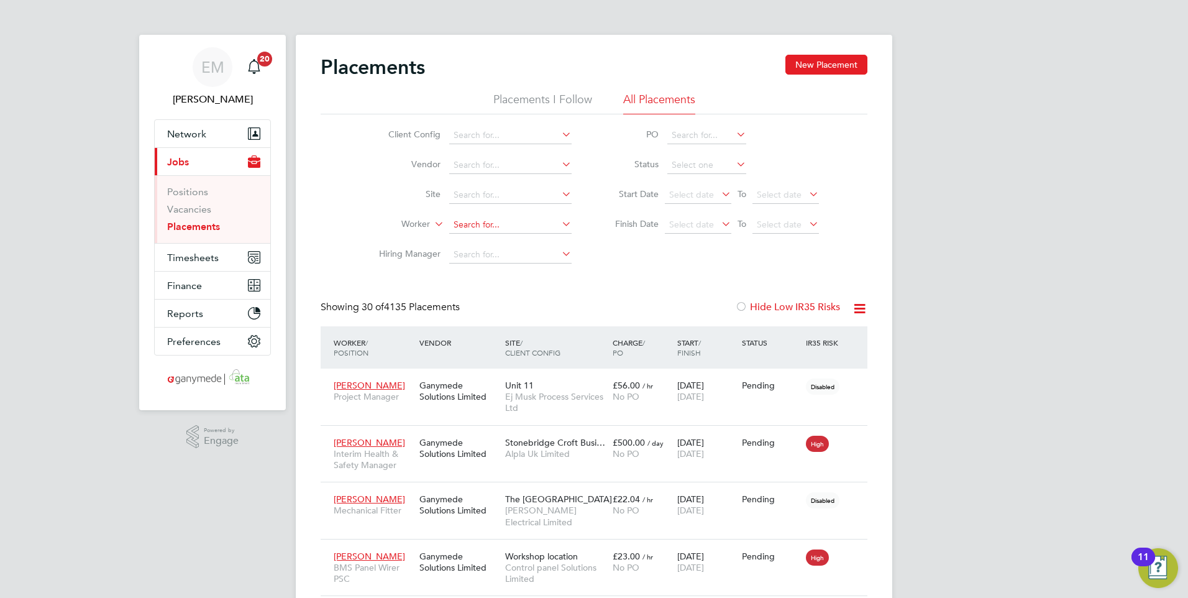
click at [470, 221] on input at bounding box center [510, 224] width 122 height 17
type input "e"
click at [500, 238] on li "Yohan n Manipallavan" at bounding box center [519, 241] width 140 height 17
type input "[PERSON_NAME]"
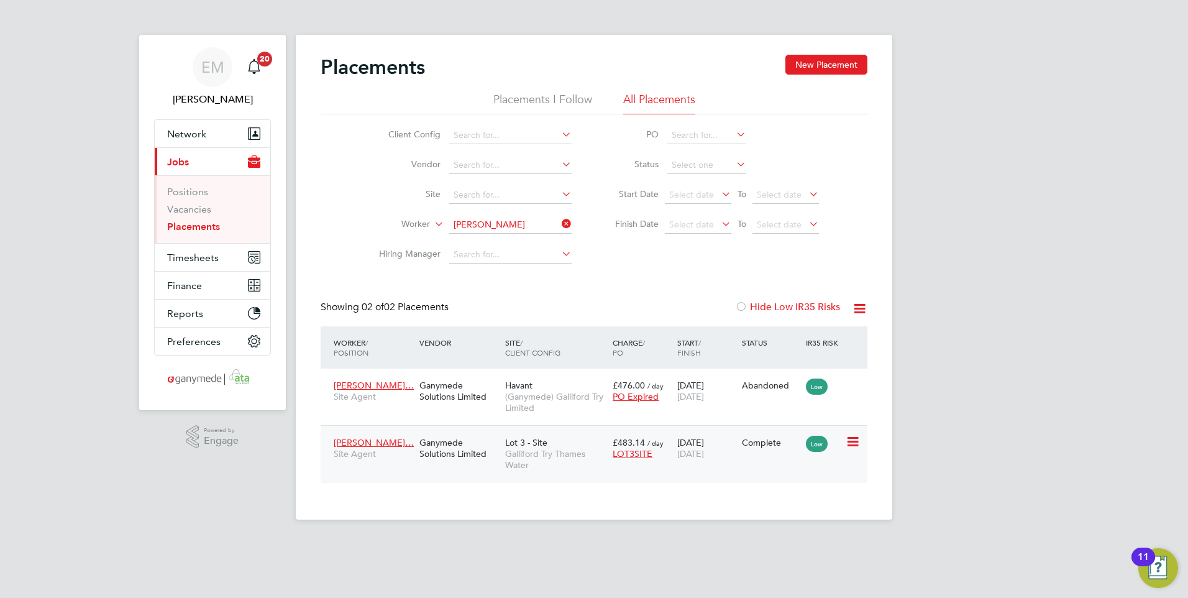
click at [451, 448] on div "Ganymede Solutions Limited" at bounding box center [459, 447] width 86 height 35
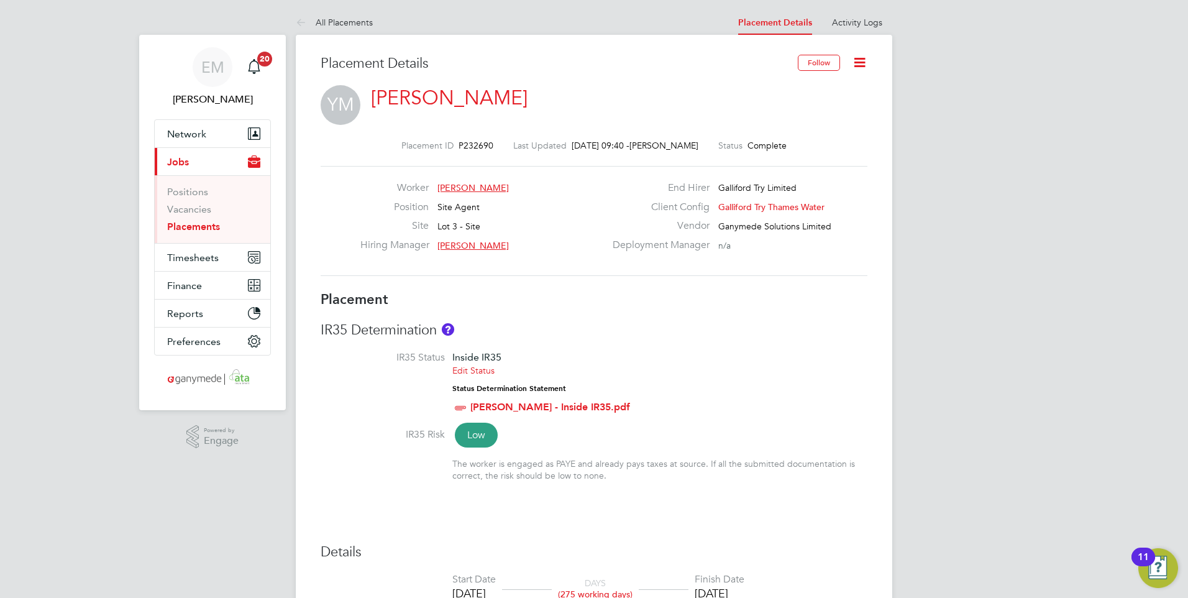
click at [860, 64] on icon at bounding box center [860, 63] width 16 height 16
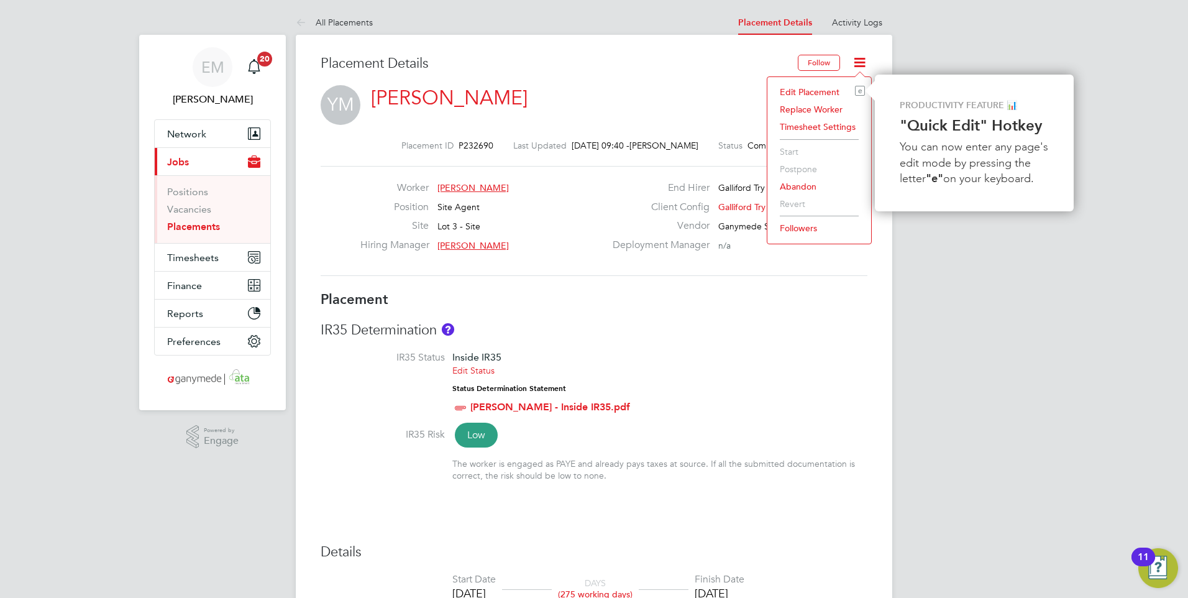
click at [809, 88] on li "Edit Placement e" at bounding box center [818, 91] width 91 height 17
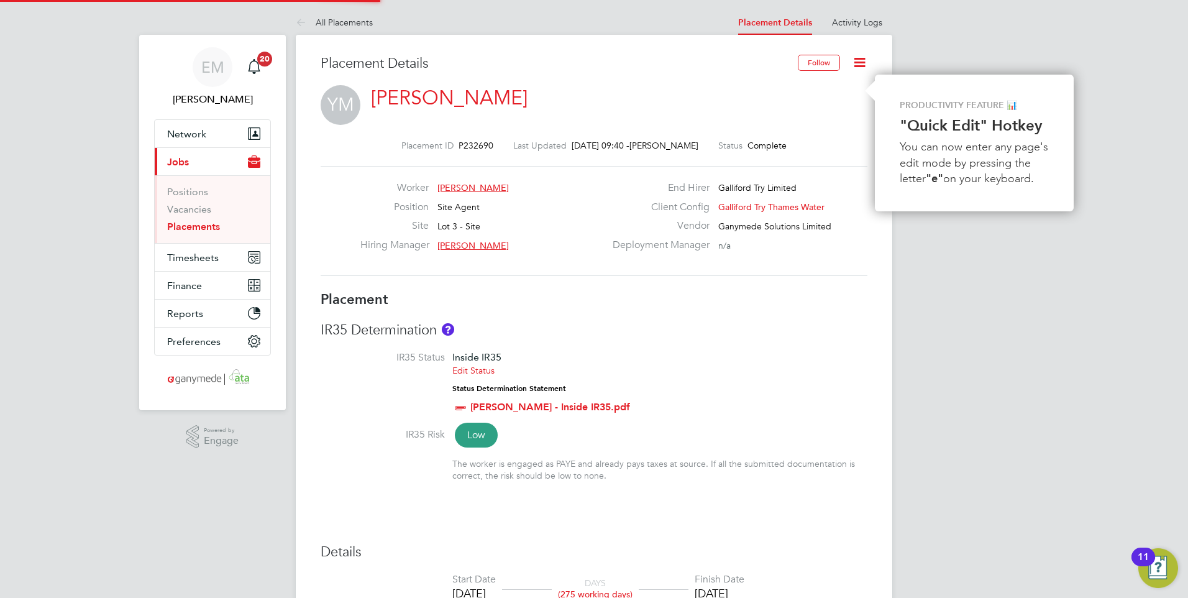
type input "Jonathan Jones"
type input "Adrian Providence"
type input "15 Jul 2024"
type input "01 Aug 2025"
type input "08:00"
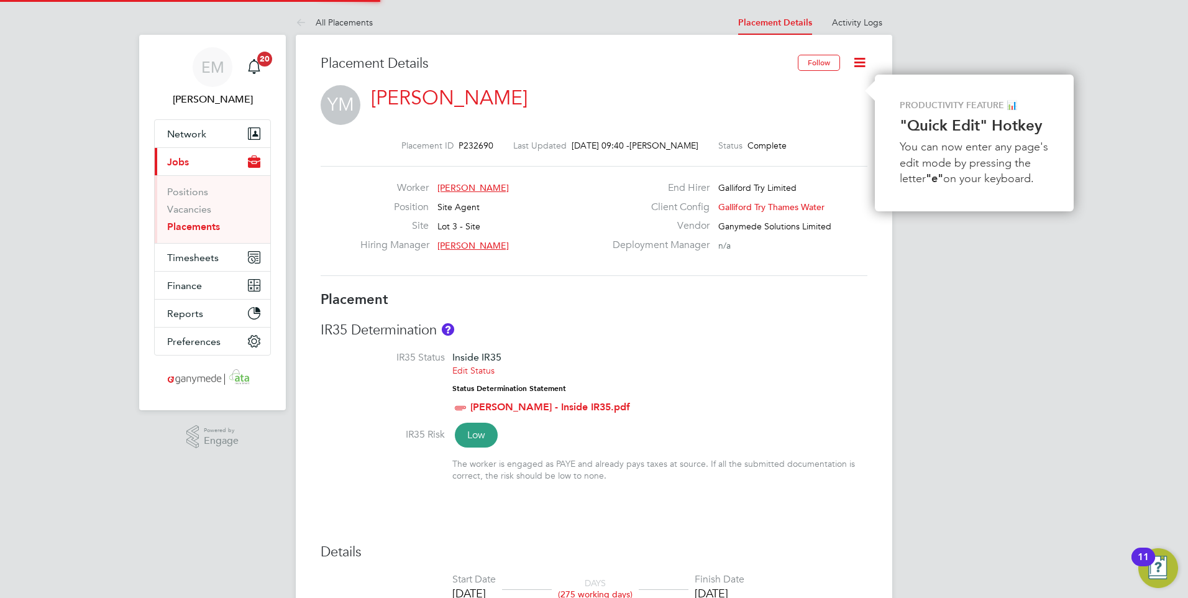
type input "18:00"
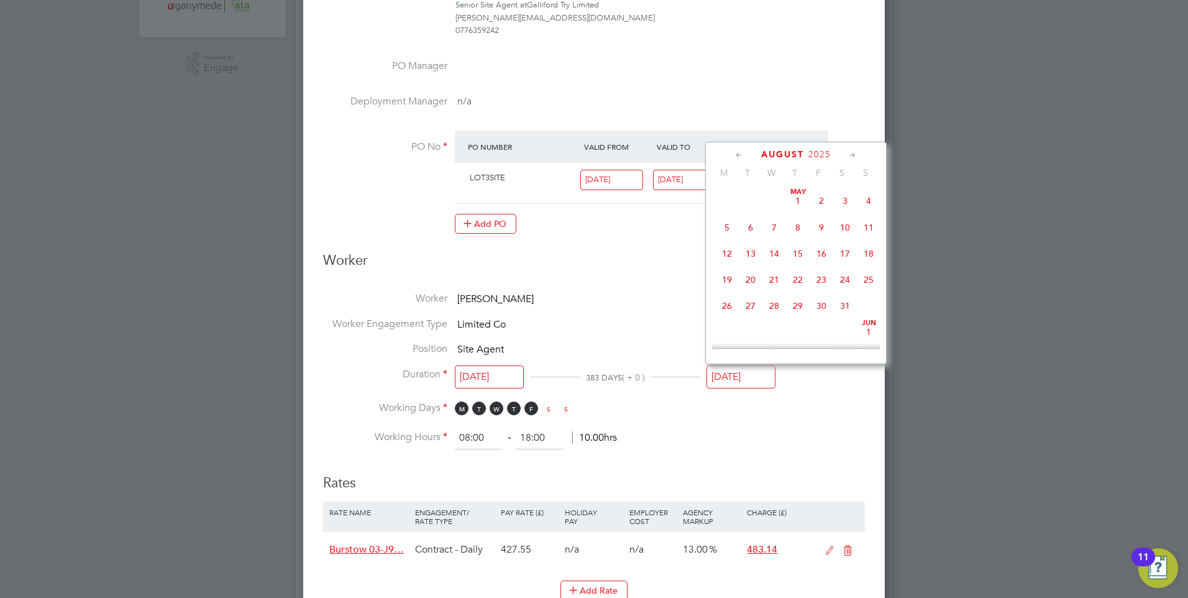
click at [760, 373] on input "01 Aug 2025" at bounding box center [740, 376] width 69 height 23
click at [870, 262] on span "7" at bounding box center [869, 251] width 24 height 24
type input "07 Sep 2025"
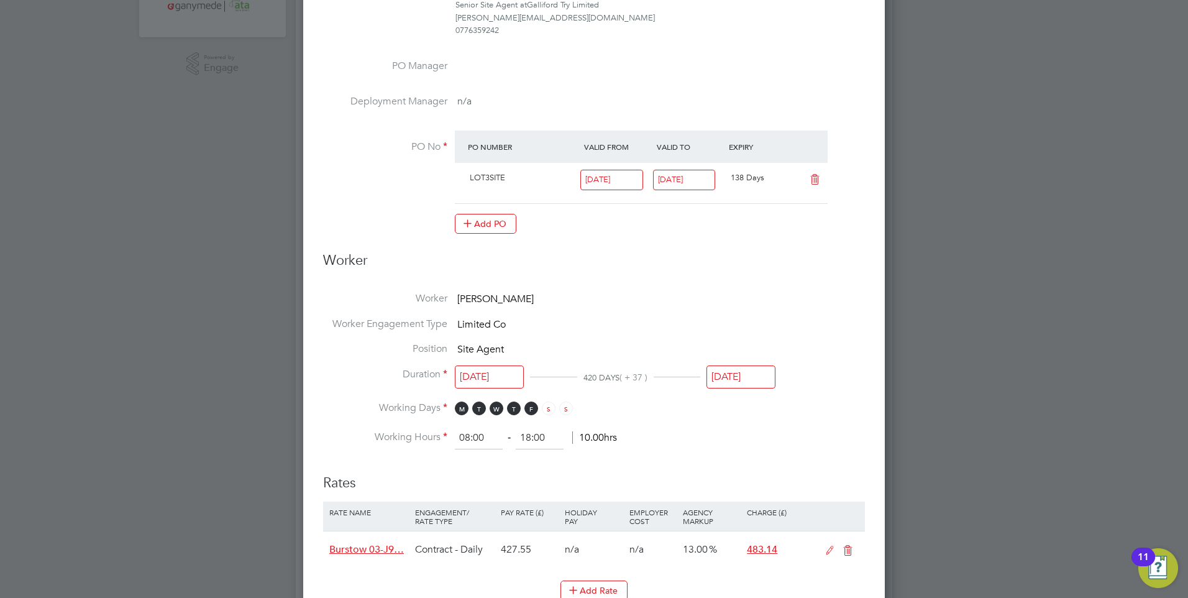
click at [837, 417] on li "Working Days M T W T F S S" at bounding box center [594, 413] width 542 height 25
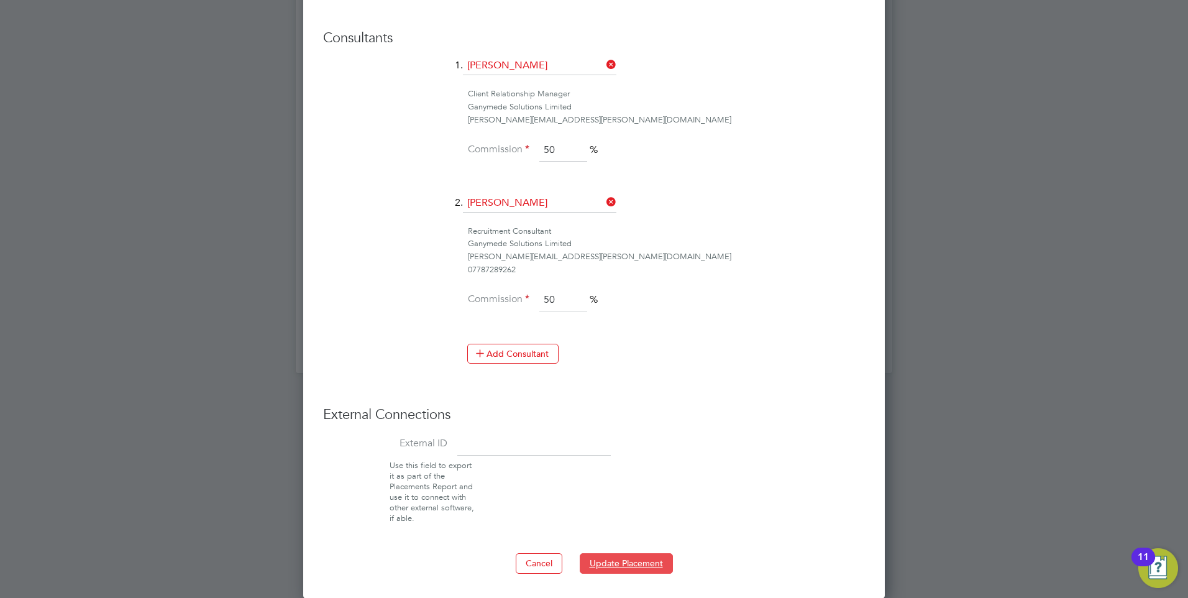
click at [637, 563] on button "Update Placement" at bounding box center [626, 563] width 93 height 20
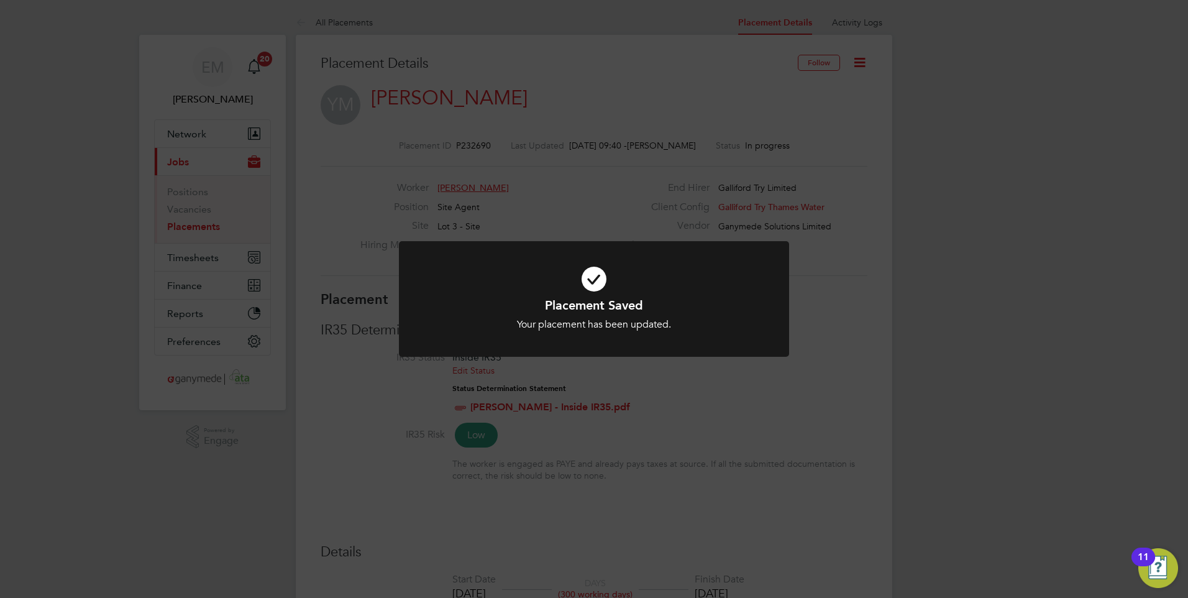
click at [870, 286] on div "Placement Saved Your placement has been updated. Cancel Okay" at bounding box center [594, 299] width 1188 height 598
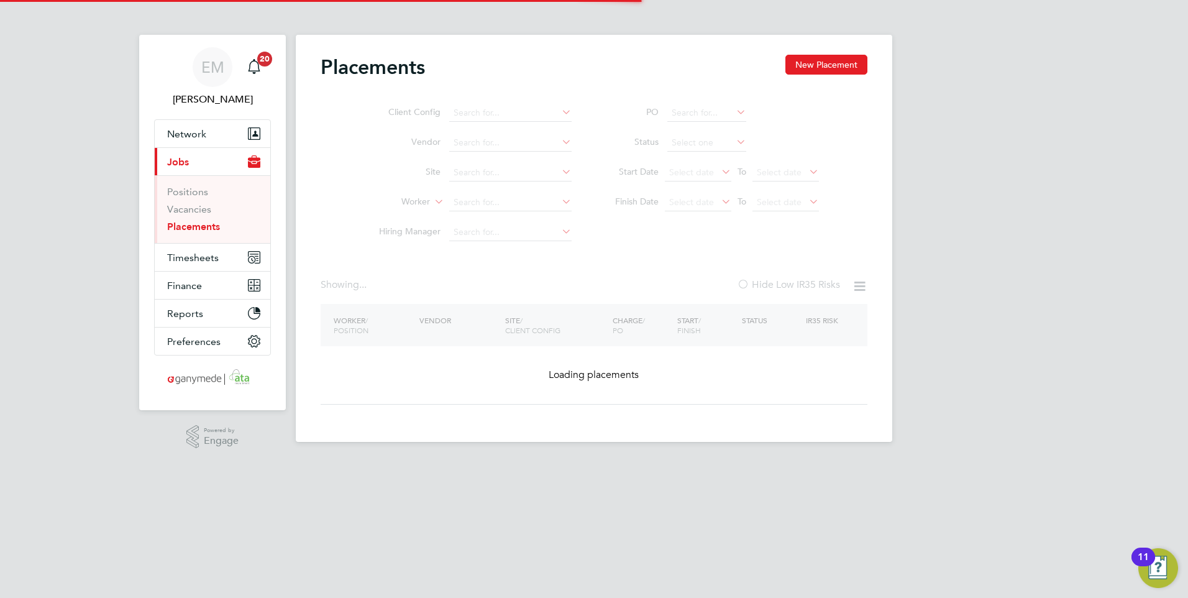
type input "[PERSON_NAME]"
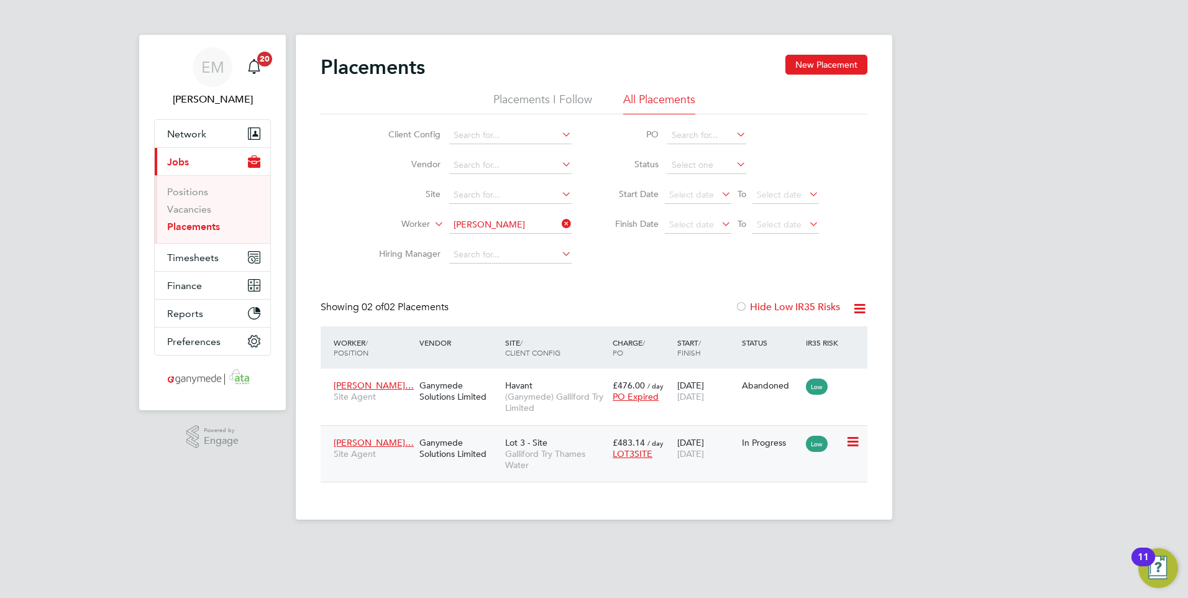
click at [430, 446] on div "Ganymede Solutions Limited" at bounding box center [459, 447] width 86 height 35
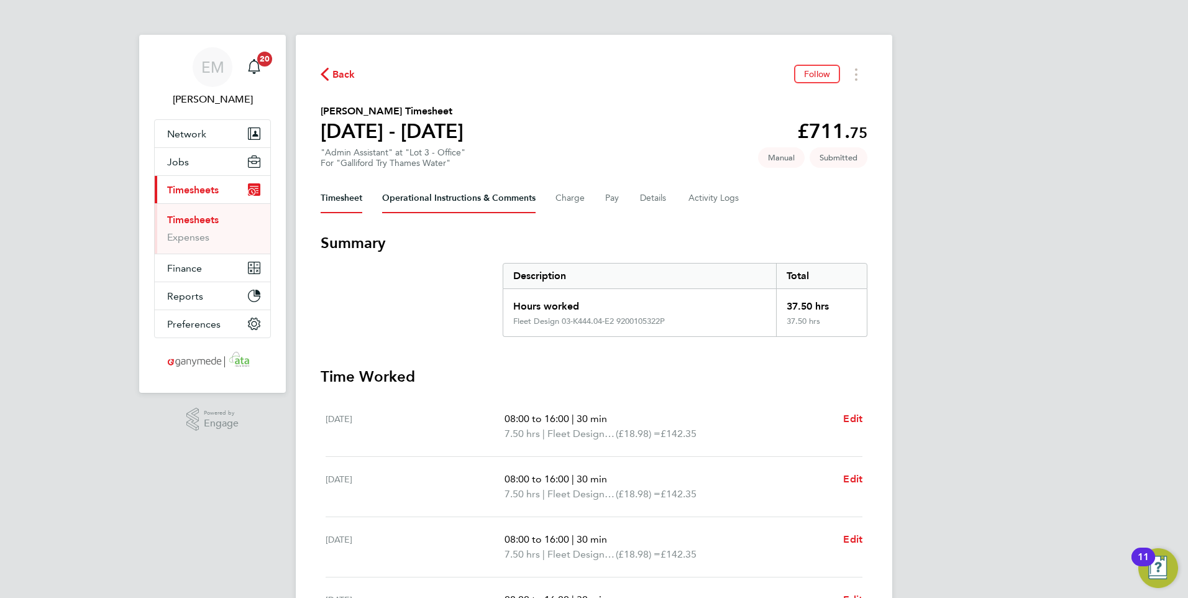
click at [412, 192] on Comments-tab "Operational Instructions & Comments" at bounding box center [458, 198] width 153 height 30
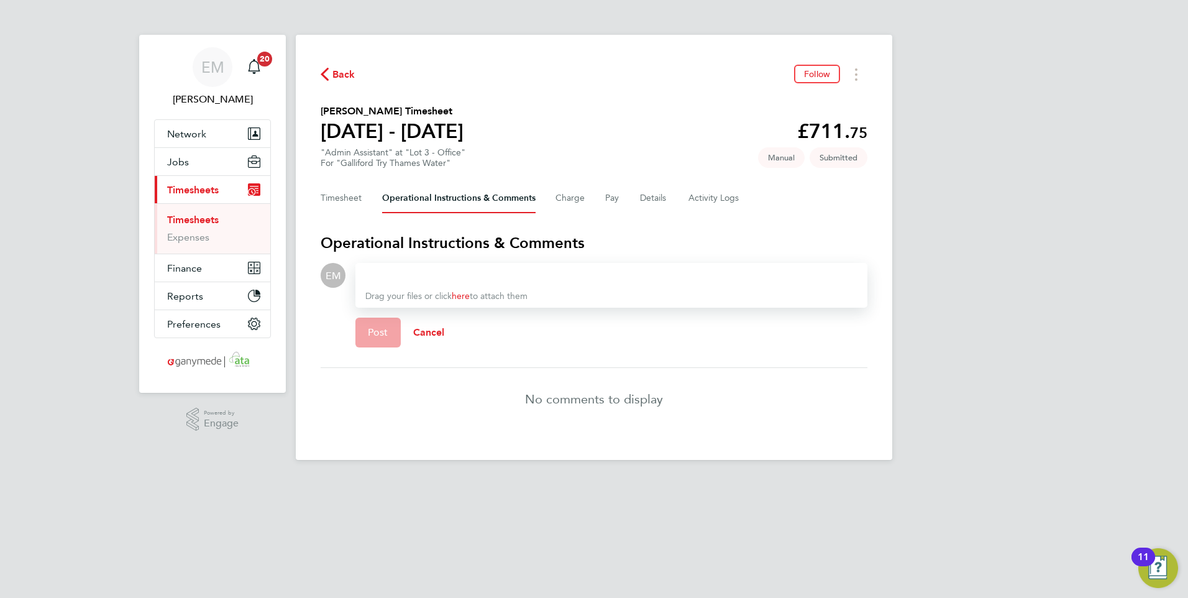
click at [474, 273] on div at bounding box center [611, 275] width 492 height 15
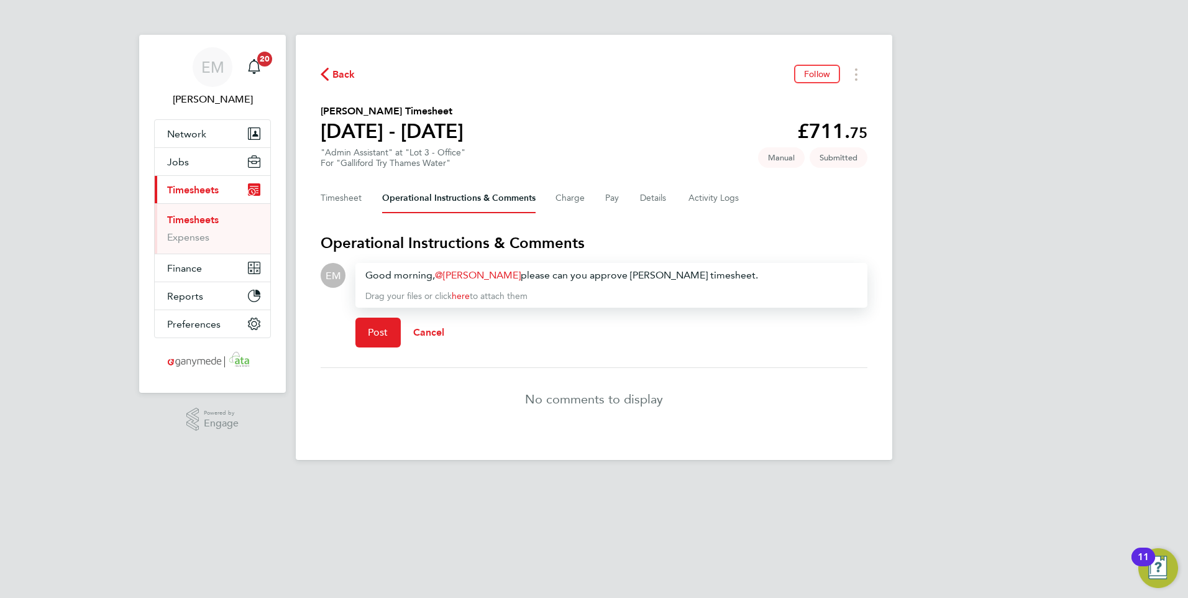
click at [503, 276] on div "Good morning, [PERSON_NAME] ​ please can you approve [PERSON_NAME] timesheet." at bounding box center [611, 275] width 492 height 15
click at [547, 302] on p "[PERSON_NAME]" at bounding box center [547, 301] width 152 height 15
click at [647, 272] on div "Good morning, [PERSON_NAME] ​ please can you approve [PERSON_NAME] timesheet." at bounding box center [611, 275] width 492 height 15
click at [378, 330] on span "Post" at bounding box center [378, 332] width 20 height 12
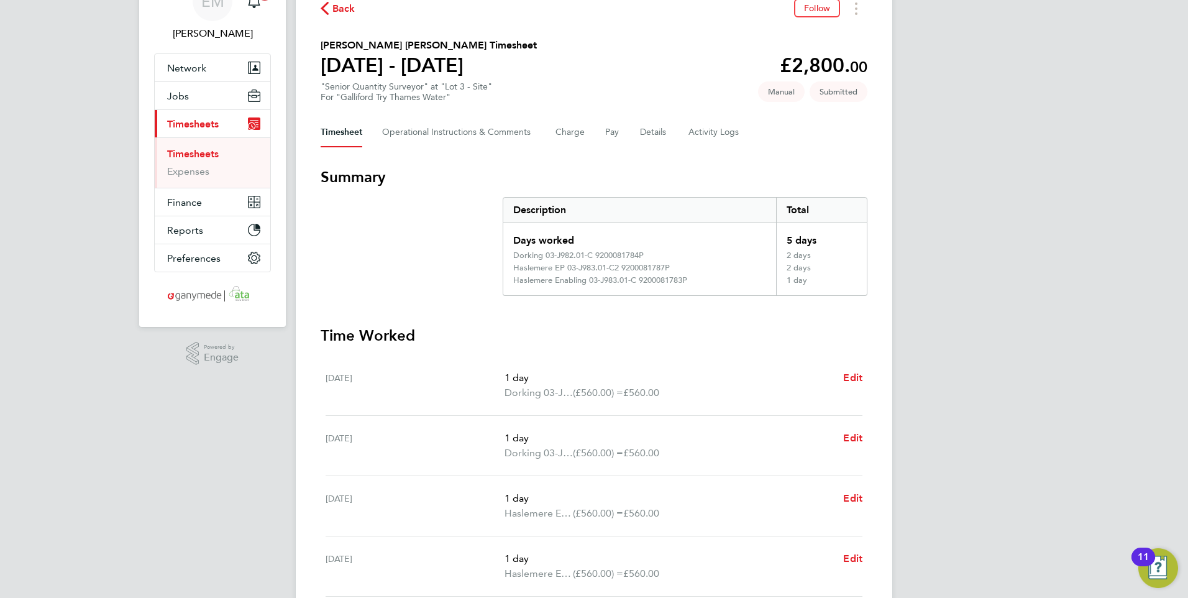
scroll to position [62, 0]
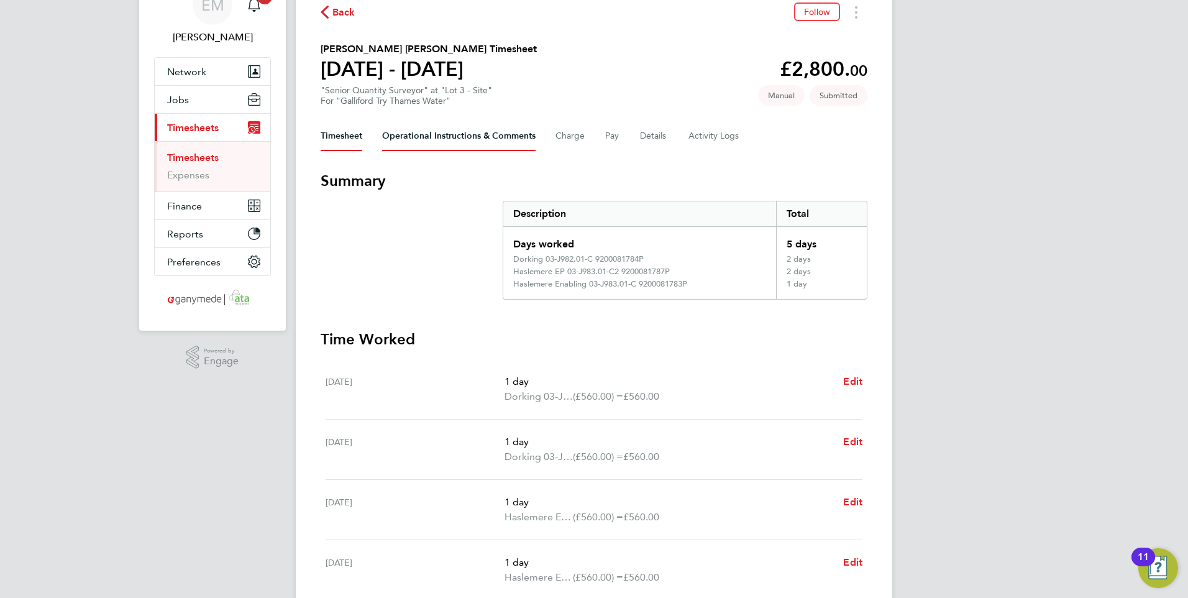
click at [460, 139] on Comments-tab "Operational Instructions & Comments" at bounding box center [458, 136] width 153 height 30
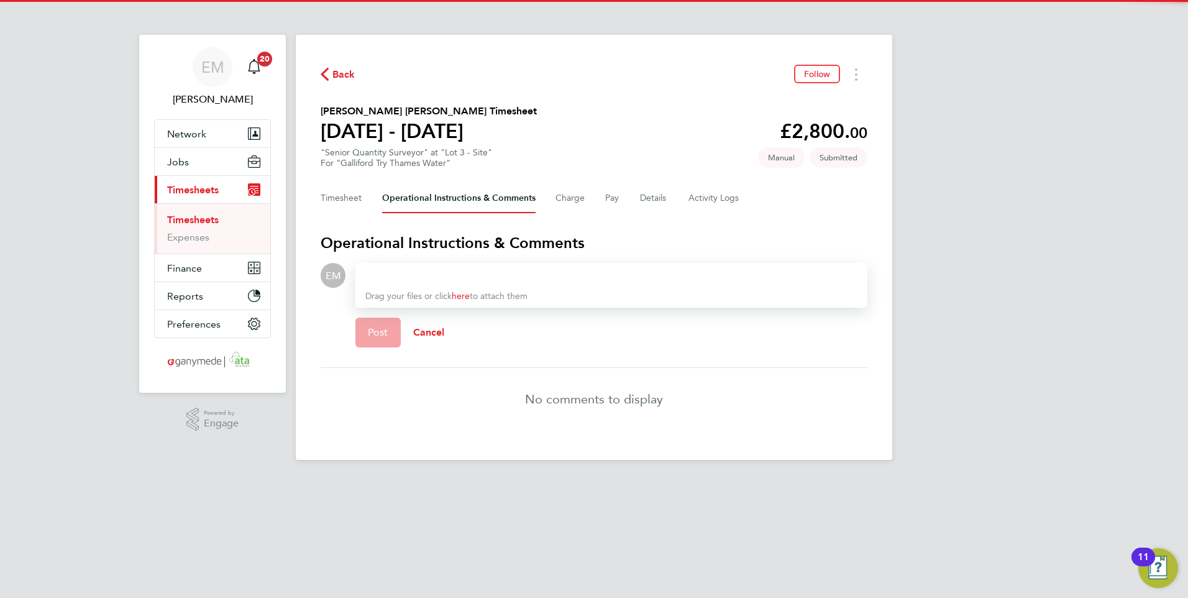
click at [451, 280] on div at bounding box center [611, 275] width 492 height 15
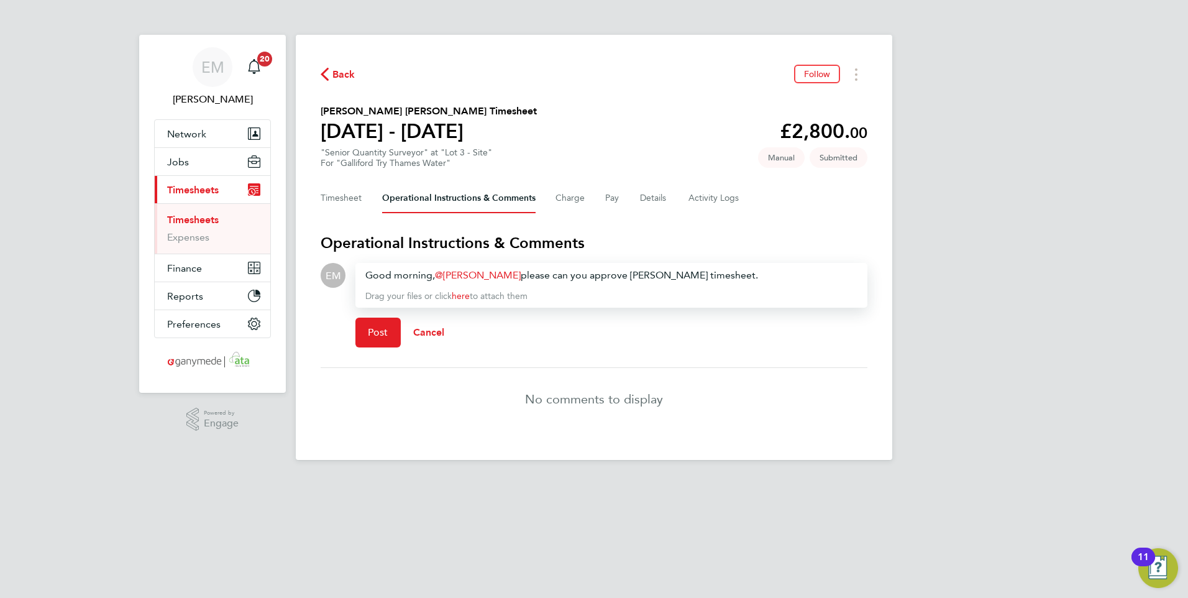
click at [500, 275] on div "Good morning, [PERSON_NAME] ​ please can you approve [PERSON_NAME] timesheet." at bounding box center [611, 275] width 492 height 15
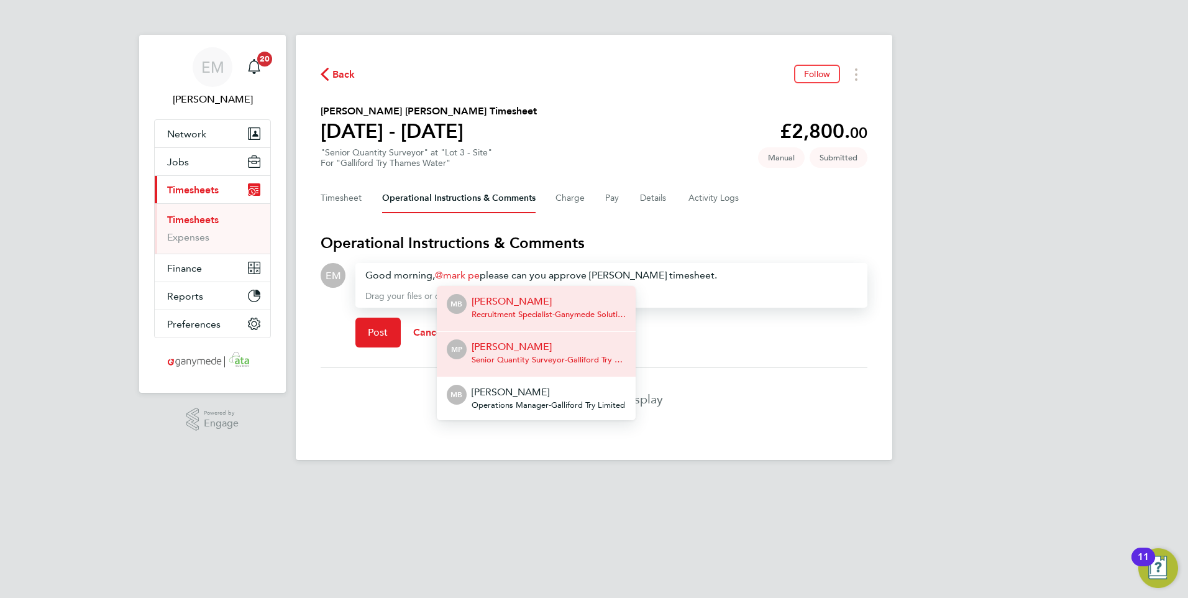
click at [528, 345] on p "[PERSON_NAME]" at bounding box center [548, 346] width 154 height 15
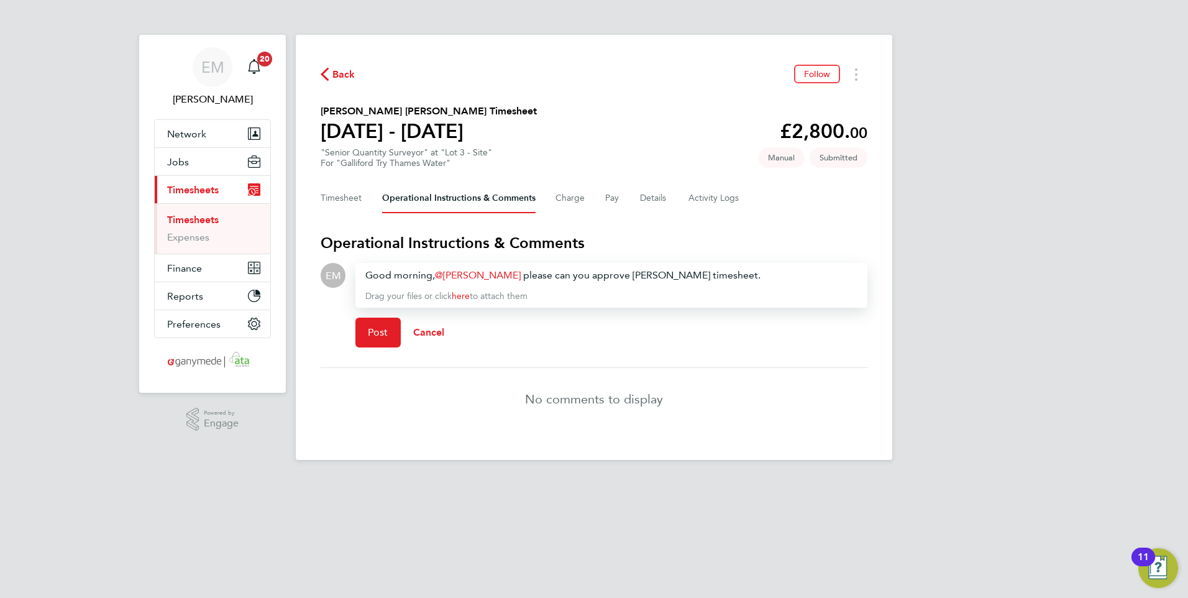
click at [662, 276] on div "Good morning, [PERSON_NAME] ​ please can you approve [PERSON_NAME] timesheet." at bounding box center [611, 275] width 492 height 15
click at [394, 334] on button "Post" at bounding box center [377, 332] width 45 height 30
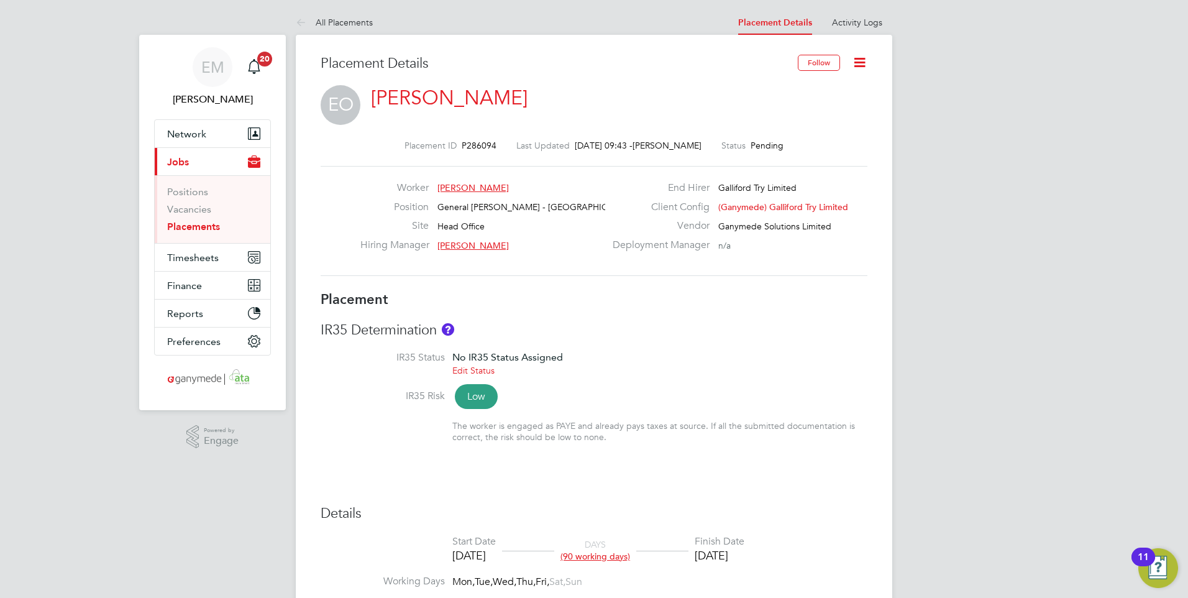
click at [861, 64] on icon at bounding box center [860, 63] width 16 height 16
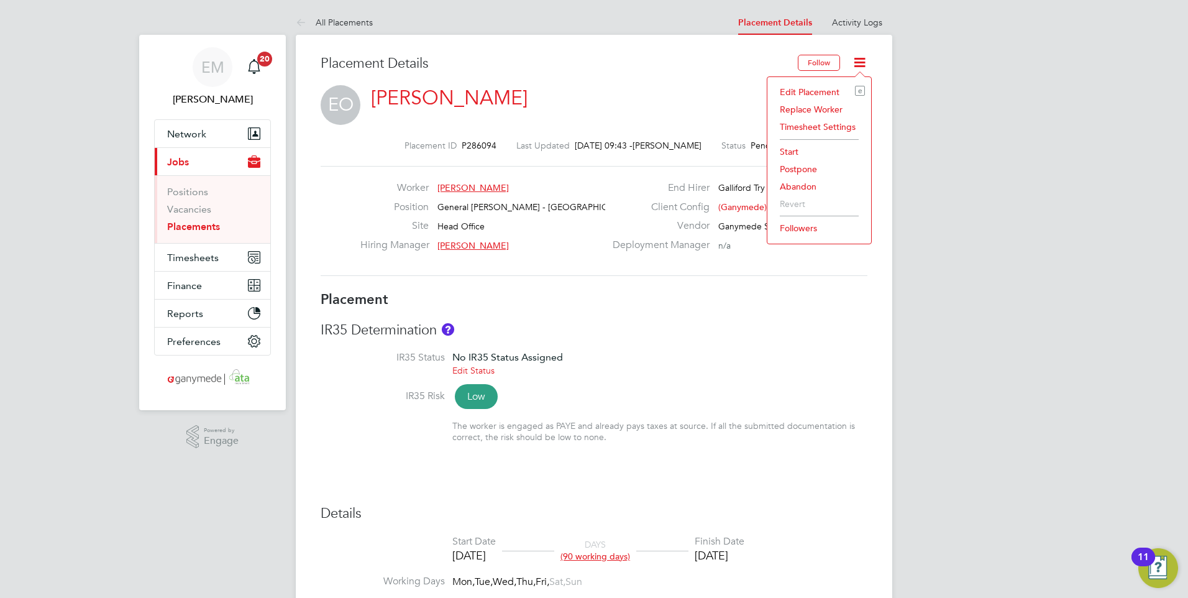
click at [819, 88] on li "Edit Placement e" at bounding box center [818, 91] width 91 height 17
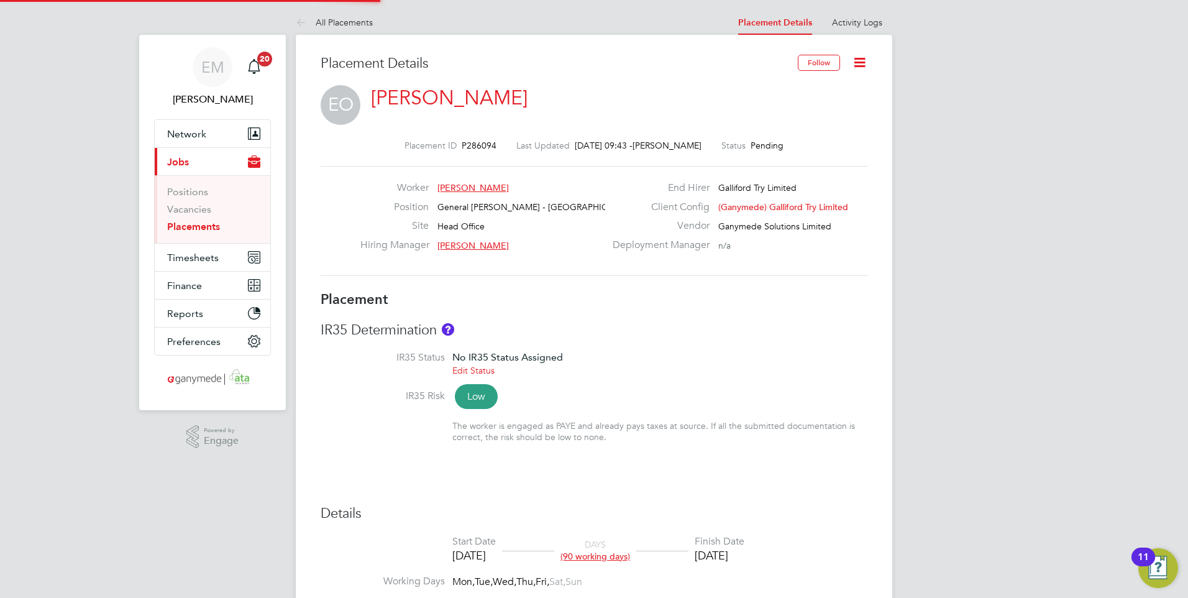
type input "[PERSON_NAME]"
type input "[DATE]"
type input "08:00"
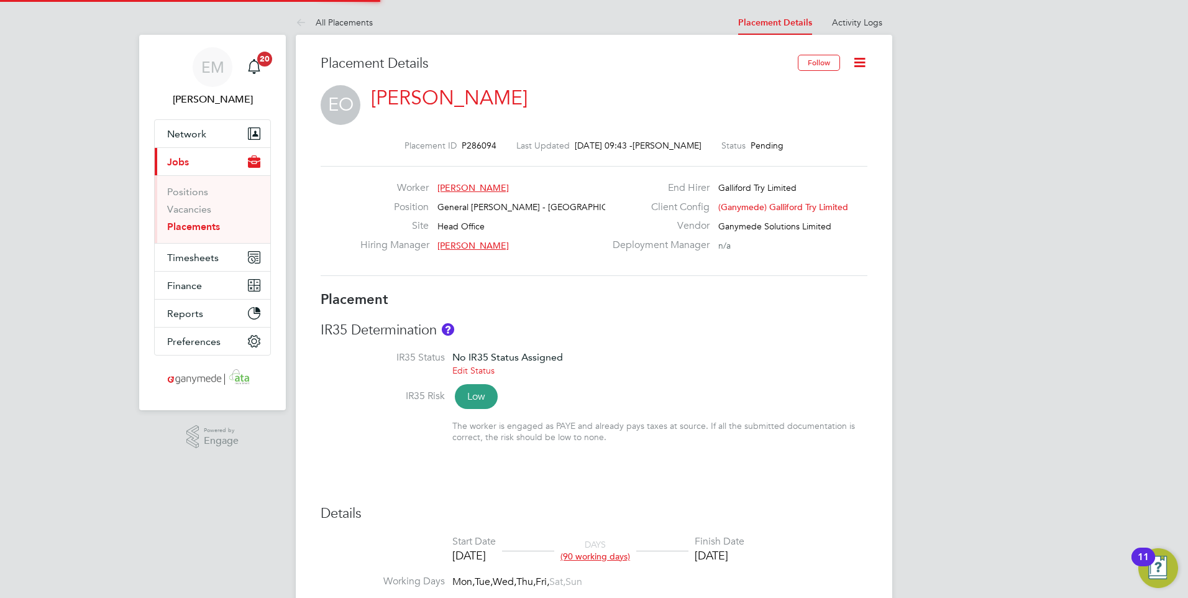
type input "18:00"
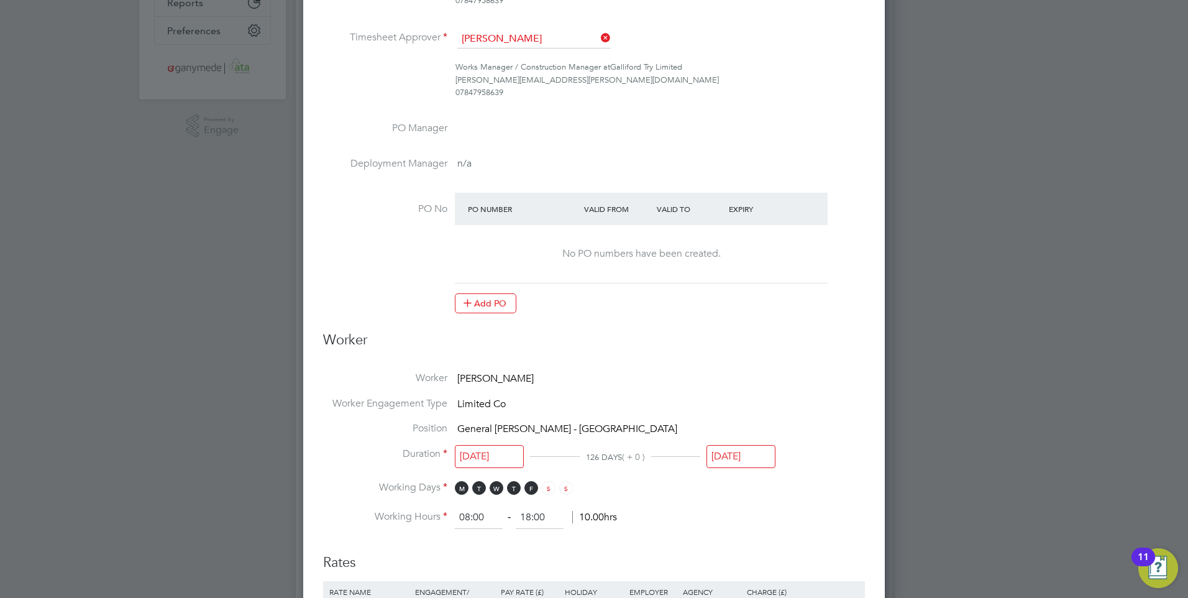
click at [749, 455] on input "[DATE]" at bounding box center [740, 456] width 69 height 23
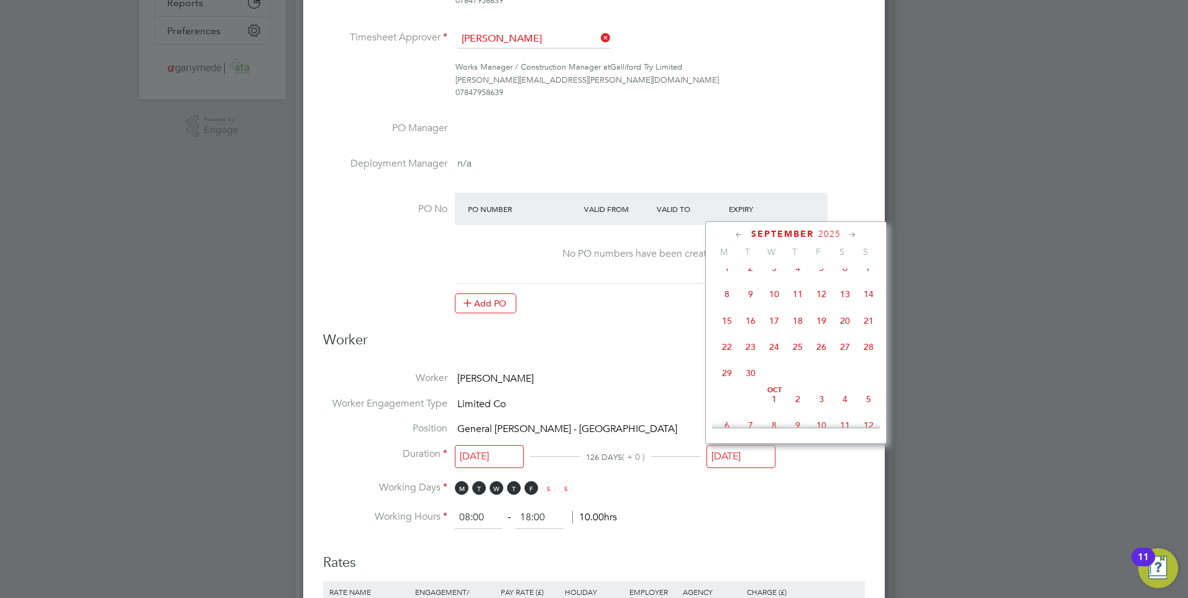
click at [728, 385] on span "29" at bounding box center [727, 373] width 24 height 24
type input "[DATE]"
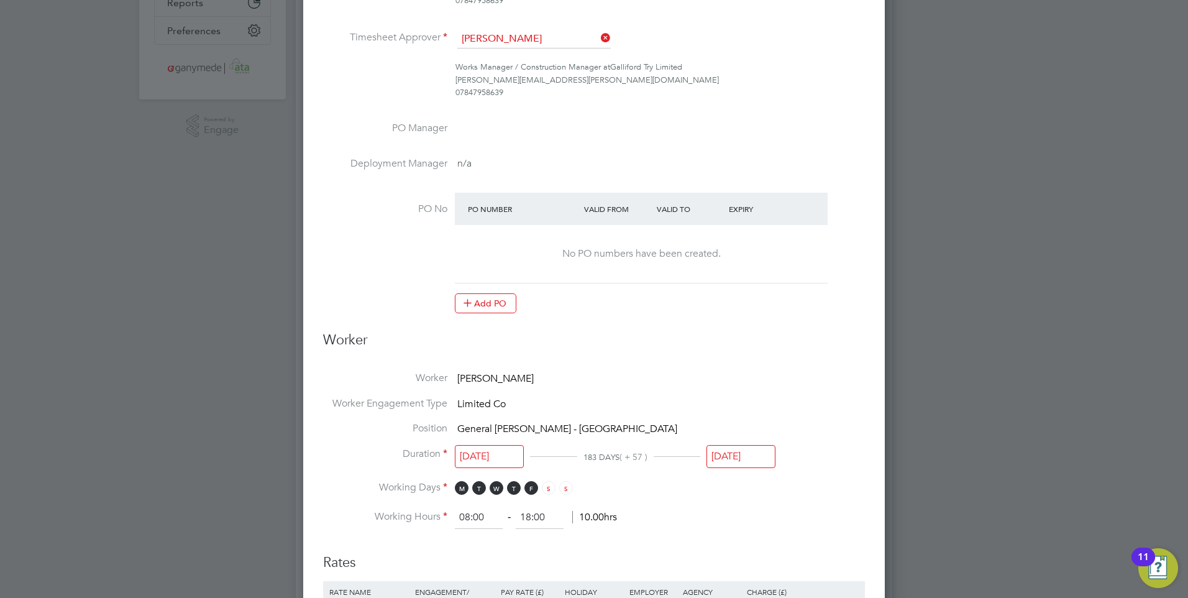
click at [833, 367] on ng-form "Deployment End Hirer Galliford Try Limited Client Config (Ganymede) Galliford T…" at bounding box center [594, 456] width 542 height 1295
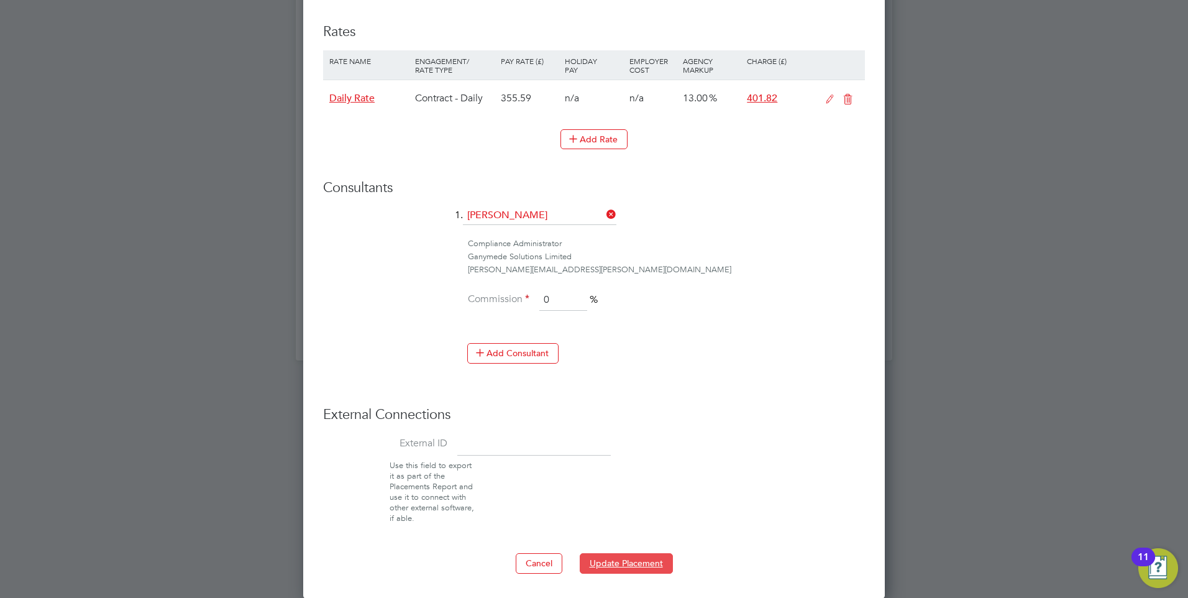
click at [655, 562] on button "Update Placement" at bounding box center [626, 563] width 93 height 20
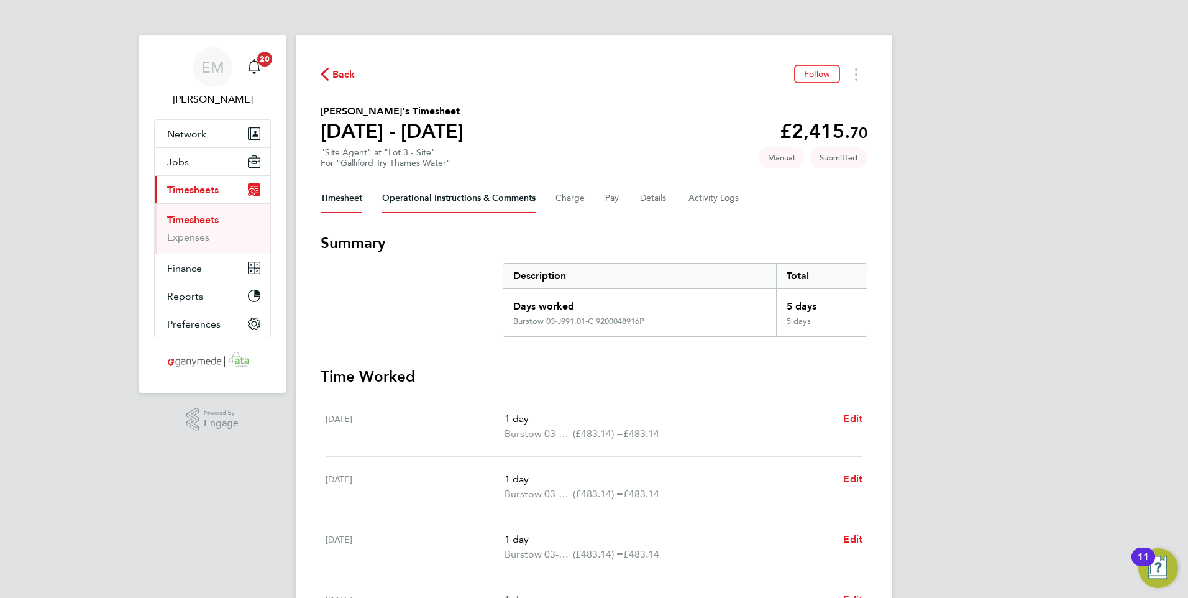
click at [481, 205] on Comments-tab "Operational Instructions & Comments" at bounding box center [458, 198] width 153 height 30
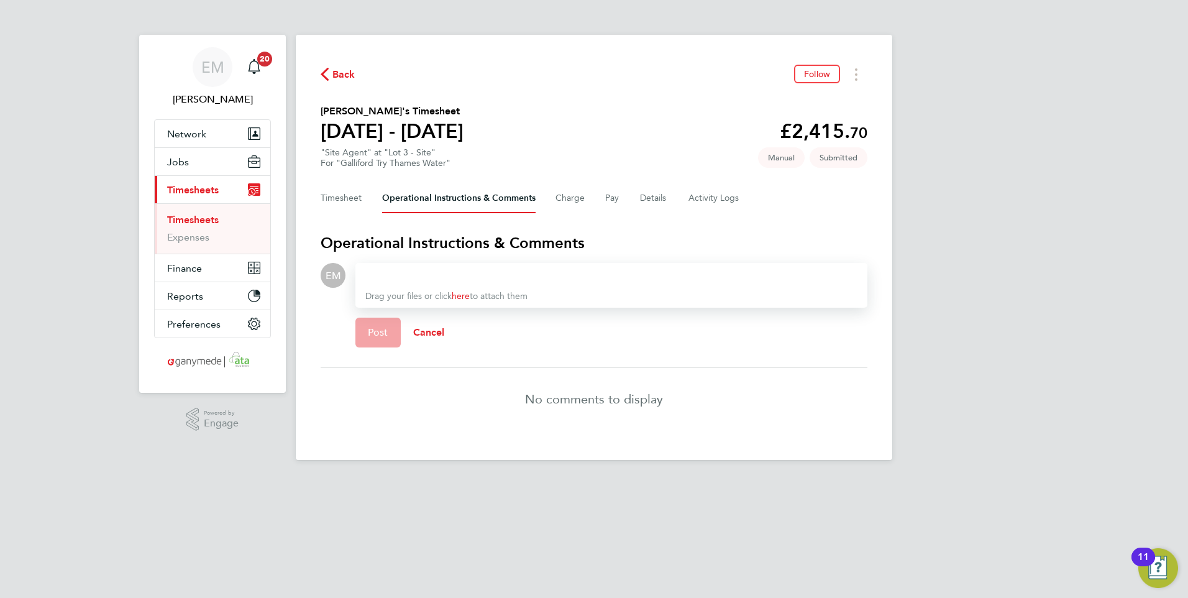
click at [445, 268] on div at bounding box center [611, 275] width 492 height 15
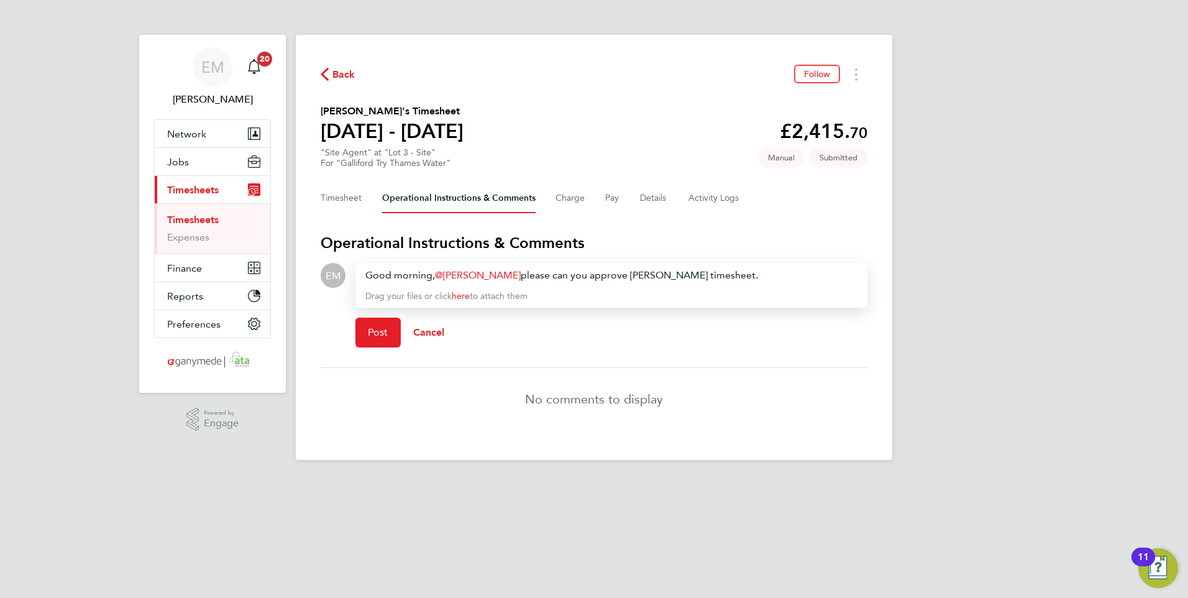
click at [504, 271] on div "Good morning, [PERSON_NAME] ​ please can you approve [PERSON_NAME] timesheet." at bounding box center [611, 275] width 492 height 15
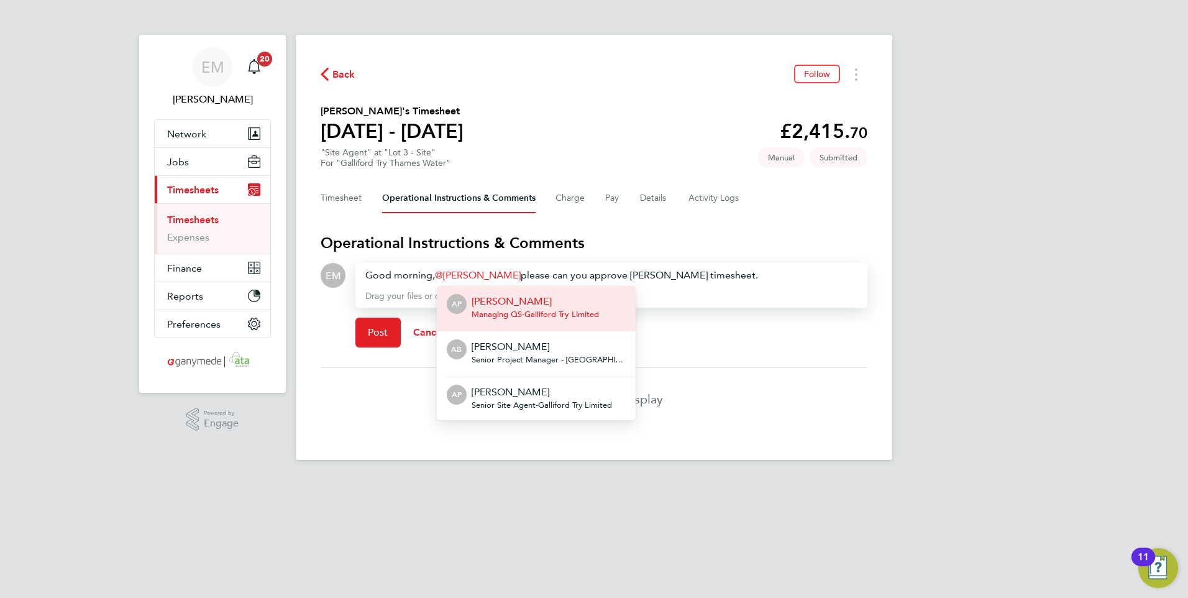
click at [567, 404] on span "Senior Site Agent - Galliford Try Limited" at bounding box center [541, 405] width 140 height 10
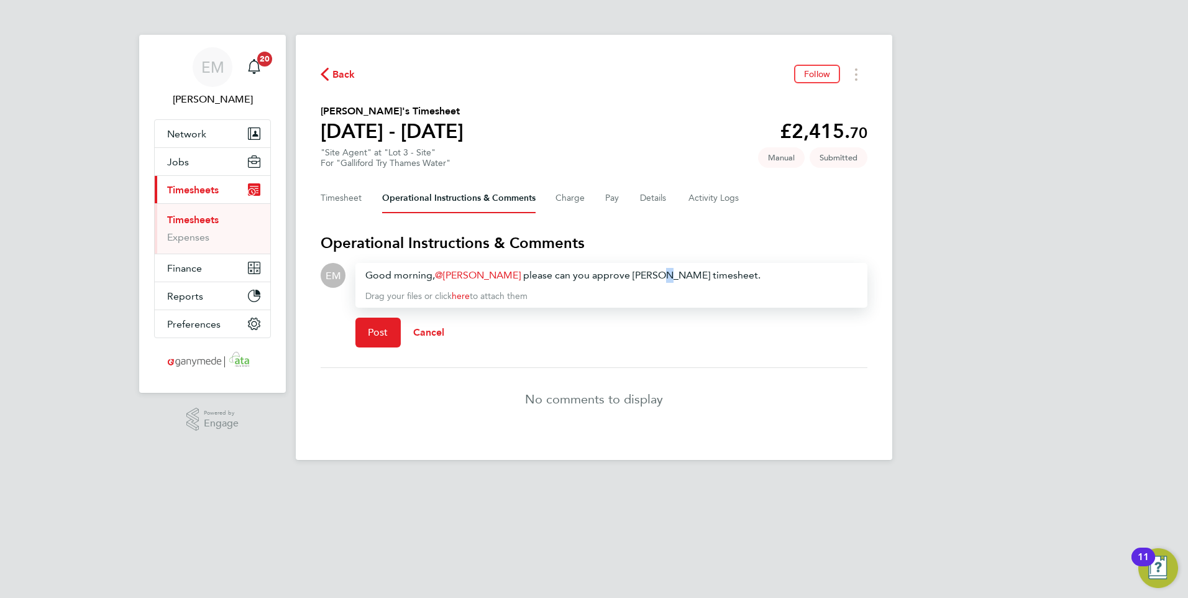
click at [673, 273] on div "Good morning, [PERSON_NAME] ​ please can you approve [PERSON_NAME] timesheet." at bounding box center [611, 275] width 492 height 15
click at [535, 275] on div "Good morning, [PERSON_NAME] ​ please can you approve [PERSON_NAME]'s timesheet." at bounding box center [611, 275] width 492 height 15
click at [376, 332] on span "Post" at bounding box center [378, 332] width 20 height 12
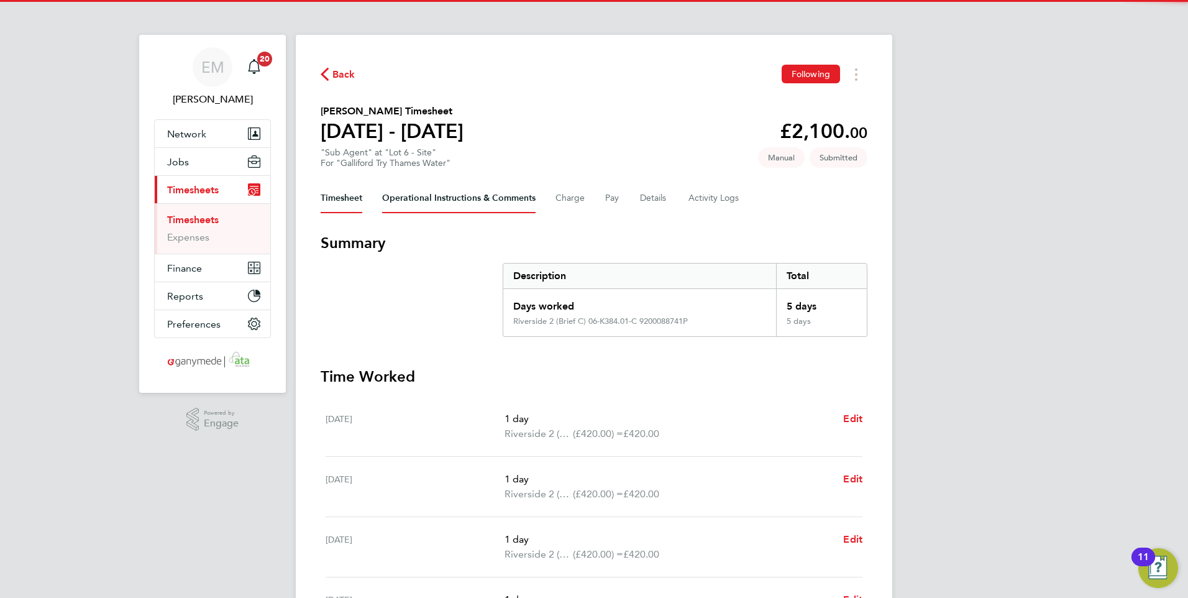
click at [442, 191] on Comments-tab "Operational Instructions & Comments" at bounding box center [458, 198] width 153 height 30
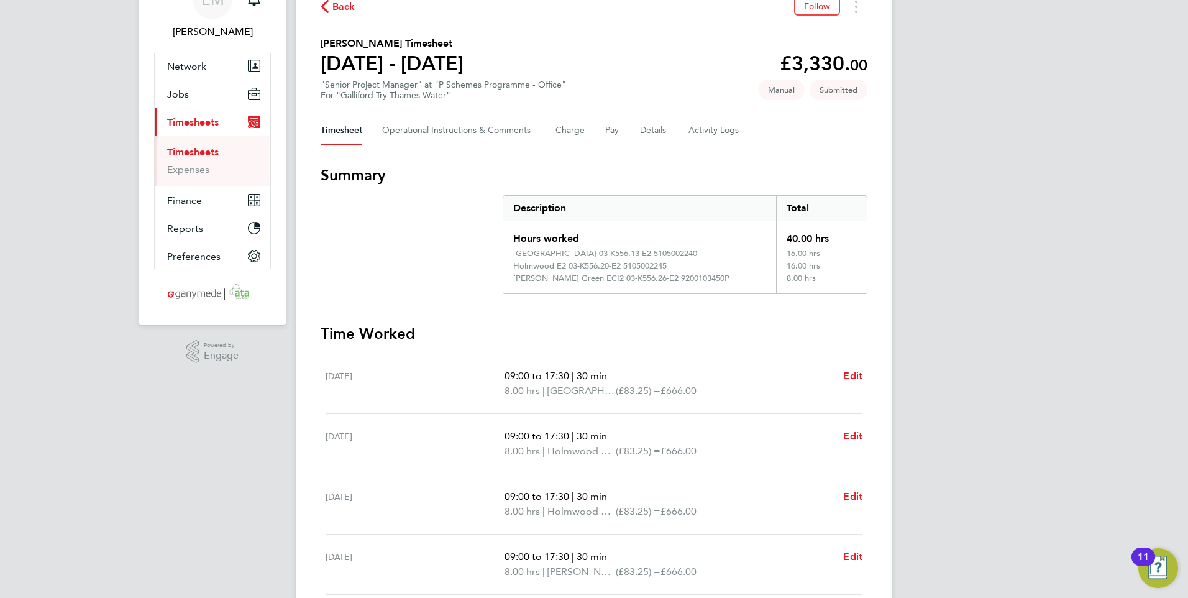
scroll to position [62, 0]
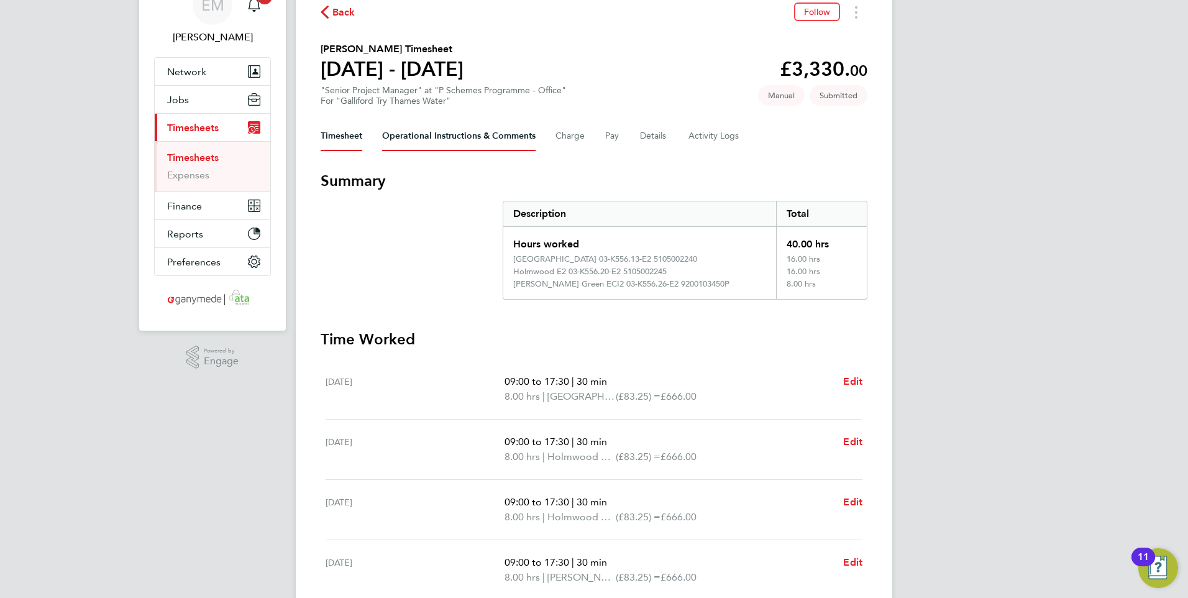
click at [475, 132] on Comments-tab "Operational Instructions & Comments" at bounding box center [458, 136] width 153 height 30
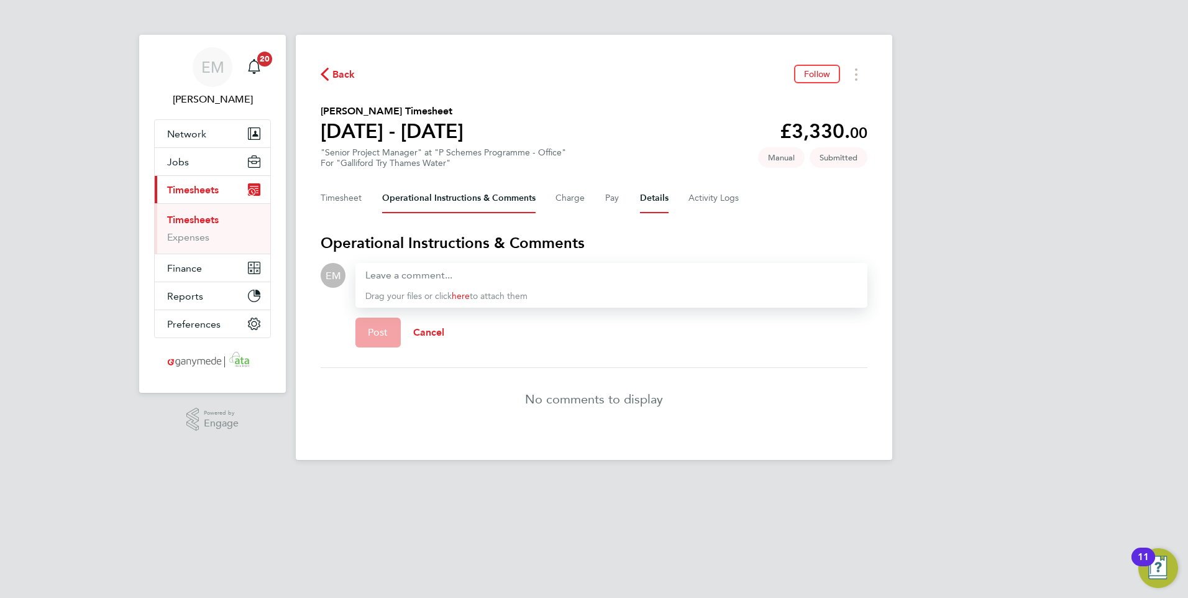
click at [649, 199] on button "Details" at bounding box center [654, 198] width 29 height 30
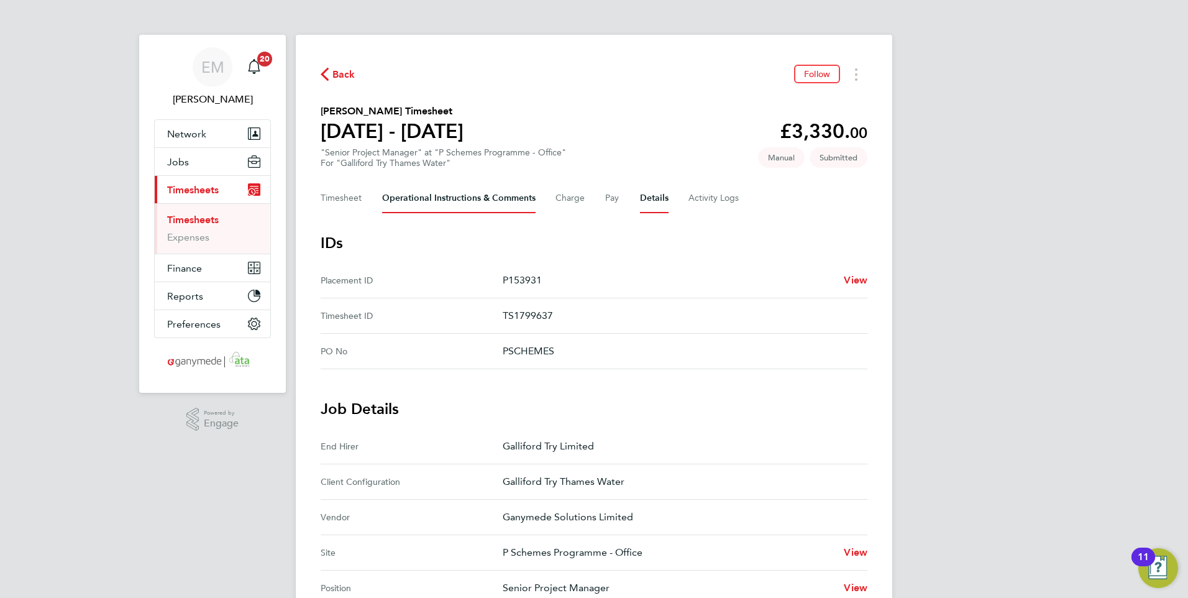
click at [442, 196] on Comments-tab "Operational Instructions & Comments" at bounding box center [458, 198] width 153 height 30
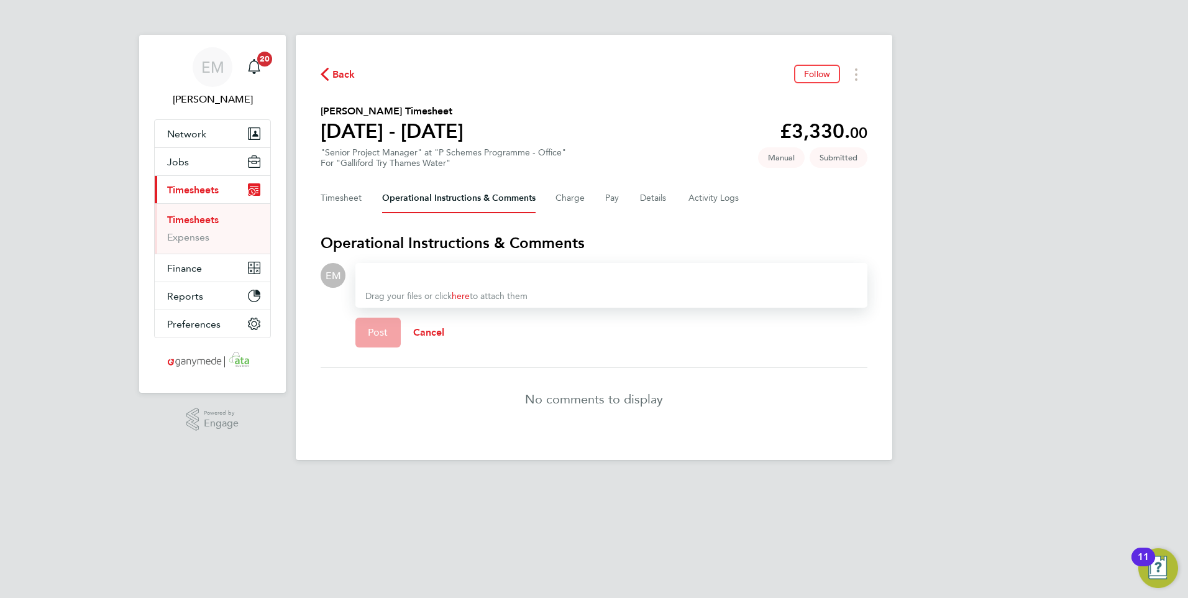
click at [438, 280] on div at bounding box center [611, 275] width 492 height 15
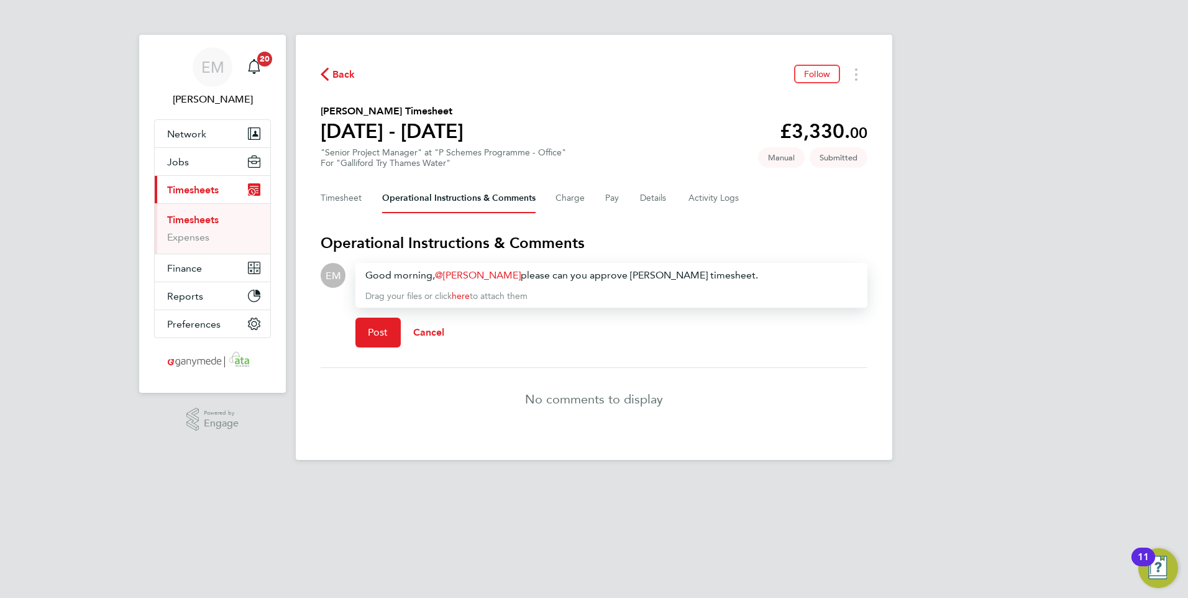
click at [501, 277] on div "Good morning, [PERSON_NAME] ​ please can you approve [PERSON_NAME] timesheet." at bounding box center [611, 275] width 492 height 15
click at [533, 314] on span "Operations Director - Galliford Try Limited" at bounding box center [547, 314] width 152 height 10
drag, startPoint x: 645, startPoint y: 271, endPoint x: 663, endPoint y: 275, distance: 18.5
click at [650, 271] on div "Good morning, David Easson ​ please can you approve Cordel's timesheet." at bounding box center [611, 275] width 492 height 15
click at [380, 334] on span "Post" at bounding box center [378, 332] width 20 height 12
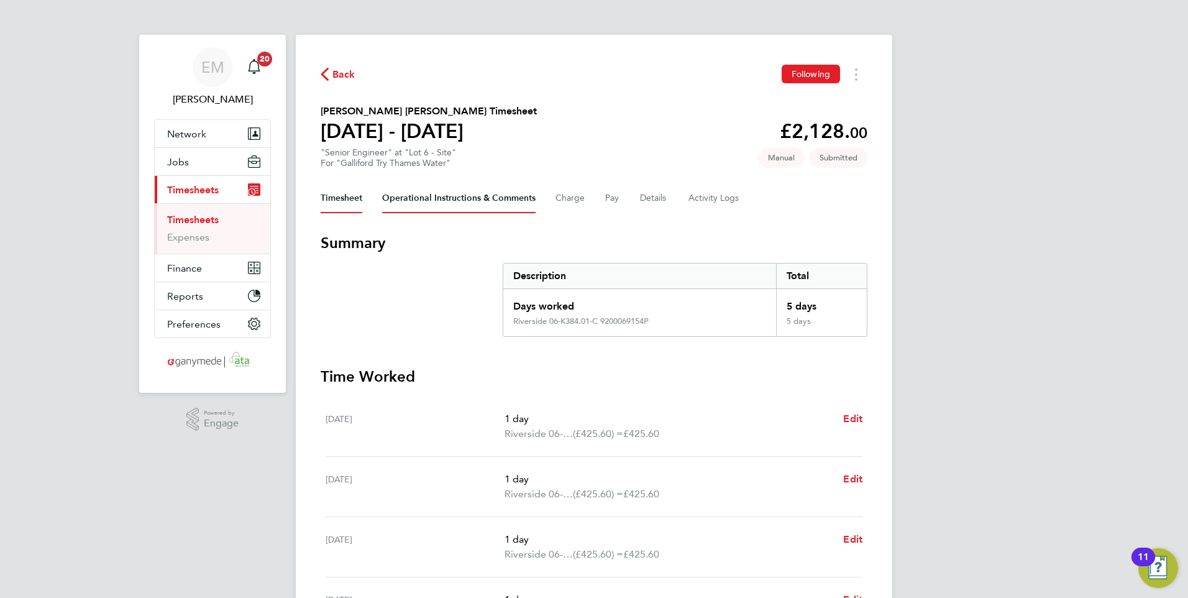
click at [416, 201] on Comments-tab "Operational Instructions & Comments" at bounding box center [458, 198] width 153 height 30
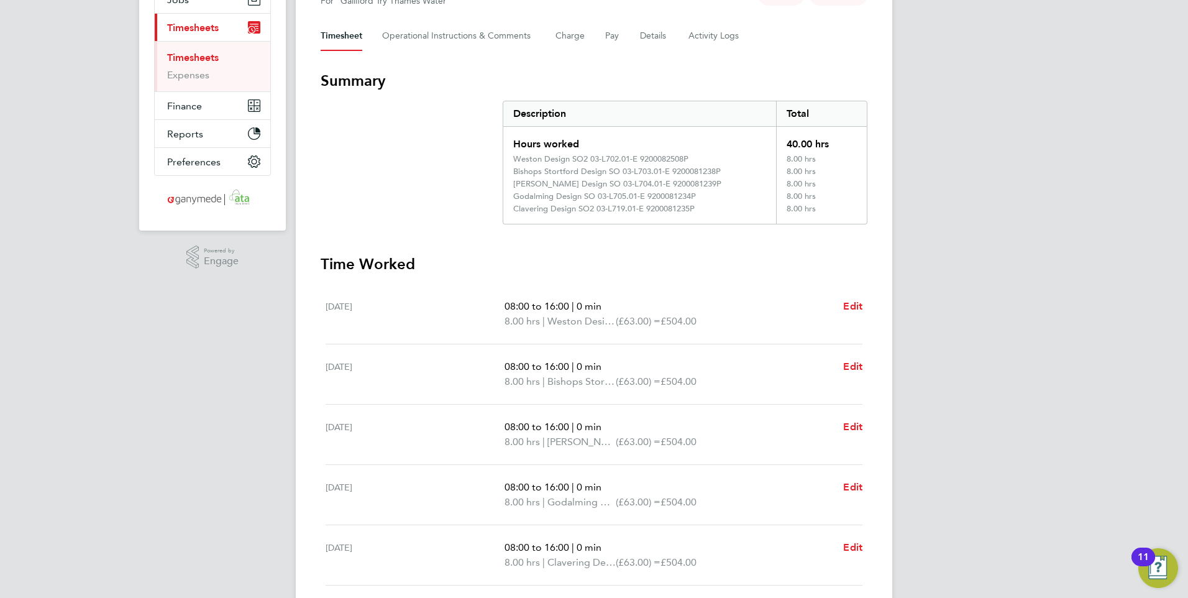
scroll to position [62, 0]
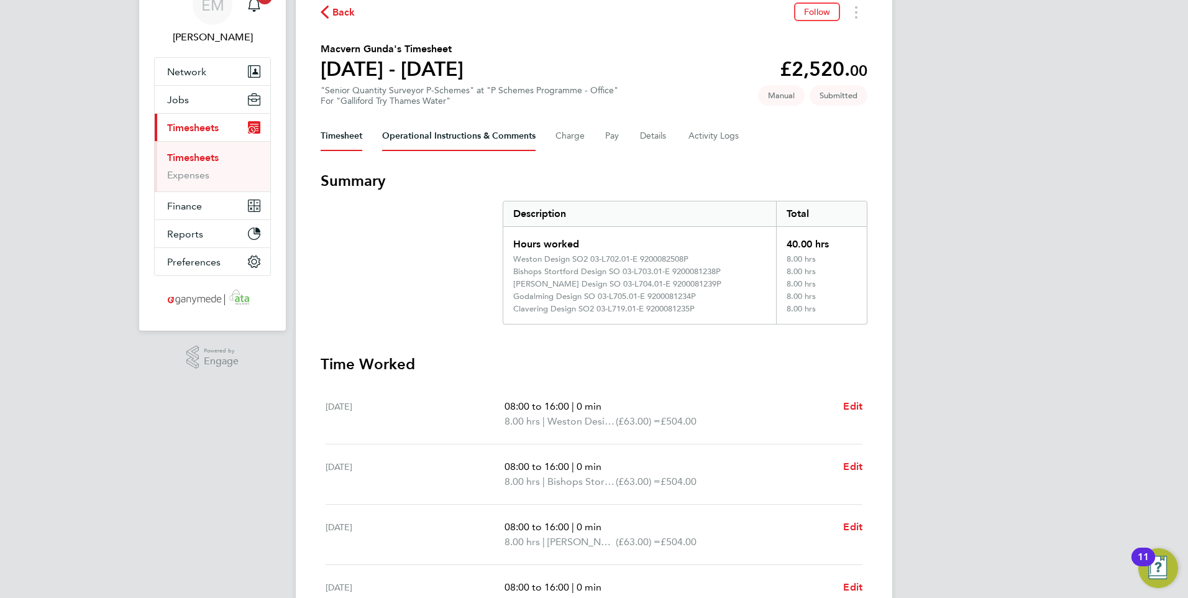
click at [458, 131] on Comments-tab "Operational Instructions & Comments" at bounding box center [458, 136] width 153 height 30
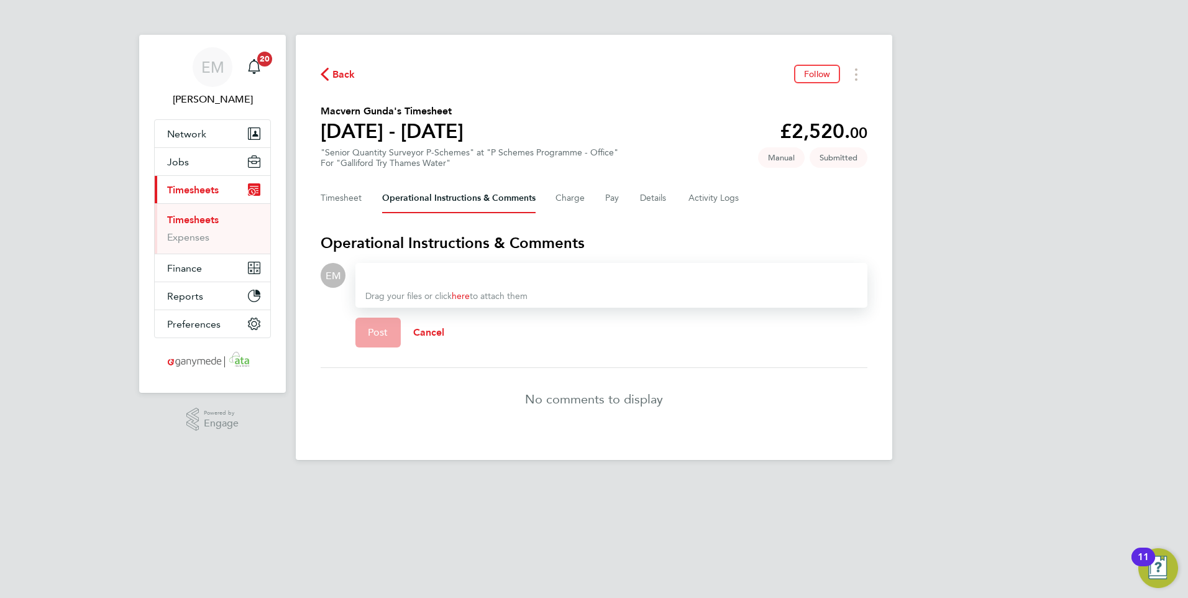
click at [426, 271] on div at bounding box center [611, 275] width 492 height 15
drag, startPoint x: 663, startPoint y: 194, endPoint x: 647, endPoint y: 231, distance: 40.1
click at [662, 194] on button "Details" at bounding box center [654, 198] width 29 height 30
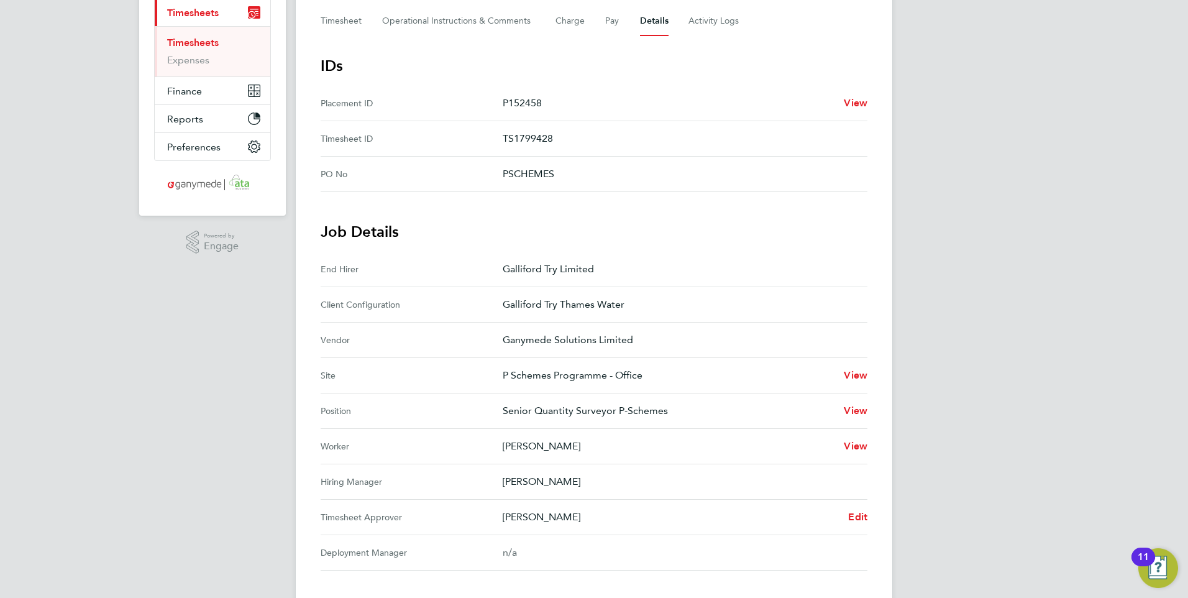
scroll to position [62, 0]
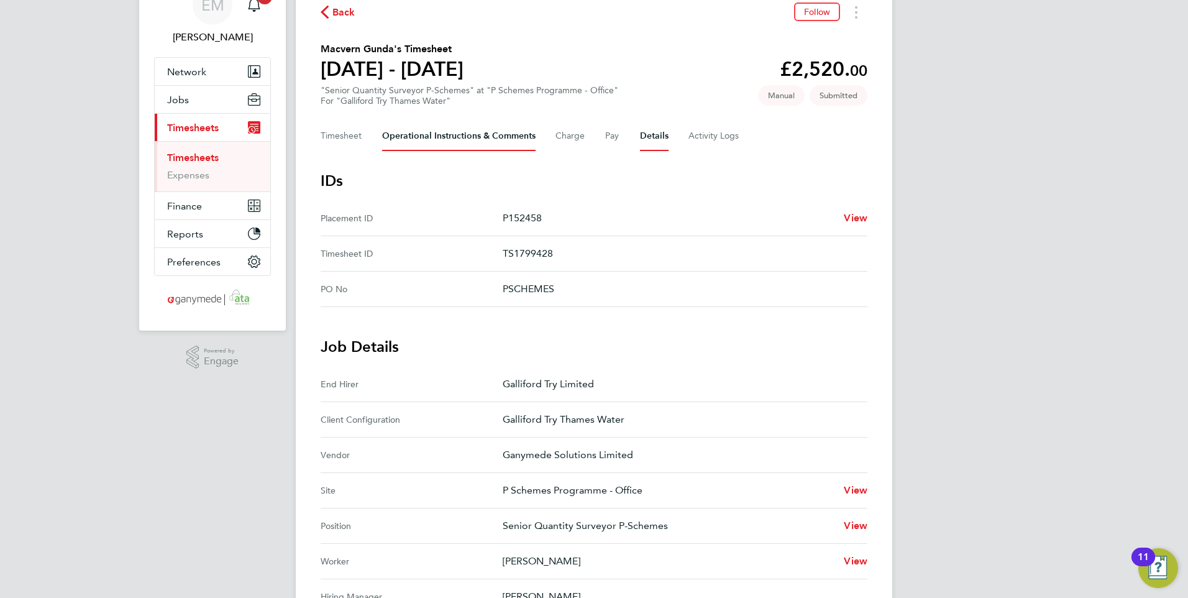
click at [411, 140] on Comments-tab "Operational Instructions & Comments" at bounding box center [458, 136] width 153 height 30
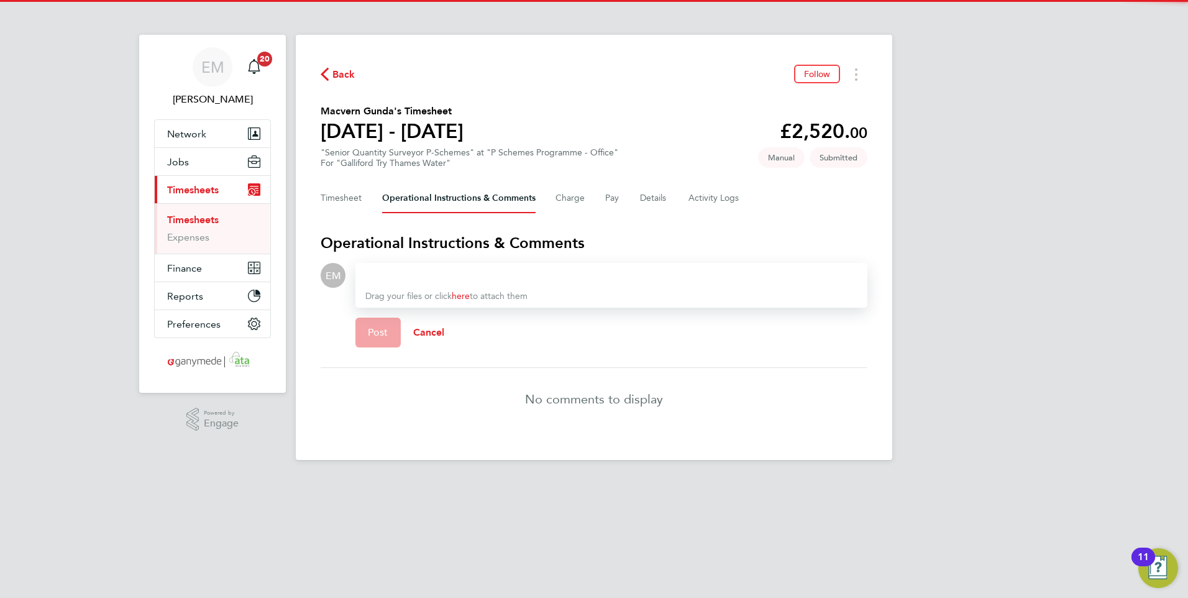
click at [398, 273] on div at bounding box center [611, 275] width 492 height 15
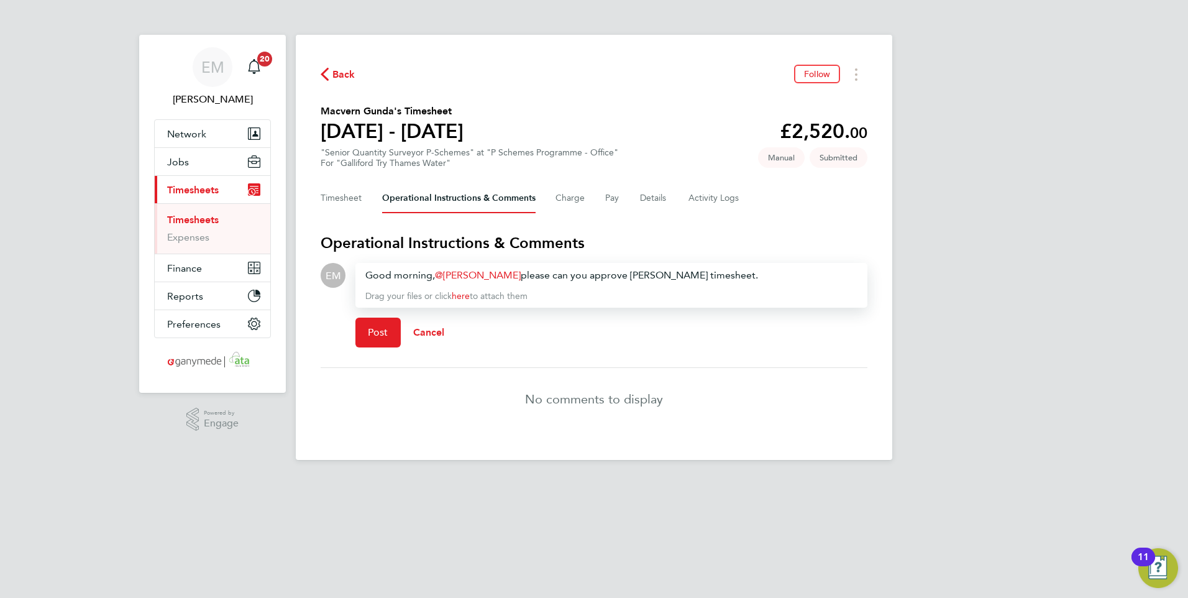
click at [503, 276] on div "Good morning, [PERSON_NAME] ​ please can you approve [PERSON_NAME] timesheet." at bounding box center [611, 275] width 492 height 15
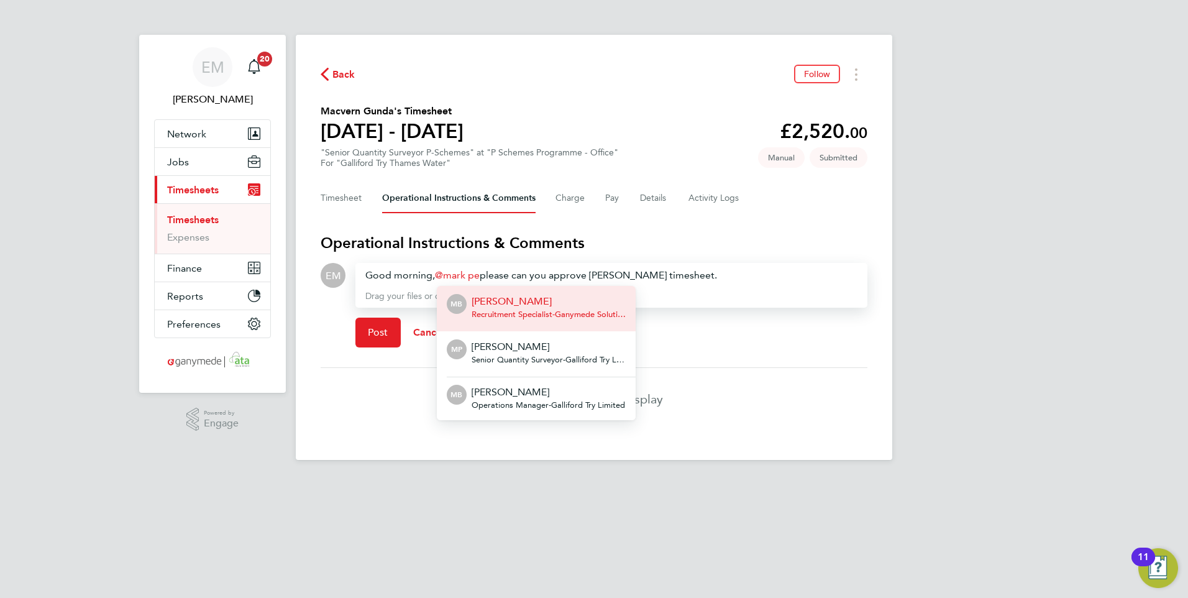
click at [494, 350] on p "[PERSON_NAME]" at bounding box center [548, 346] width 154 height 15
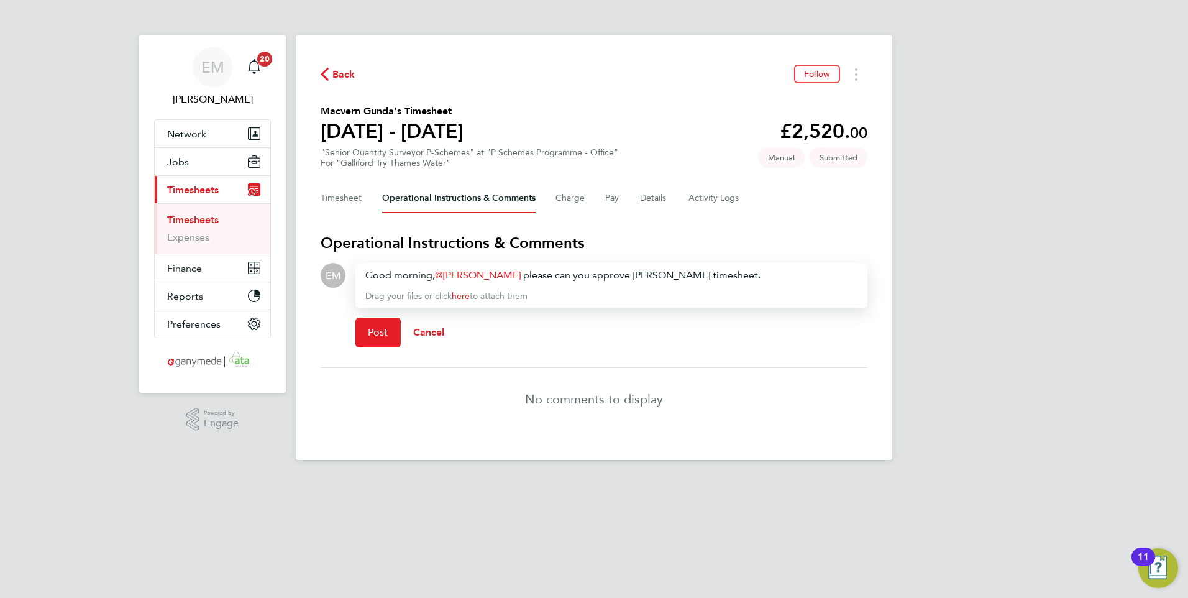
click at [664, 276] on div "Good morning, [PERSON_NAME] ​ please can you approve [PERSON_NAME] timesheet." at bounding box center [611, 275] width 492 height 15
click at [380, 335] on span "Post" at bounding box center [378, 332] width 20 height 12
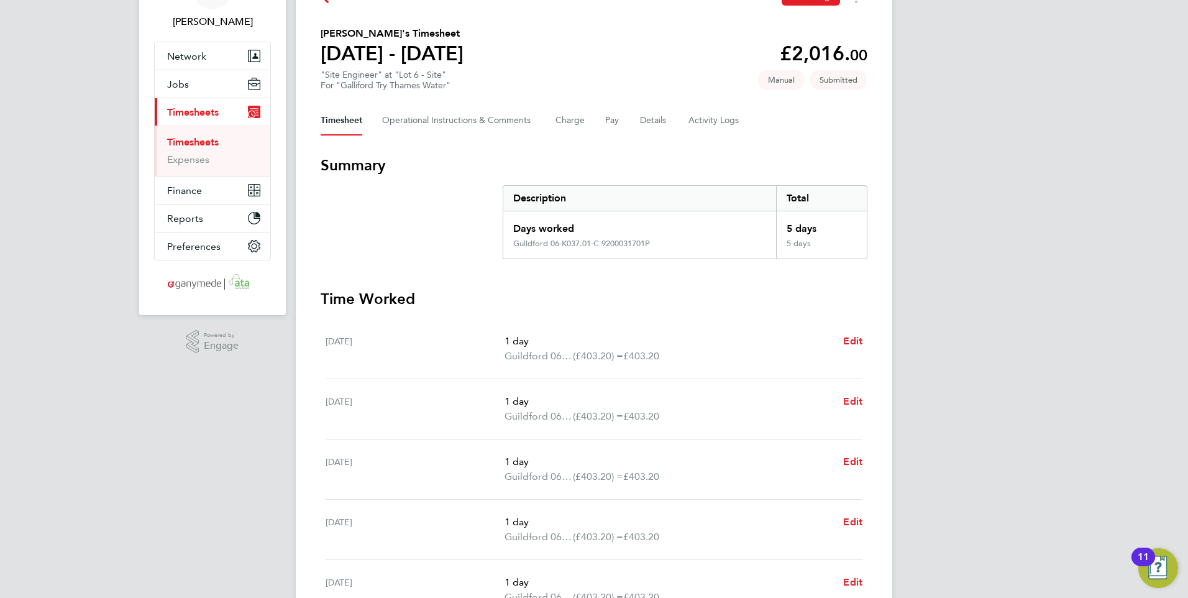
scroll to position [62, 0]
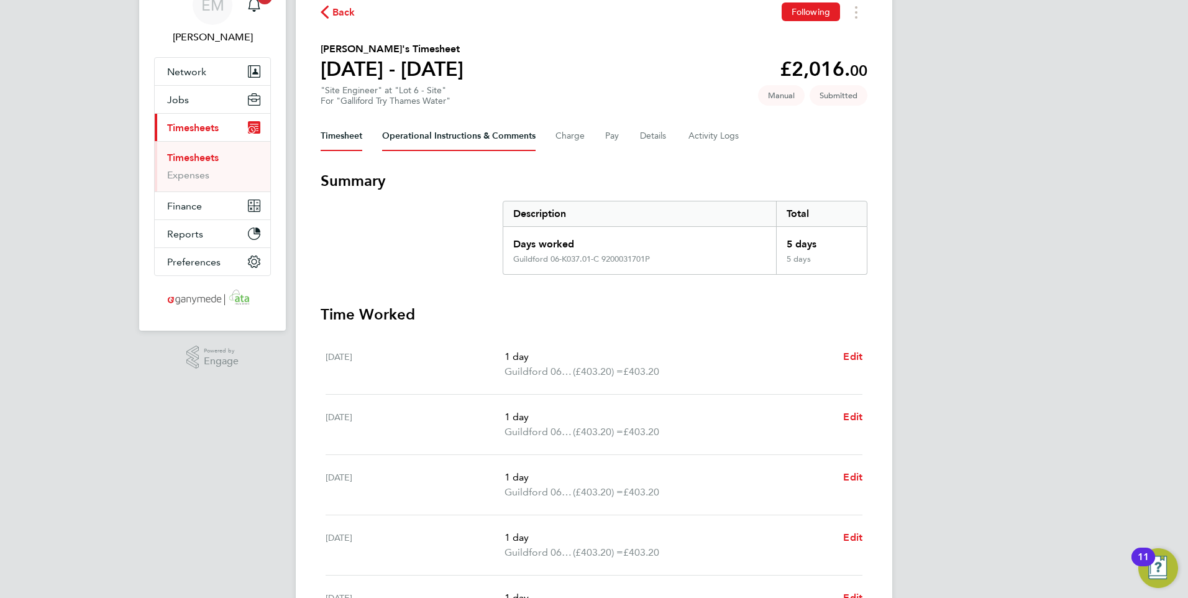
click at [437, 134] on Comments-tab "Operational Instructions & Comments" at bounding box center [458, 136] width 153 height 30
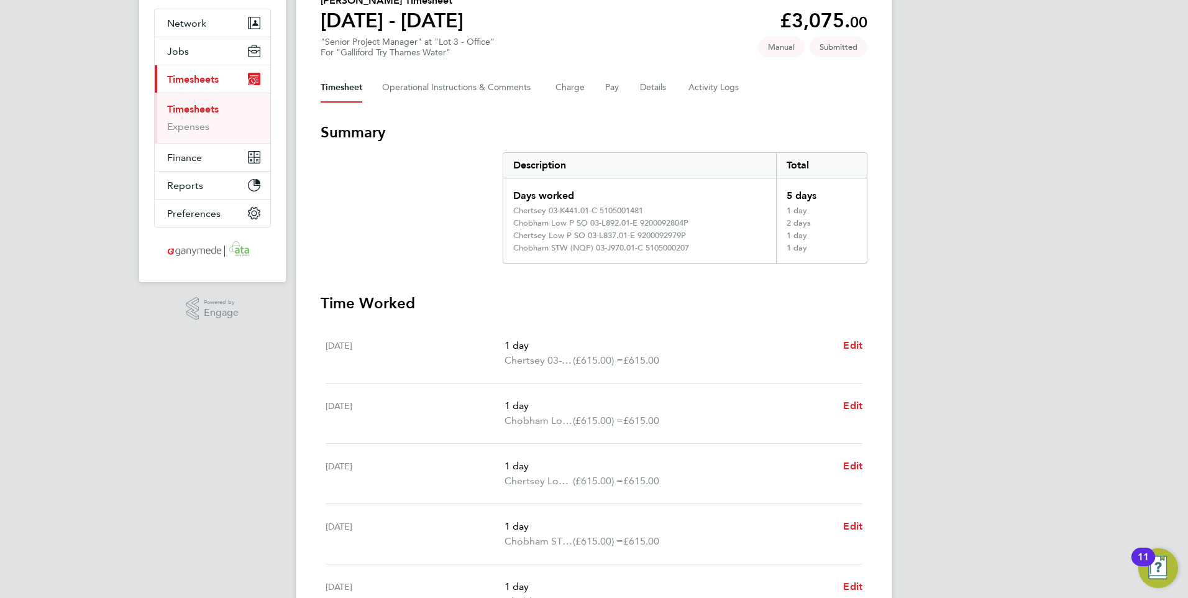
scroll to position [27, 0]
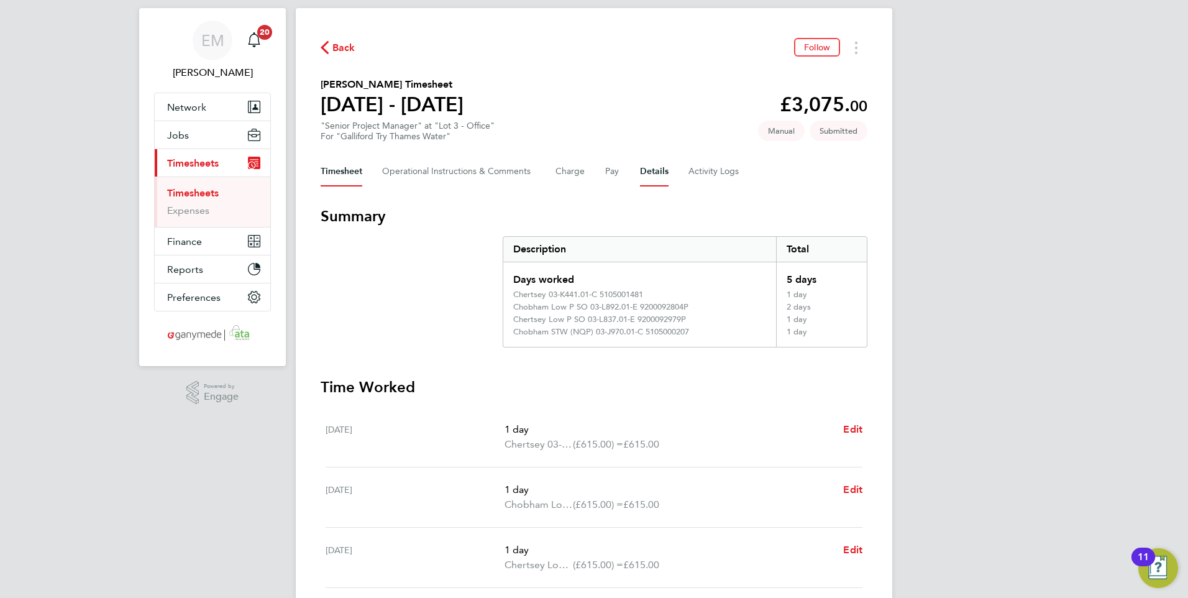
click at [658, 171] on button "Details" at bounding box center [654, 172] width 29 height 30
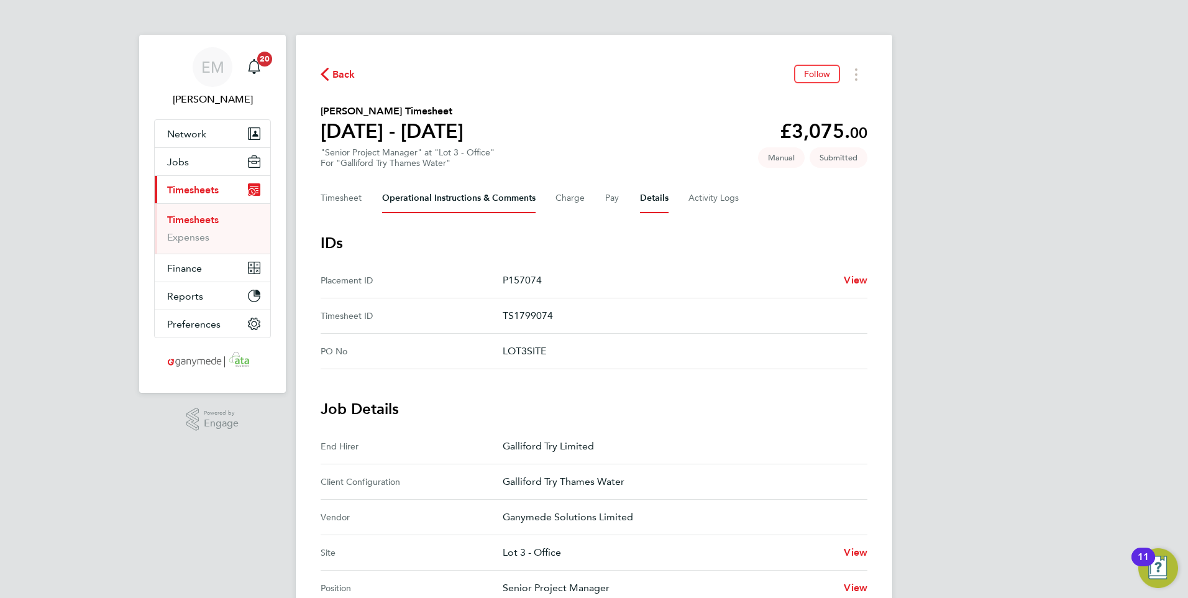
click at [479, 196] on Comments-tab "Operational Instructions & Comments" at bounding box center [458, 198] width 153 height 30
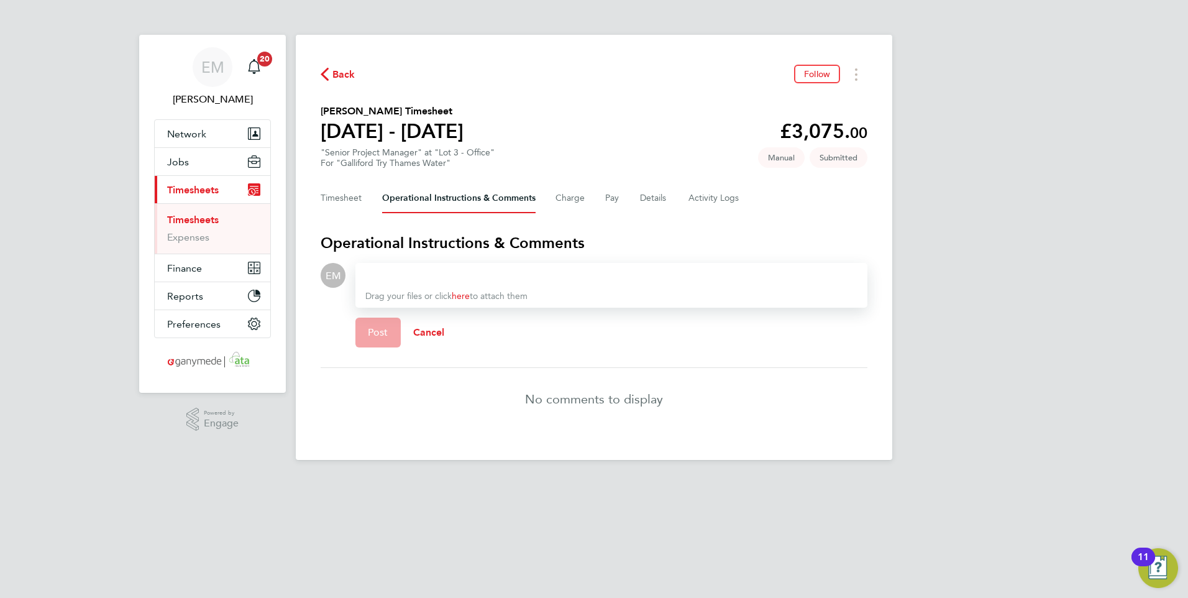
click at [438, 275] on div at bounding box center [611, 275] width 492 height 15
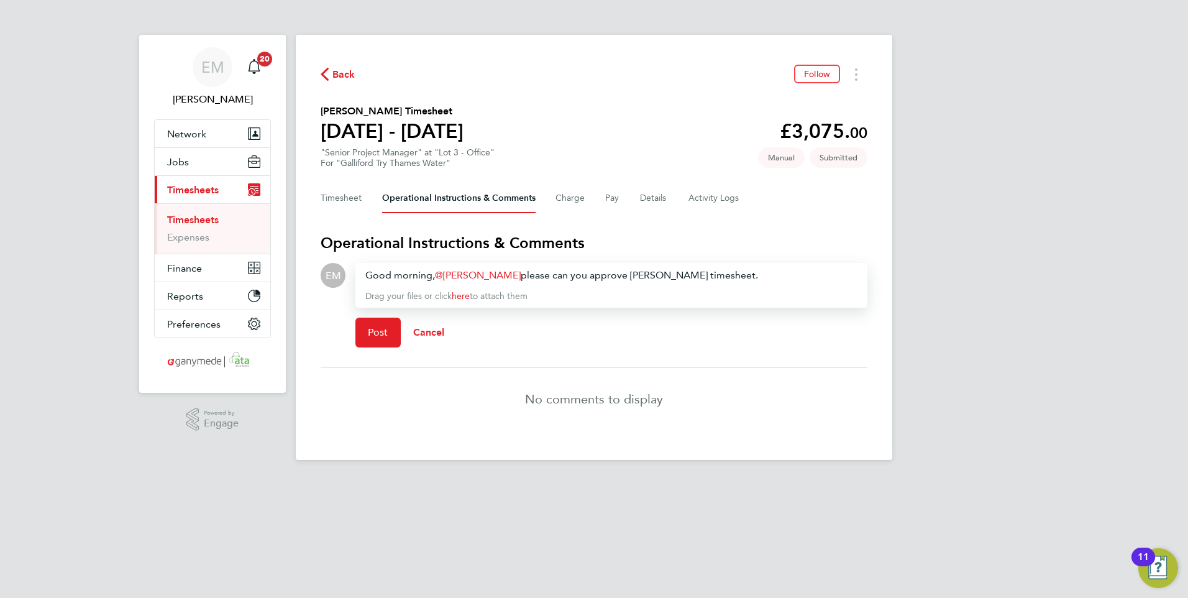
click at [501, 272] on div "Good morning, [PERSON_NAME] ​ please can you approve [PERSON_NAME] timesheet." at bounding box center [611, 275] width 492 height 15
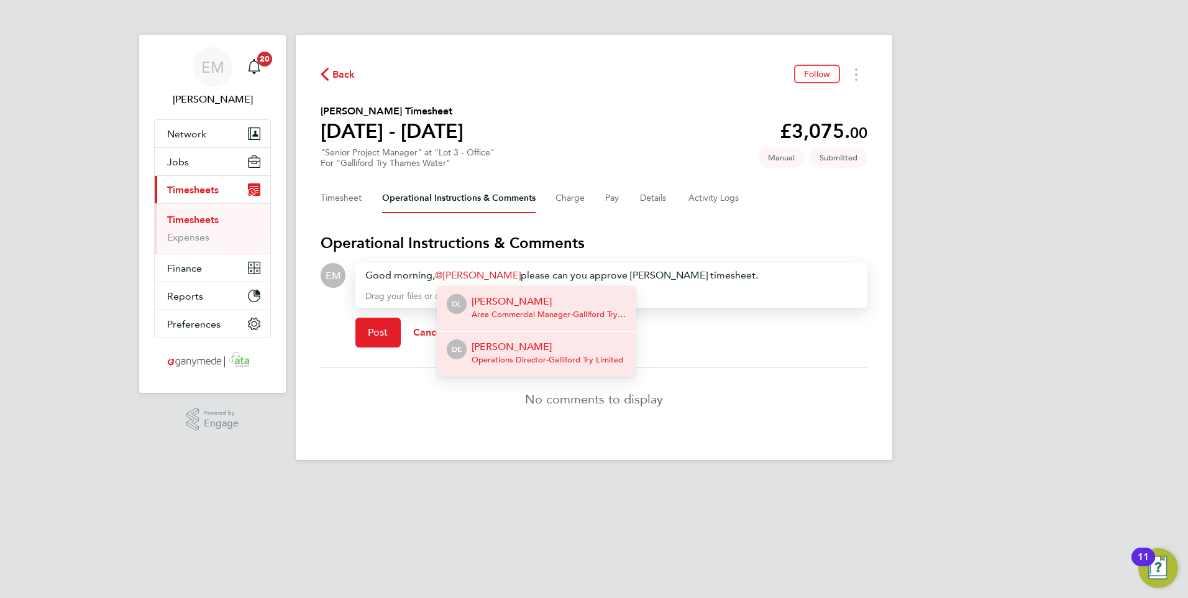
click at [565, 349] on p "David Easson" at bounding box center [547, 346] width 152 height 15
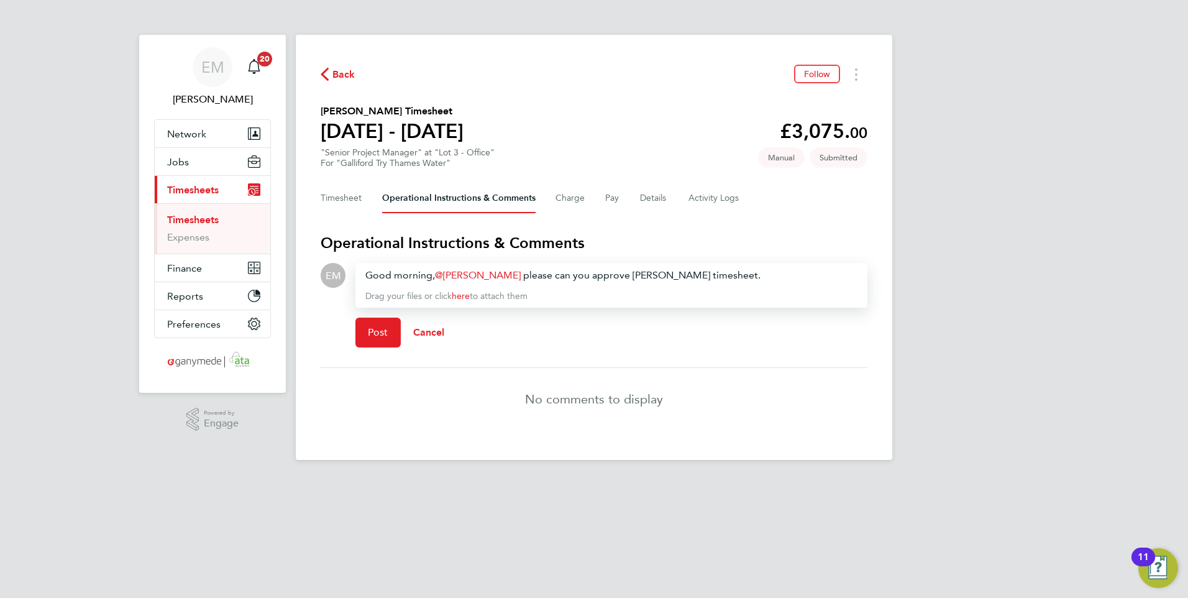
click at [645, 272] on div "Good morning, David Easson ​ please can you approve Cordel's timesheet." at bounding box center [611, 275] width 492 height 15
click at [376, 329] on span "Post" at bounding box center [378, 332] width 20 height 12
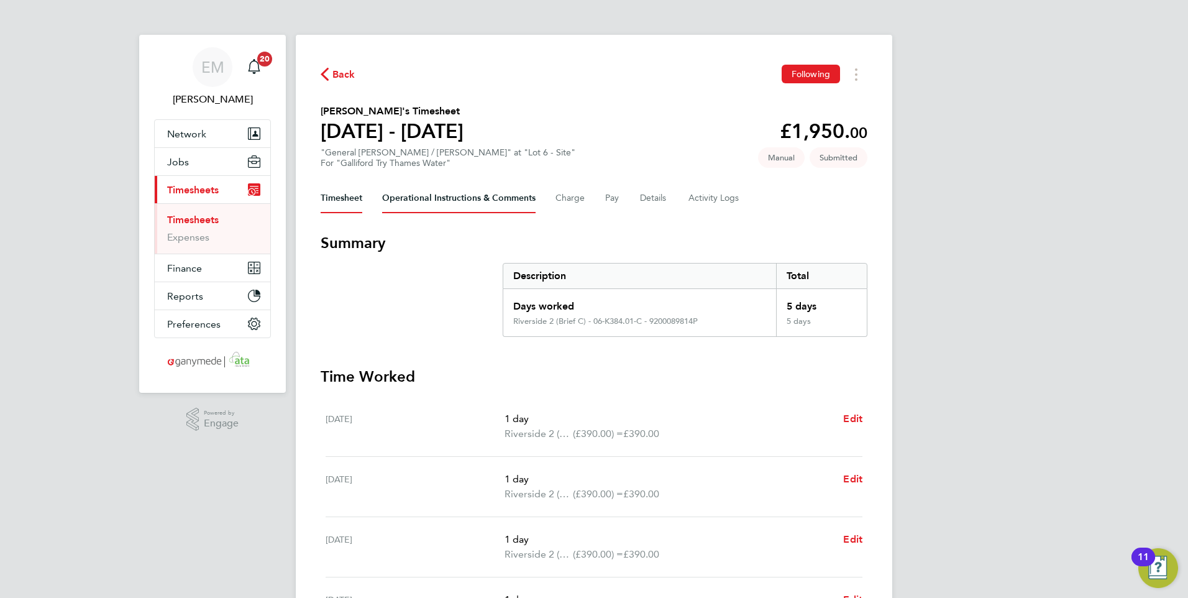
click at [467, 194] on Comments-tab "Operational Instructions & Comments" at bounding box center [458, 198] width 153 height 30
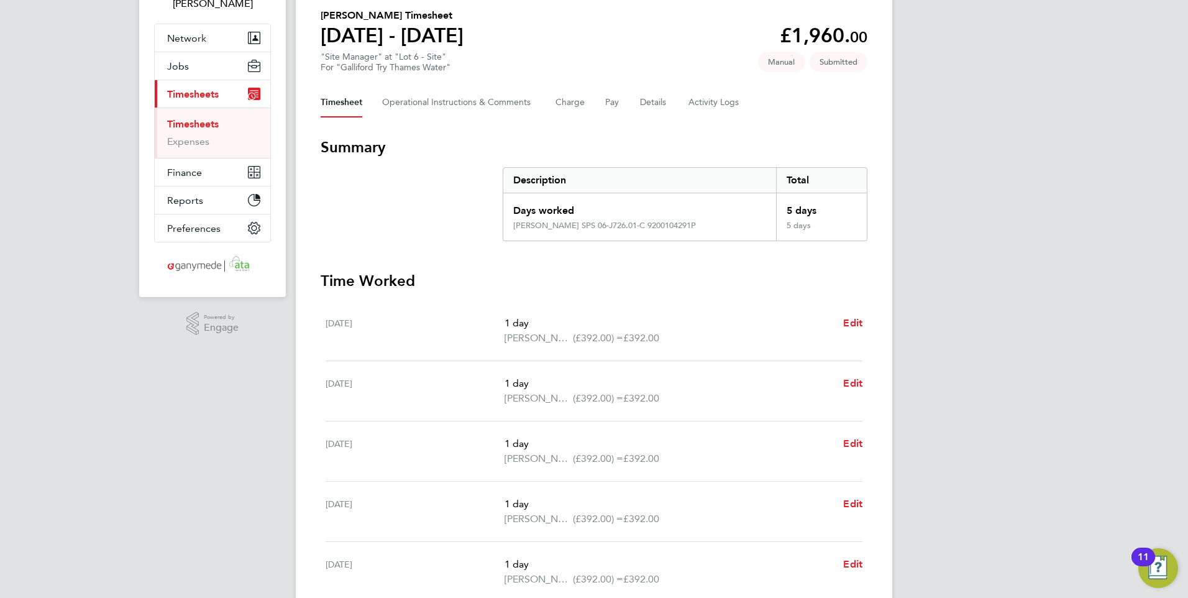
scroll to position [62, 0]
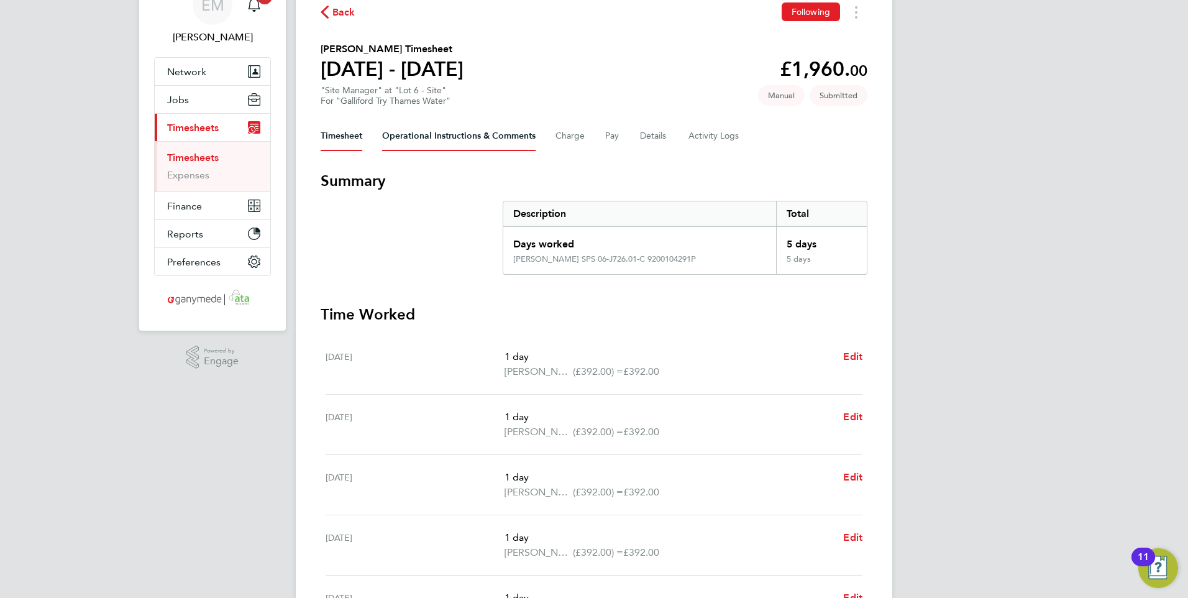
click at [465, 137] on Comments-tab "Operational Instructions & Comments" at bounding box center [458, 136] width 153 height 30
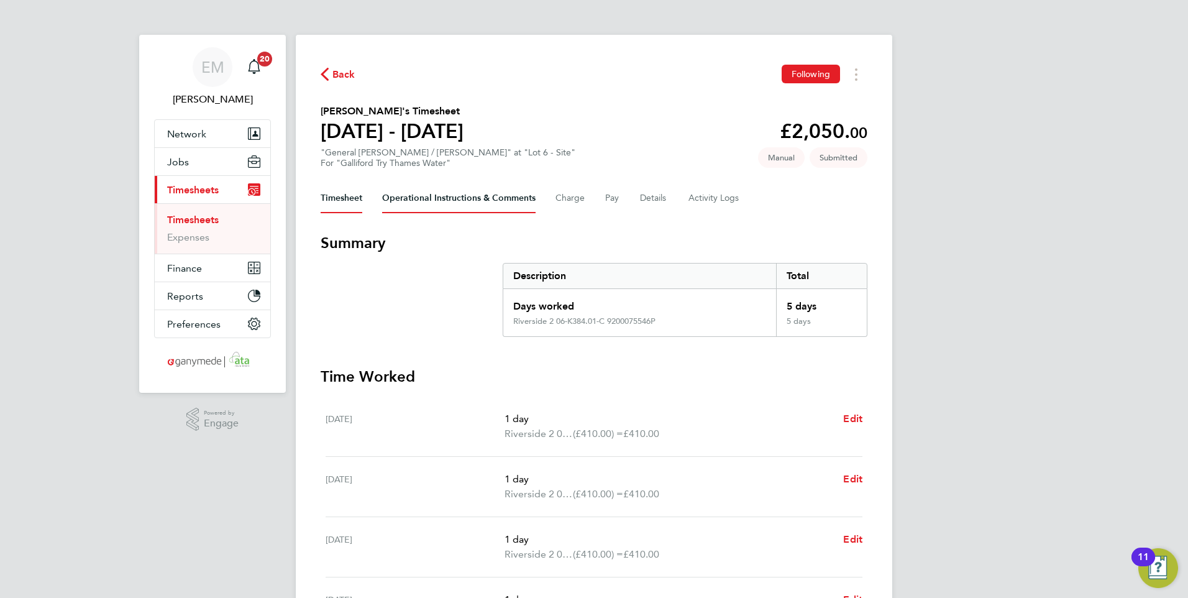
click at [487, 196] on Comments-tab "Operational Instructions & Comments" at bounding box center [458, 198] width 153 height 30
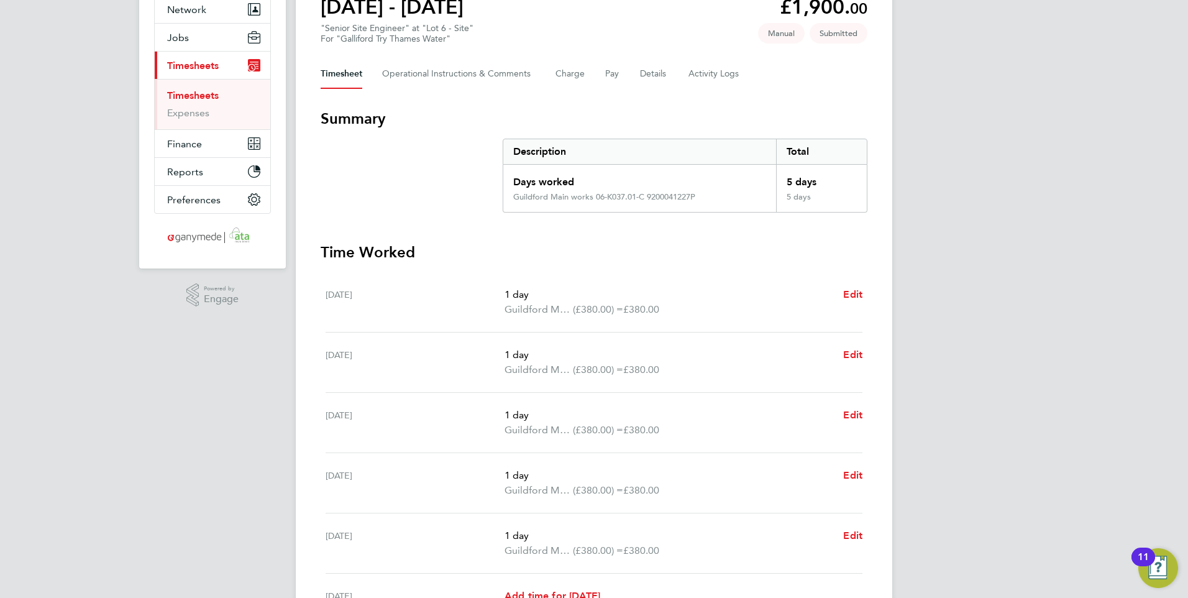
scroll to position [114, 0]
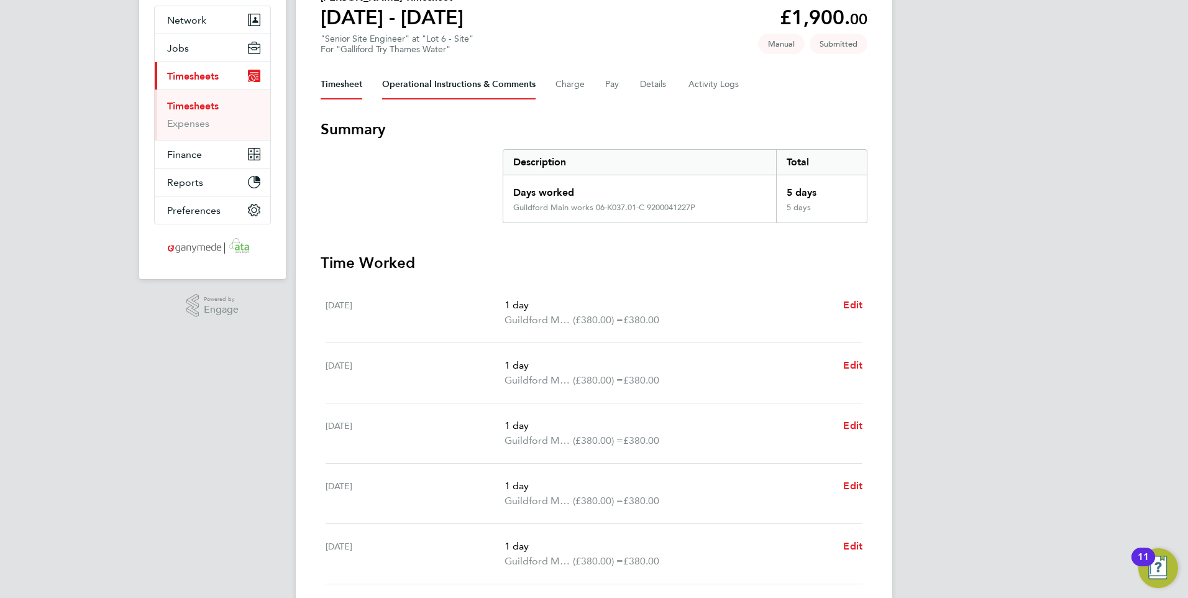
click at [422, 87] on Comments-tab "Operational Instructions & Comments" at bounding box center [458, 85] width 153 height 30
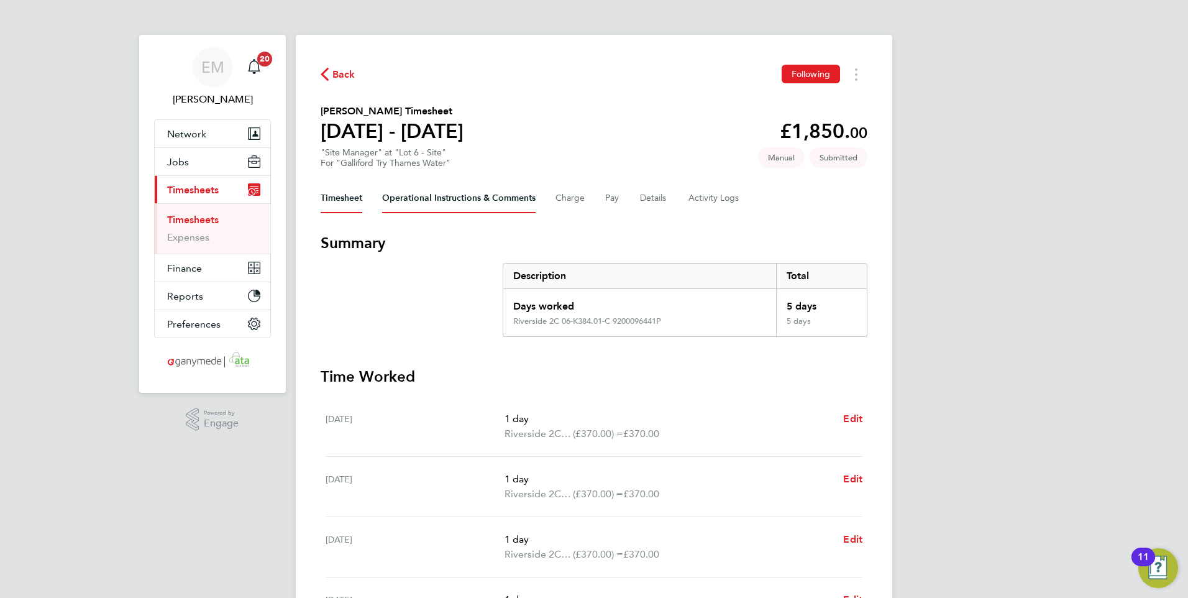
click at [437, 193] on Comments-tab "Operational Instructions & Comments" at bounding box center [458, 198] width 153 height 30
click at [424, 191] on Comments-tab "Operational Instructions & Comments" at bounding box center [458, 198] width 153 height 30
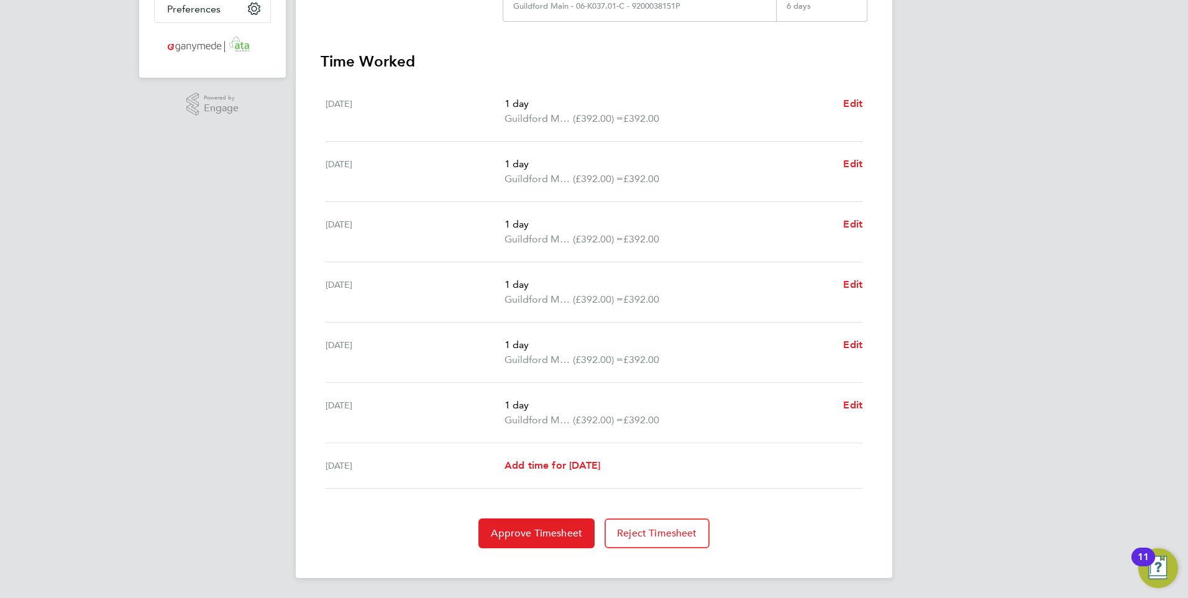
scroll to position [66, 0]
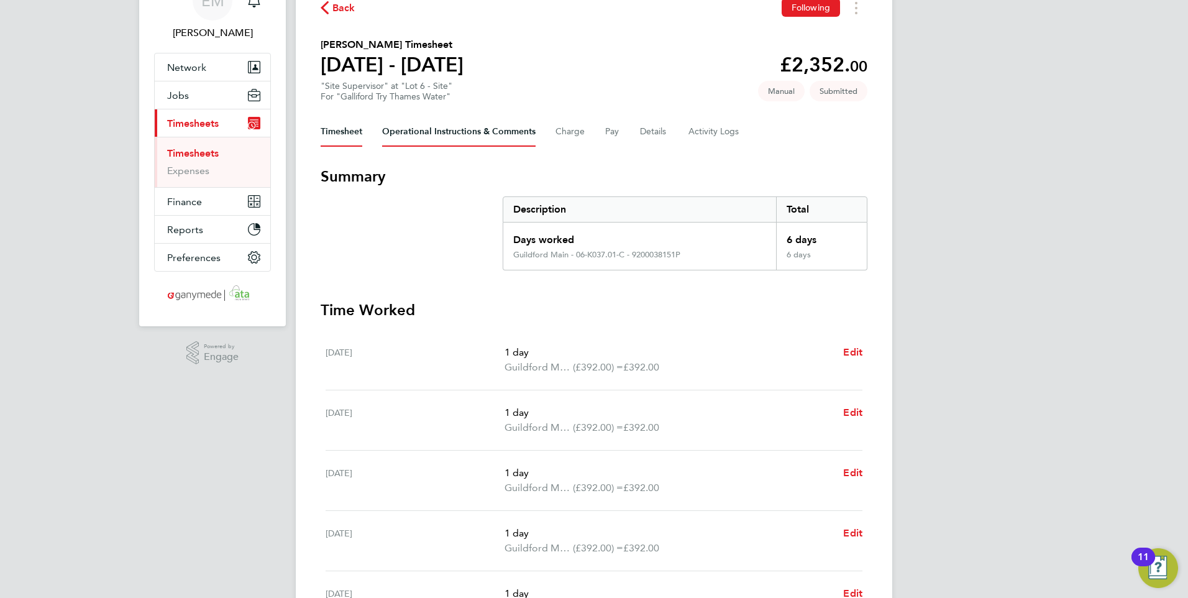
click at [458, 130] on Comments-tab "Operational Instructions & Comments" at bounding box center [458, 132] width 153 height 30
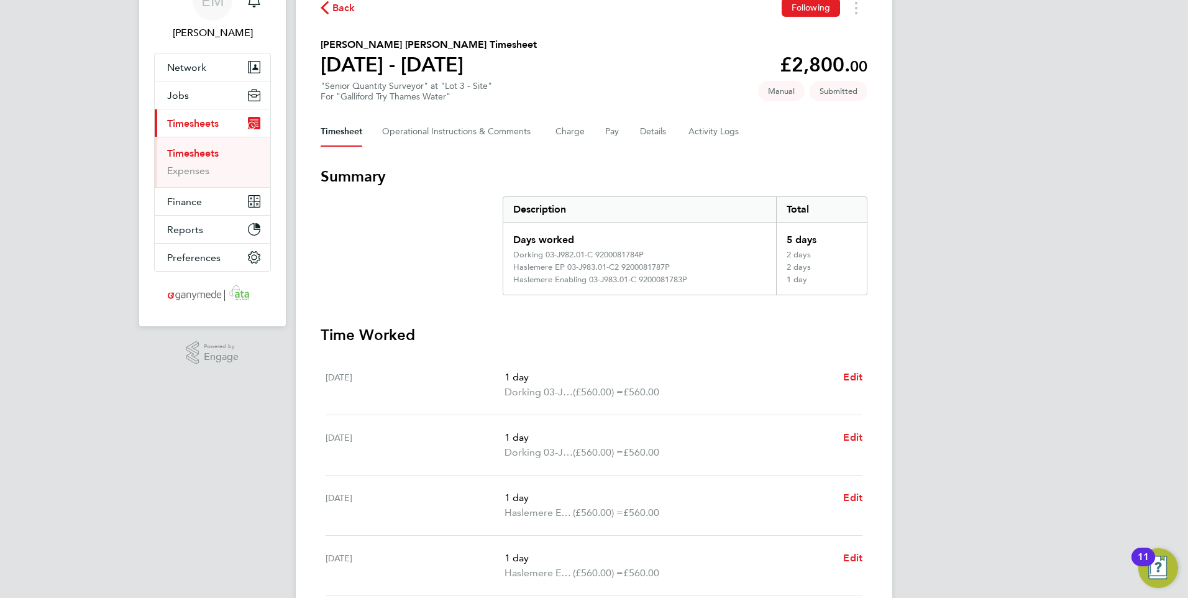
scroll to position [62, 0]
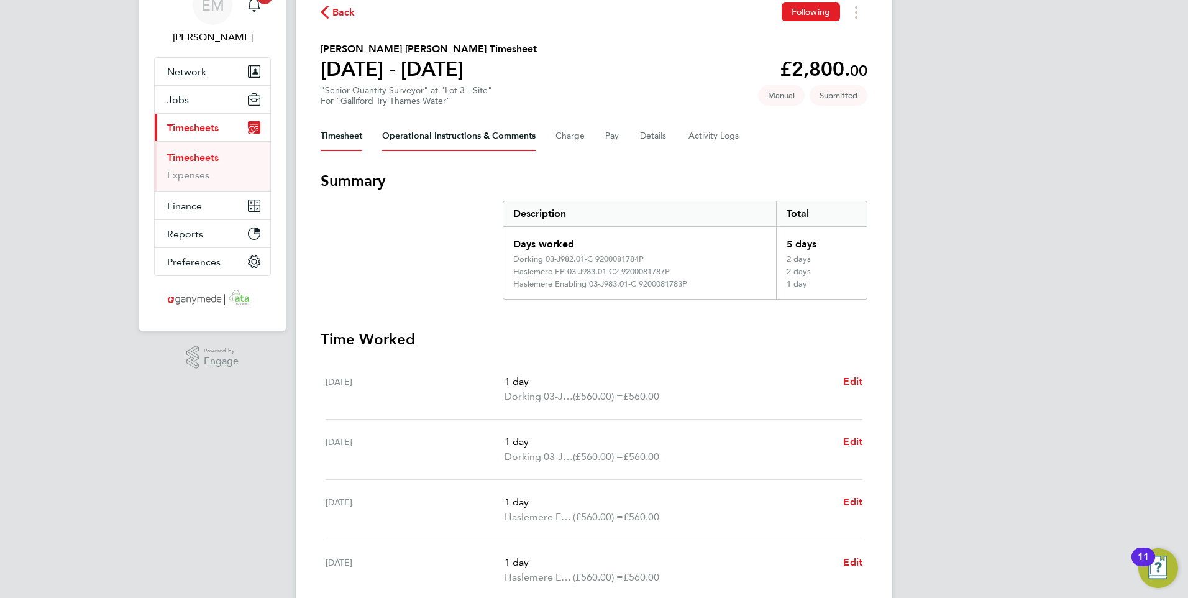
click at [448, 134] on Comments-tab "Operational Instructions & Comments" at bounding box center [458, 136] width 153 height 30
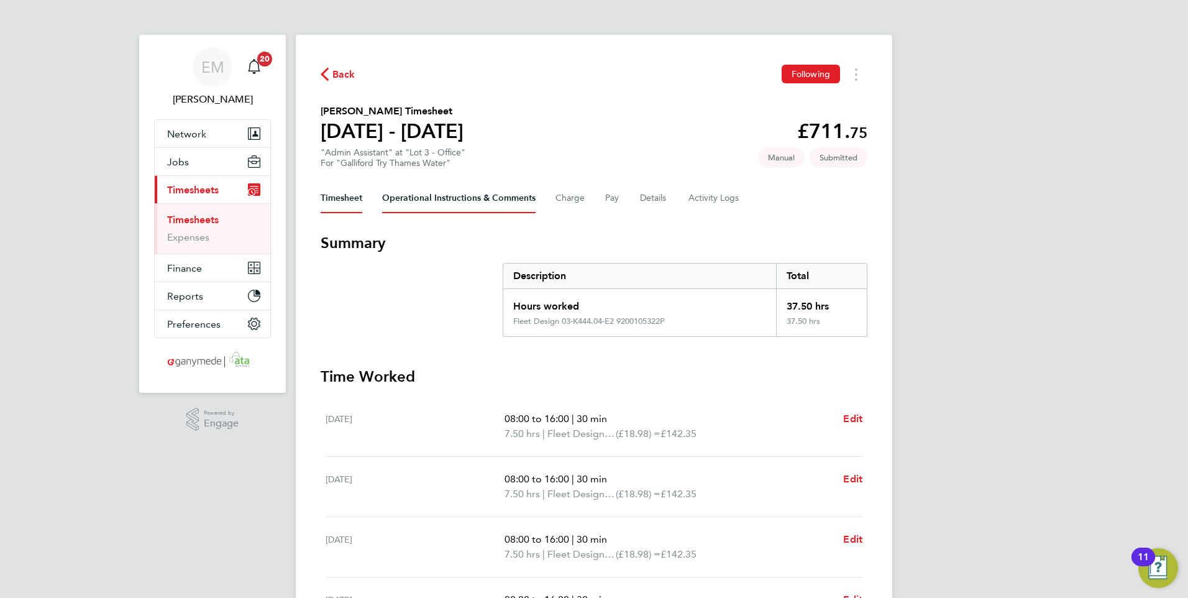
click at [444, 200] on Comments-tab "Operational Instructions & Comments" at bounding box center [458, 198] width 153 height 30
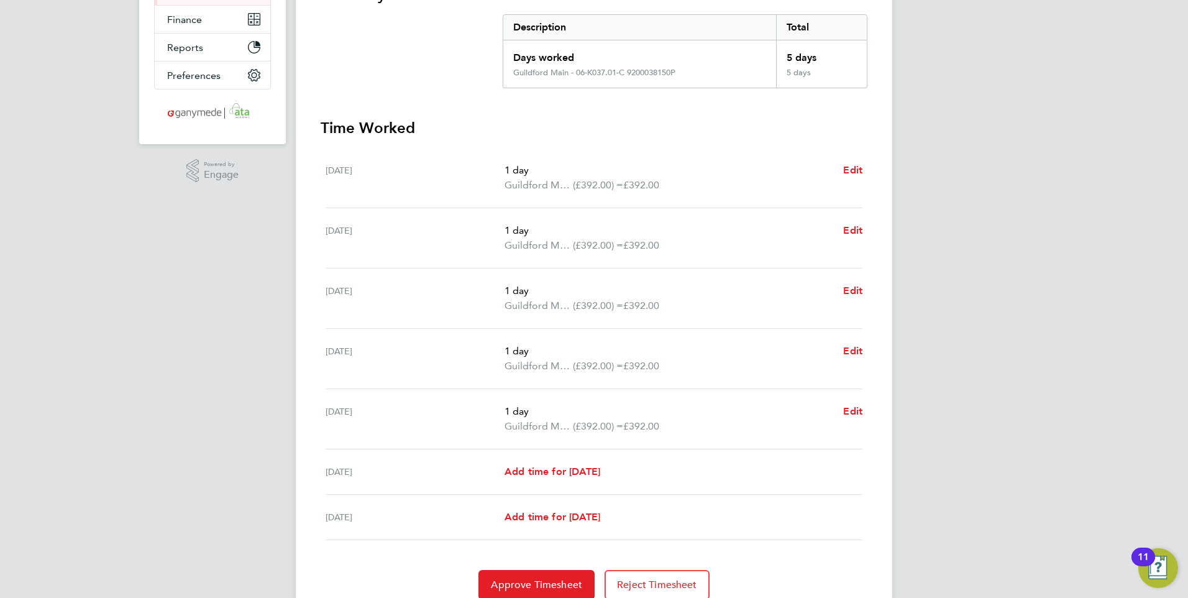
scroll to position [62, 0]
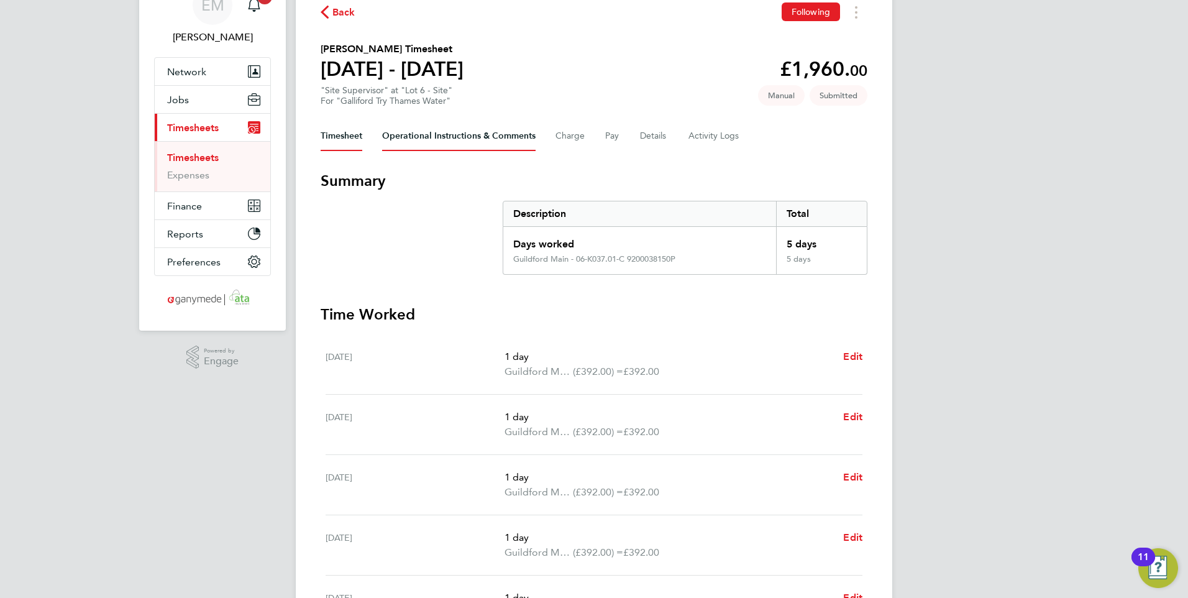
click at [444, 142] on Comments-tab "Operational Instructions & Comments" at bounding box center [458, 136] width 153 height 30
